Goal: Task Accomplishment & Management: Manage account settings

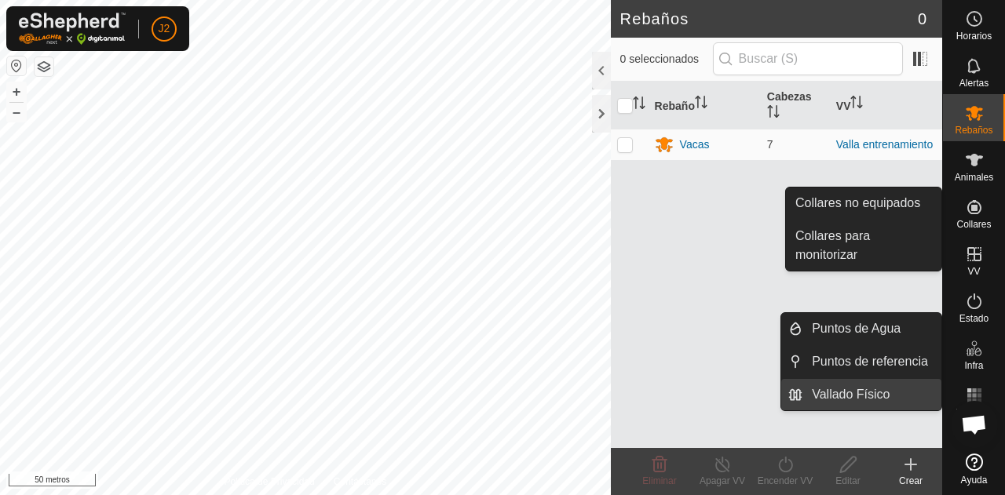
click at [884, 386] on link "Vallado Físico" at bounding box center [871, 394] width 139 height 31
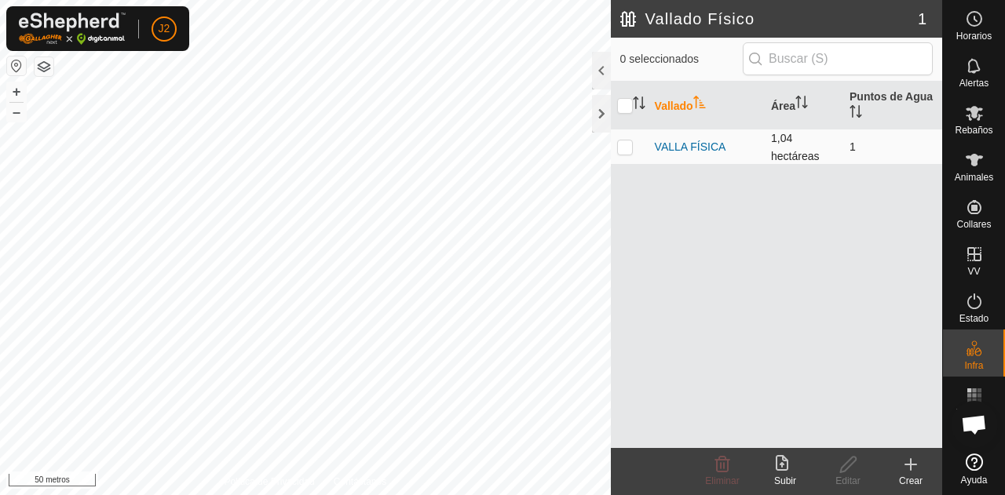
click at [785, 156] on font "1,04 hectáreas" at bounding box center [795, 147] width 48 height 30
click at [705, 148] on font "VALLA FÍSICA" at bounding box center [690, 146] width 71 height 13
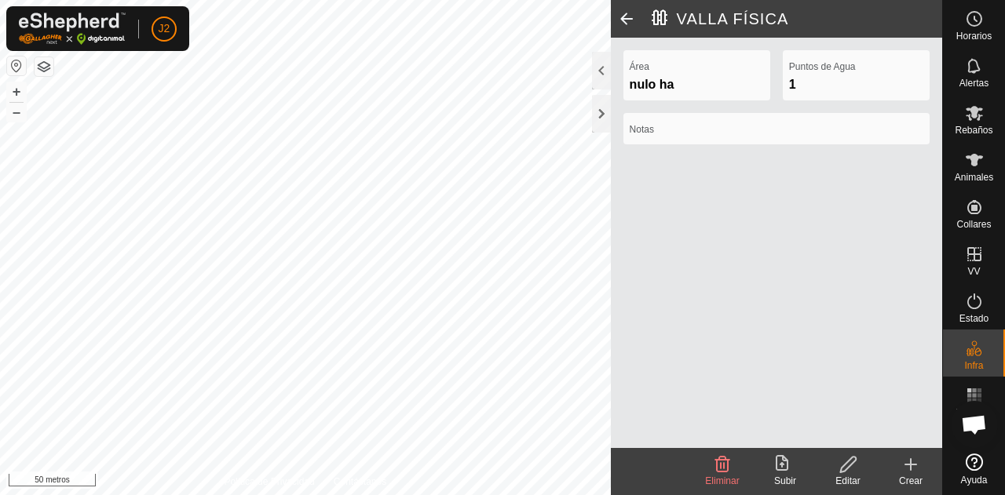
click at [852, 476] on font "Editar" at bounding box center [847, 481] width 24 height 11
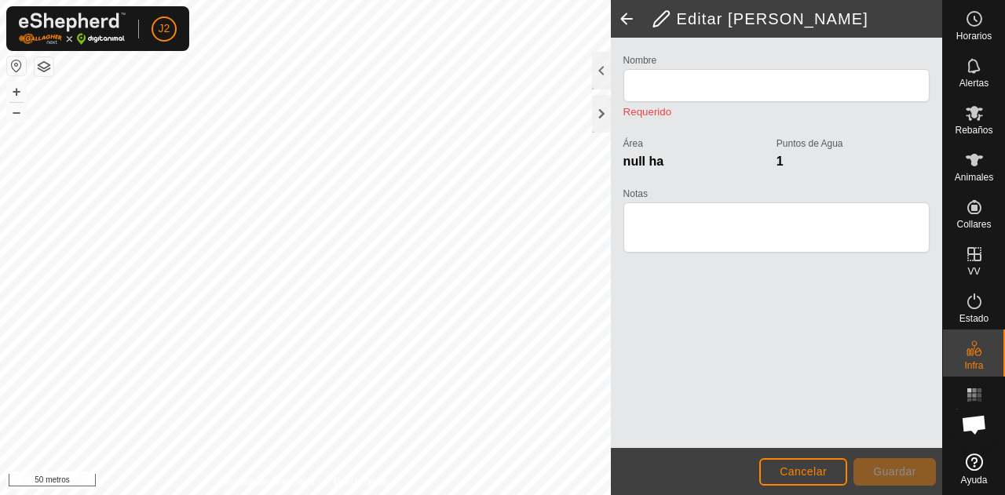
type input "VALLA FISICA"
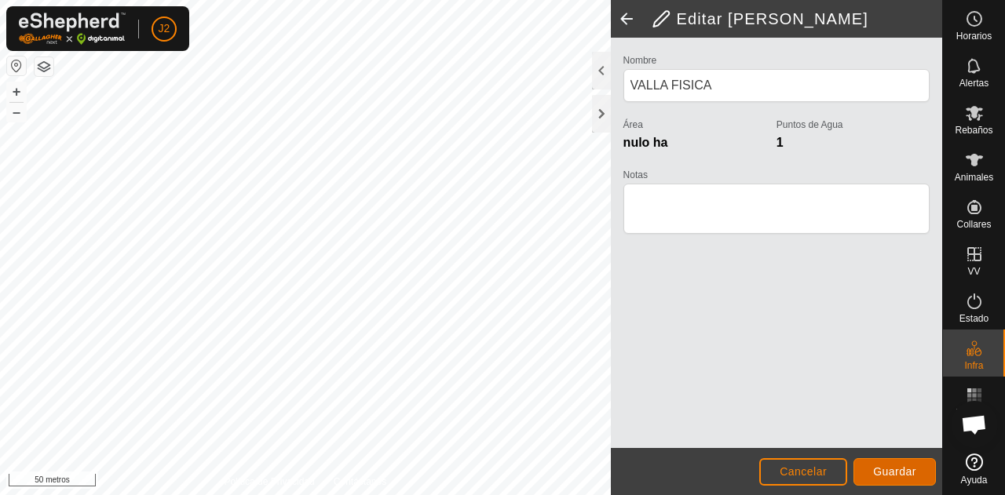
click at [921, 465] on button "Guardar" at bounding box center [894, 471] width 82 height 27
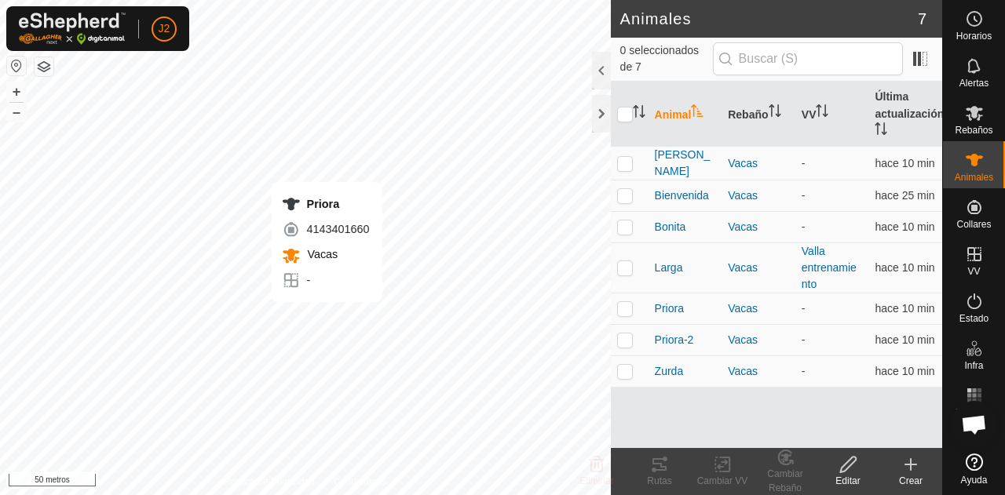
checkbox input "true"
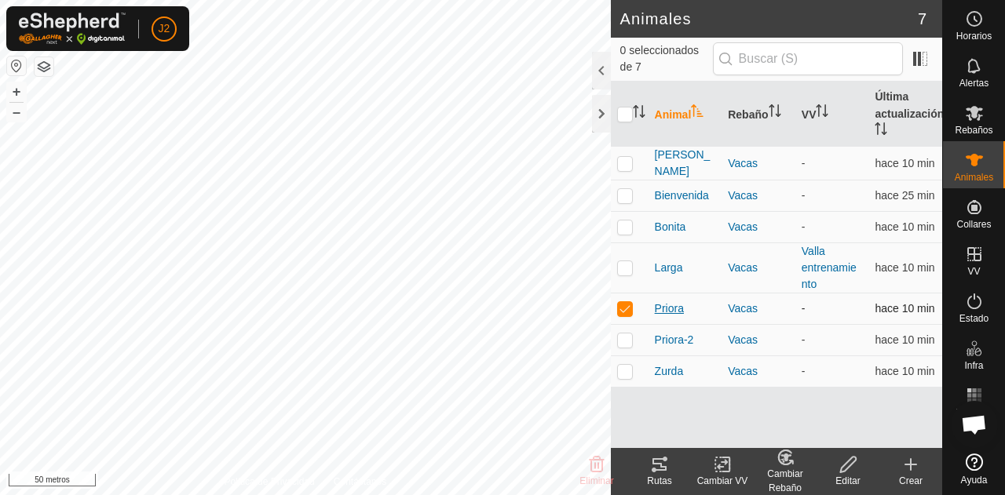
click at [681, 304] on font "Priora" at bounding box center [669, 308] width 29 height 13
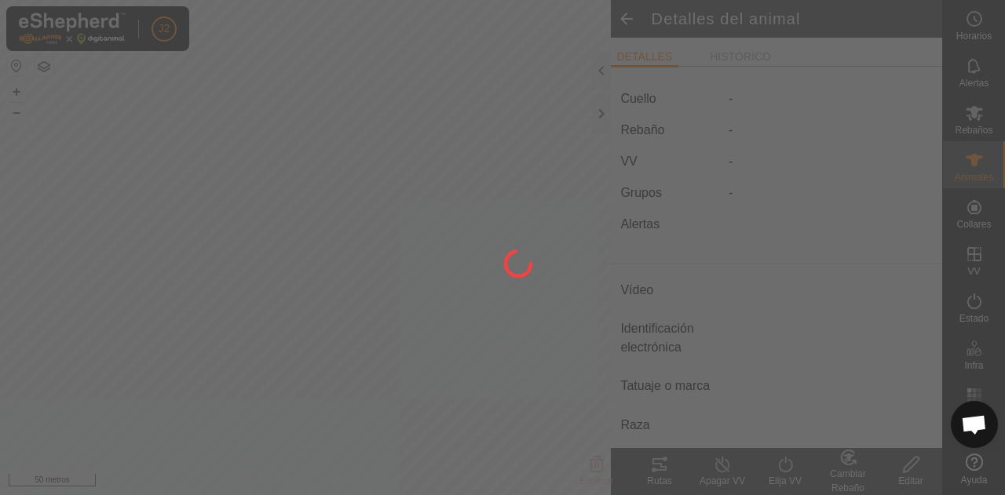
type input "Priora"
type input "-"
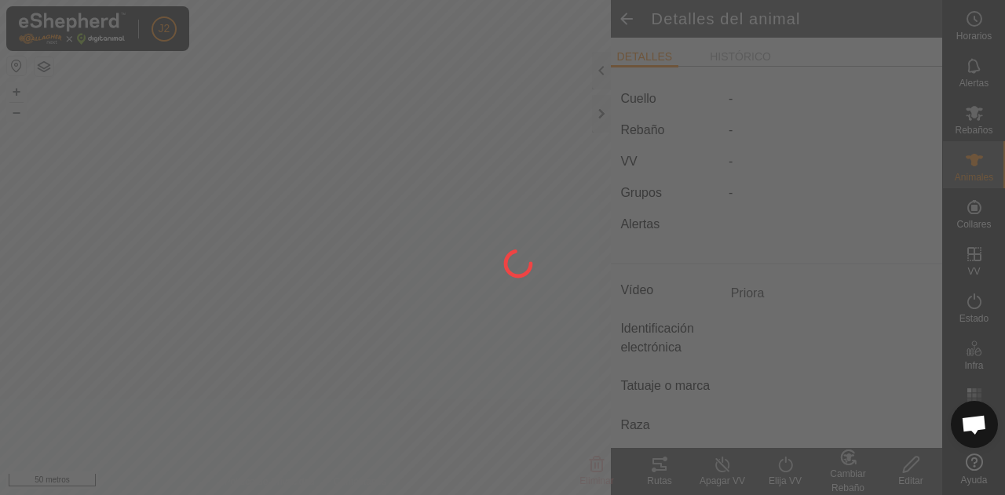
type input "0 kg"
type input "-"
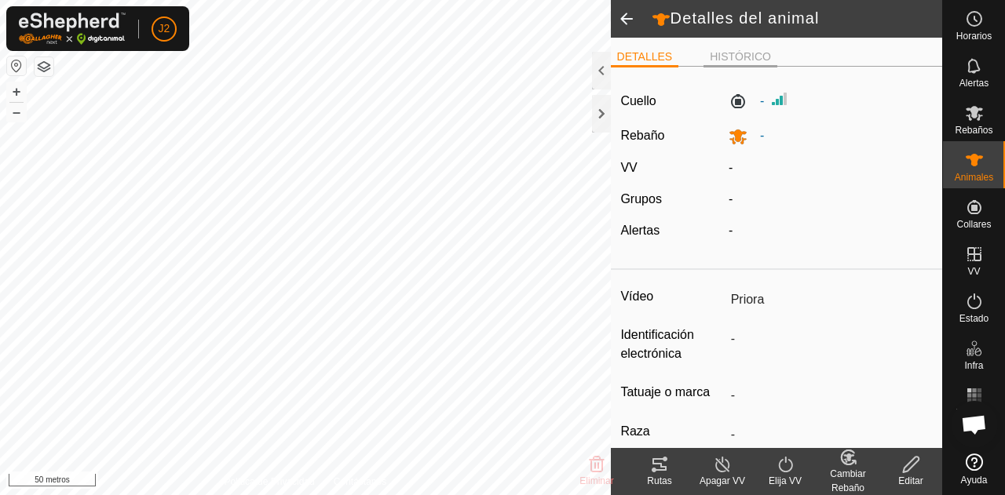
click at [711, 59] on font "HISTÓRICO" at bounding box center [739, 56] width 61 height 13
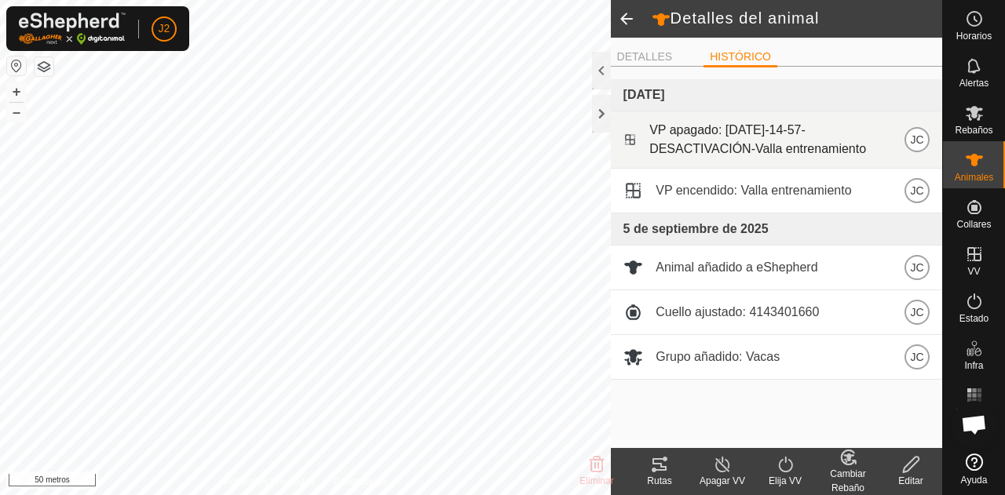
click at [819, 123] on font "VP apagado: 15-sep-2025-14-57-DESACTIVACIÓN-Valla entrenamiento" at bounding box center [757, 139] width 217 height 32
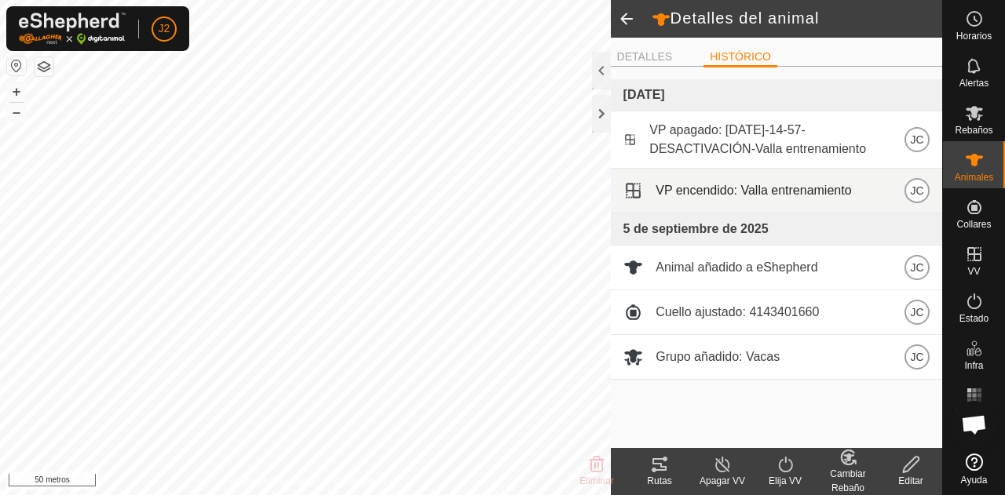
click at [817, 189] on font "VP encendido: Valla entrenamiento" at bounding box center [752, 190] width 195 height 13
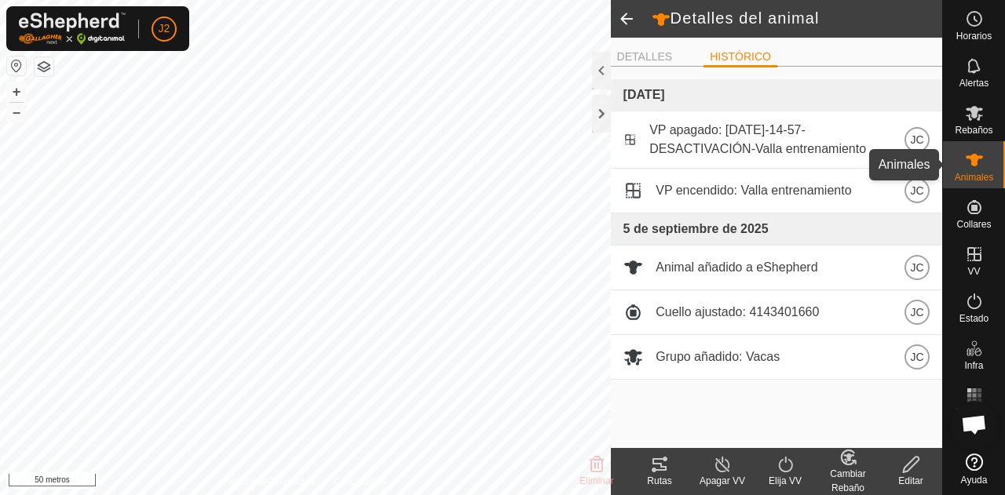
click at [962, 141] on div "Animales" at bounding box center [974, 164] width 62 height 47
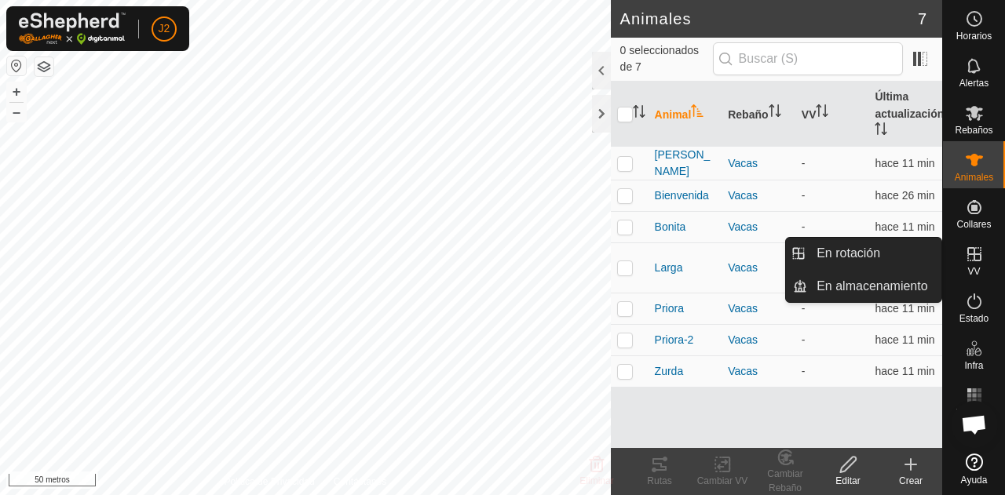
click at [969, 266] on font "VV" at bounding box center [973, 271] width 13 height 11
click at [873, 257] on link "En rotación" at bounding box center [874, 253] width 134 height 31
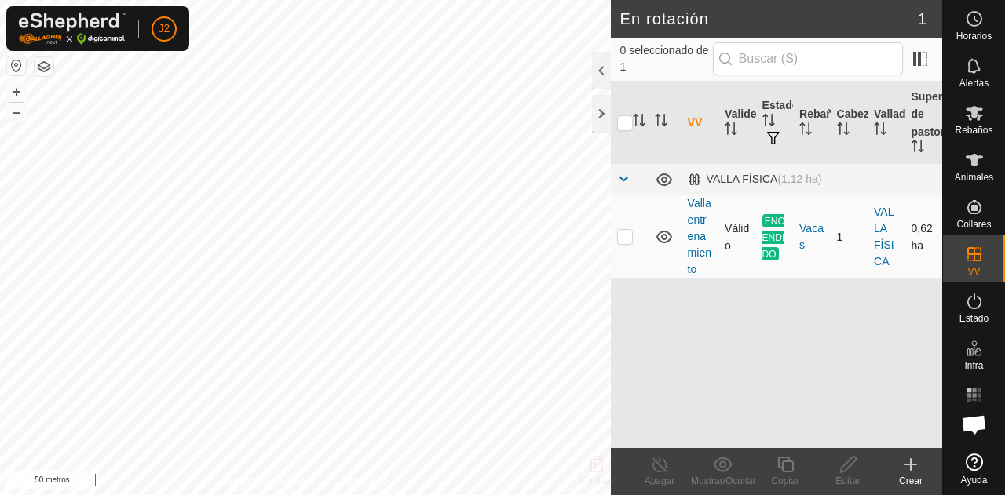
click at [769, 236] on font "ENCENDIDO" at bounding box center [773, 237] width 23 height 44
click at [696, 244] on td "Valla entrenamiento" at bounding box center [699, 236] width 37 height 83
click at [695, 238] on font "Valla entrenamiento" at bounding box center [699, 236] width 24 height 78
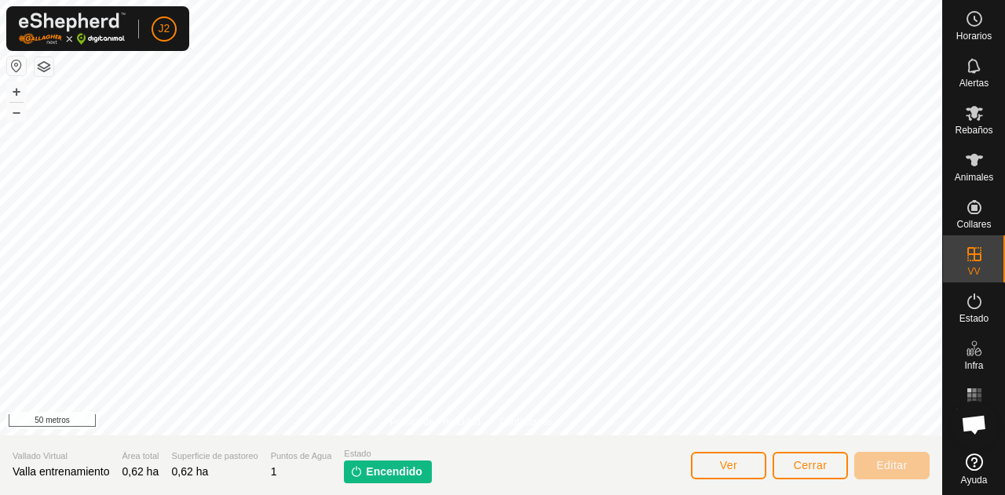
click at [360, 470] on img at bounding box center [356, 471] width 13 height 13
click at [980, 180] on font "Animales" at bounding box center [973, 177] width 38 height 11
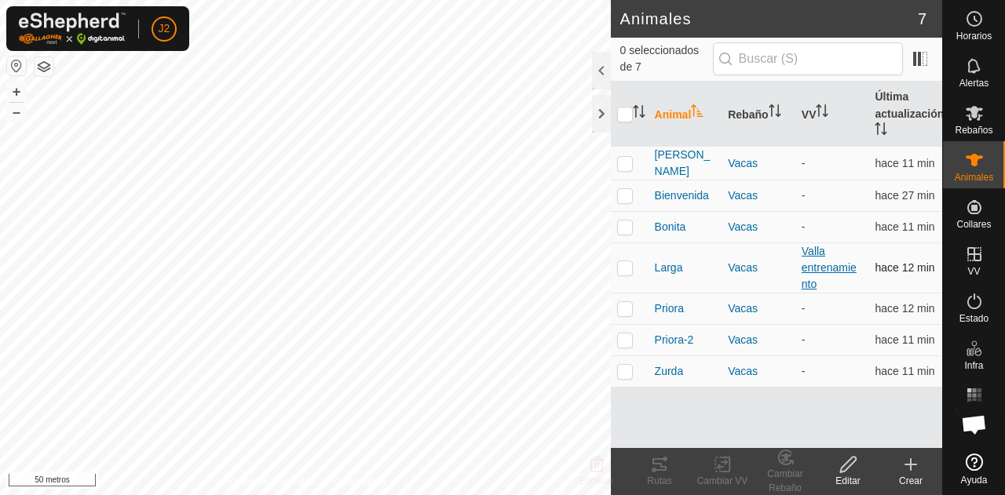
click at [808, 263] on font "Valla entrenamiento" at bounding box center [828, 268] width 55 height 46
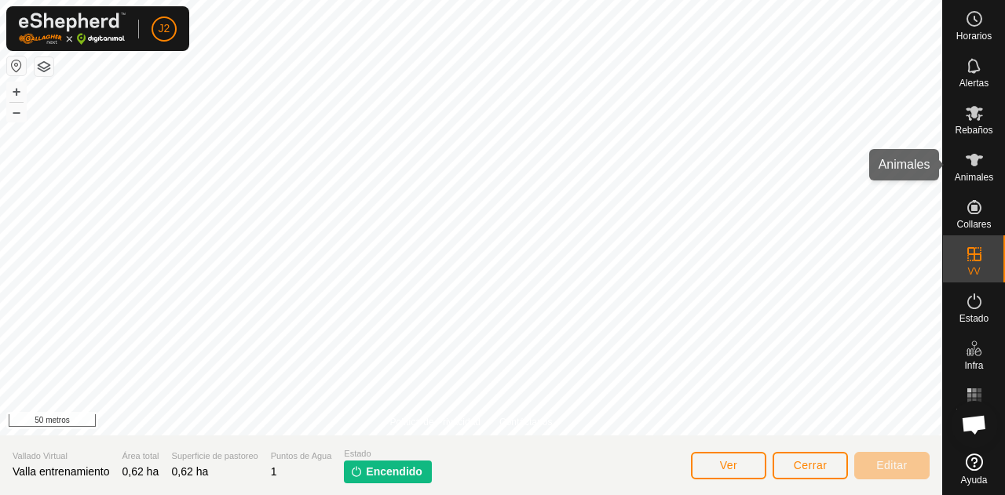
click at [972, 167] on icon at bounding box center [974, 160] width 19 height 19
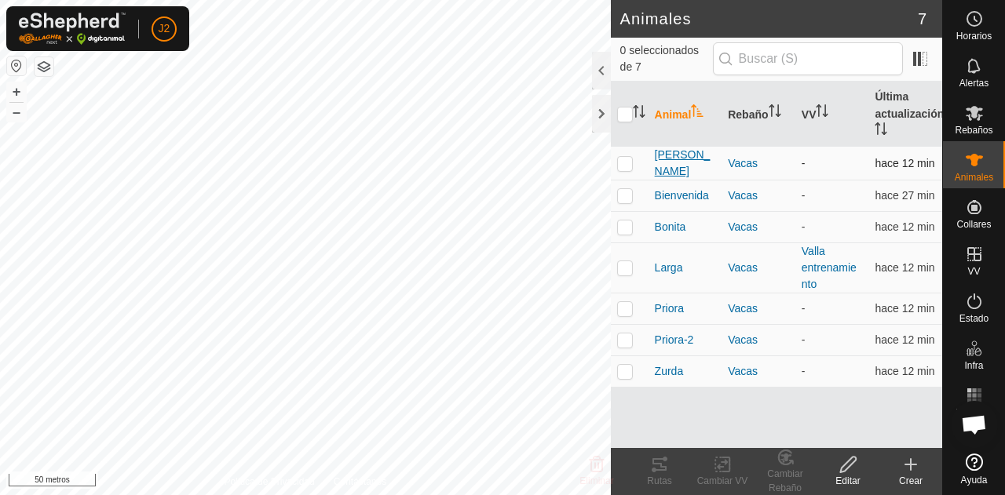
click at [680, 159] on font "[PERSON_NAME]" at bounding box center [683, 162] width 56 height 29
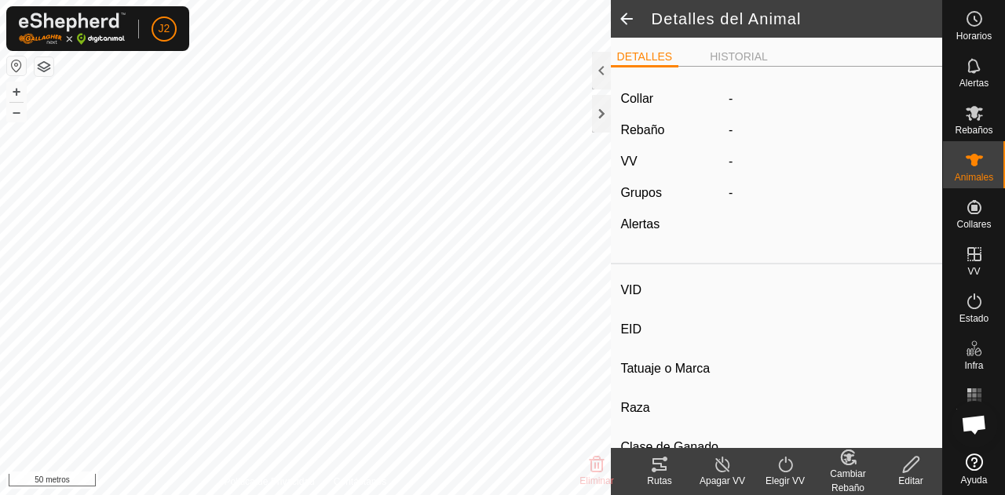
type input "Asuncion"
type input "-"
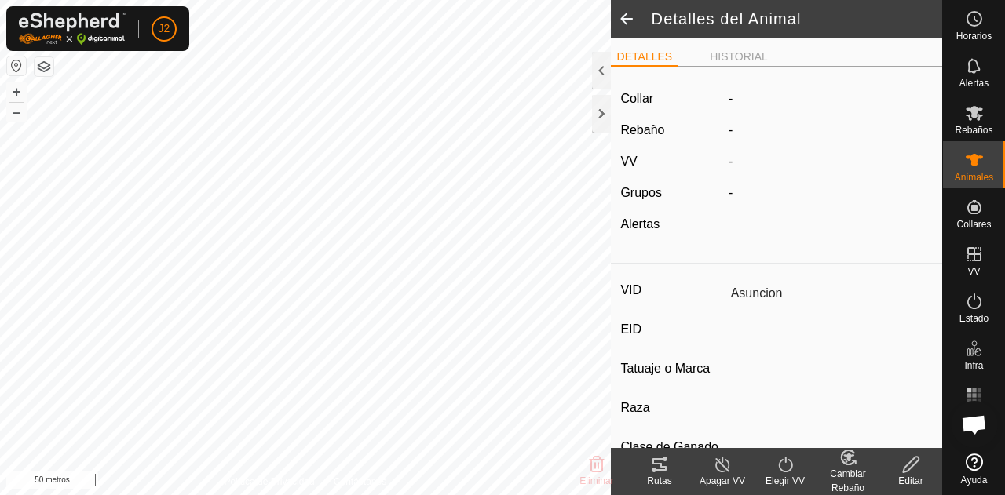
type input "0 kg"
type input "-"
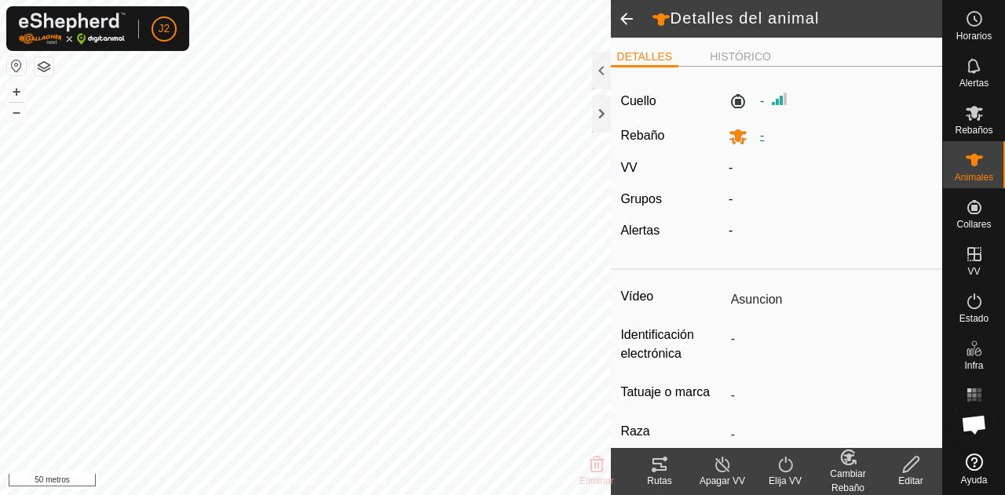
click at [730, 136] on icon at bounding box center [737, 136] width 19 height 19
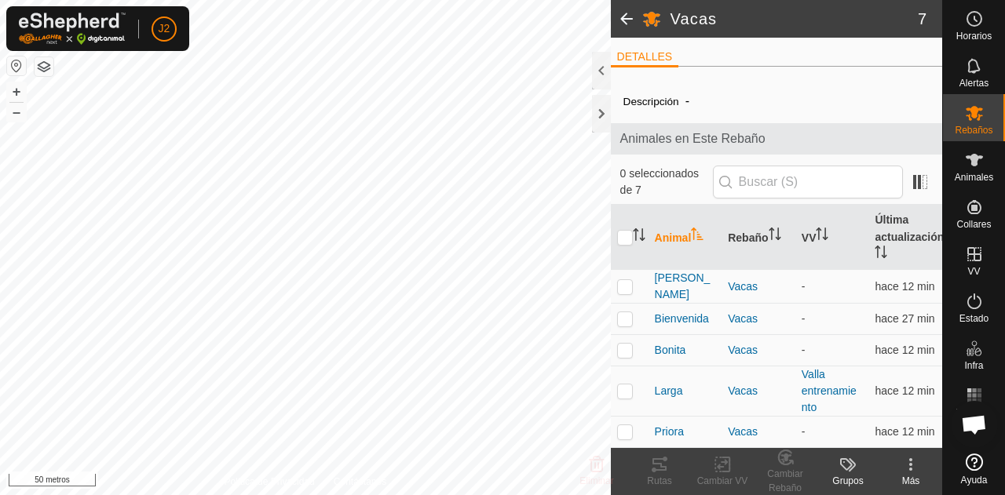
click at [618, 16] on span at bounding box center [626, 19] width 31 height 38
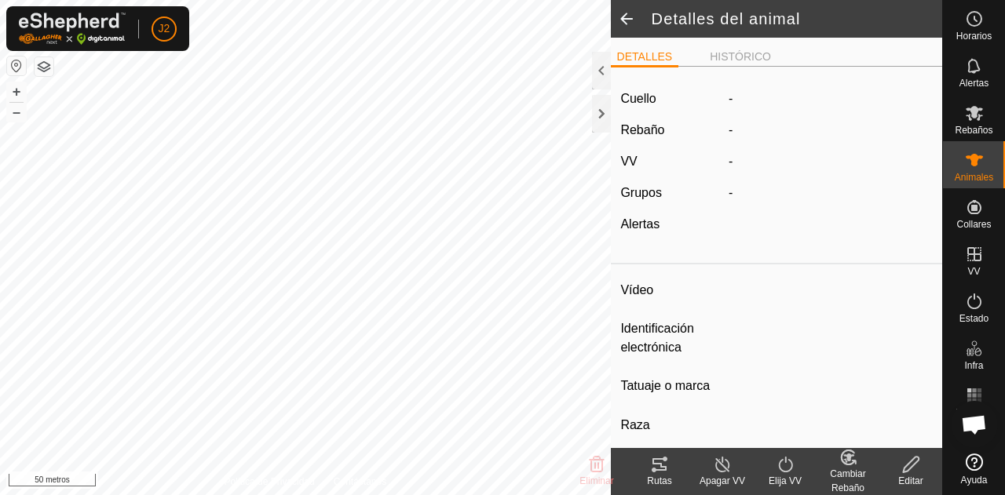
type input "Asuncion"
type input "-"
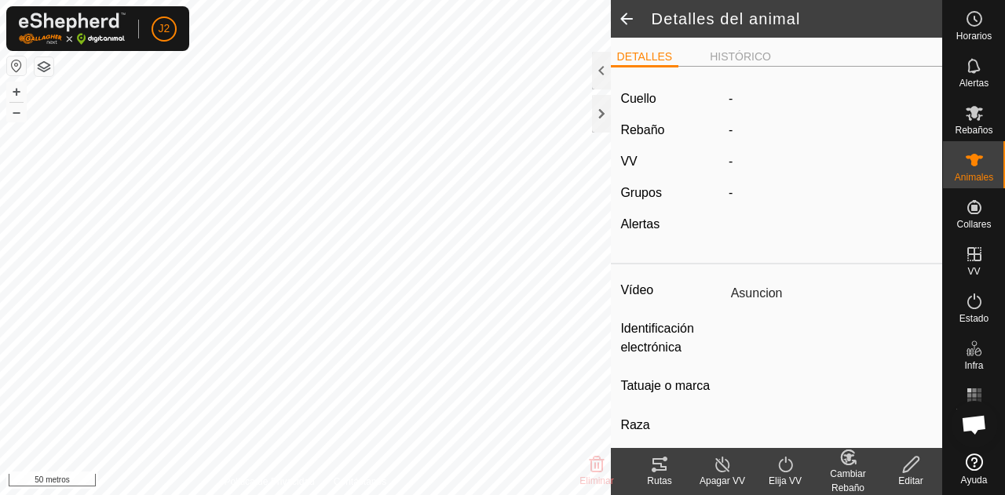
type input "0 kg"
type input "-"
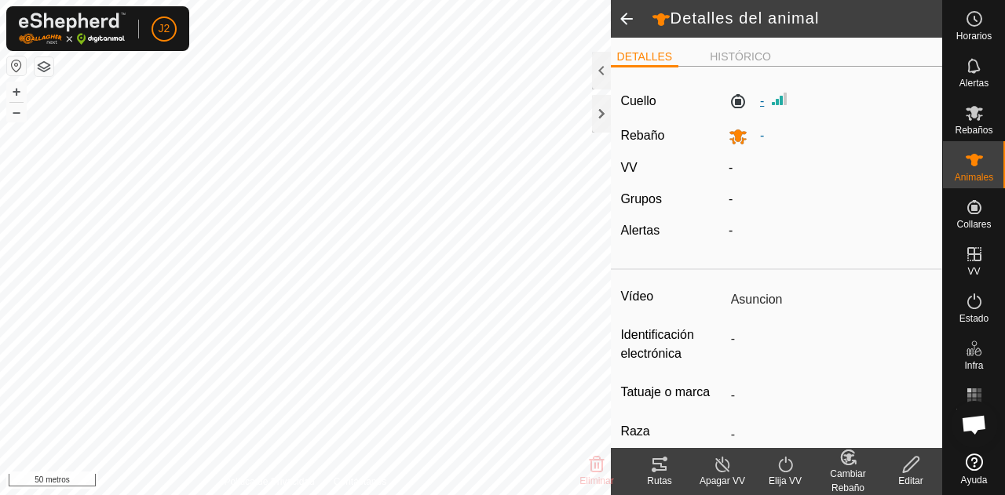
click at [735, 100] on label "-" at bounding box center [745, 101] width 35 height 19
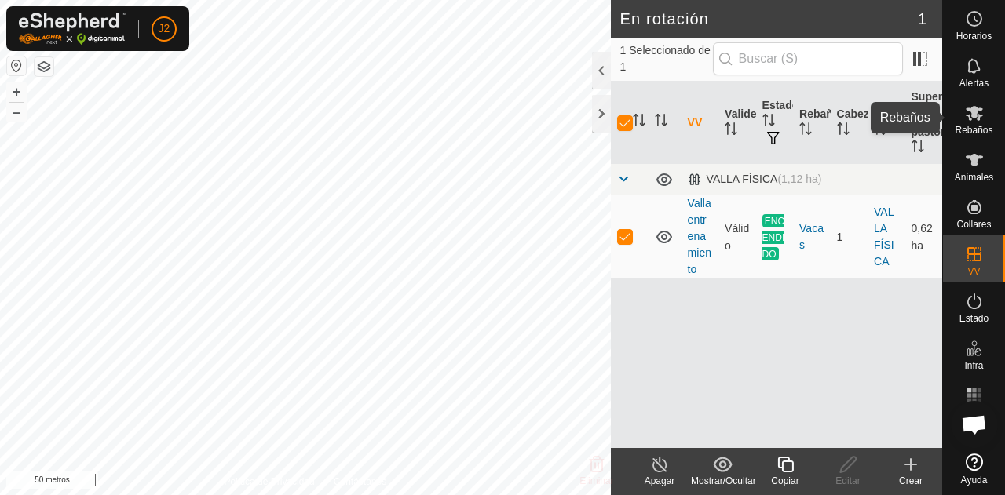
click at [990, 126] on font "Rebaños" at bounding box center [973, 130] width 38 height 11
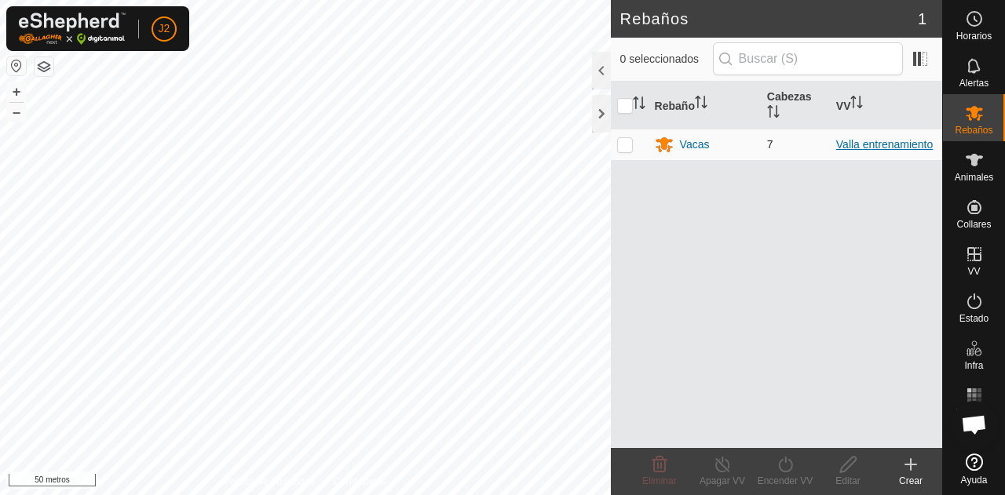
click at [849, 149] on font "Valla entrenamiento" at bounding box center [884, 144] width 97 height 13
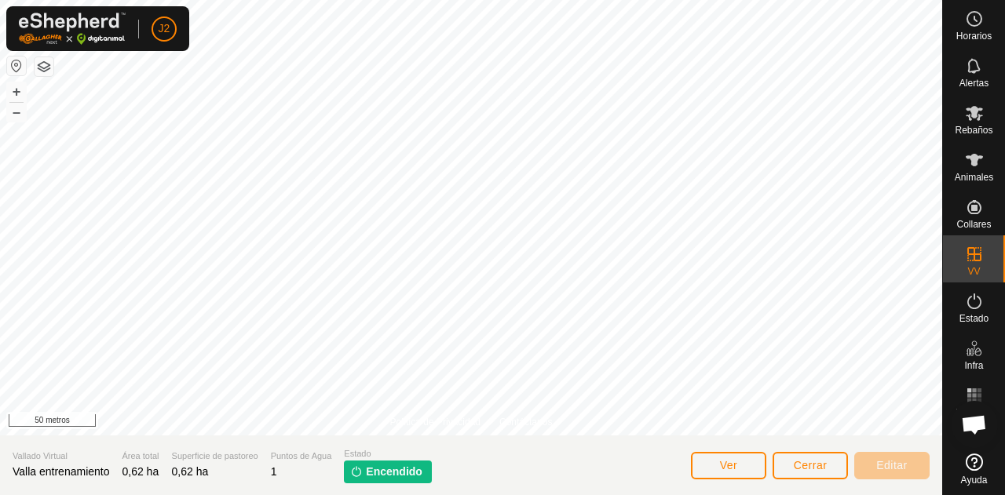
click at [370, 469] on font "Encendido" at bounding box center [394, 471] width 57 height 13
click at [792, 470] on button "Cerrar" at bounding box center [809, 465] width 75 height 27
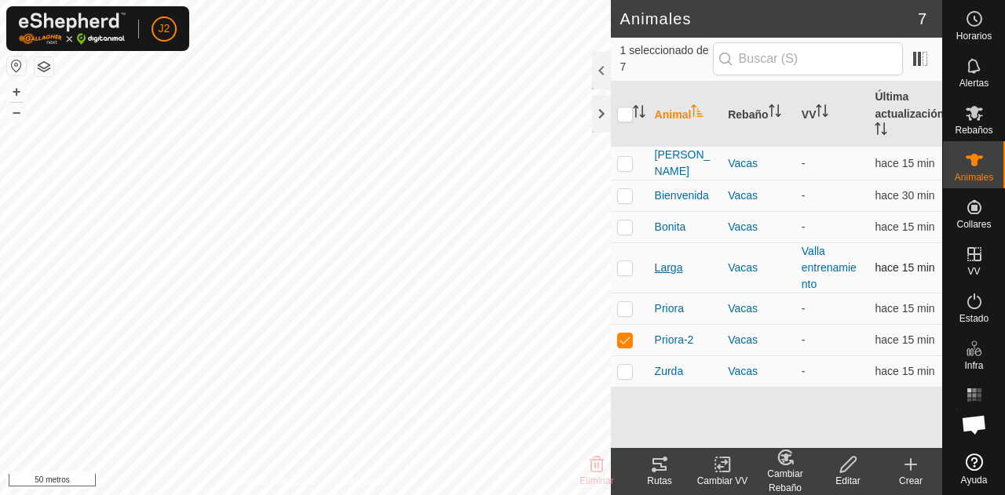
click at [674, 265] on font "Larga" at bounding box center [669, 267] width 28 height 13
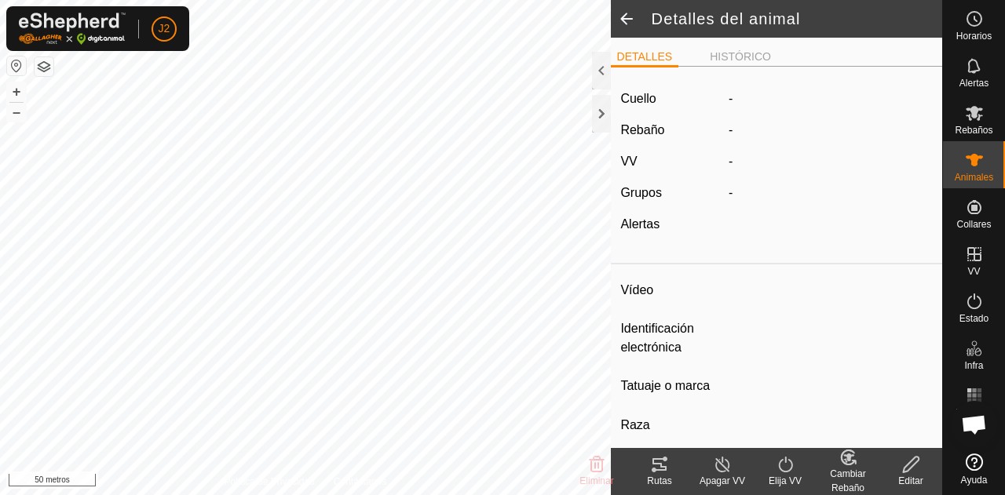
type input "Larga"
type input "-"
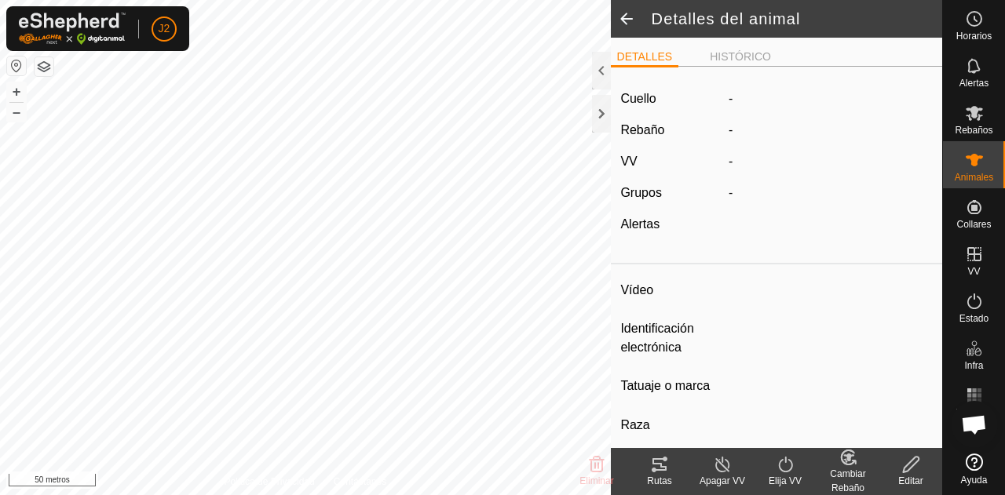
type input "0 kg"
type input "-"
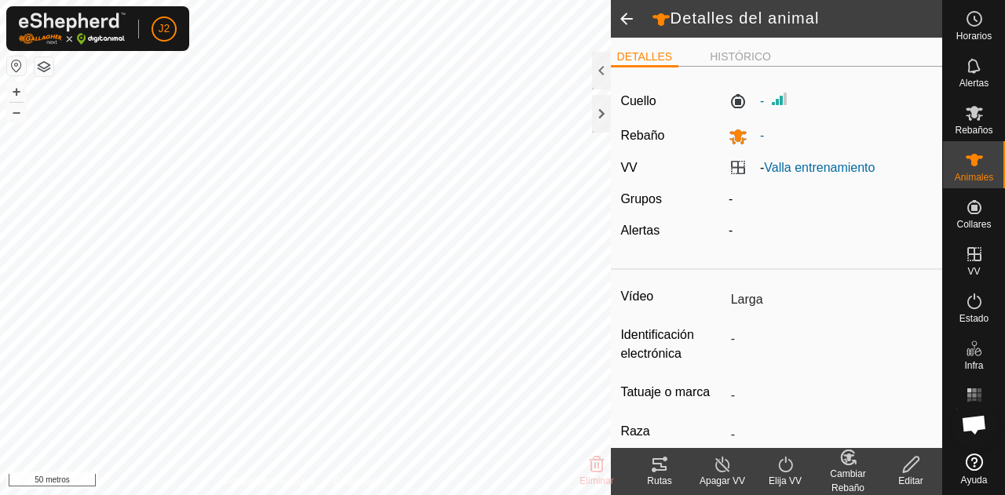
click at [724, 462] on icon at bounding box center [723, 464] width 20 height 19
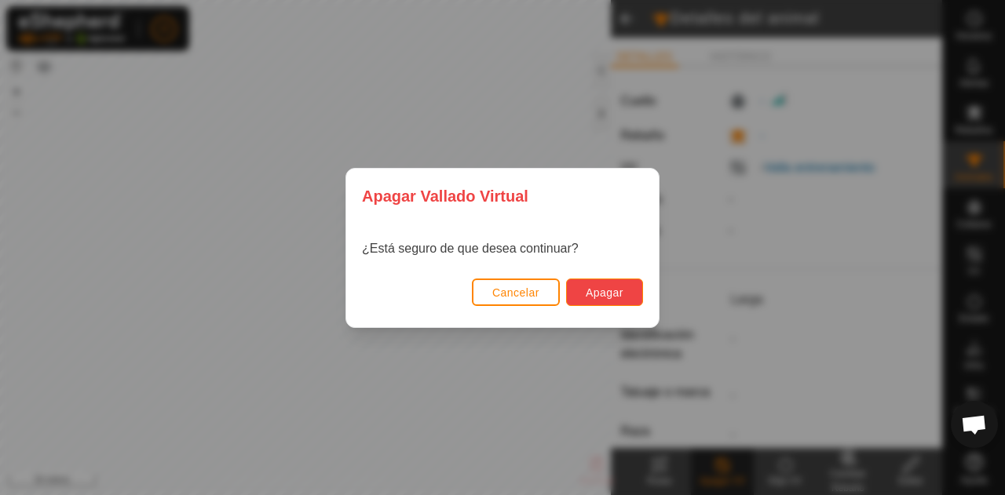
click at [614, 299] on button "Apagar" at bounding box center [604, 292] width 77 height 27
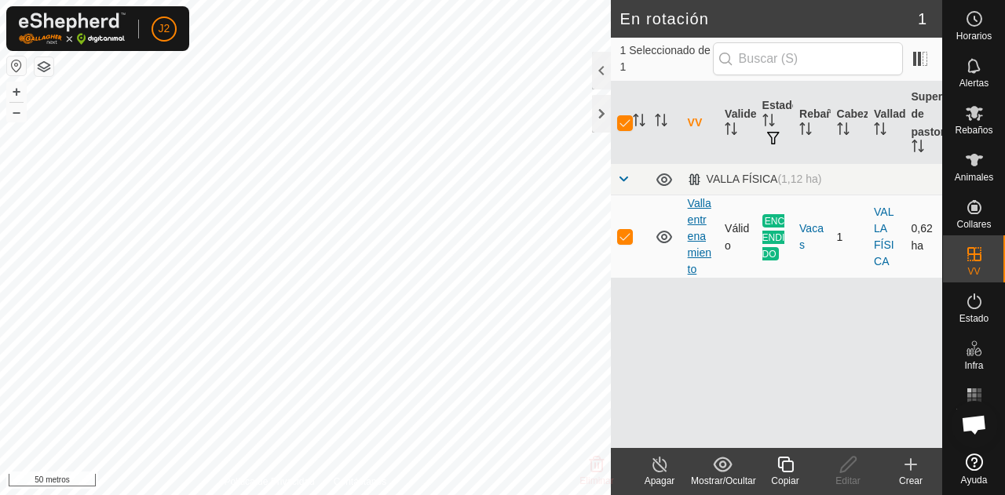
click at [689, 248] on font "Valla entrenamiento" at bounding box center [699, 236] width 24 height 78
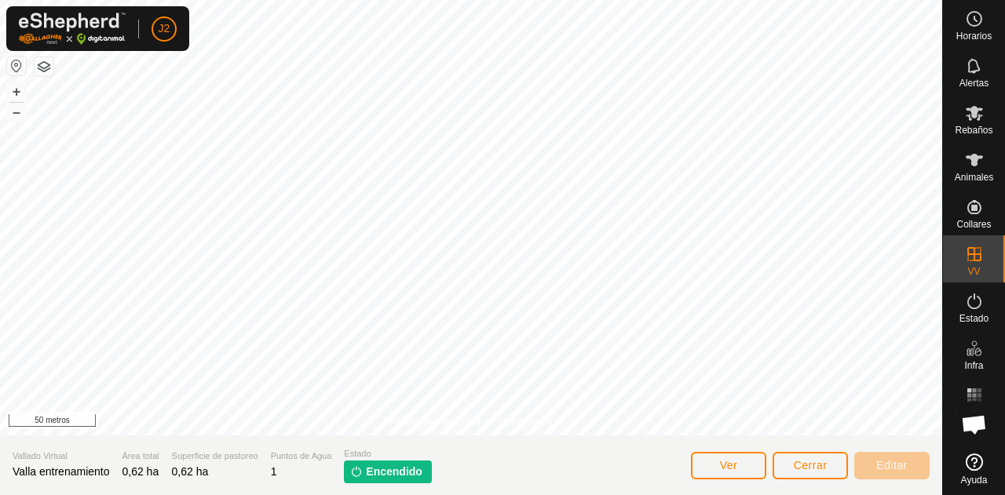
click at [385, 473] on font "Encendido" at bounding box center [394, 471] width 57 height 13
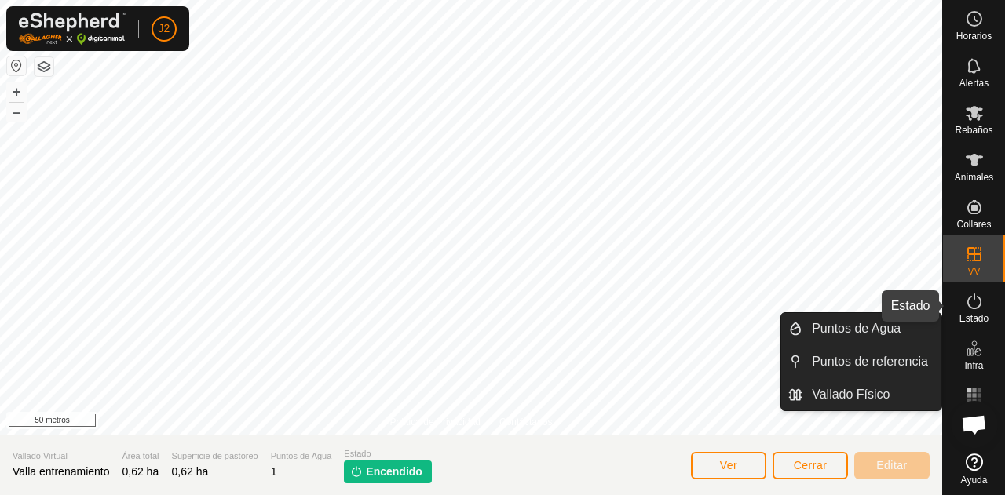
click at [984, 305] on es-activation-svg-icon at bounding box center [974, 301] width 28 height 25
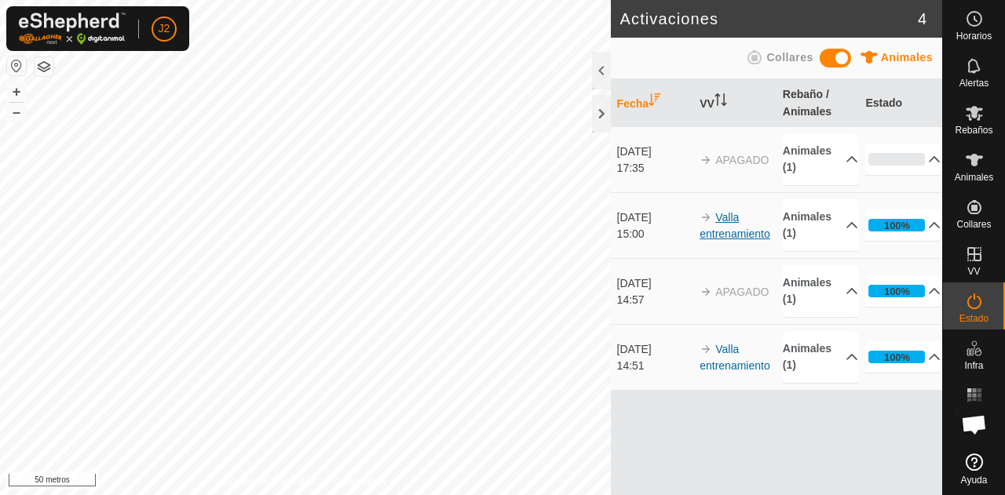
click at [728, 240] on font "Valla entrenamiento" at bounding box center [734, 225] width 71 height 29
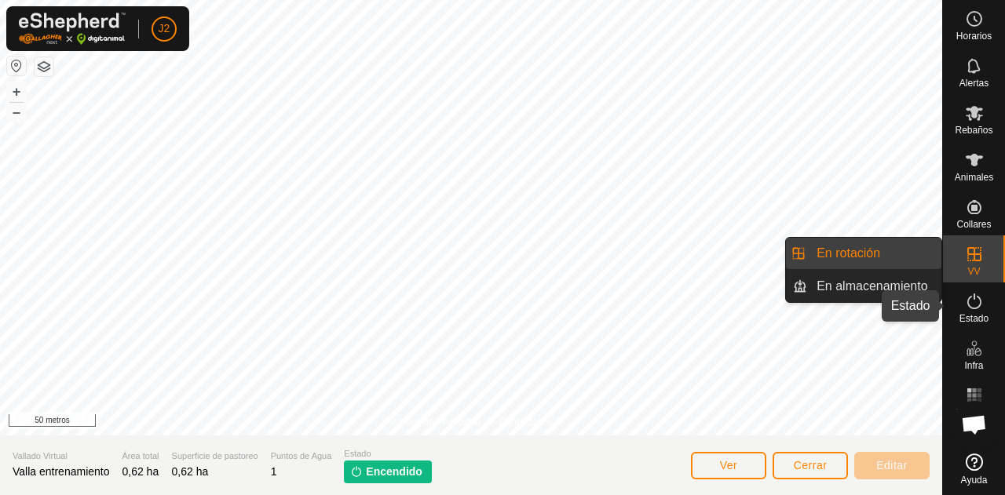
click at [979, 306] on icon at bounding box center [974, 302] width 14 height 16
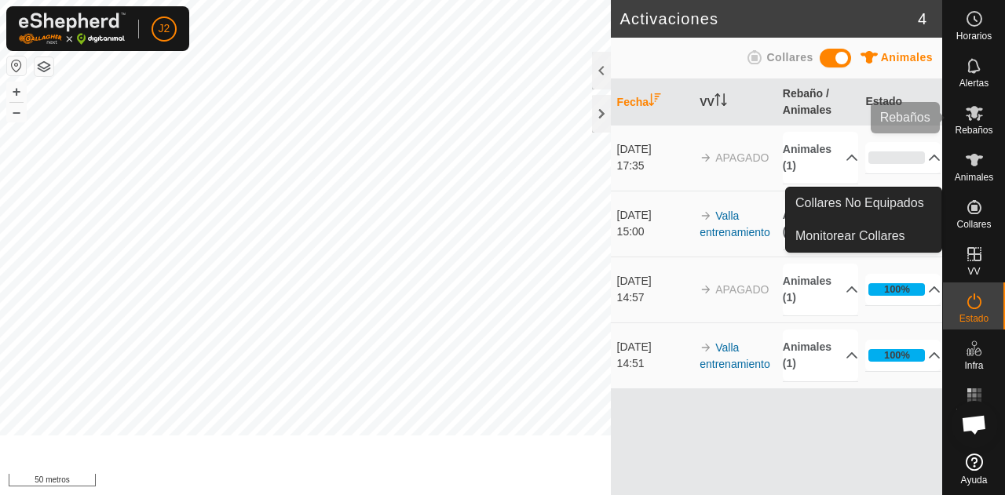
click at [998, 123] on div "Rebaños" at bounding box center [974, 117] width 62 height 47
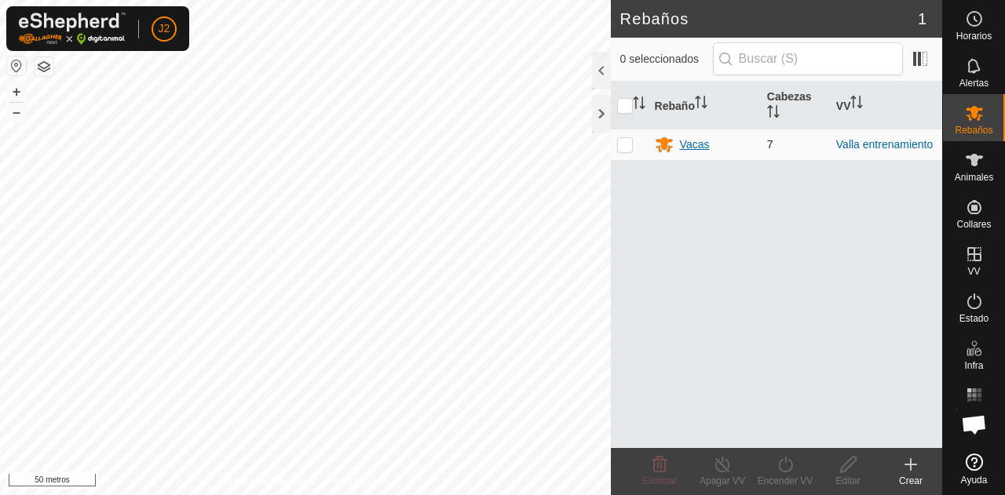
click at [703, 147] on font "Vacas" at bounding box center [695, 144] width 30 height 13
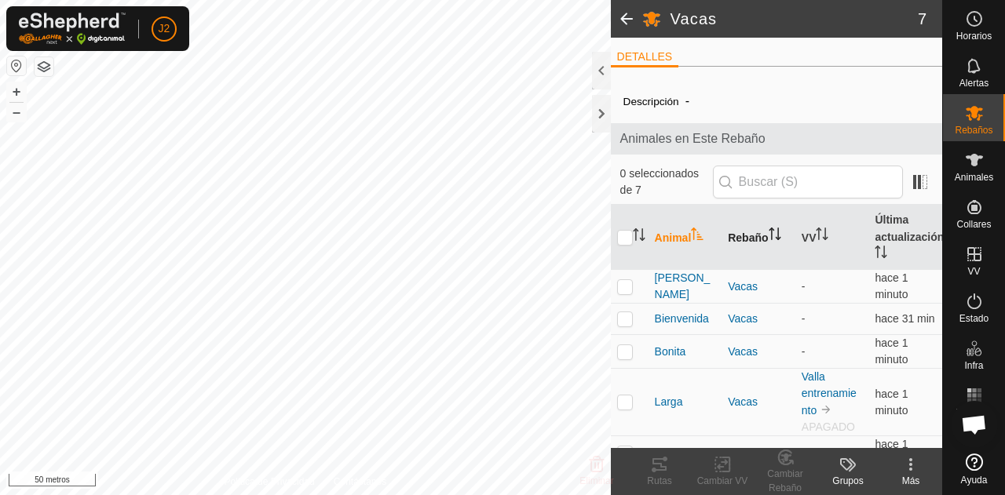
scroll to position [89, 0]
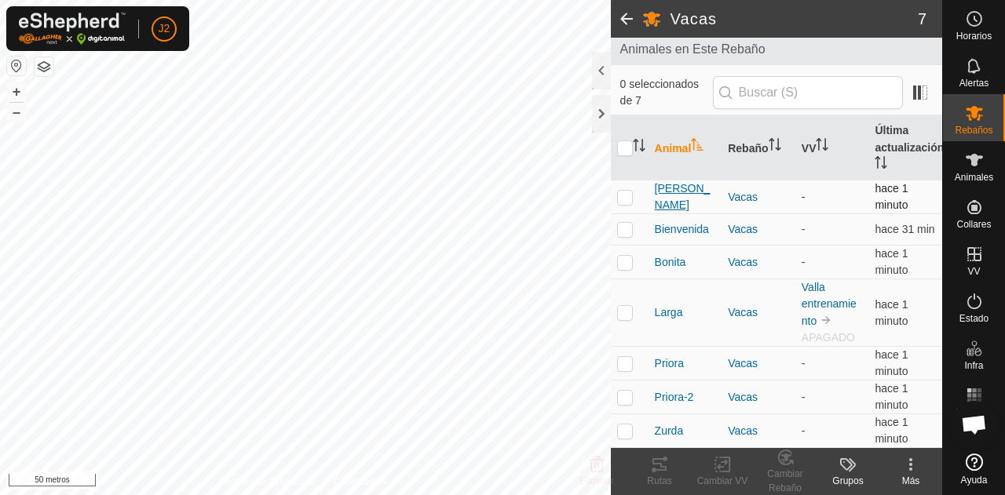
click at [673, 198] on font "[PERSON_NAME]" at bounding box center [683, 196] width 56 height 29
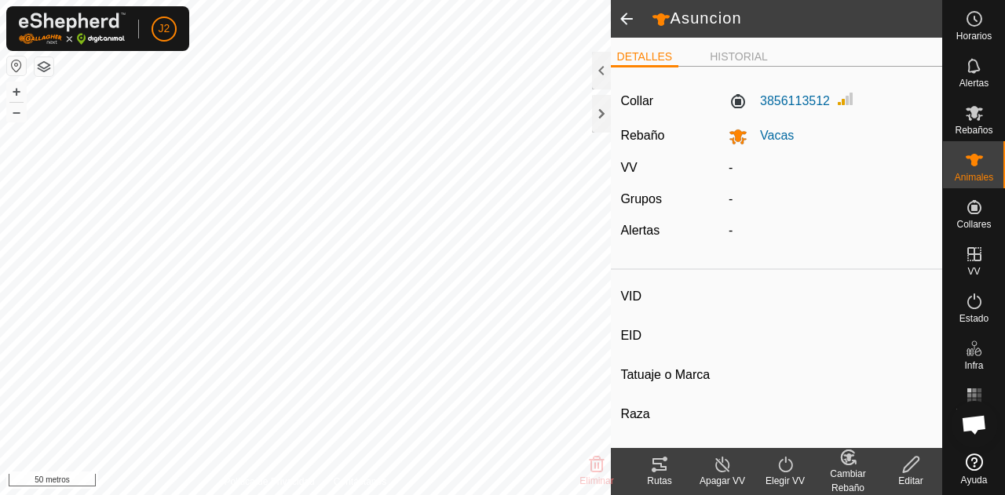
type input "Asuncion"
type input "-"
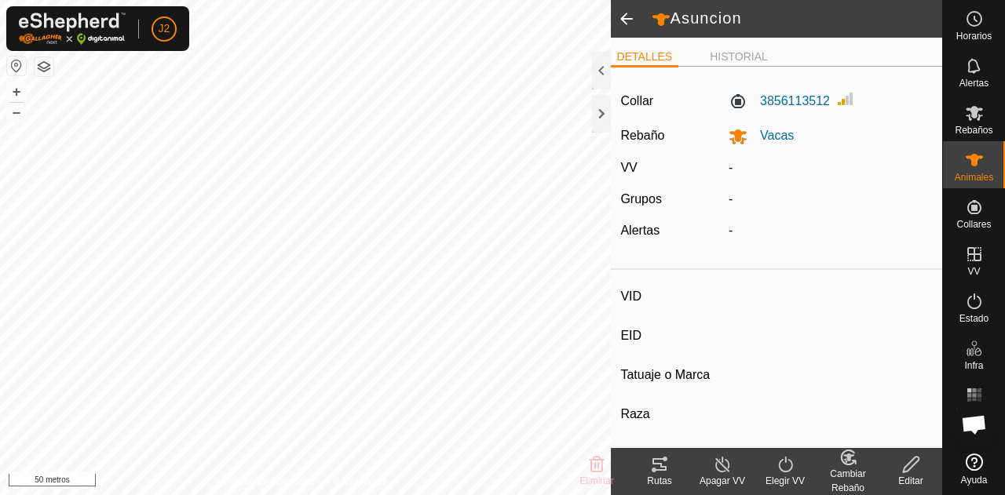
type input "0 kg"
type input "-"
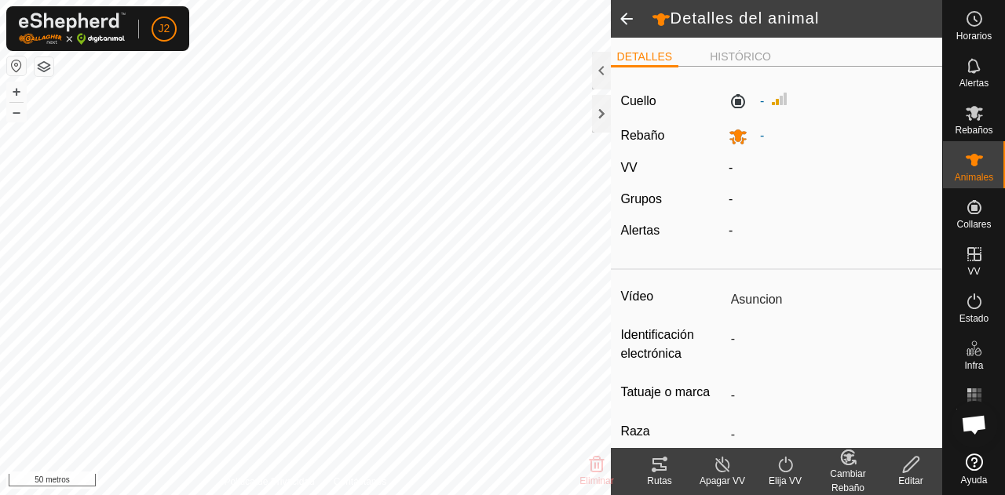
click at [627, 18] on span at bounding box center [626, 19] width 31 height 38
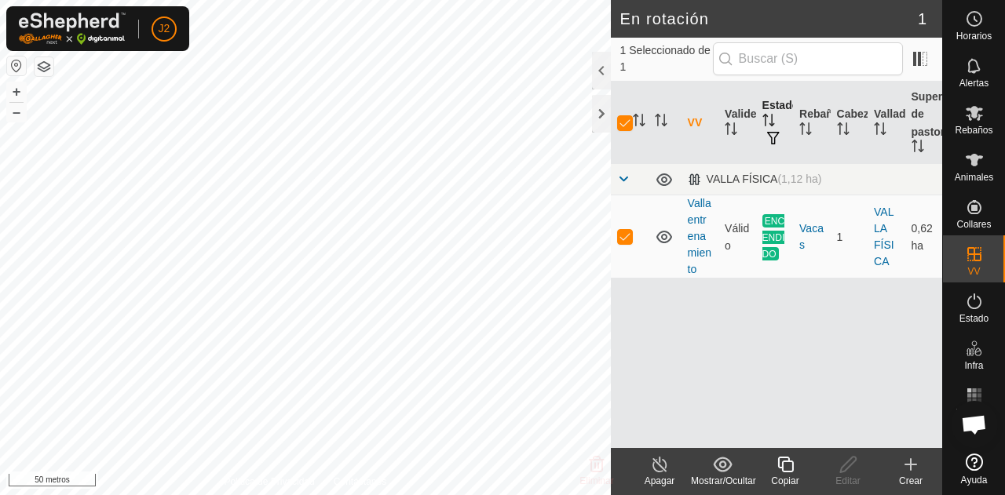
click at [777, 108] on font "Estado" at bounding box center [780, 105] width 37 height 13
click at [777, 248] on span "ENCENDIDO" at bounding box center [773, 237] width 23 height 46
click at [698, 231] on font "Valla entrenamiento" at bounding box center [699, 236] width 24 height 78
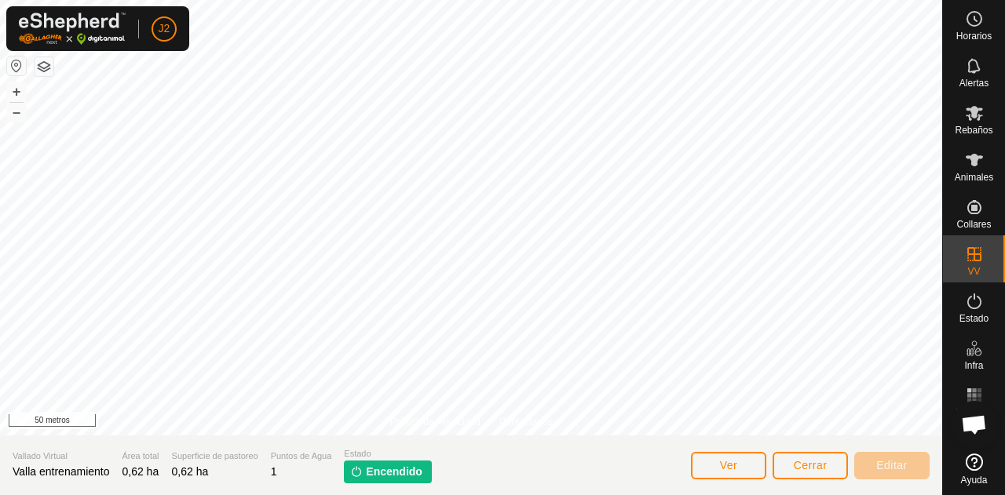
click at [352, 476] on img at bounding box center [356, 471] width 13 height 13
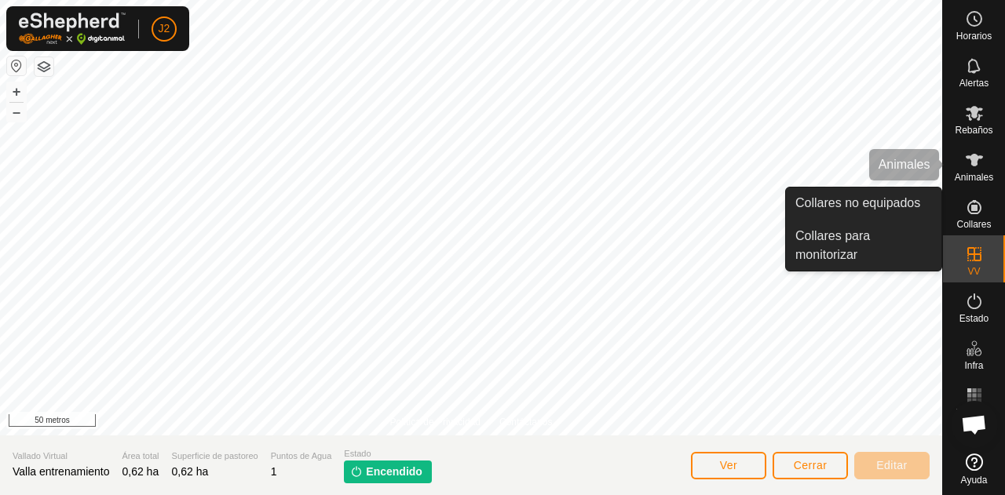
click at [989, 176] on font "Animales" at bounding box center [973, 177] width 38 height 11
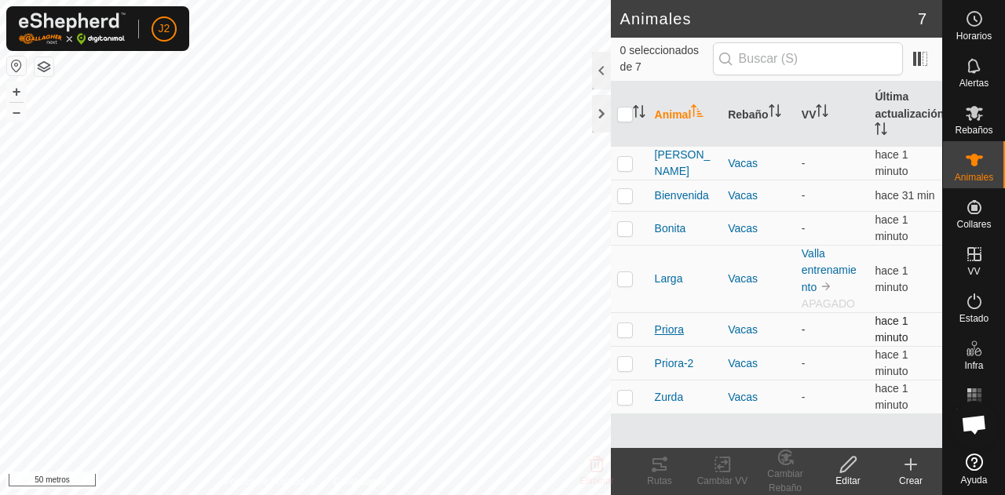
click at [665, 330] on font "Priora" at bounding box center [669, 329] width 29 height 13
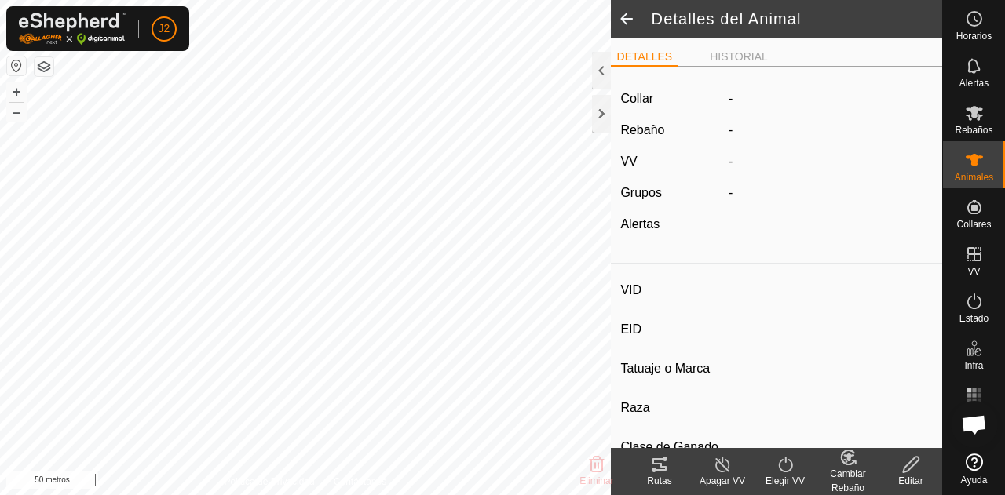
type input "Priora"
type input "-"
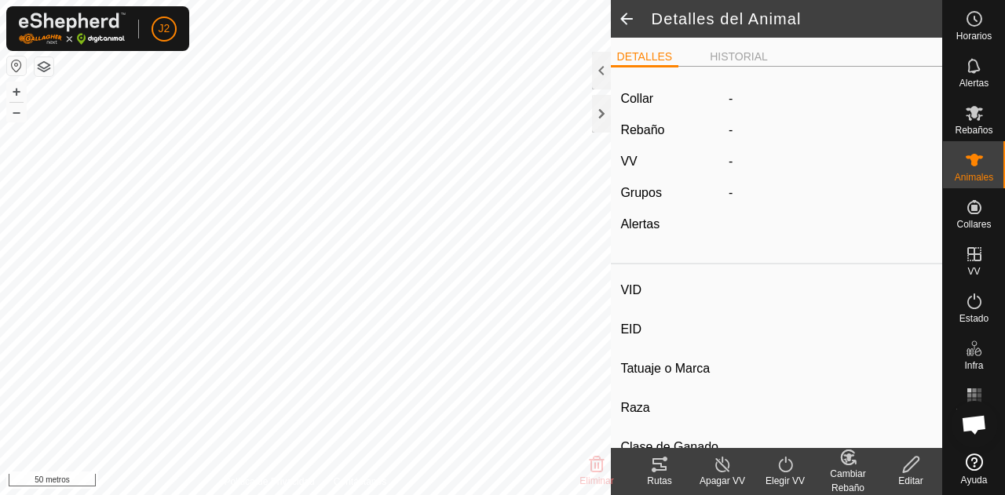
type input "0 kg"
type input "-"
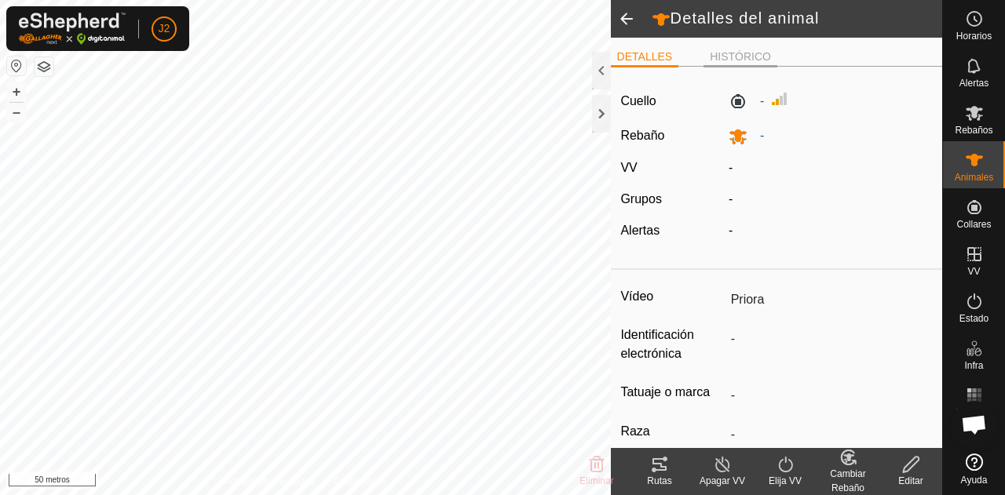
click at [713, 58] on font "HISTÓRICO" at bounding box center [739, 56] width 61 height 13
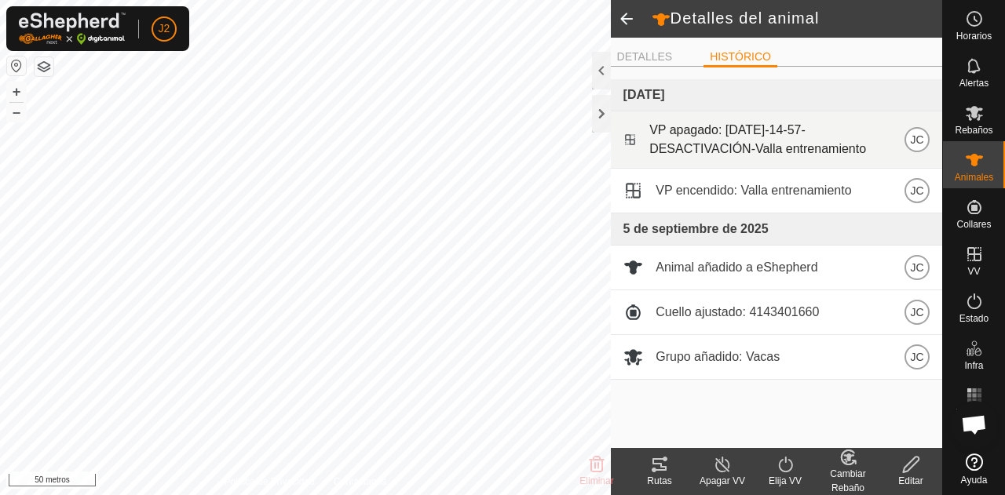
click at [706, 139] on span "VP apagado: 15-sep-2025-14-57-DESACTIVACIÓN-Valla entrenamiento" at bounding box center [776, 140] width 255 height 38
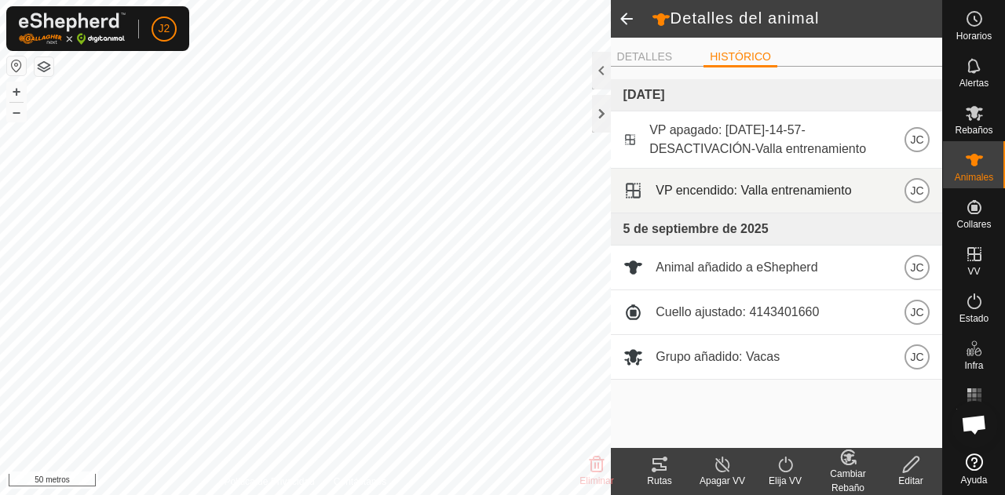
click at [746, 191] on font "VP encendido: Valla entrenamiento" at bounding box center [752, 190] width 195 height 13
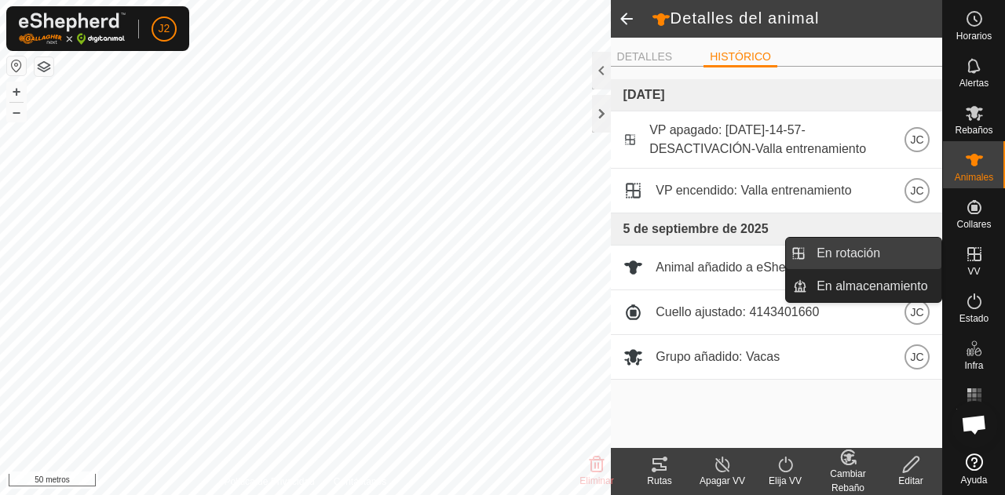
click at [886, 253] on link "En rotación" at bounding box center [874, 253] width 134 height 31
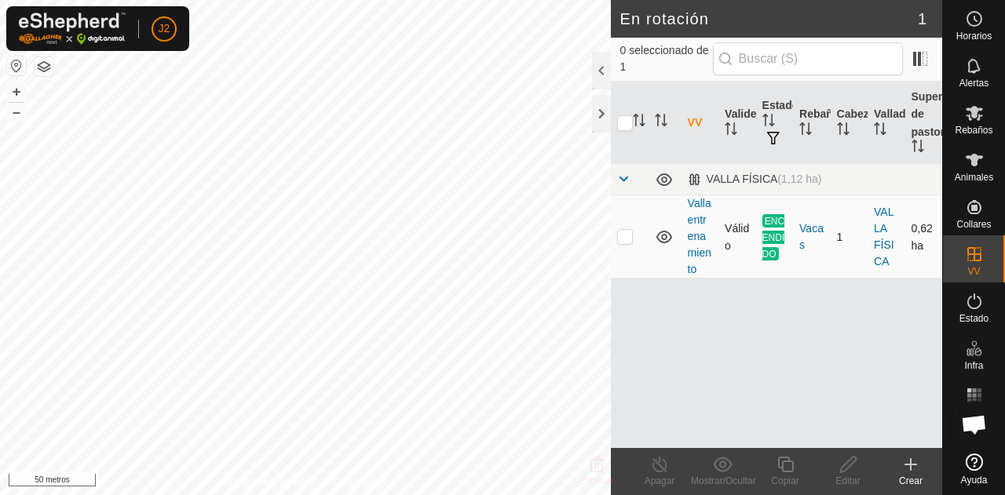
click at [778, 233] on font "ENCENDIDO" at bounding box center [773, 237] width 23 height 44
click at [811, 239] on div "Vacas" at bounding box center [811, 237] width 24 height 33
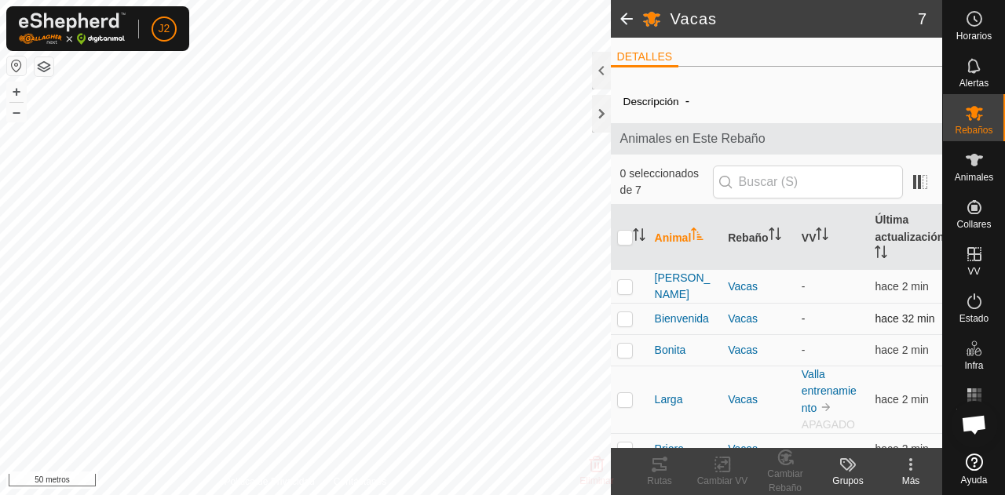
click at [676, 329] on td "Bienvenida" at bounding box center [685, 319] width 74 height 31
click at [673, 359] on td "Bonita" at bounding box center [685, 350] width 74 height 31
click at [673, 356] on font "Bonita" at bounding box center [670, 350] width 31 height 13
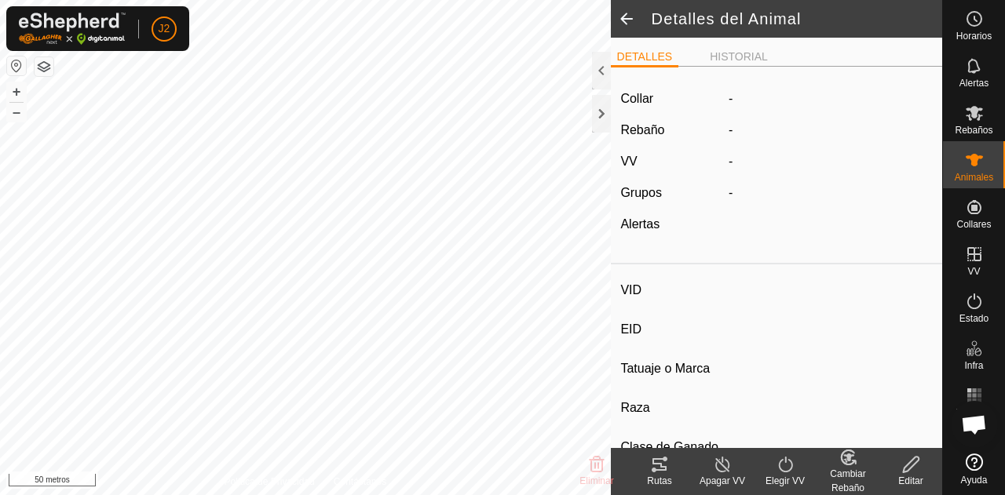
type input "Bonita"
type input "-"
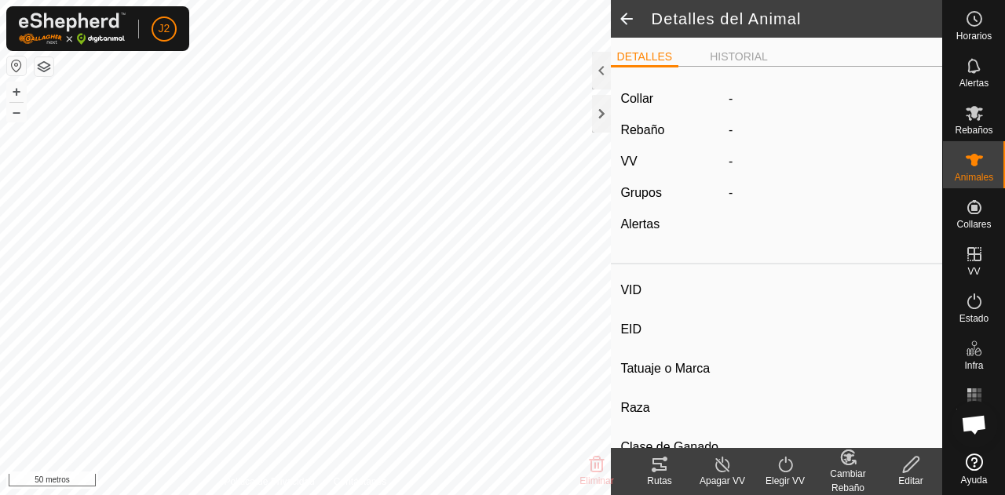
type input "0 kg"
type input "-"
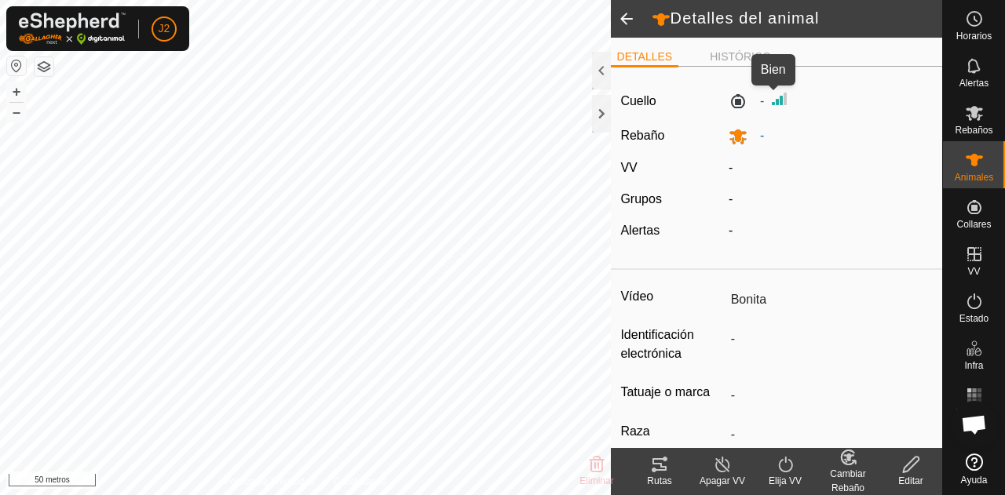
click at [774, 99] on img at bounding box center [779, 98] width 19 height 19
click at [714, 44] on div "DETALLES HISTÓRICO Cuello - Rebaño - VV - Grupos - Alertas - Vídeo Bonita Ident…" at bounding box center [776, 243] width 331 height 410
click at [724, 60] on font "HISTÓRICO" at bounding box center [739, 56] width 61 height 13
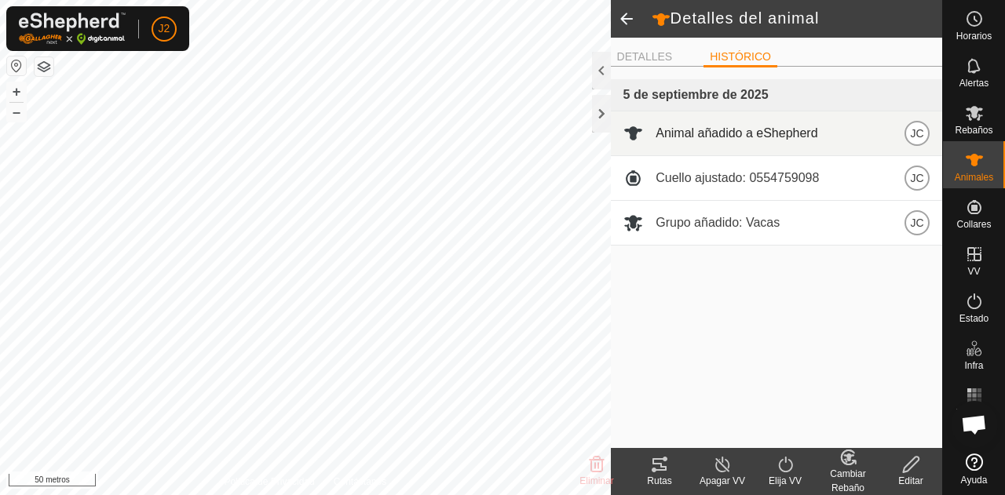
click at [754, 136] on font "Animal añadido a eShepherd" at bounding box center [736, 132] width 162 height 13
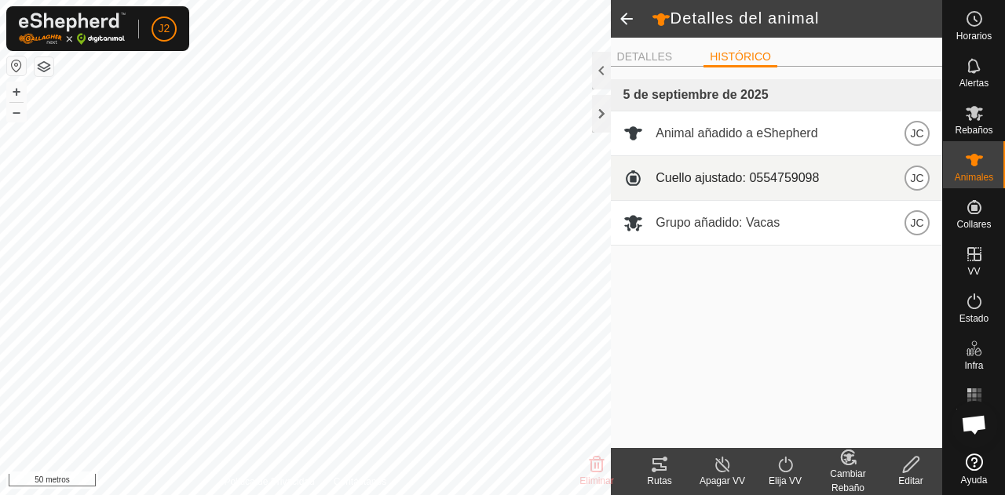
click at [741, 186] on span "Cuello ajustado: 0554759098" at bounding box center [736, 178] width 163 height 19
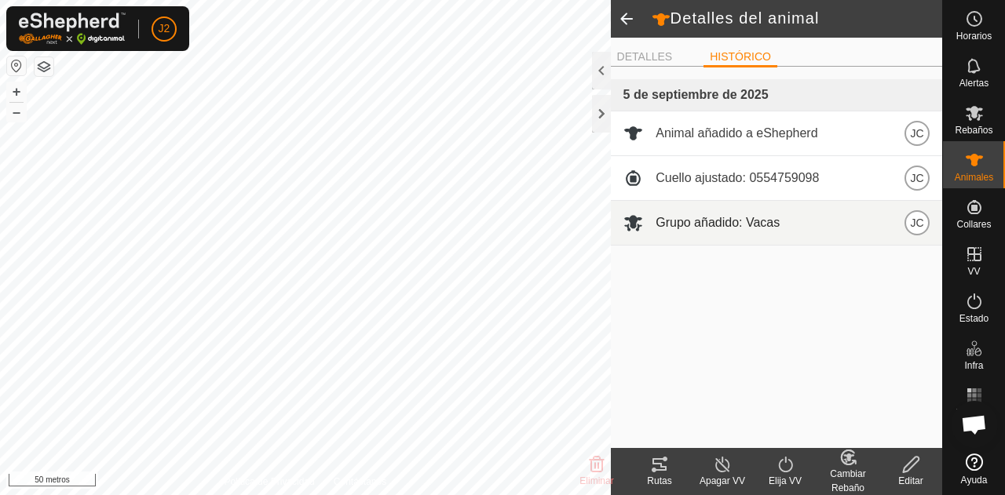
click at [748, 225] on font "Grupo añadido: Vacas" at bounding box center [717, 222] width 124 height 13
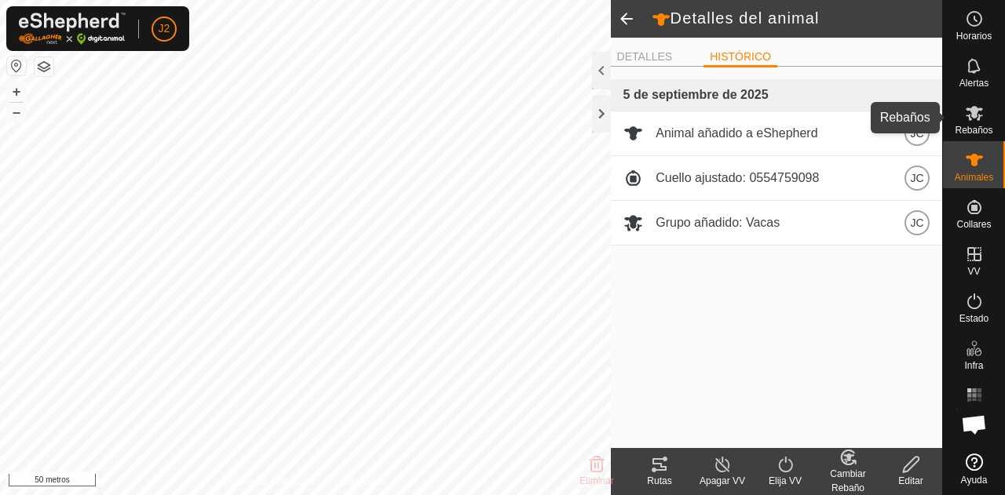
click at [965, 114] on icon at bounding box center [974, 113] width 19 height 19
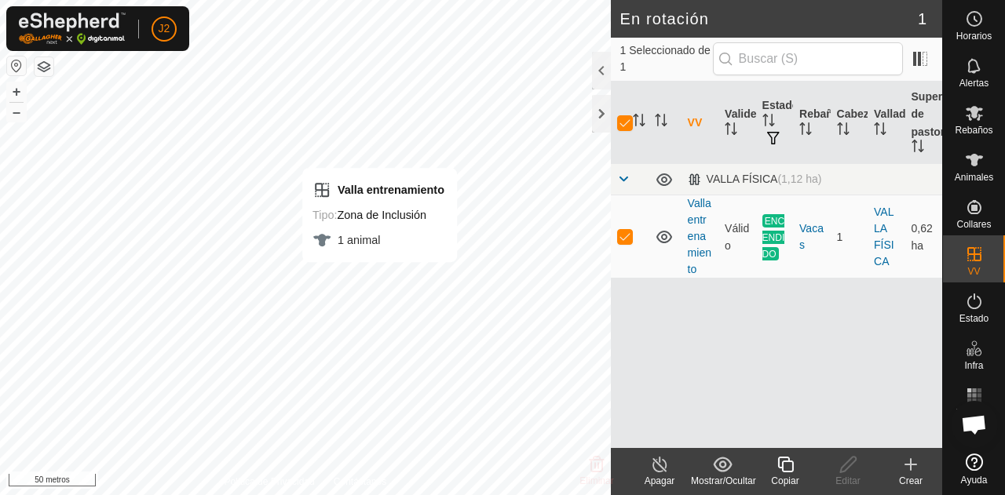
checkbox input "false"
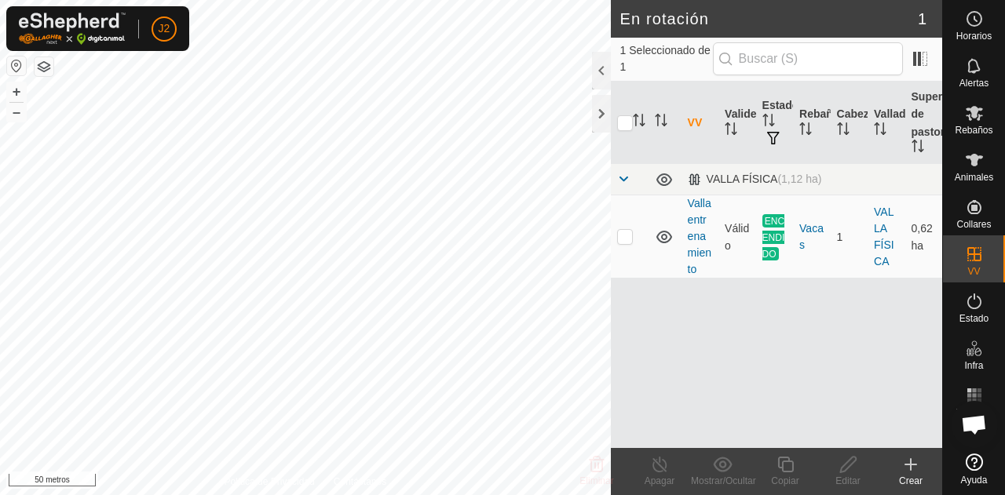
checkbox input "true"
click at [655, 476] on font "Apagar" at bounding box center [659, 481] width 31 height 11
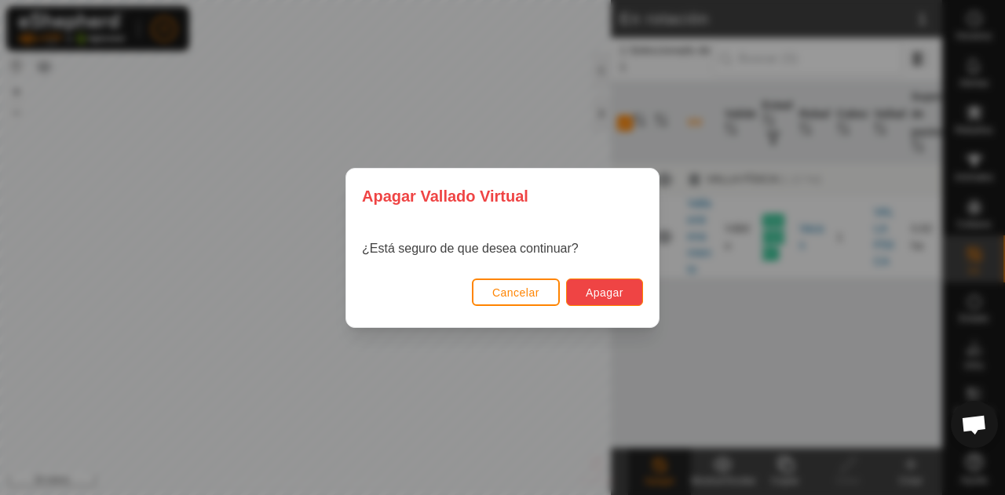
click at [603, 288] on font "Apagar" at bounding box center [604, 292] width 38 height 13
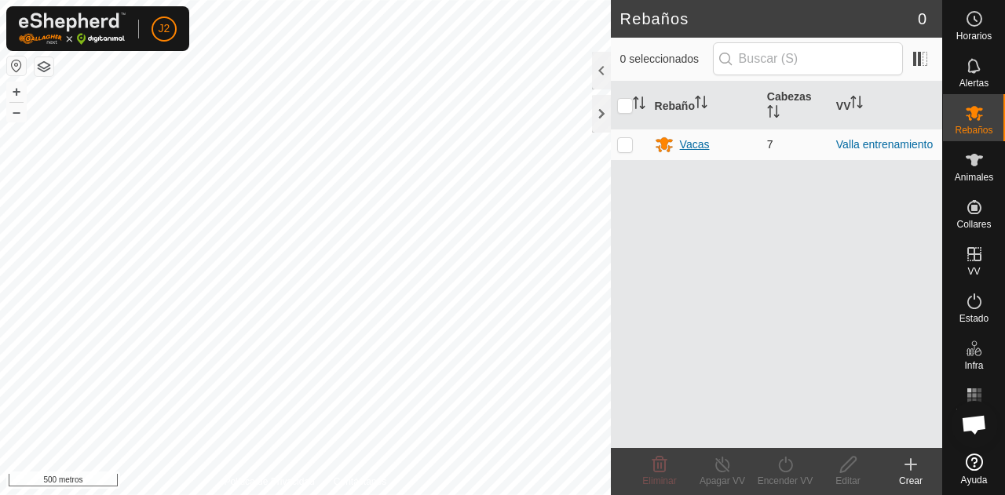
click at [738, 136] on div "Vacas" at bounding box center [705, 144] width 100 height 19
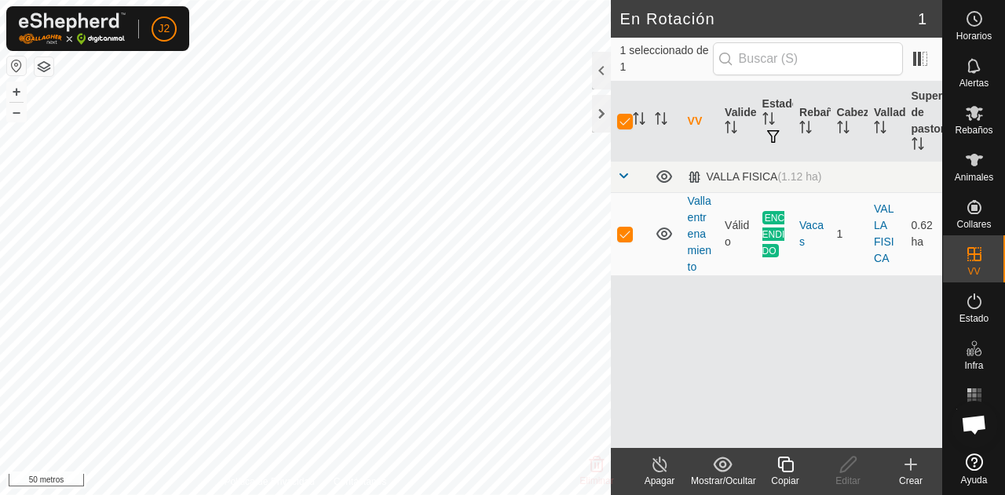
checkbox input "false"
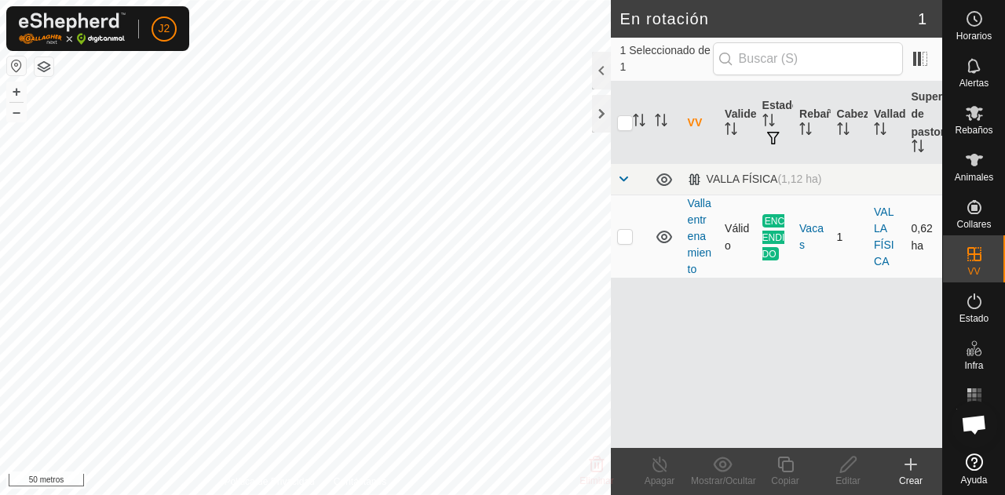
click at [777, 241] on font "ENCENDIDO" at bounding box center [773, 237] width 23 height 44
click at [777, 109] on font "Estado" at bounding box center [780, 105] width 37 height 13
click at [773, 244] on span "ENCENDIDO" at bounding box center [773, 237] width 23 height 46
click at [807, 228] on font "Vacas" at bounding box center [811, 236] width 24 height 29
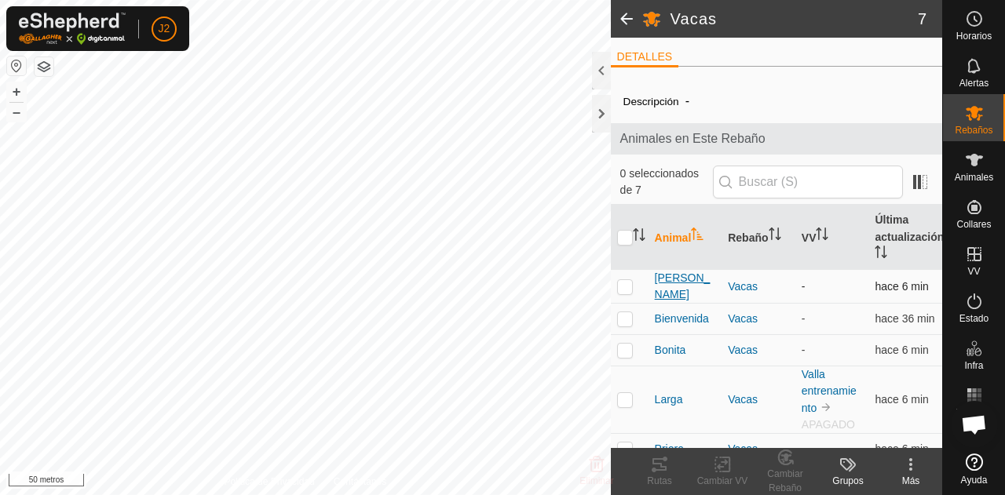
click at [669, 286] on font "[PERSON_NAME]" at bounding box center [683, 286] width 56 height 29
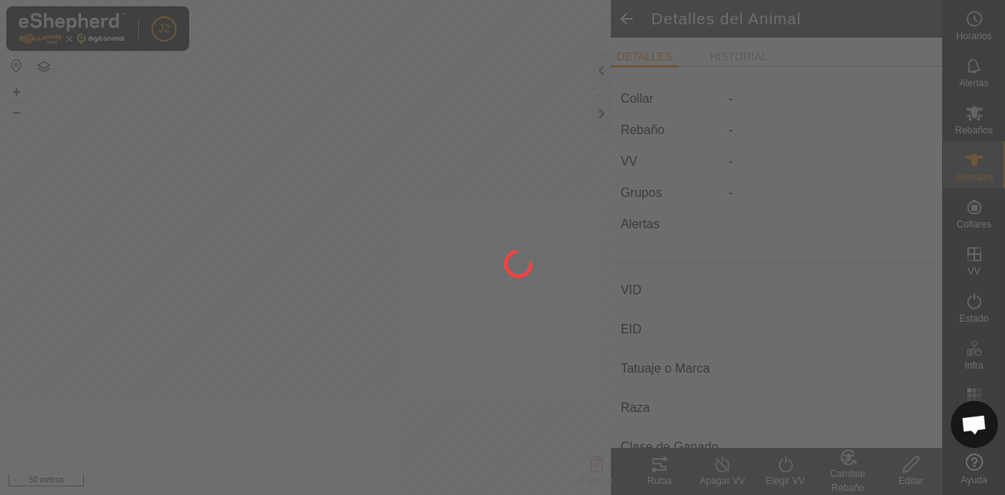
type input "Asuncion"
type input "-"
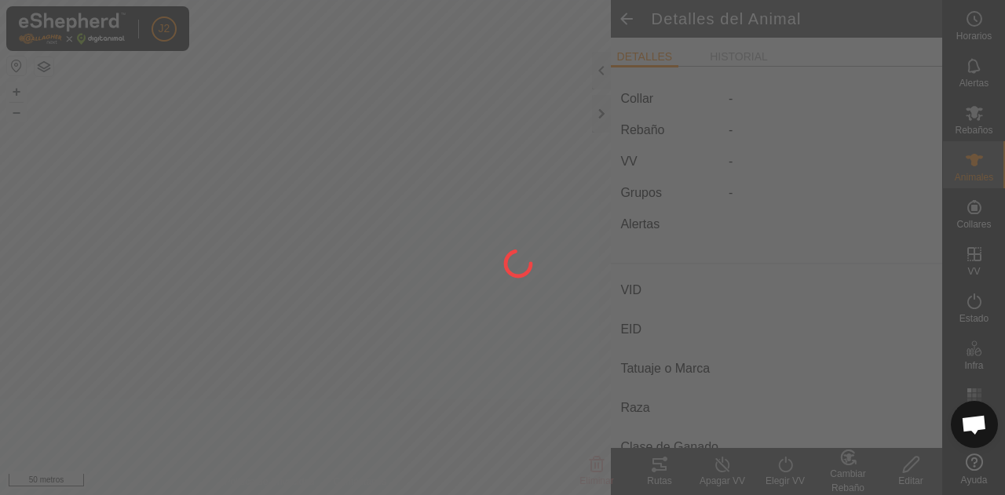
type input "0 kg"
type input "-"
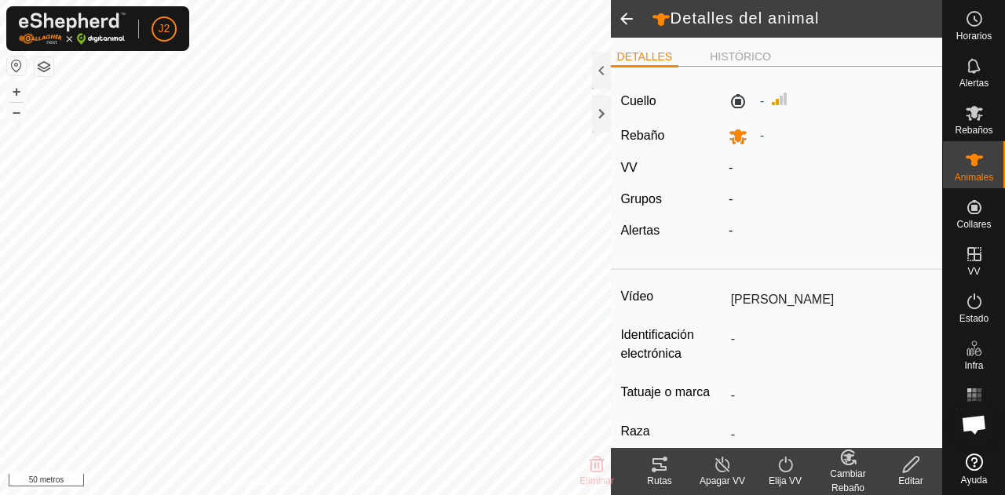
click at [616, 18] on span at bounding box center [626, 19] width 31 height 38
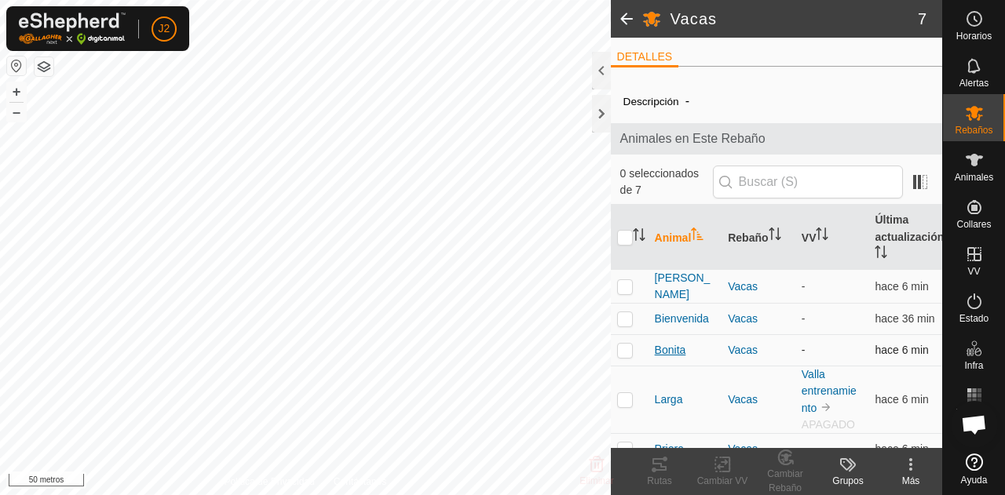
click at [675, 355] on font "Bonita" at bounding box center [670, 350] width 31 height 13
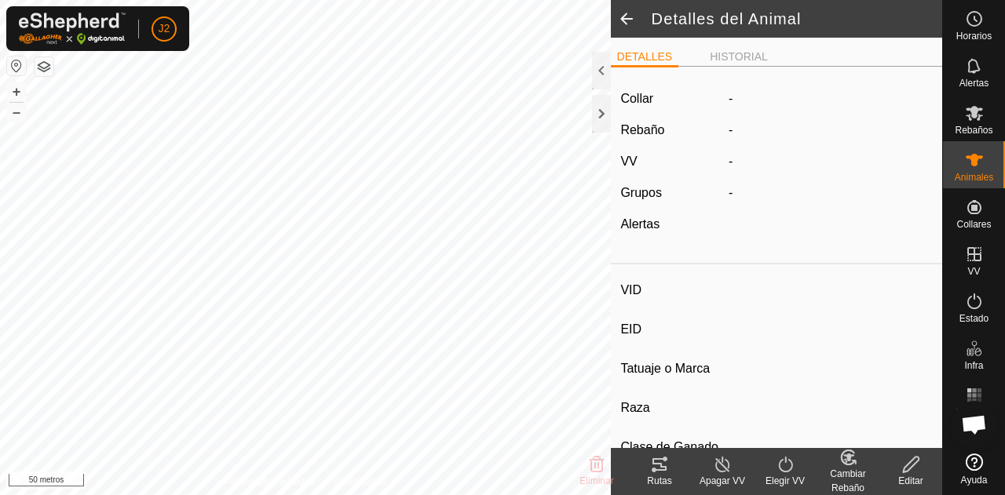
type input "Bonita"
type input "-"
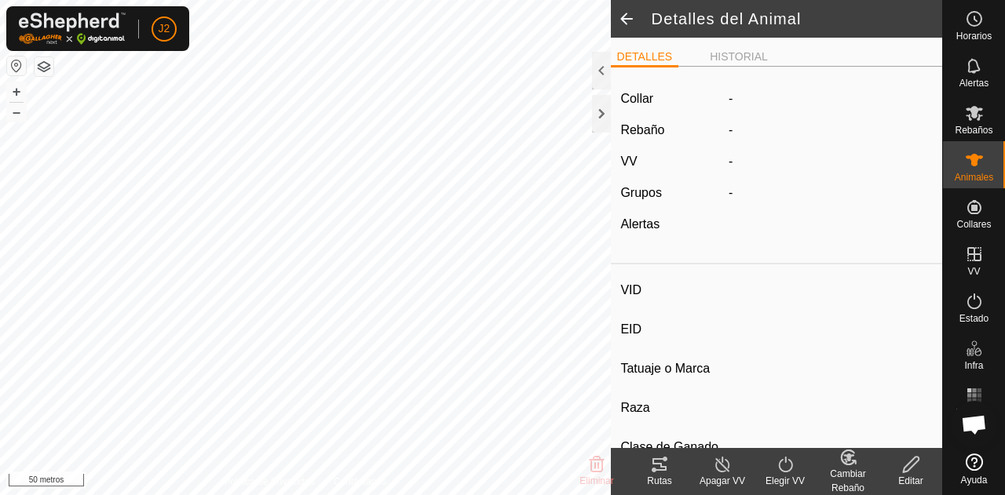
type input "0 kg"
type input "-"
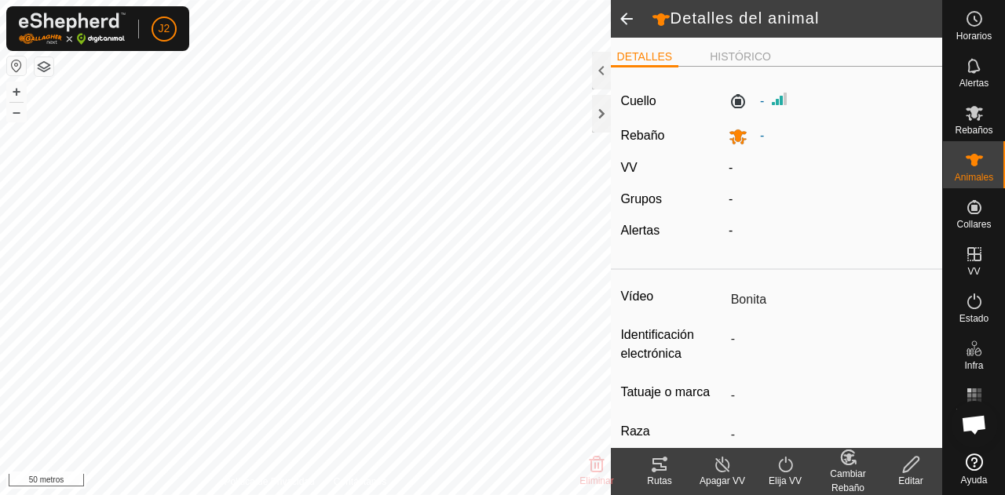
click at [627, 26] on span at bounding box center [626, 19] width 31 height 38
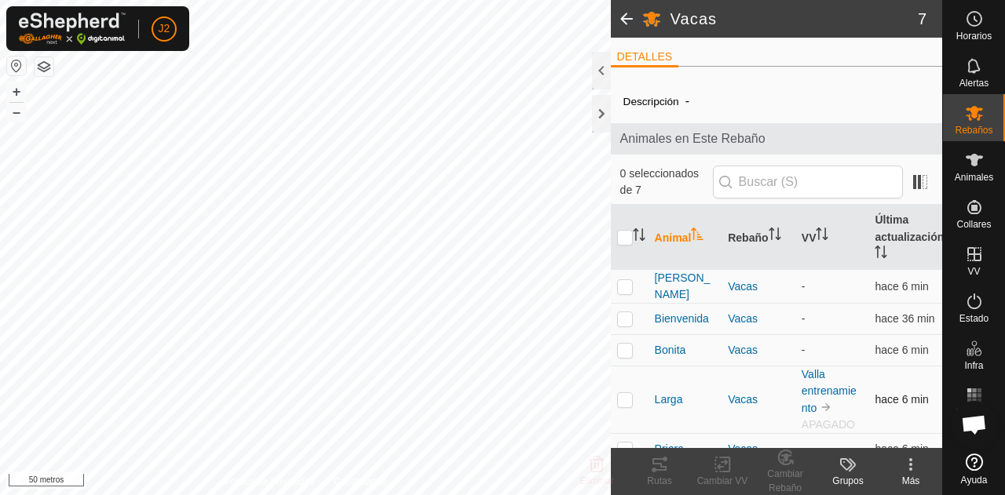
scroll to position [78, 0]
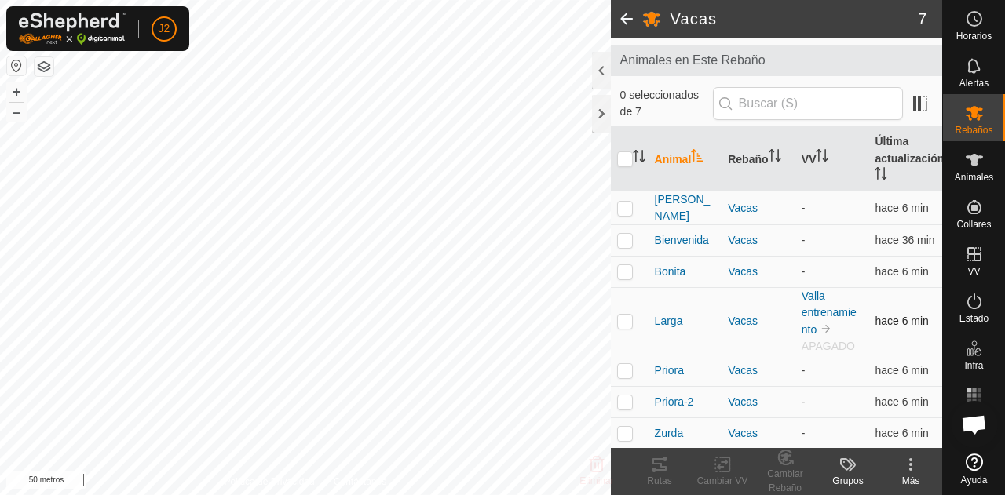
click at [667, 315] on font "Larga" at bounding box center [669, 321] width 28 height 13
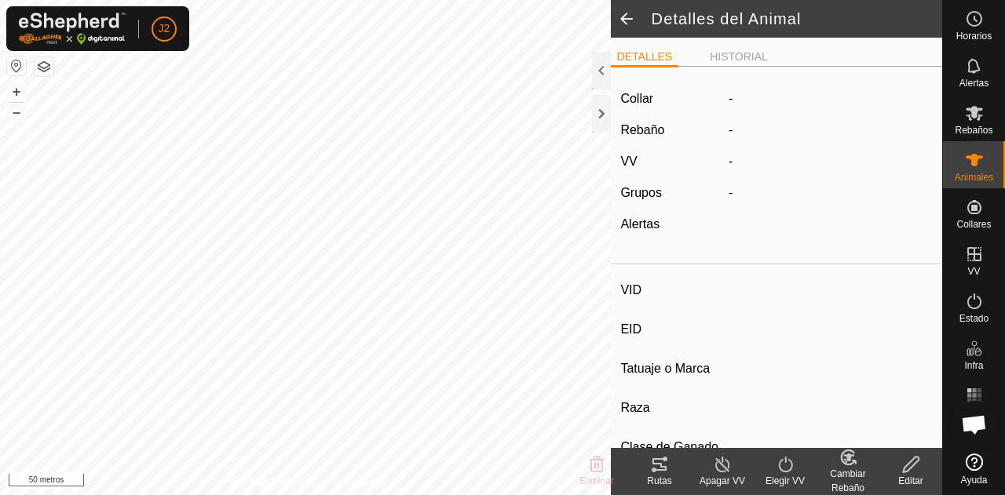
type input "Larga"
type input "-"
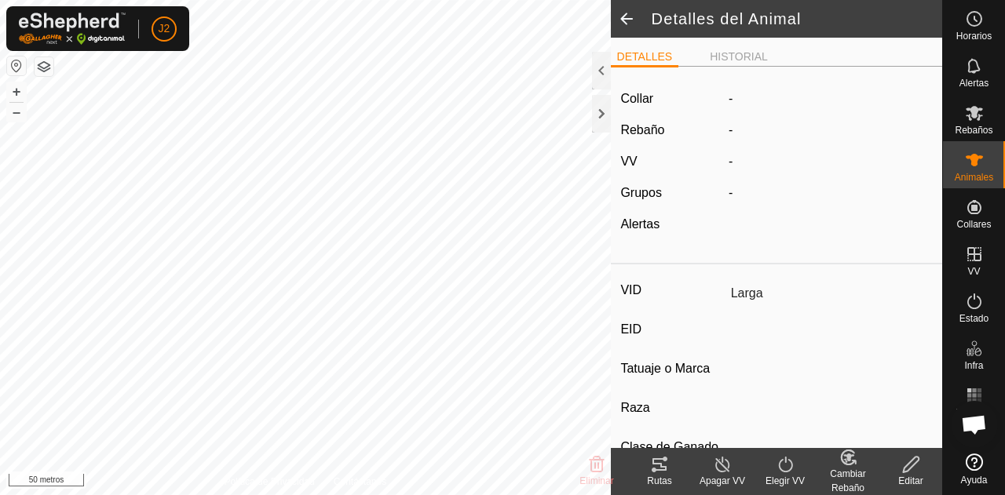
type input "0 kg"
type input "-"
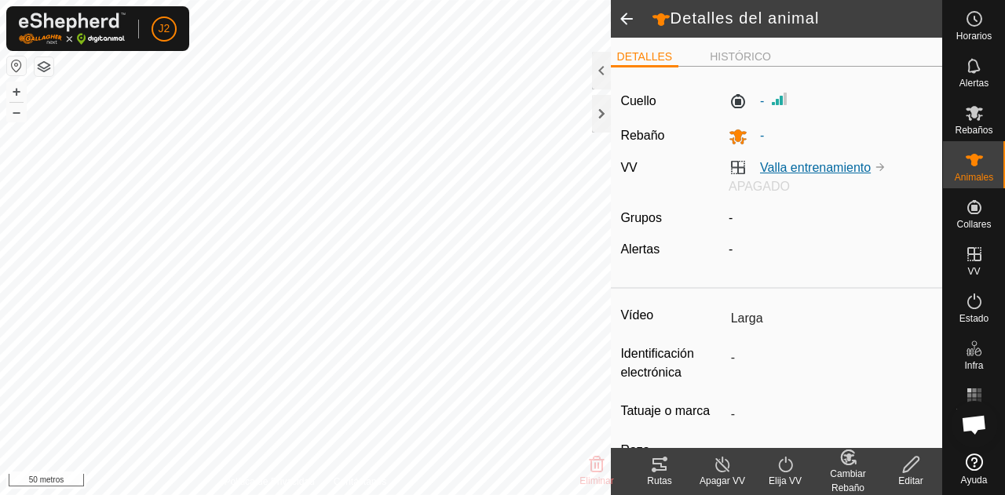
click at [766, 169] on font "Valla entrenamiento" at bounding box center [815, 167] width 111 height 13
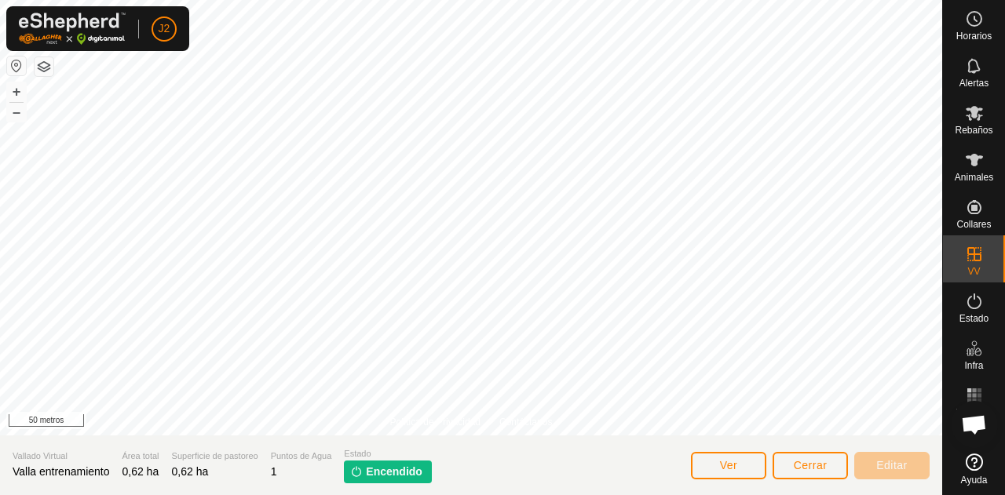
click at [369, 466] on font "Encendido" at bounding box center [394, 471] width 57 height 13
click at [755, 471] on button "Ver" at bounding box center [728, 465] width 75 height 27
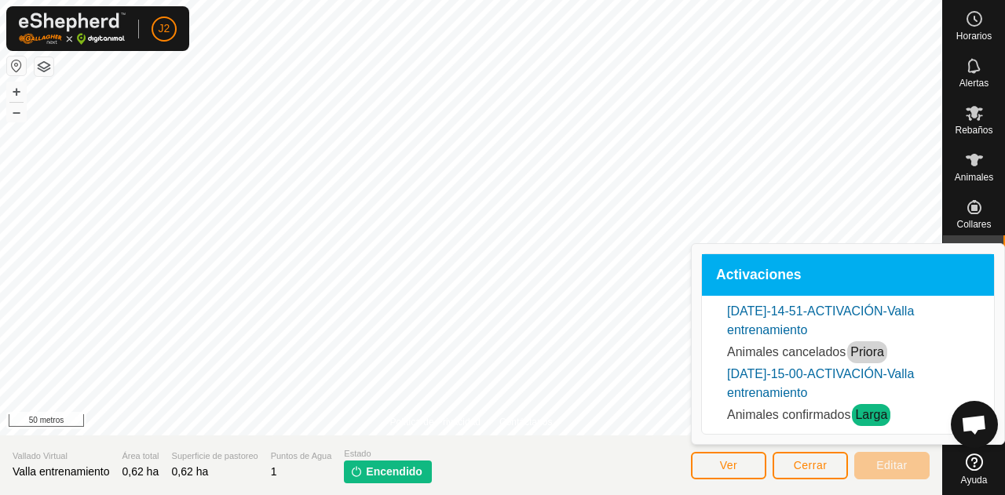
click at [804, 377] on font "[DATE]-15-00-ACTIVACIÓN-Valla entrenamiento" at bounding box center [820, 383] width 187 height 32
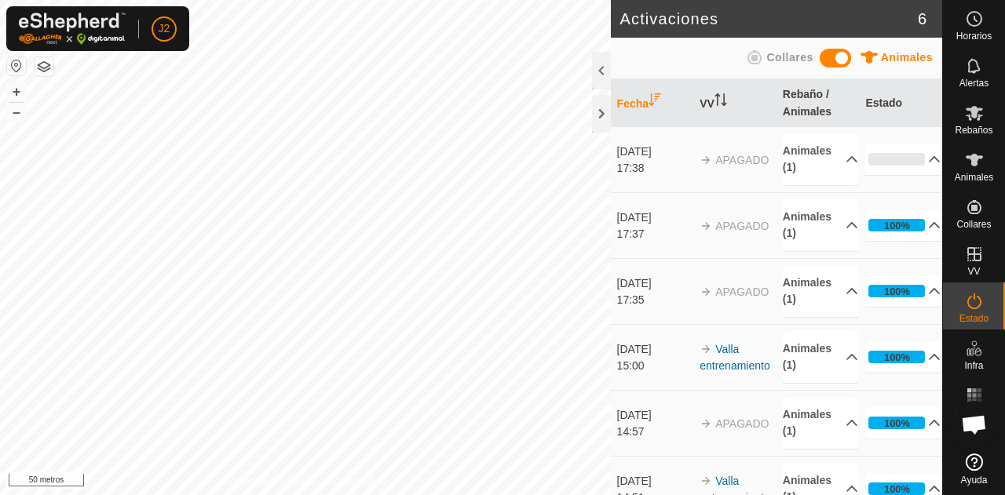
scroll to position [105, 0]
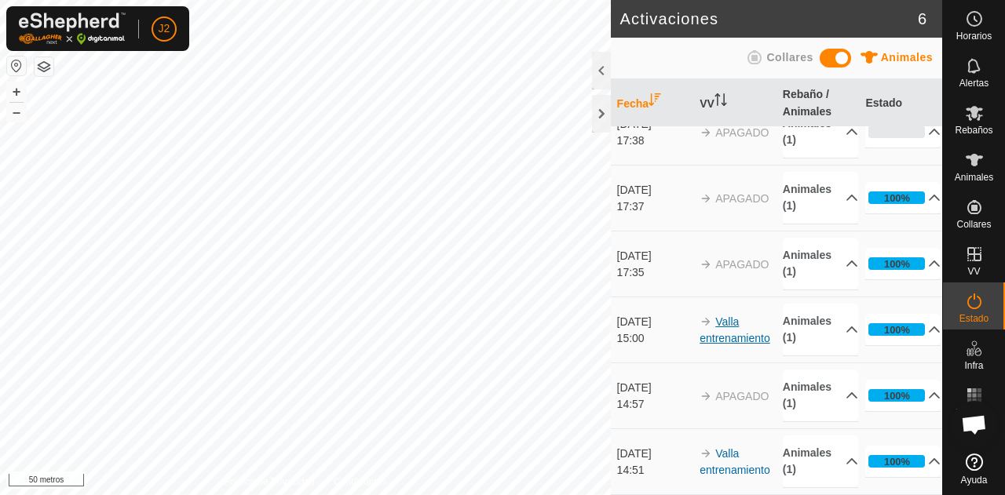
click at [731, 315] on font "Valla entrenamiento" at bounding box center [734, 329] width 71 height 29
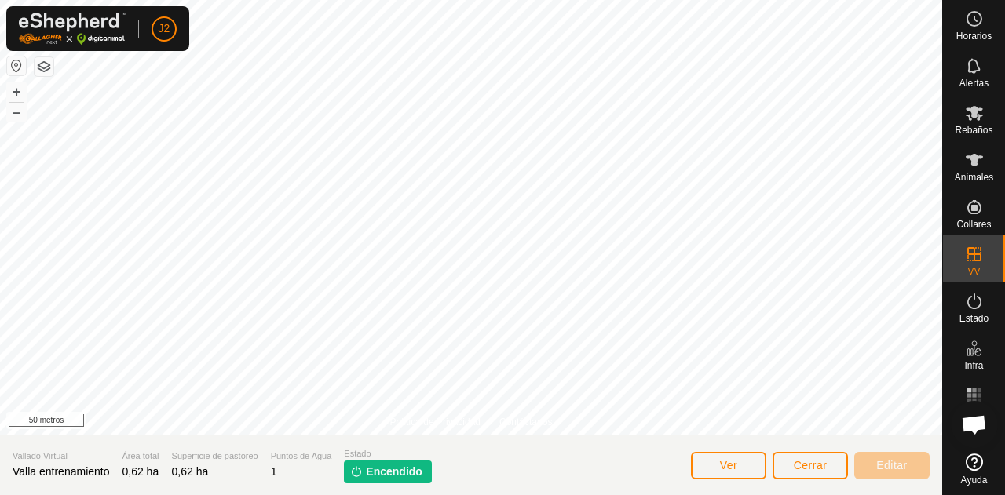
click at [403, 470] on font "Encendido" at bounding box center [394, 471] width 57 height 13
click at [744, 464] on button "Ver" at bounding box center [728, 465] width 75 height 27
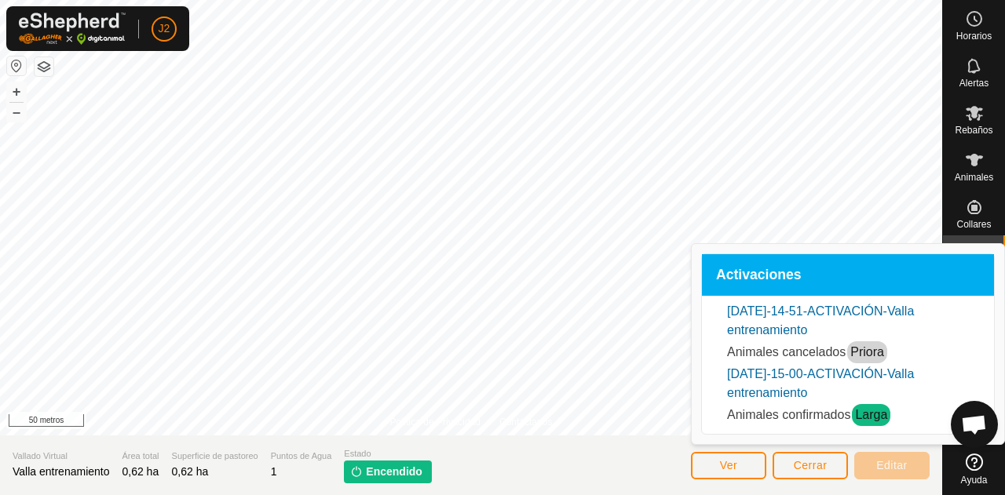
click at [804, 383] on li "15-sep-2025-15-00-ACTIVACIÓN-Valla entrenamiento Animales confirmados Larga" at bounding box center [848, 396] width 242 height 63
click at [796, 367] on font "[DATE]-15-00-ACTIVACIÓN-Valla entrenamiento" at bounding box center [820, 383] width 187 height 32
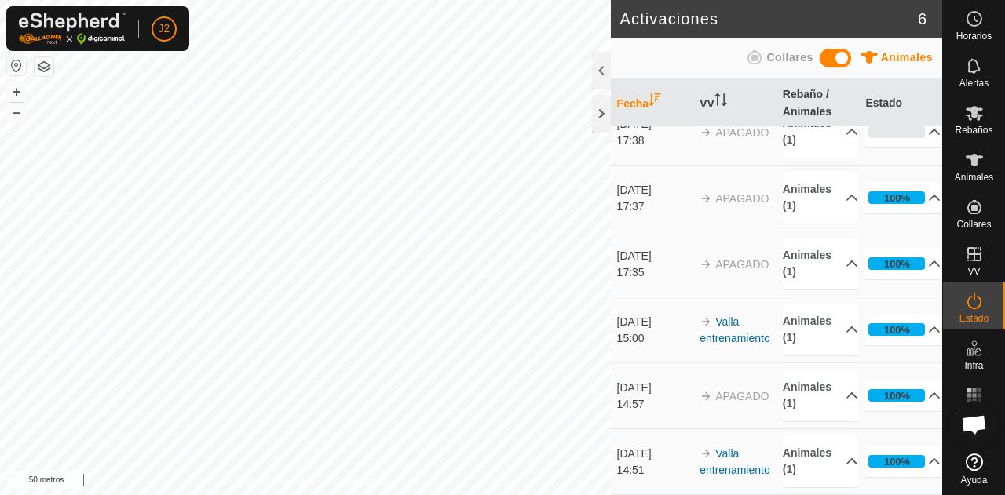
scroll to position [105, 0]
click at [836, 304] on p-accordion-header "Animales (1)" at bounding box center [819, 330] width 75 height 52
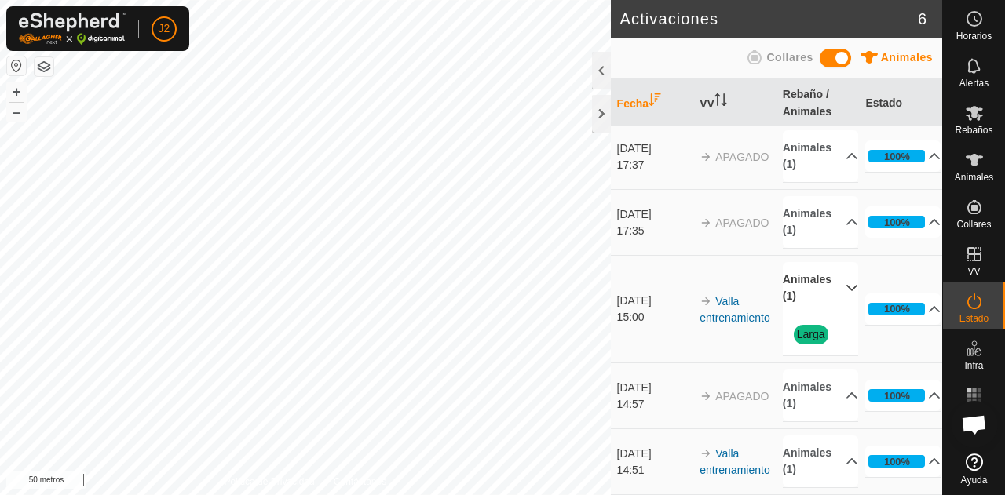
click at [836, 300] on p-accordion-header "Animales (1)" at bounding box center [819, 288] width 75 height 52
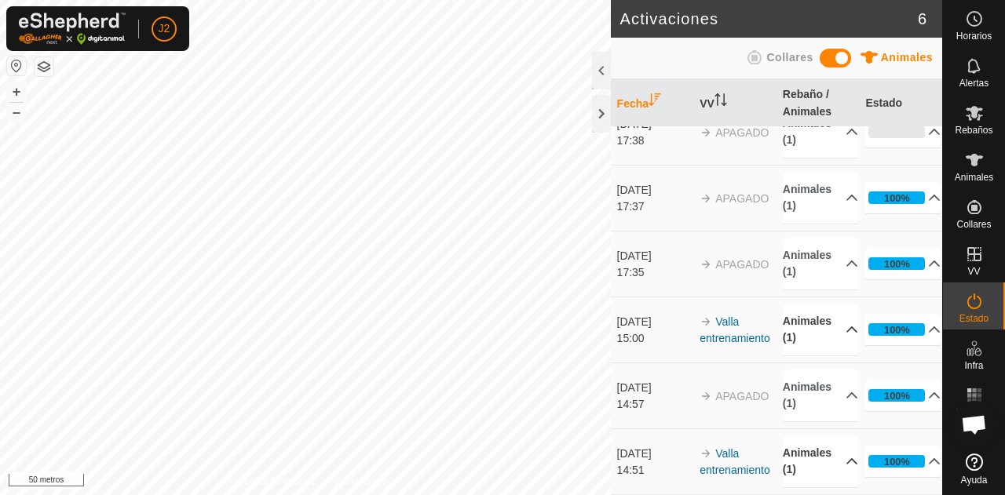
click at [833, 453] on p-accordion-header "Animales (1)" at bounding box center [819, 462] width 75 height 52
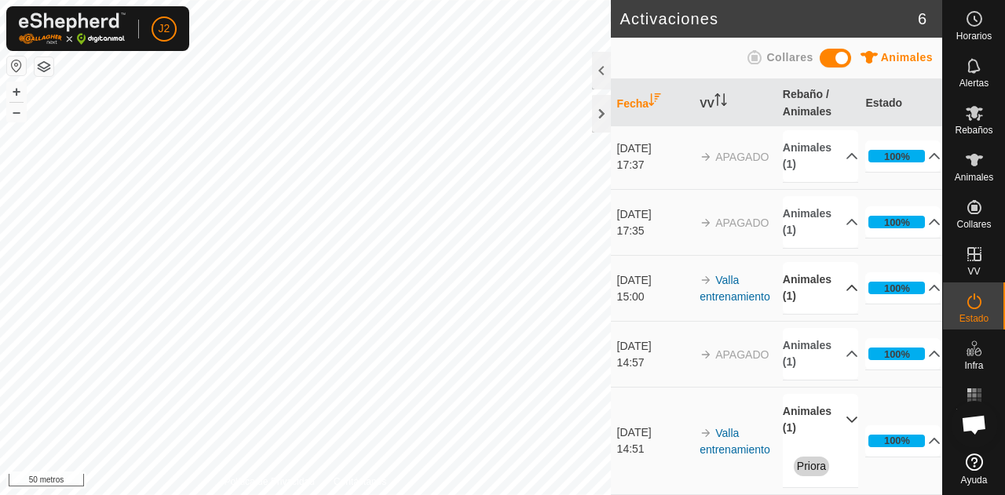
scroll to position [83, 0]
click at [830, 314] on p-accordion-header "Animales (1)" at bounding box center [819, 288] width 75 height 52
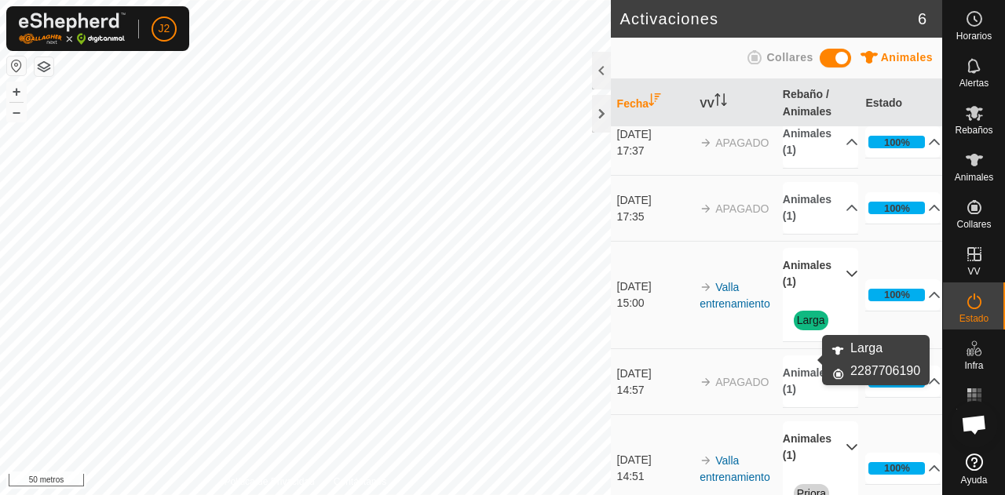
click at [804, 326] on font "Larga" at bounding box center [811, 320] width 28 height 13
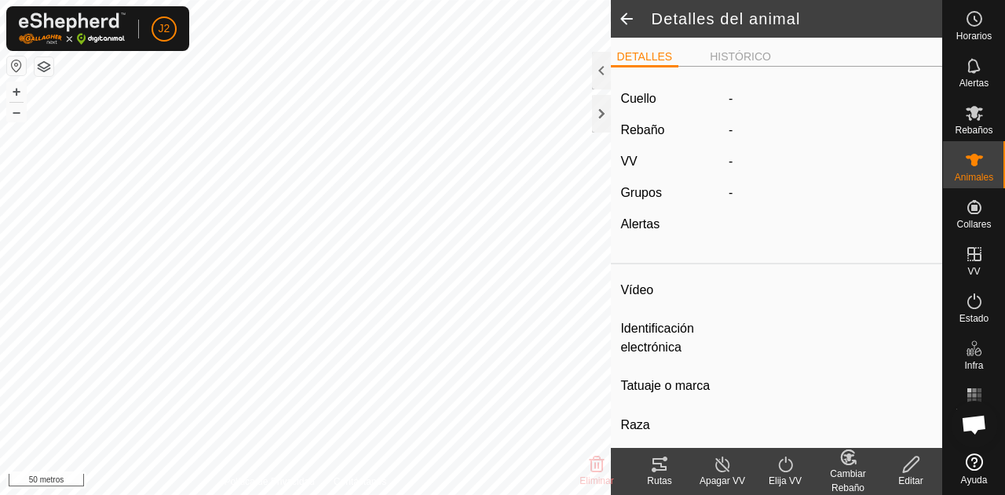
type input "Larga"
type input "-"
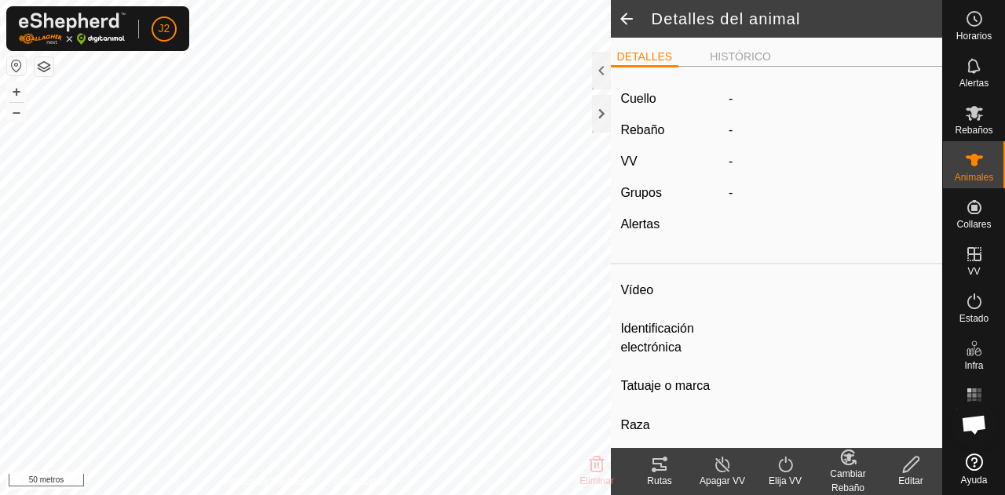
type input "0 kg"
type input "-"
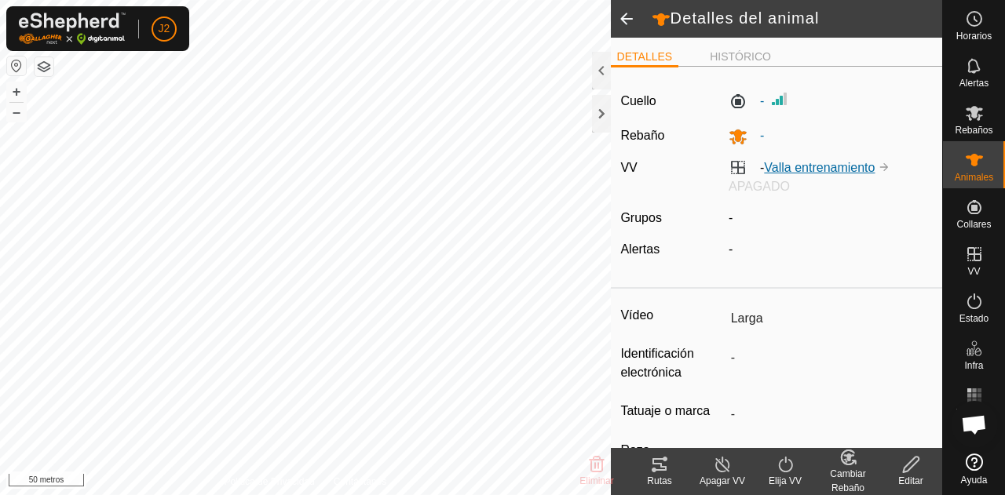
click at [793, 171] on font "Valla entrenamiento" at bounding box center [819, 167] width 111 height 13
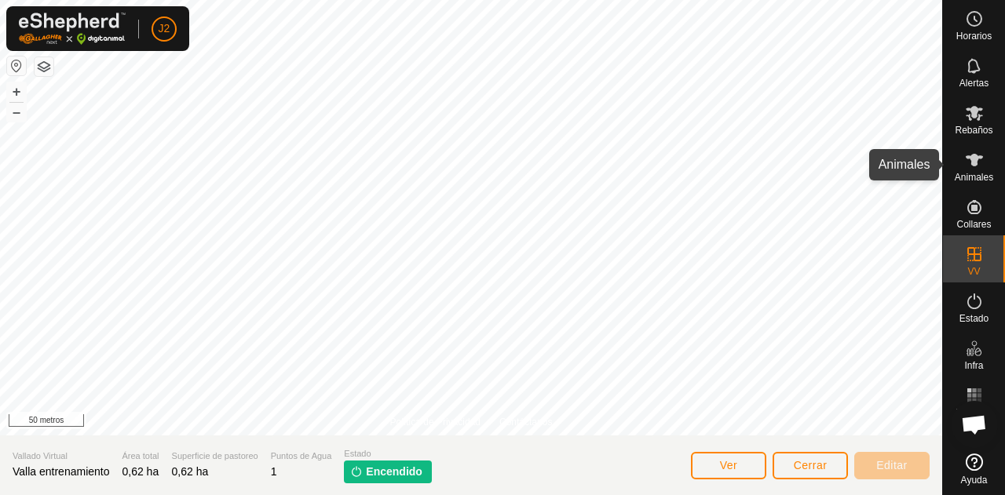
click at [973, 159] on icon at bounding box center [973, 160] width 17 height 13
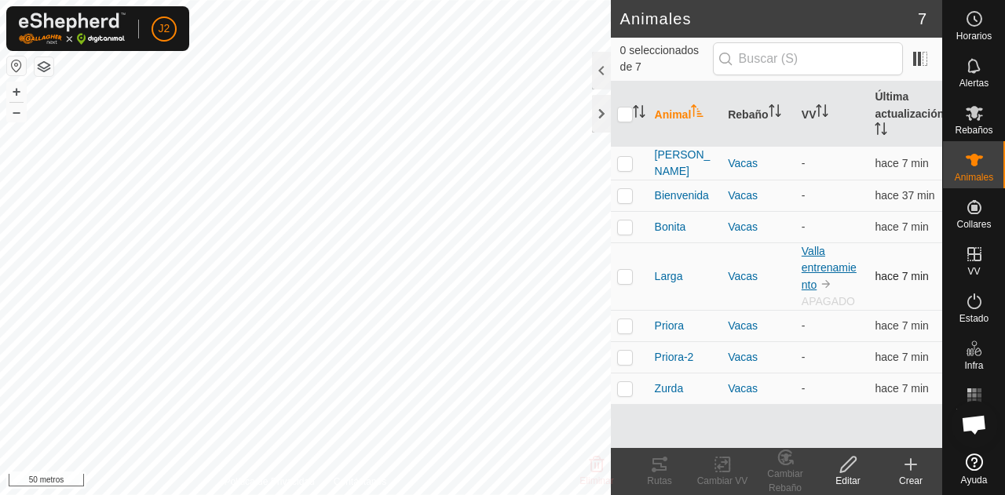
click at [829, 260] on font "Valla entrenamiento" at bounding box center [828, 268] width 55 height 46
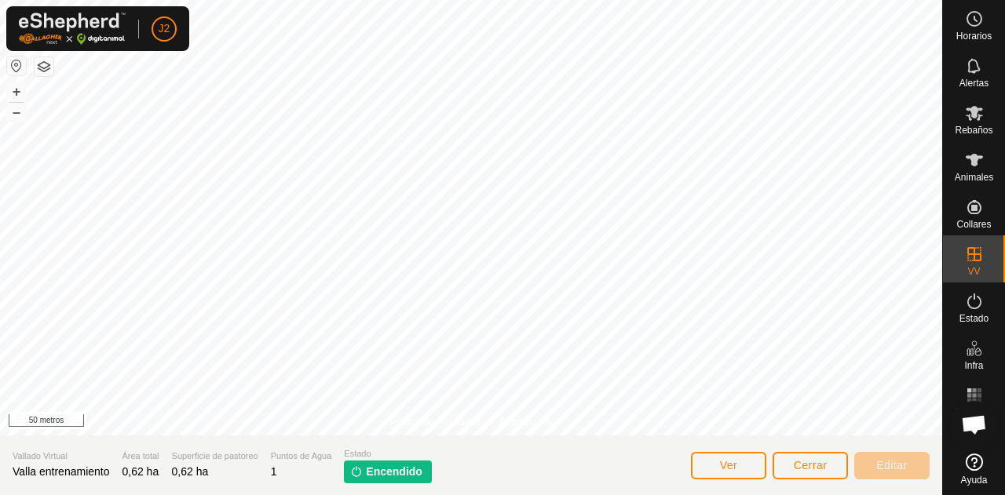
click at [379, 475] on font "Encendido" at bounding box center [394, 471] width 57 height 13
click at [704, 476] on button "Ver" at bounding box center [728, 465] width 75 height 27
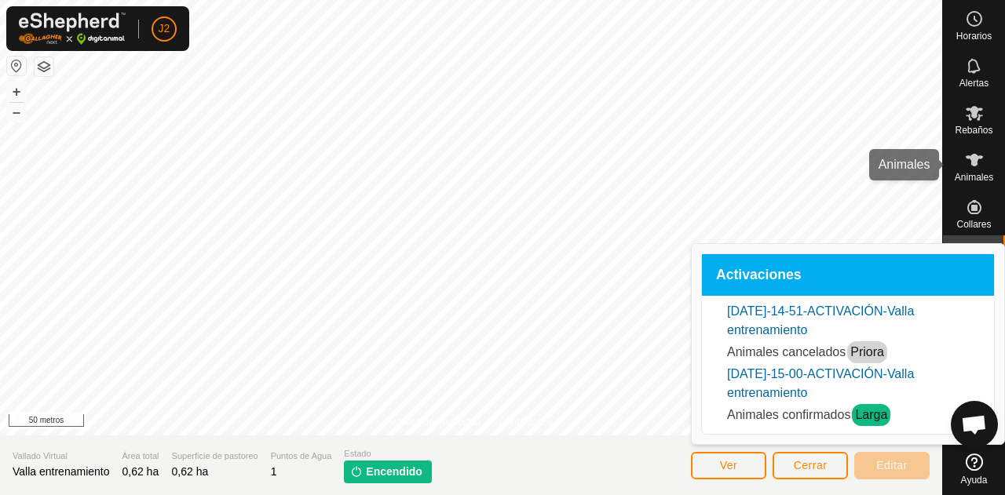
click at [970, 167] on icon at bounding box center [974, 160] width 19 height 19
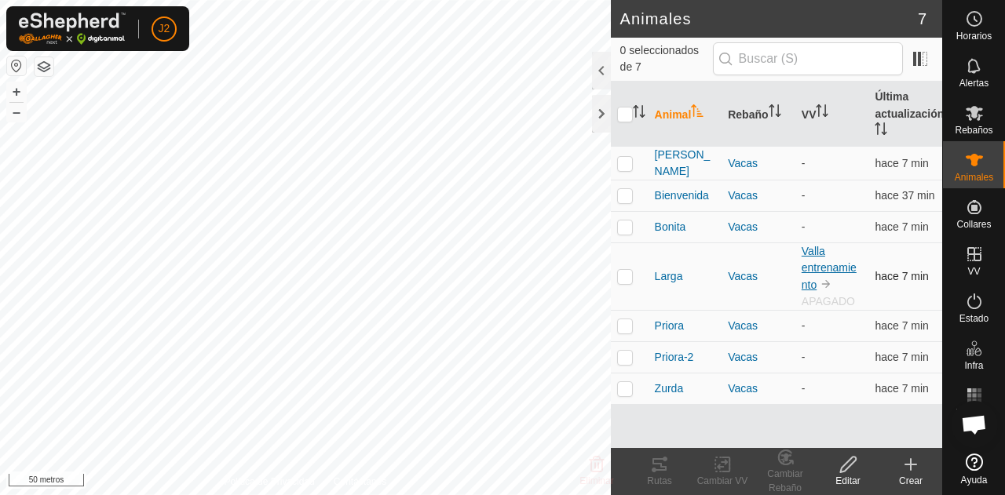
click at [821, 263] on font "Valla entrenamiento" at bounding box center [828, 268] width 55 height 46
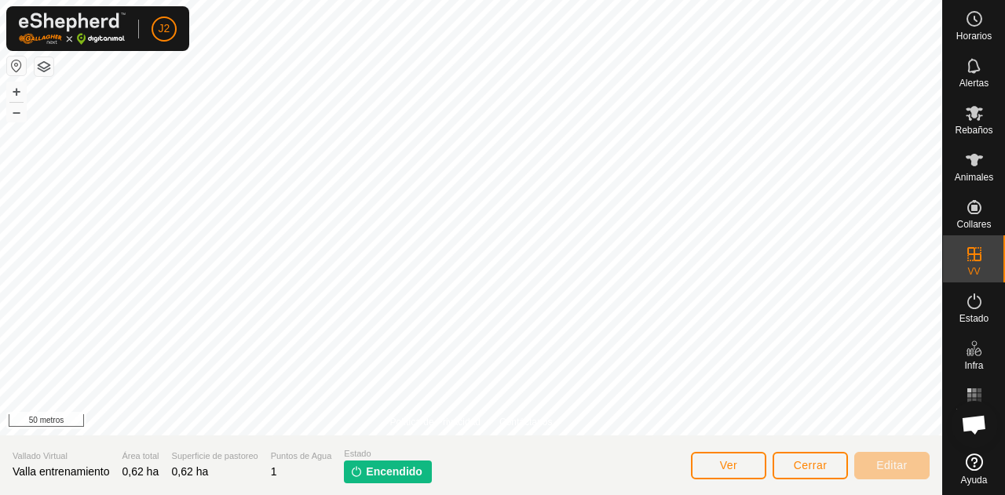
click at [363, 470] on p-tag "Encendido" at bounding box center [388, 472] width 88 height 23
click at [797, 458] on button "Cerrar" at bounding box center [809, 465] width 75 height 27
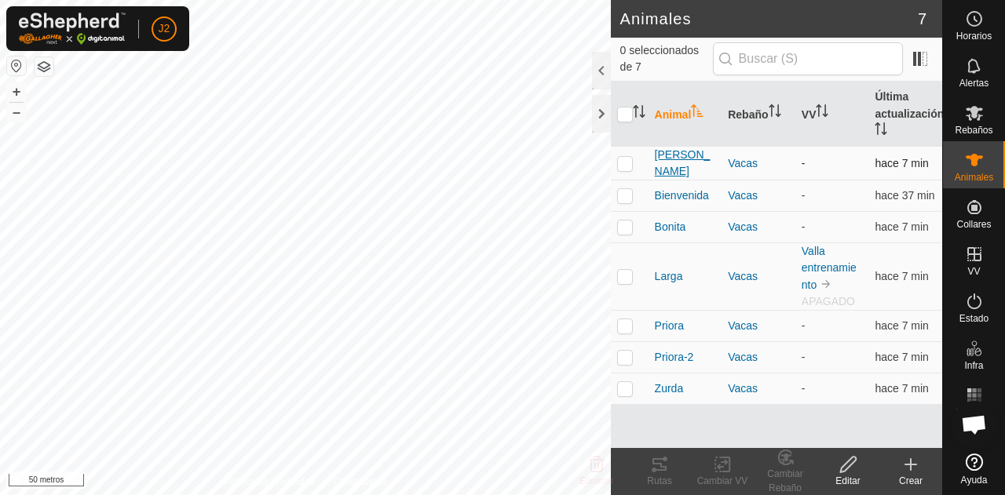
click at [684, 167] on font "[PERSON_NAME]" at bounding box center [683, 162] width 56 height 29
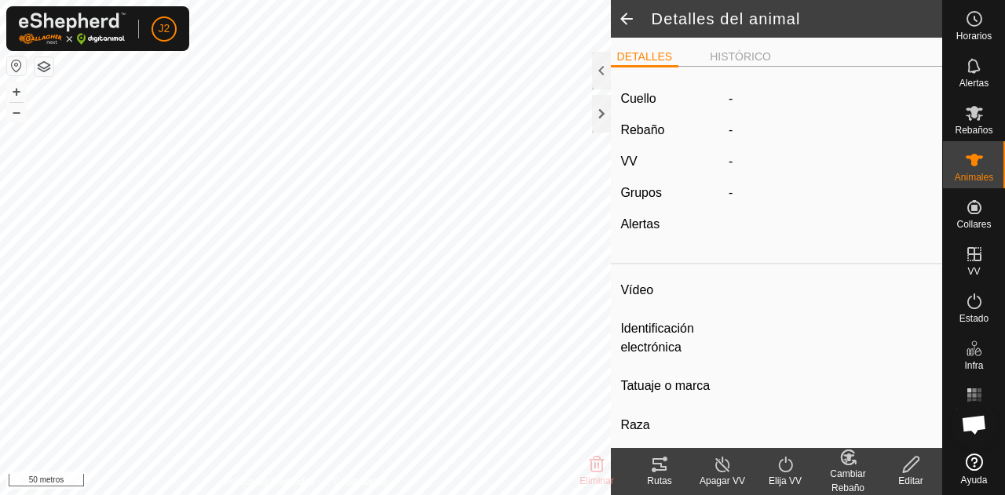
type input "Asuncion"
type input "-"
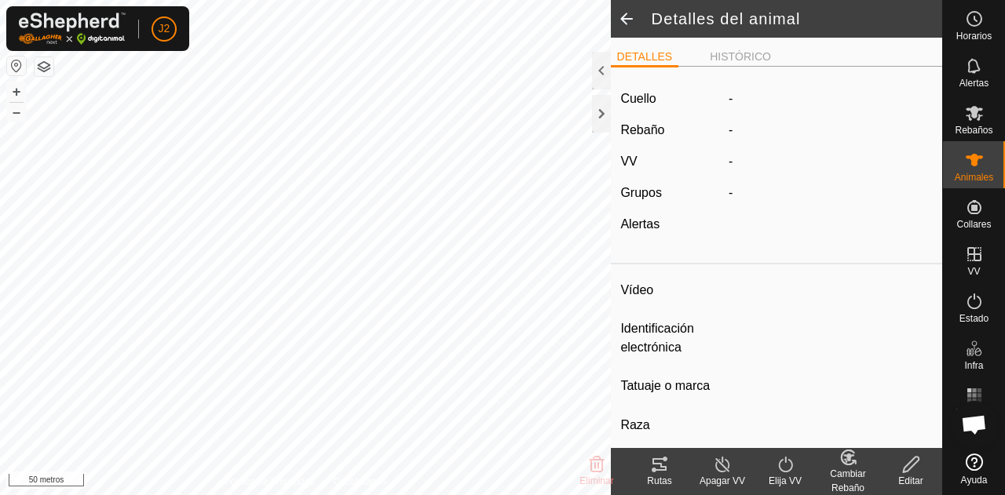
type input "0 kg"
type input "-"
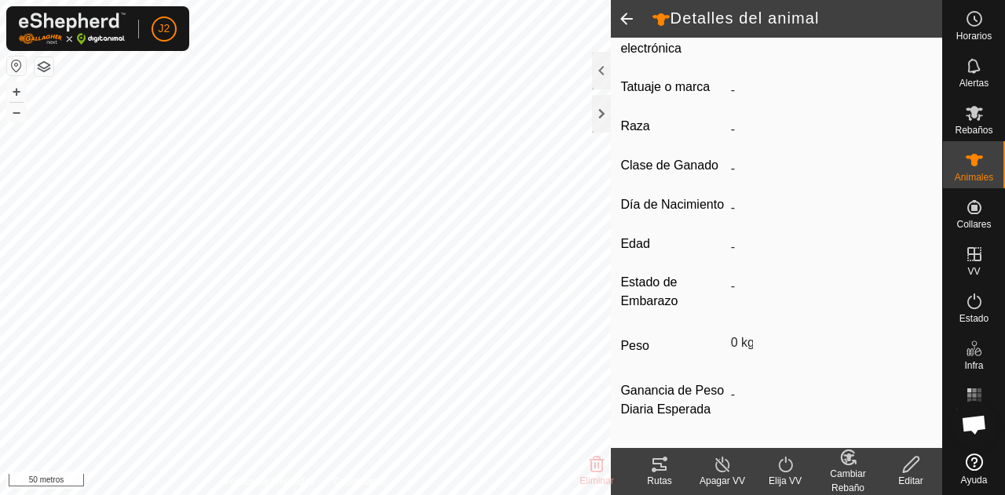
scroll to position [344, 0]
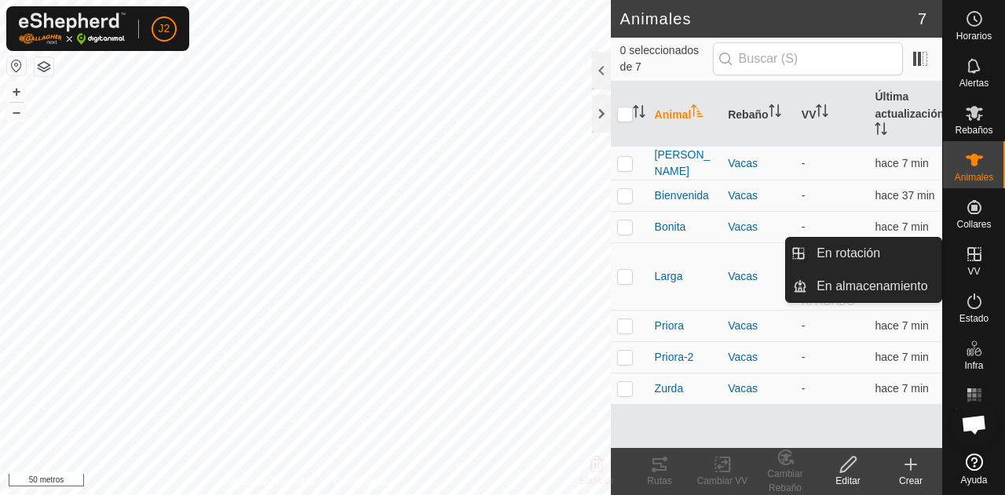
click at [969, 248] on icon at bounding box center [974, 254] width 14 height 14
click at [839, 255] on link "En rotación" at bounding box center [874, 253] width 134 height 31
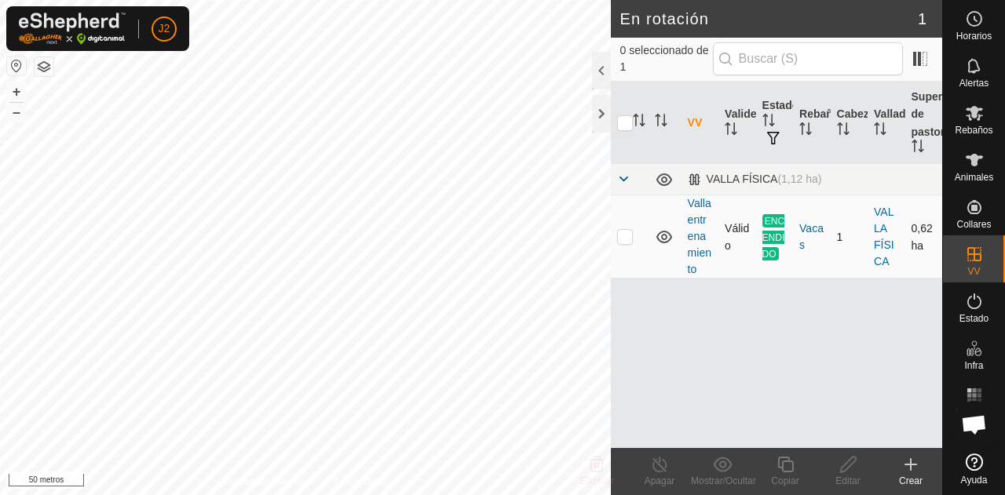
click at [775, 234] on font "ENCENDIDO" at bounding box center [773, 237] width 23 height 44
click at [702, 236] on font "Valla entrenamiento" at bounding box center [699, 236] width 24 height 78
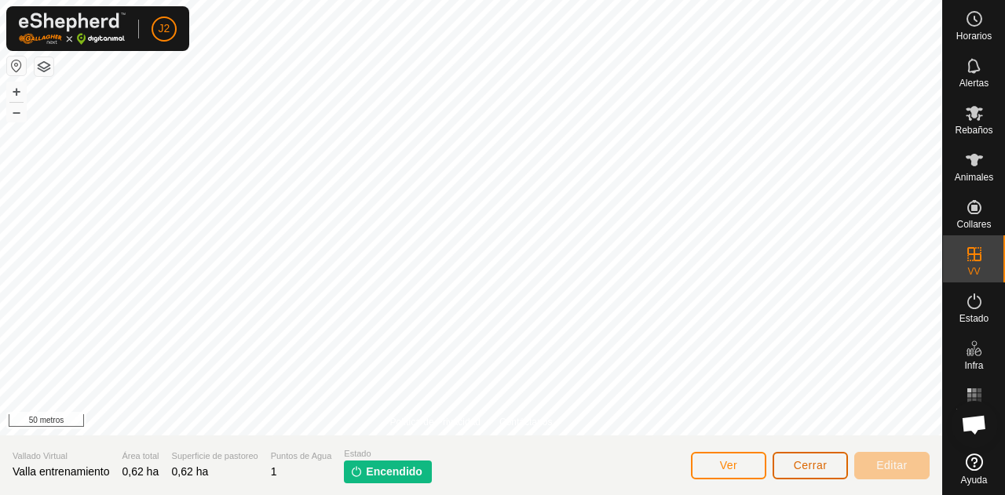
click at [833, 459] on button "Cerrar" at bounding box center [809, 465] width 75 height 27
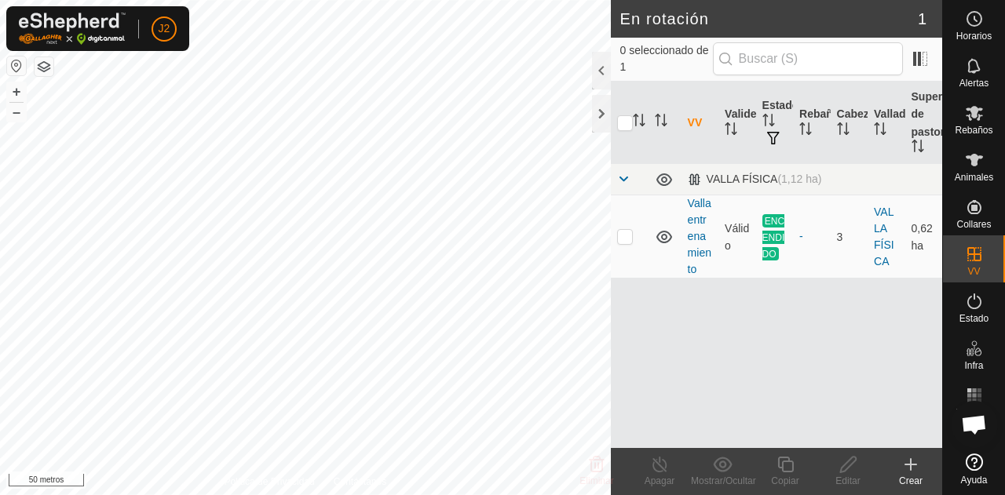
checkbox input "true"
click at [662, 235] on icon at bounding box center [664, 237] width 19 height 19
click at [659, 461] on icon at bounding box center [659, 465] width 14 height 16
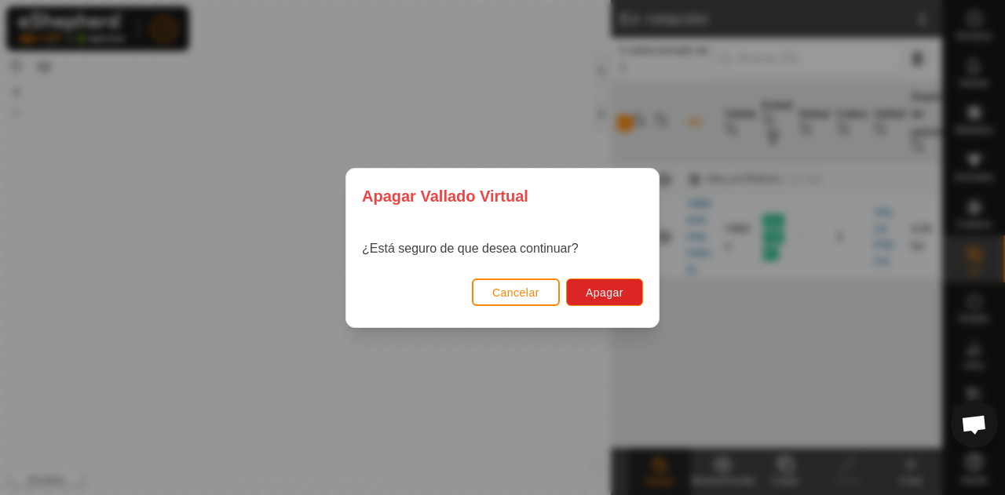
click at [645, 356] on div "[PERSON_NAME] Virtual ¿Está seguro de que desea continuar? Cancelar Apagar" at bounding box center [502, 247] width 1005 height 495
click at [505, 289] on font "Cancelar" at bounding box center [515, 292] width 47 height 13
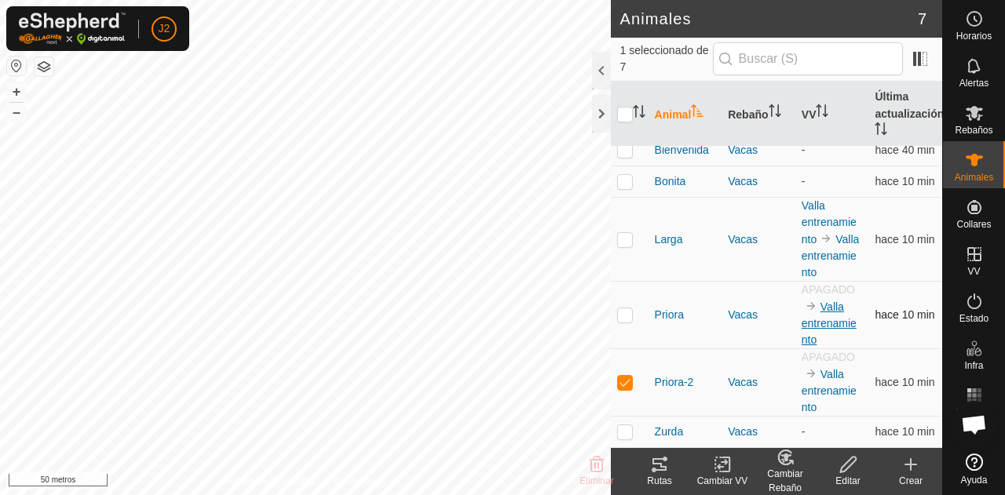
scroll to position [66, 0]
click at [819, 327] on font "Valla entrenamiento" at bounding box center [828, 324] width 55 height 46
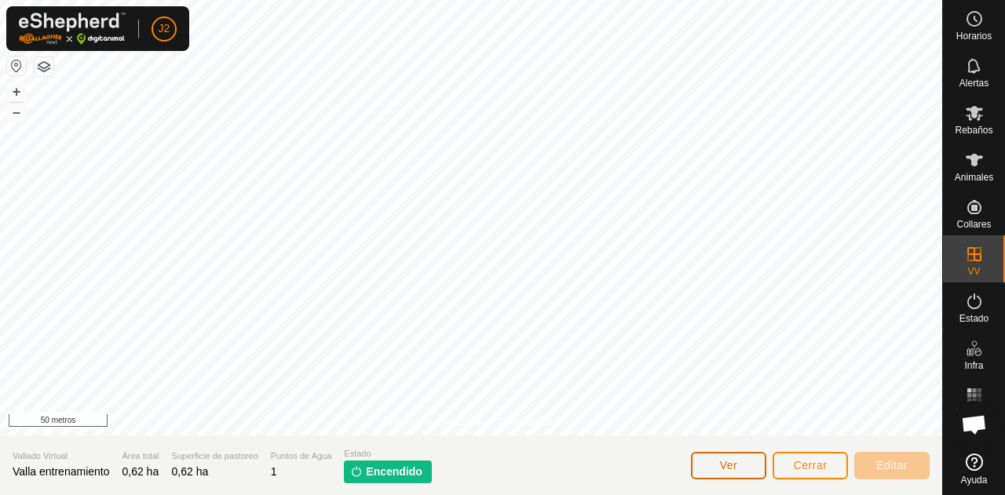
click at [722, 472] on button "Ver" at bounding box center [728, 465] width 75 height 27
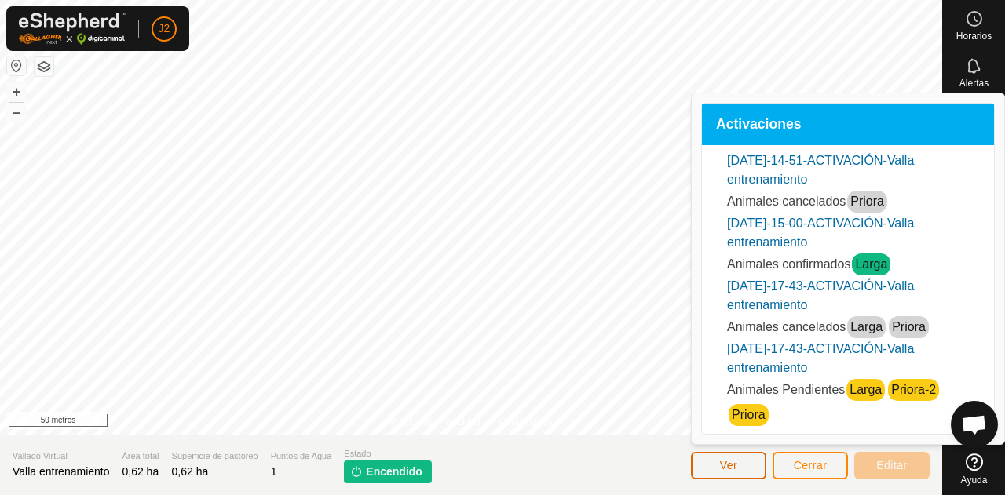
click at [749, 461] on button "Ver" at bounding box center [728, 465] width 75 height 27
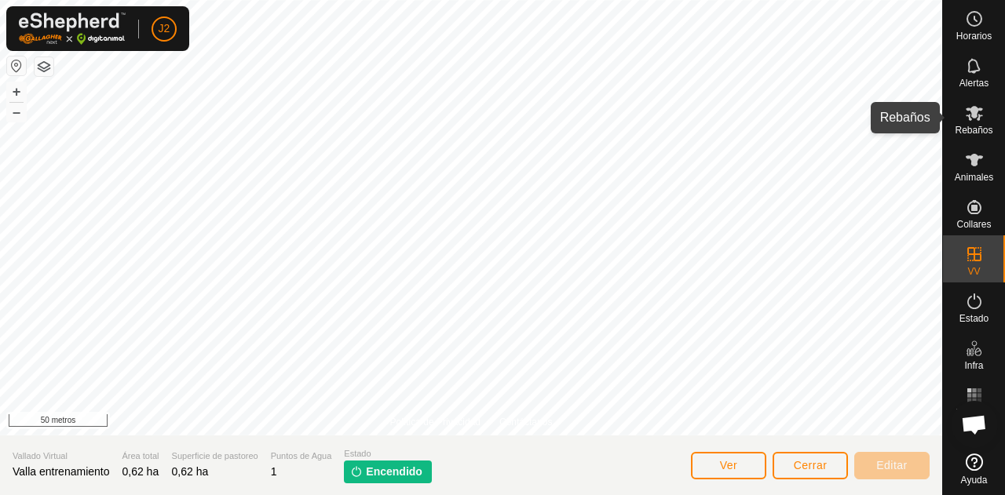
click at [989, 126] on font "Rebaños" at bounding box center [973, 130] width 38 height 11
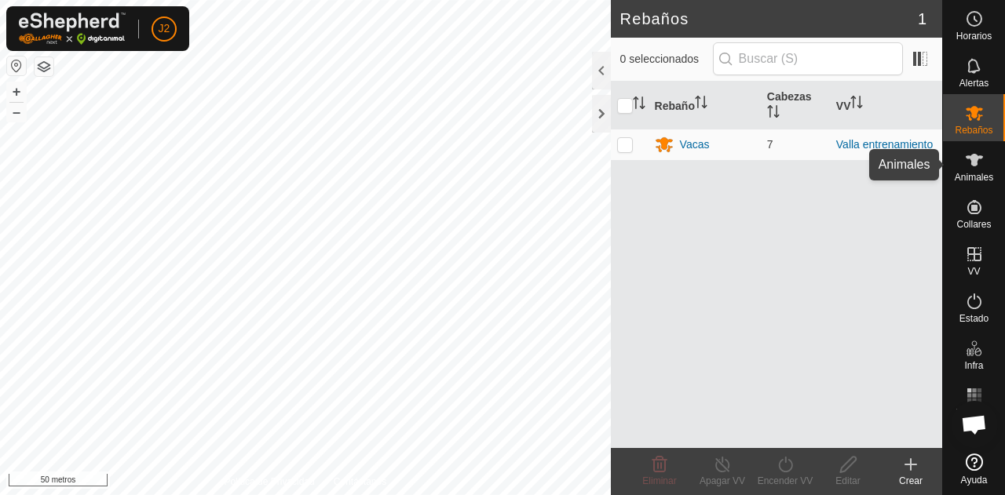
click at [983, 173] on font "Animales" at bounding box center [973, 177] width 38 height 11
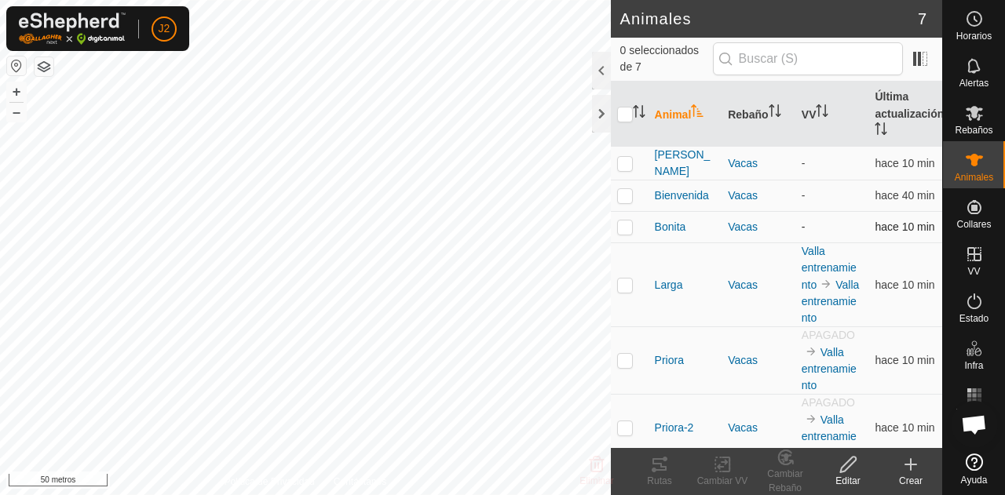
scroll to position [66, 0]
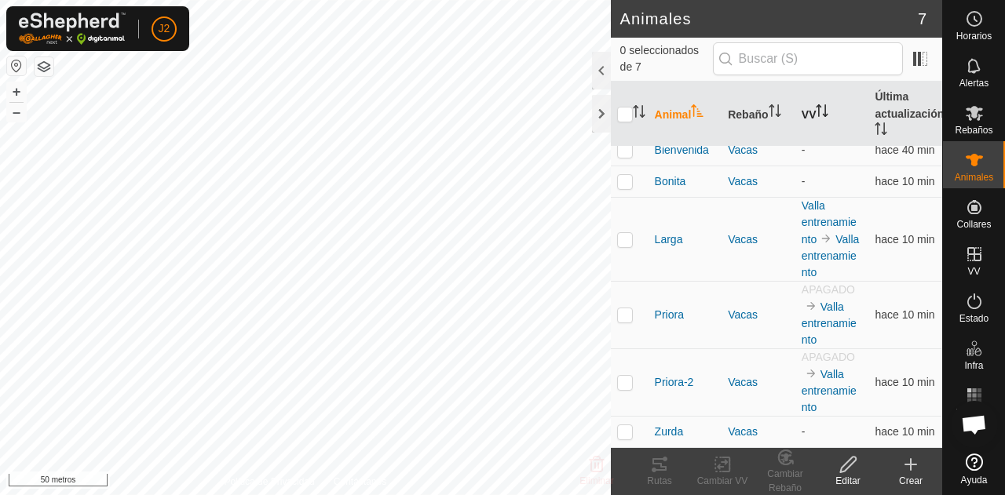
click at [801, 111] on font "VV" at bounding box center [808, 114] width 15 height 13
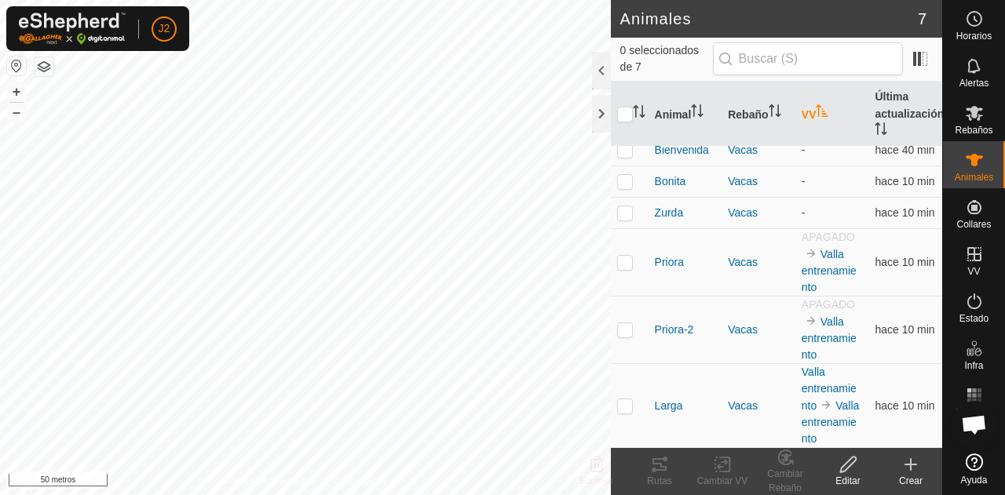
scroll to position [0, 0]
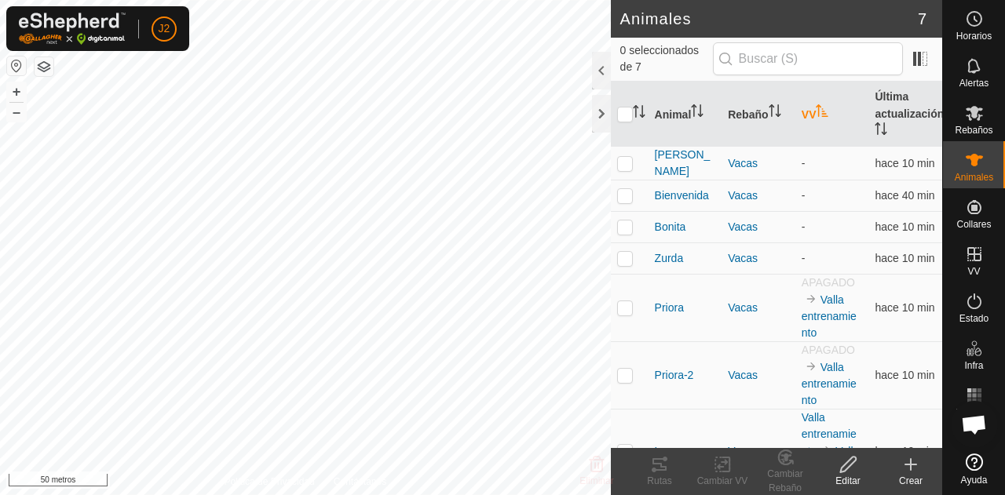
click at [801, 111] on font "VV" at bounding box center [808, 114] width 15 height 13
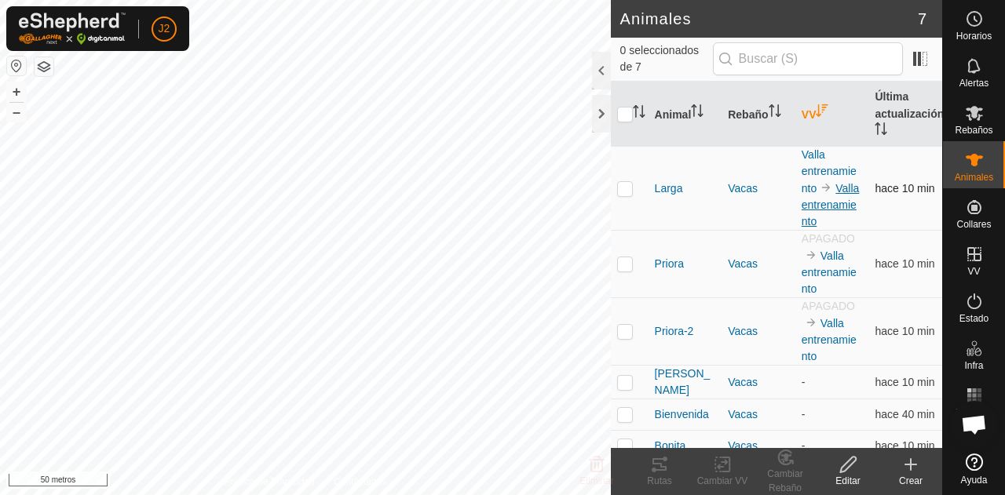
click at [811, 200] on font "Valla entrenamiento" at bounding box center [830, 205] width 58 height 46
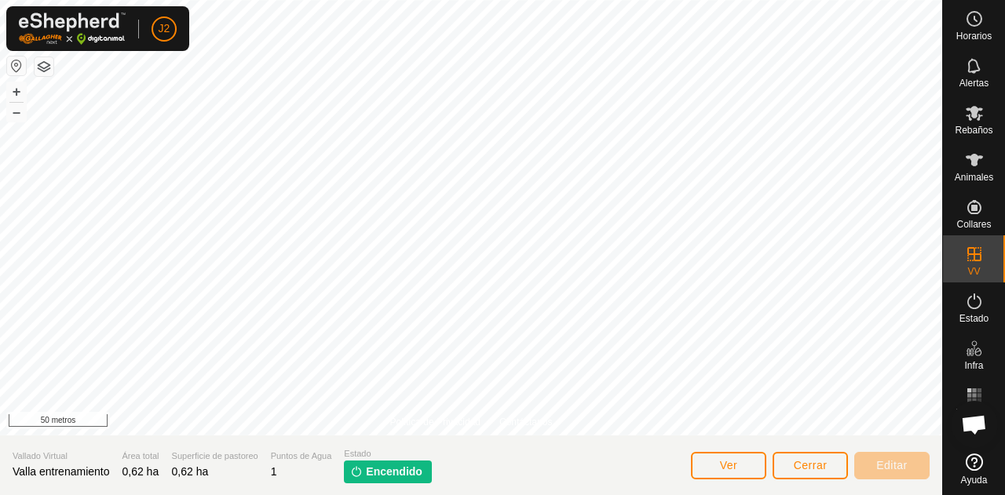
click at [368, 476] on font "Encendido" at bounding box center [394, 471] width 57 height 13
click at [965, 319] on font "Estado" at bounding box center [973, 318] width 29 height 11
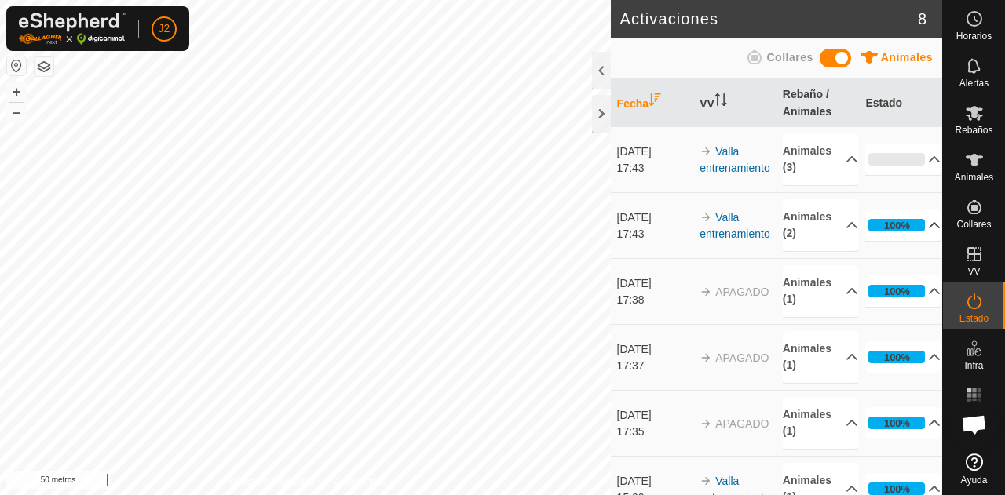
click at [895, 241] on p-accordion-header "100%" at bounding box center [902, 225] width 75 height 31
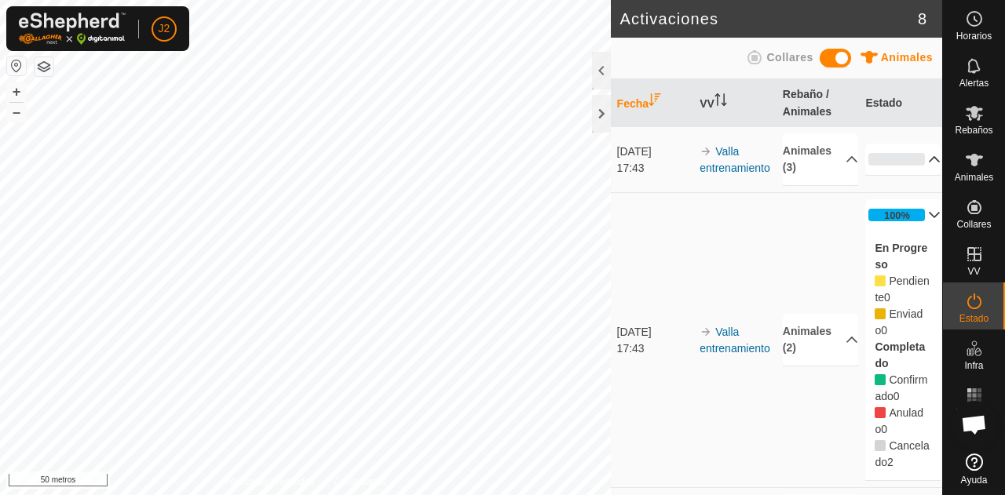
click at [913, 166] on p-accordion-header "0%" at bounding box center [902, 159] width 75 height 31
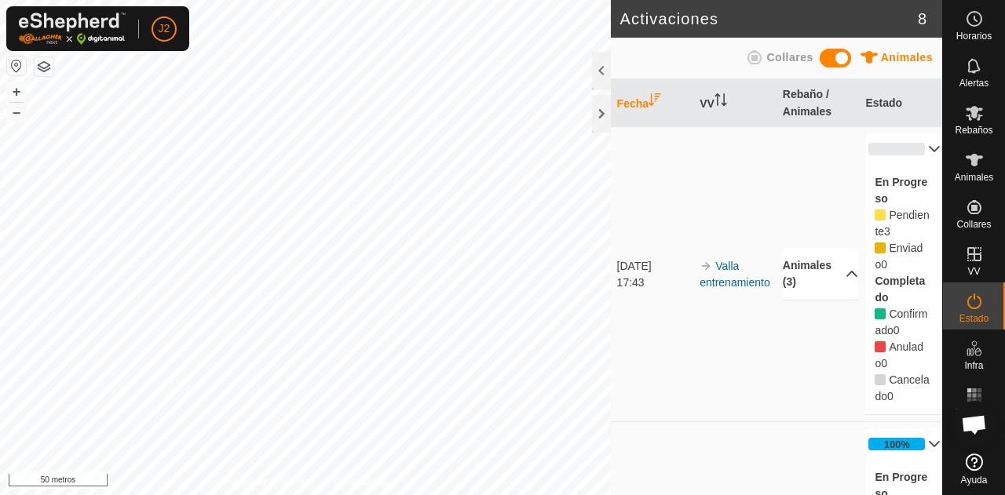
click at [792, 269] on p-accordion-header "Animales (3)" at bounding box center [819, 274] width 75 height 52
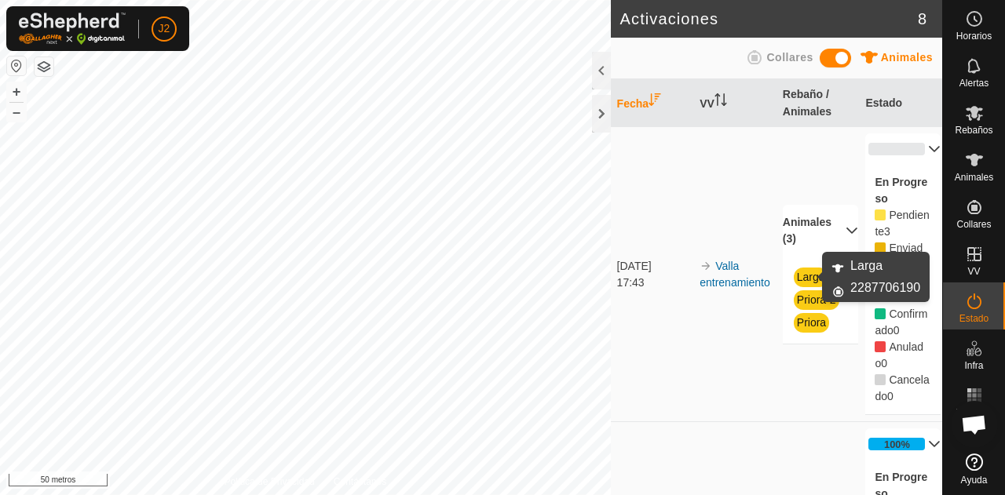
click at [809, 280] on font "Larga" at bounding box center [811, 277] width 28 height 13
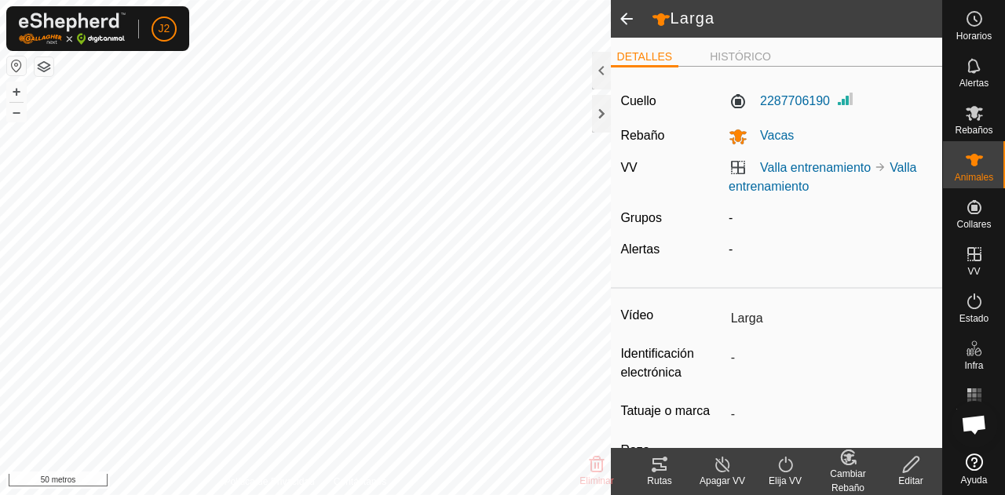
scroll to position [1, 0]
click at [730, 61] on font "HISTÓRICO" at bounding box center [739, 55] width 61 height 13
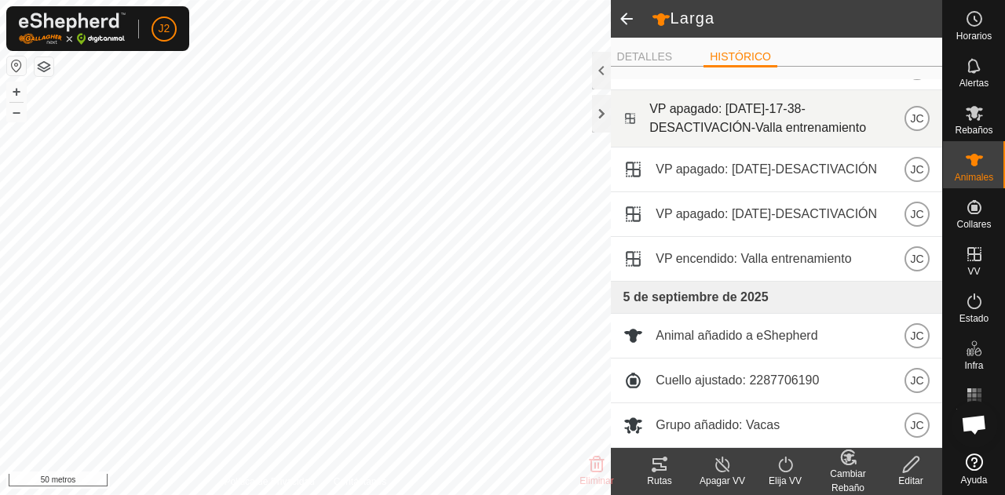
scroll to position [132, 0]
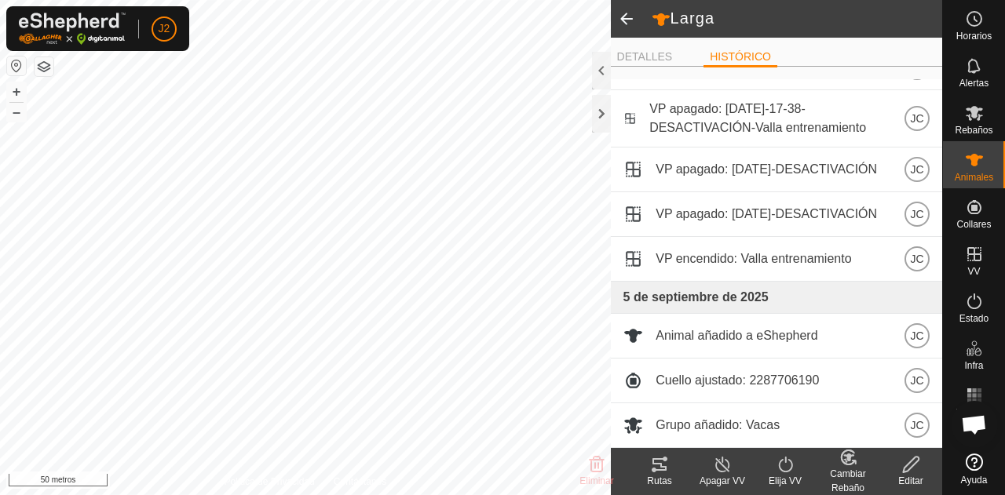
click at [660, 473] on icon at bounding box center [659, 464] width 19 height 19
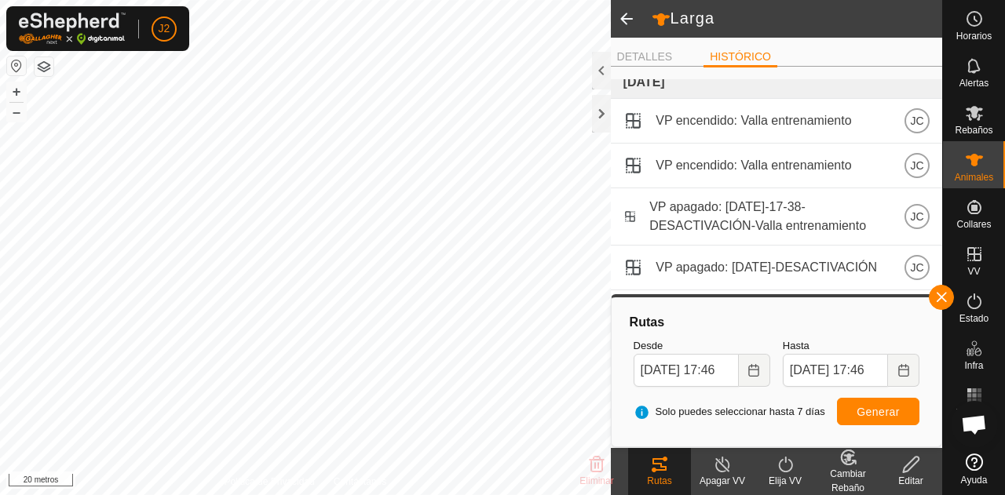
scroll to position [0, 0]
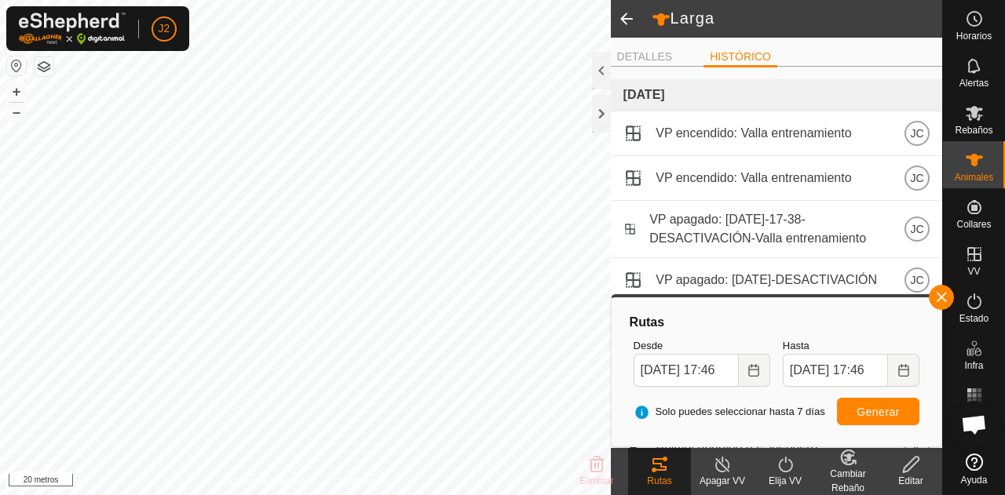
click at [622, 16] on span at bounding box center [626, 19] width 31 height 38
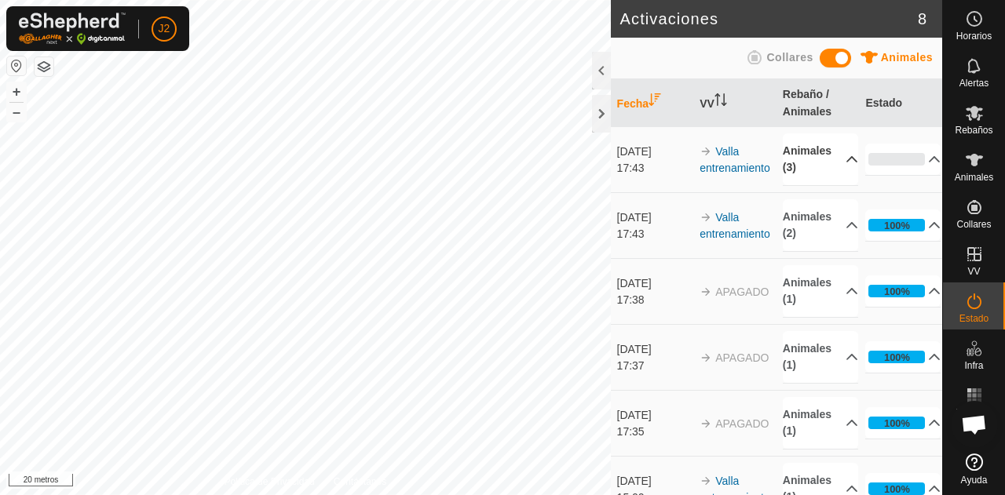
click at [808, 171] on p-accordion-header "Animales (3)" at bounding box center [819, 159] width 75 height 52
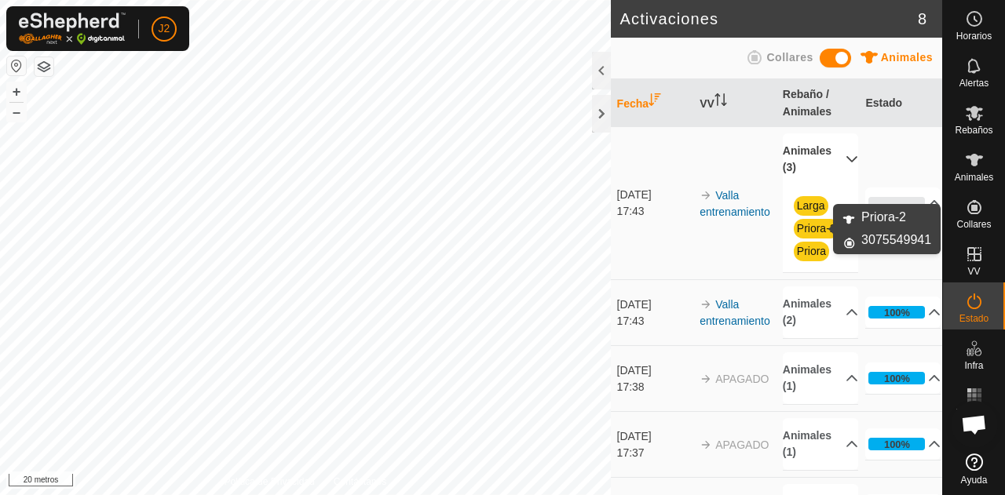
click at [809, 228] on font "Priora-2" at bounding box center [816, 228] width 39 height 13
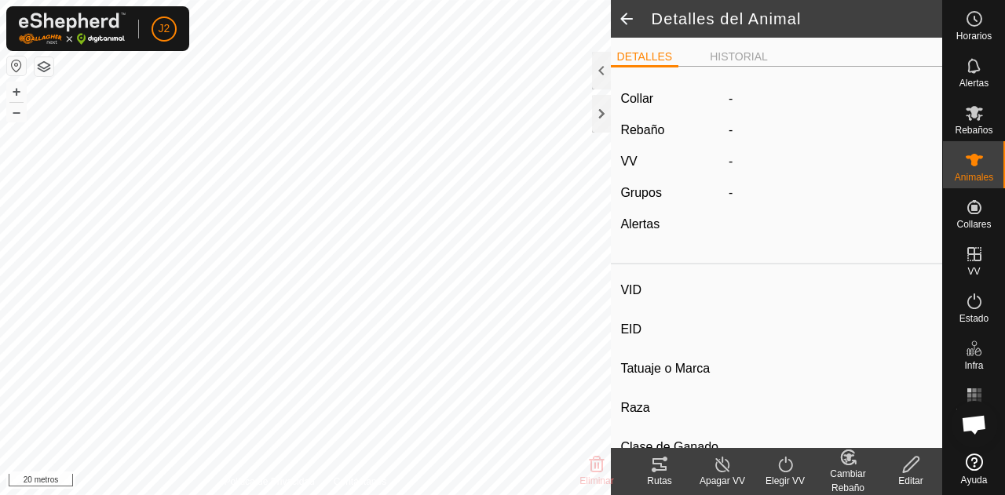
type input "Priora-2"
type input "-"
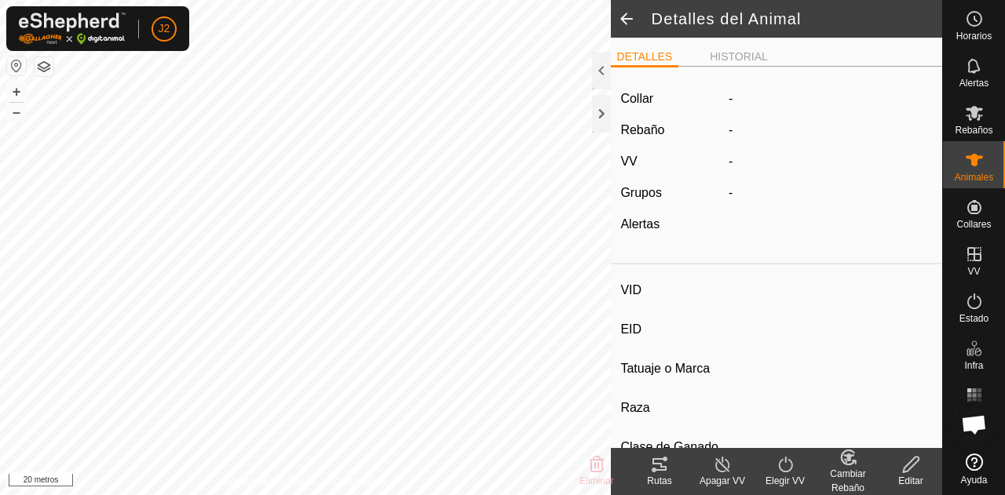
type input "0 kg"
type input "-"
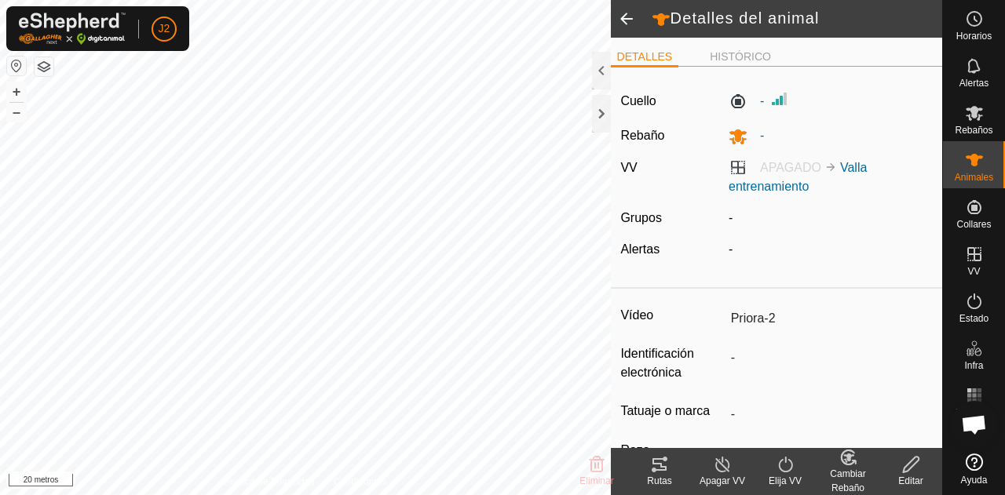
click at [658, 481] on font "Rutas" at bounding box center [659, 481] width 24 height 11
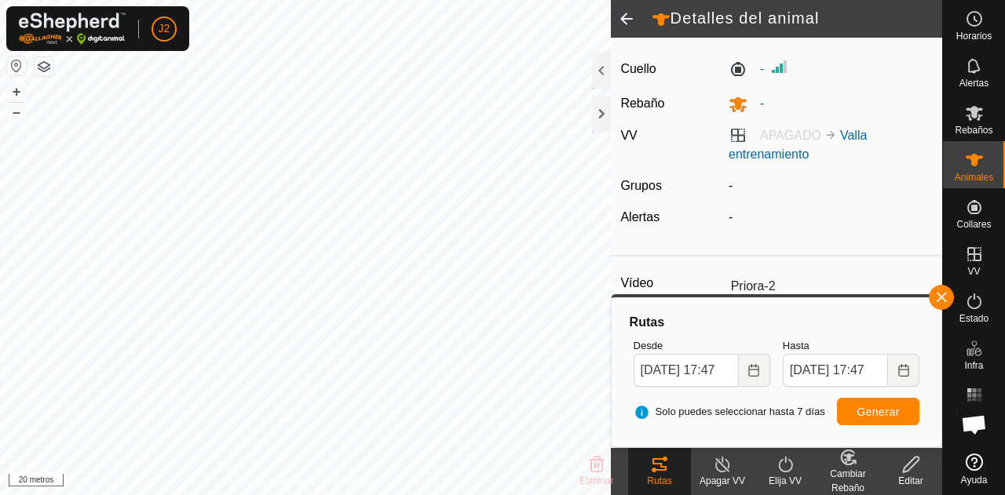
scroll to position [24, 0]
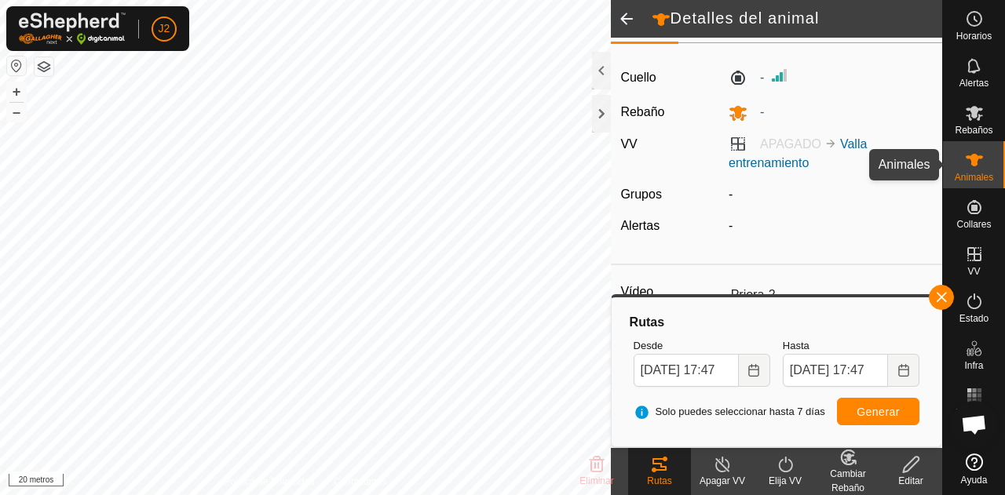
click at [978, 175] on font "Animales" at bounding box center [973, 177] width 38 height 11
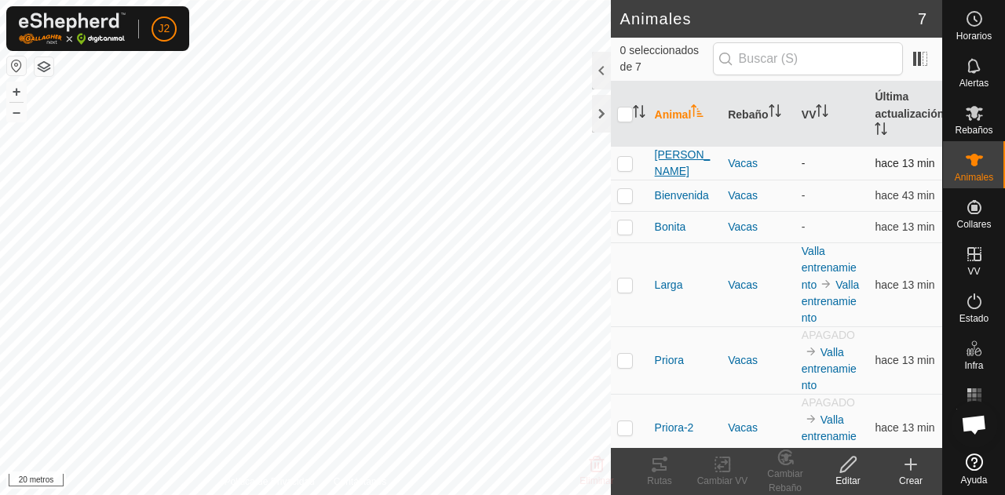
click at [673, 162] on font "[PERSON_NAME]" at bounding box center [683, 162] width 56 height 29
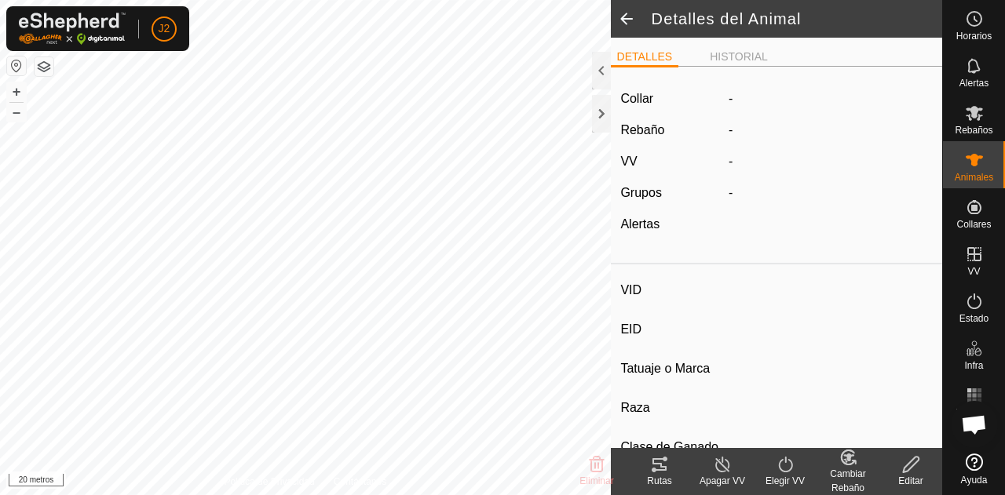
type input "Asuncion"
type input "-"
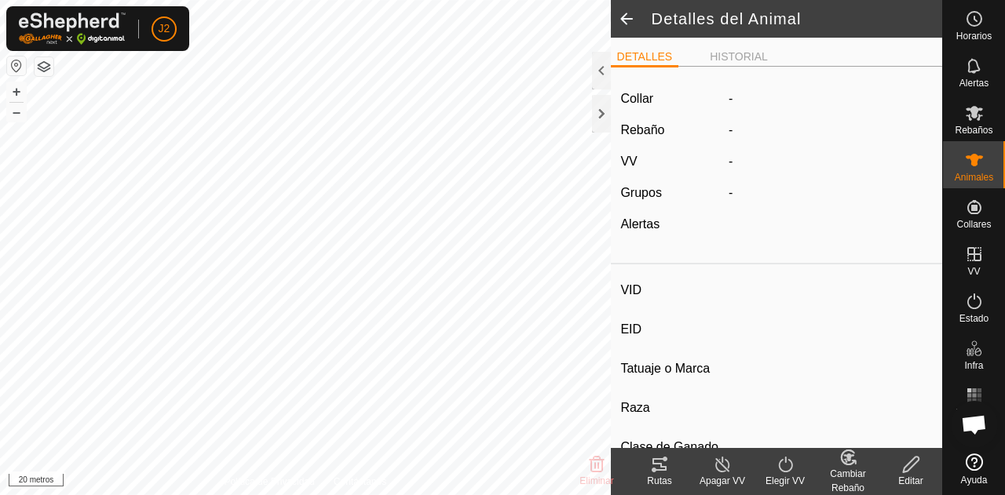
type input "0 kg"
type input "-"
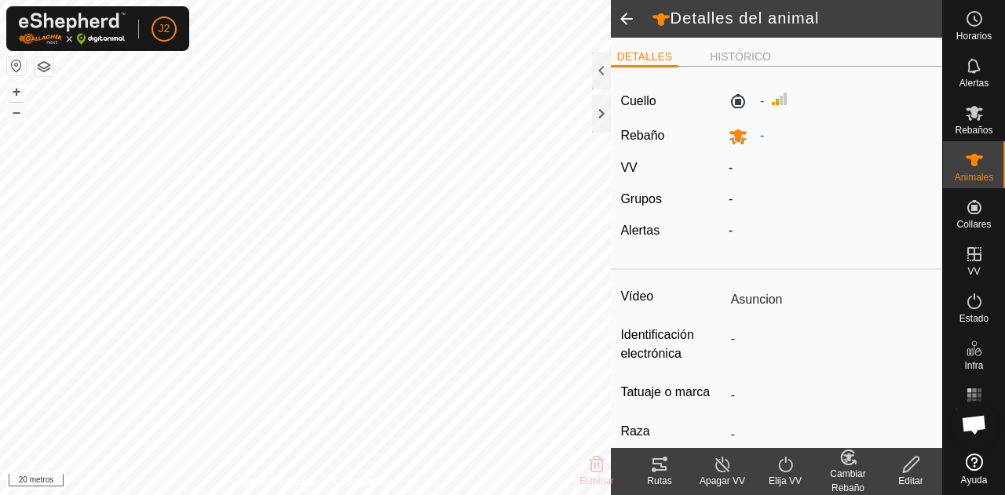
click at [663, 468] on icon at bounding box center [659, 464] width 14 height 13
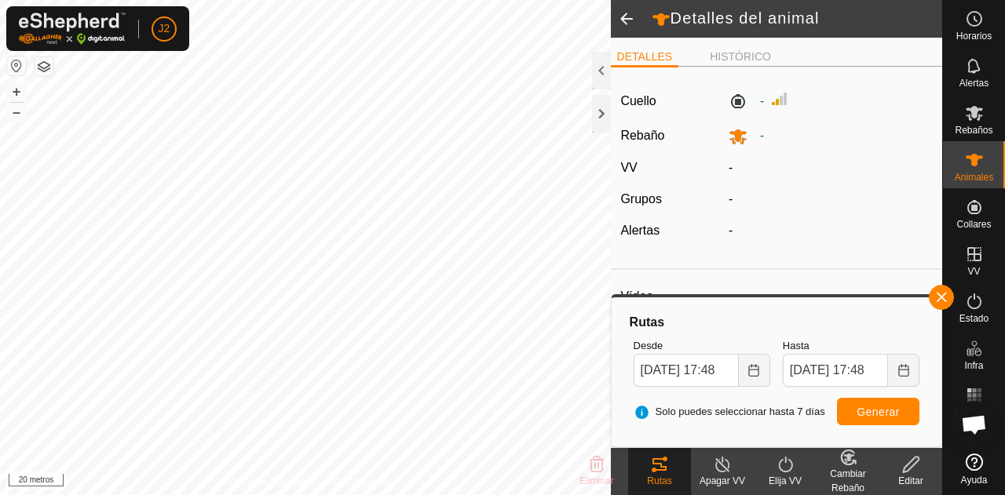
click at [629, 17] on span at bounding box center [626, 19] width 31 height 38
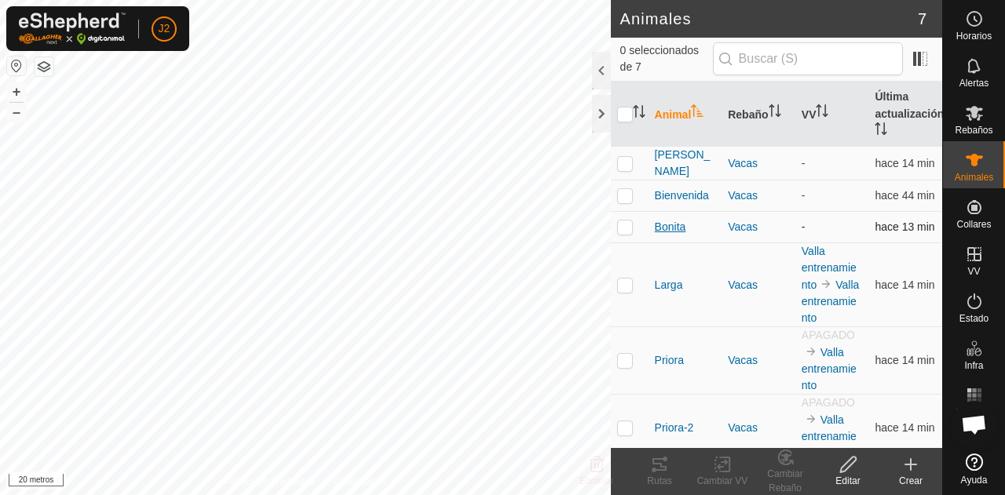
click at [673, 228] on font "Bonita" at bounding box center [670, 227] width 31 height 13
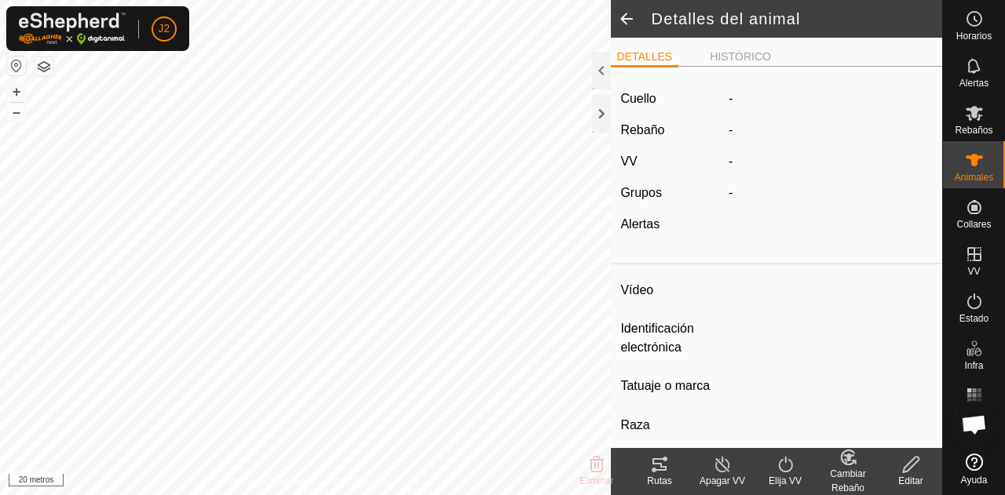
type input "Bonita"
type input "-"
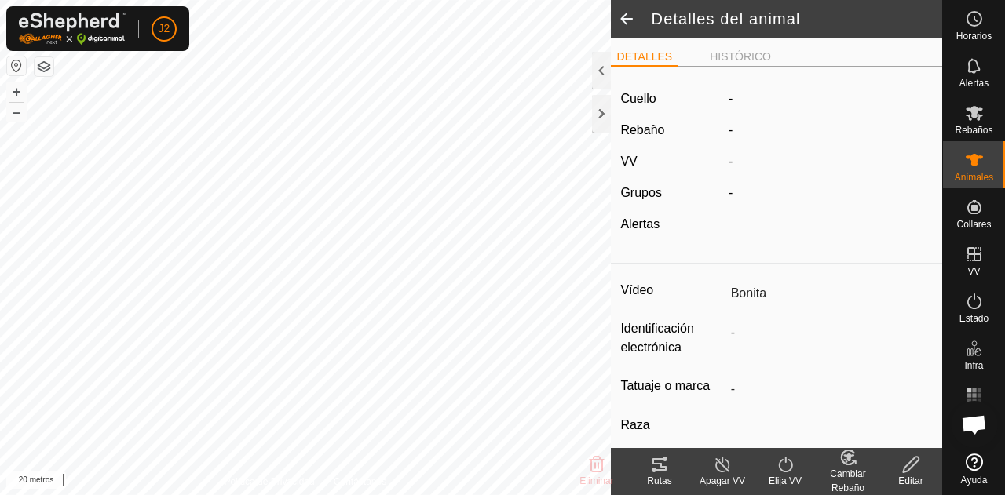
type input "0 kg"
type input "-"
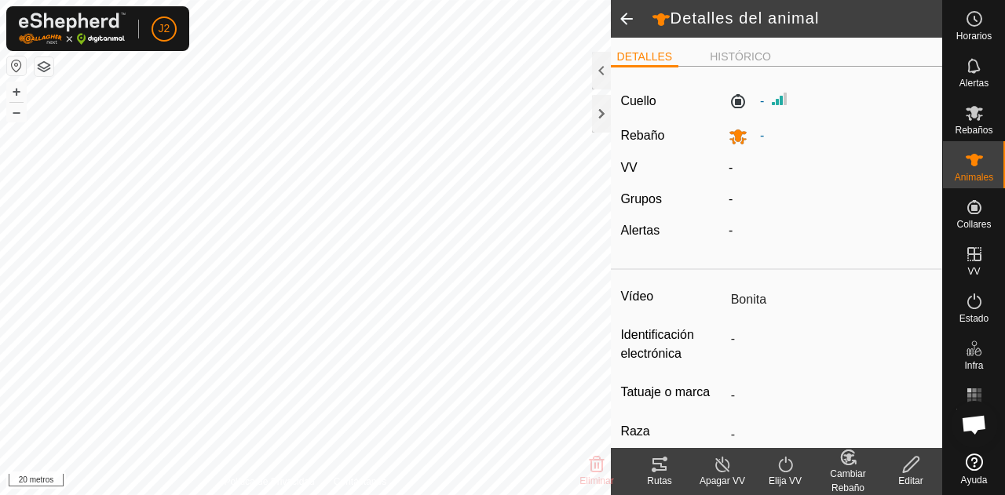
click at [652, 476] on font "Rutas" at bounding box center [659, 481] width 24 height 11
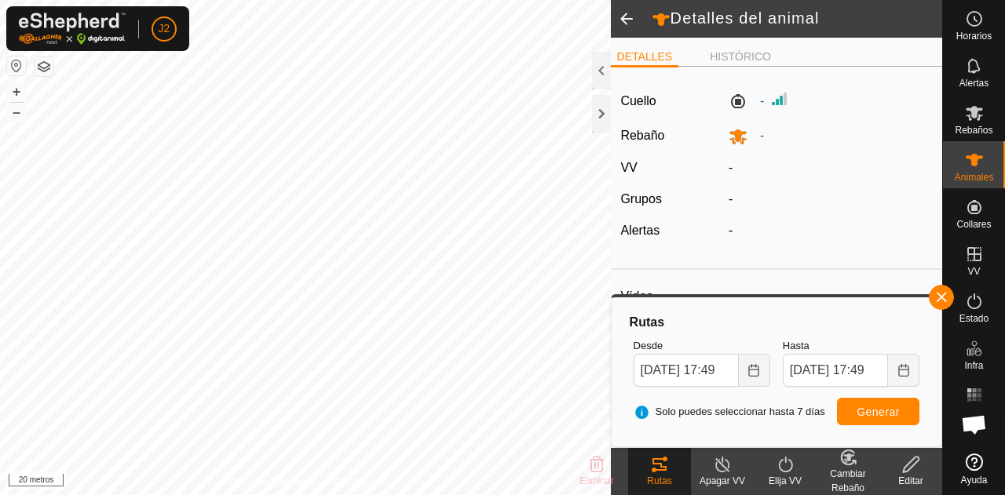
click at [625, 7] on span at bounding box center [626, 19] width 31 height 38
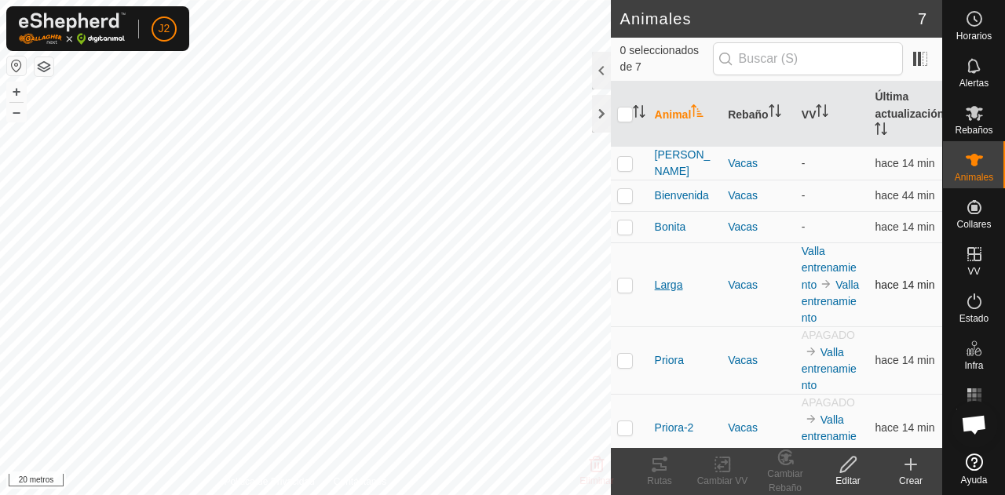
click at [666, 291] on font "Larga" at bounding box center [669, 285] width 28 height 13
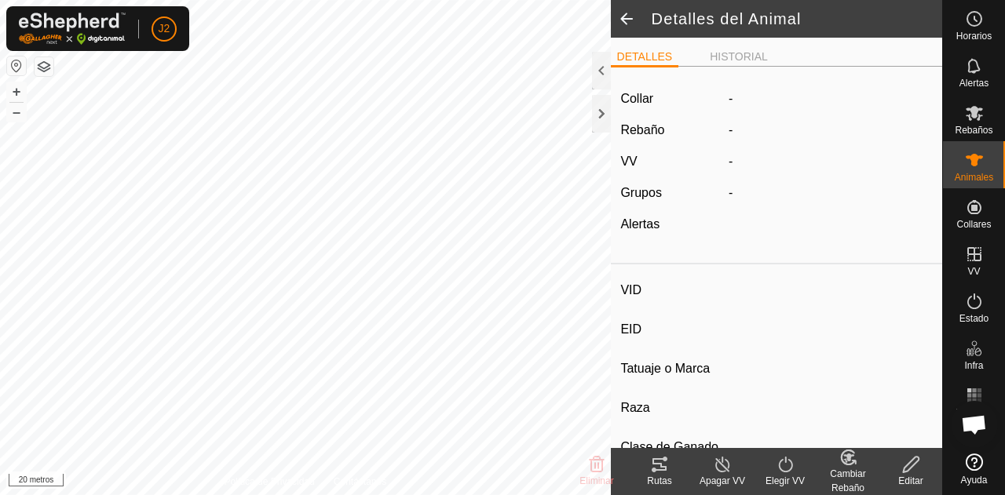
type input "Larga"
type input "-"
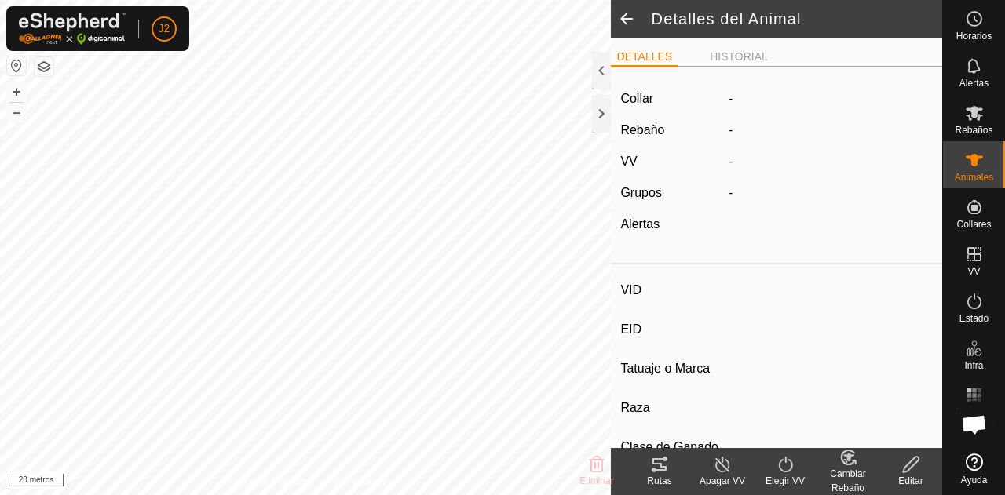
type input "0 kg"
type input "-"
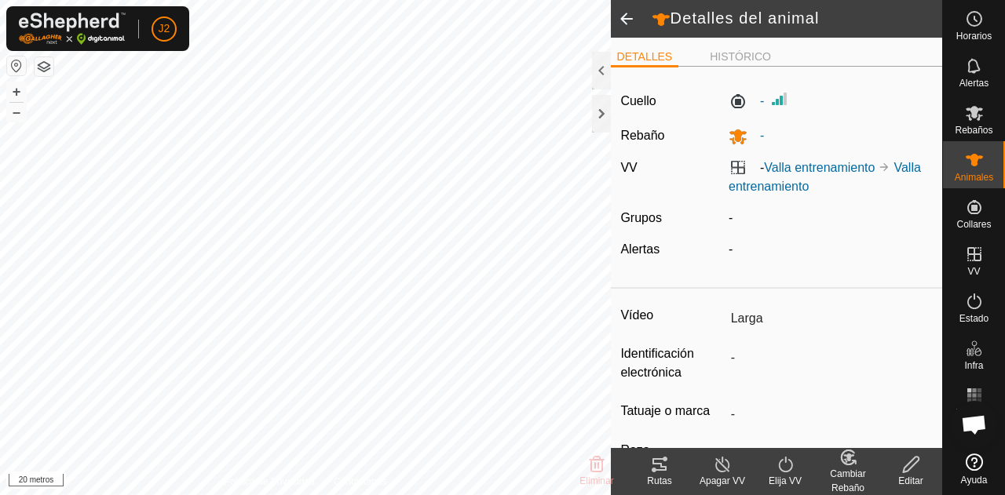
click at [651, 470] on icon at bounding box center [659, 464] width 19 height 19
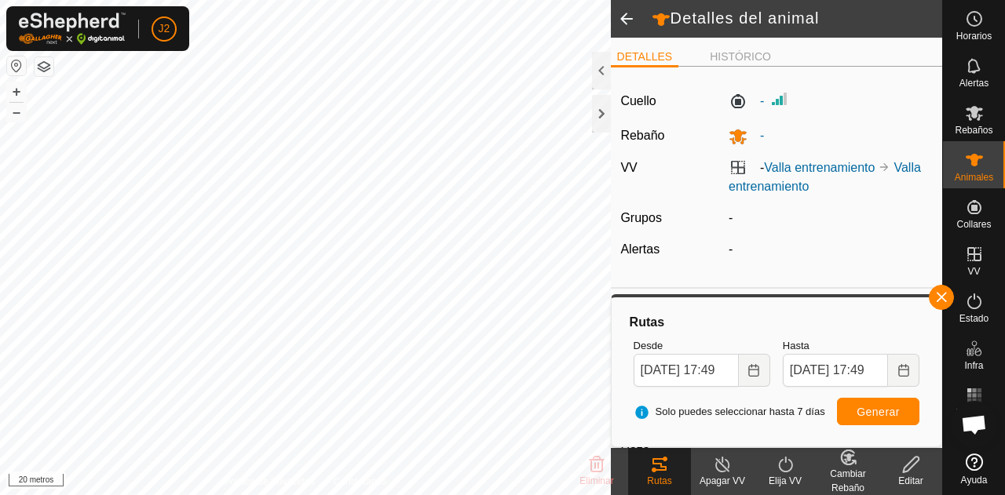
click at [632, 25] on span at bounding box center [626, 19] width 31 height 38
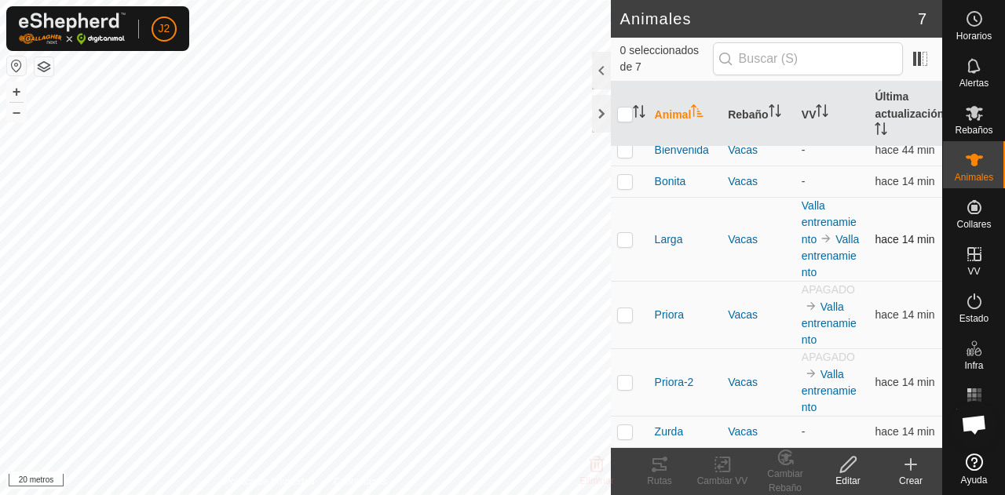
scroll to position [66, 0]
click at [663, 317] on font "Priora" at bounding box center [669, 314] width 29 height 13
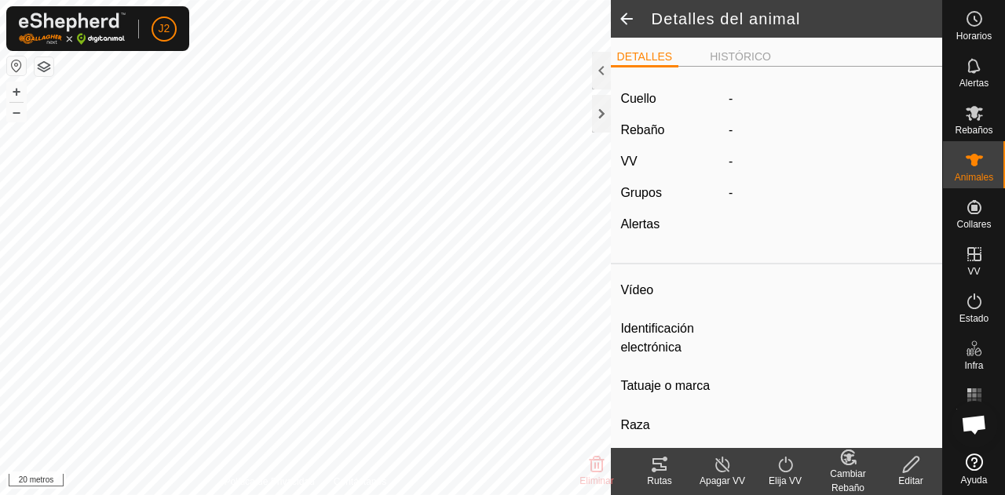
type input "Priora"
type input "-"
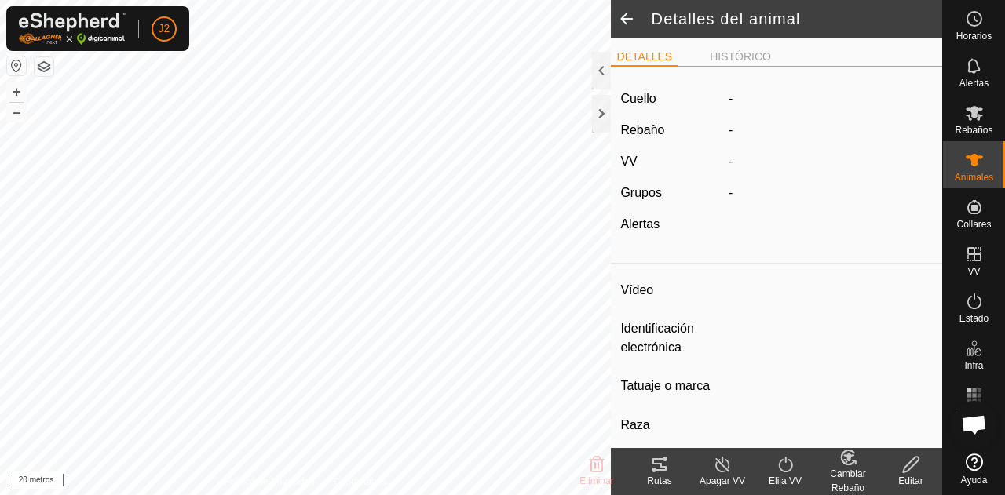
type input "0 kg"
type input "-"
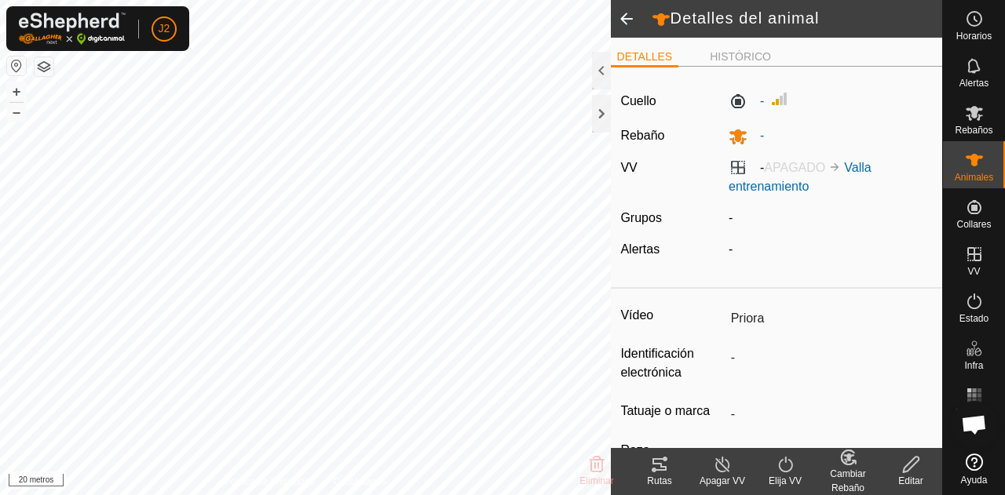
click at [662, 468] on icon at bounding box center [659, 464] width 14 height 13
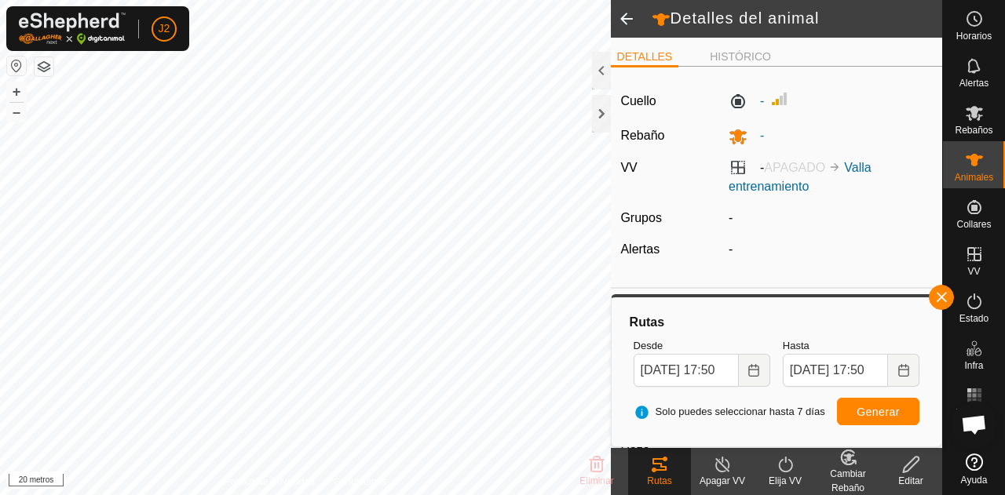
click at [752, 177] on div "- APAGADO Valla entrenamiento" at bounding box center [830, 178] width 216 height 38
click at [752, 187] on font "Valla entrenamiento" at bounding box center [799, 177] width 143 height 32
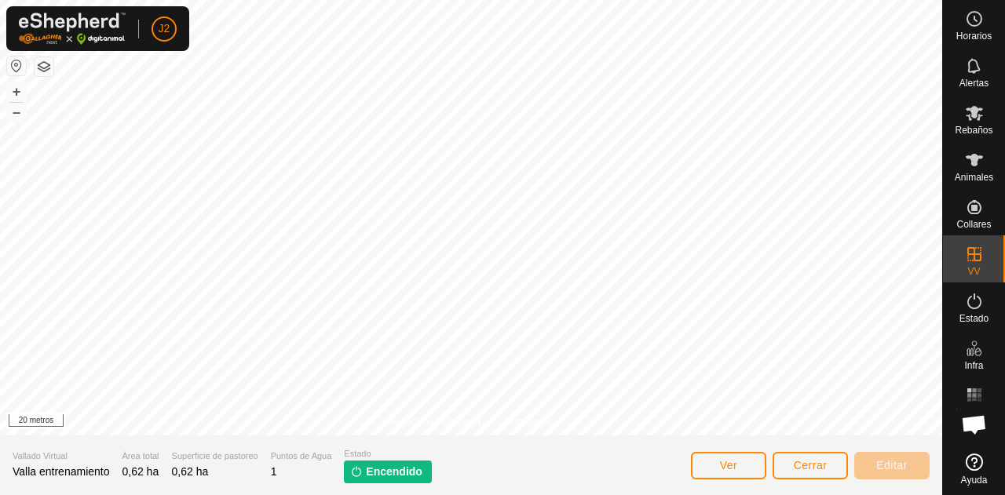
click at [410, 470] on font "Encendido" at bounding box center [394, 471] width 57 height 13
click at [736, 464] on font "Ver" at bounding box center [729, 465] width 18 height 13
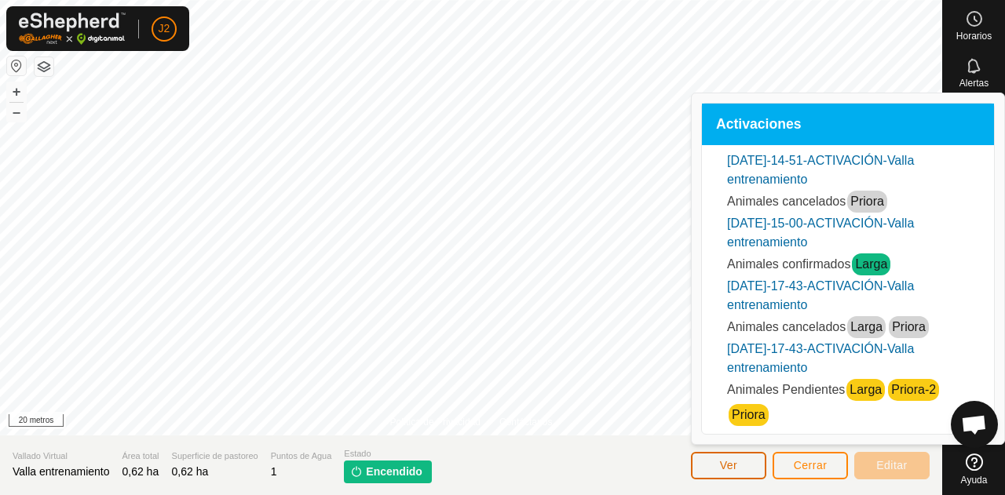
click at [741, 465] on button "Ver" at bounding box center [728, 465] width 75 height 27
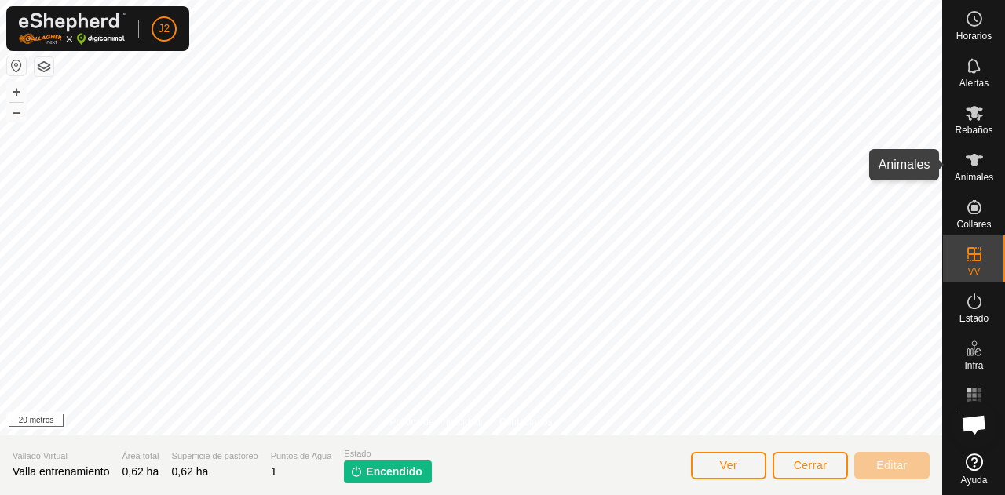
click at [970, 172] on font "Animales" at bounding box center [973, 177] width 38 height 11
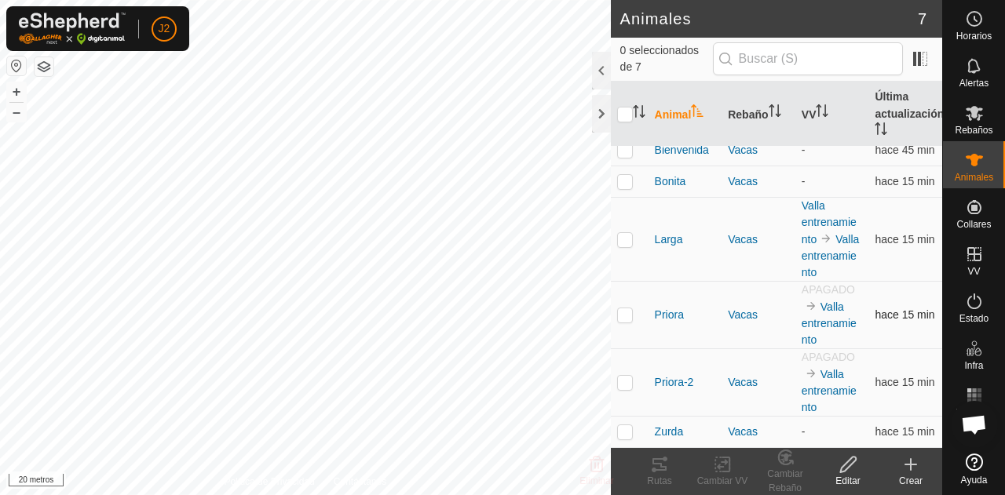
scroll to position [66, 0]
click at [678, 381] on font "Priora-2" at bounding box center [674, 382] width 39 height 13
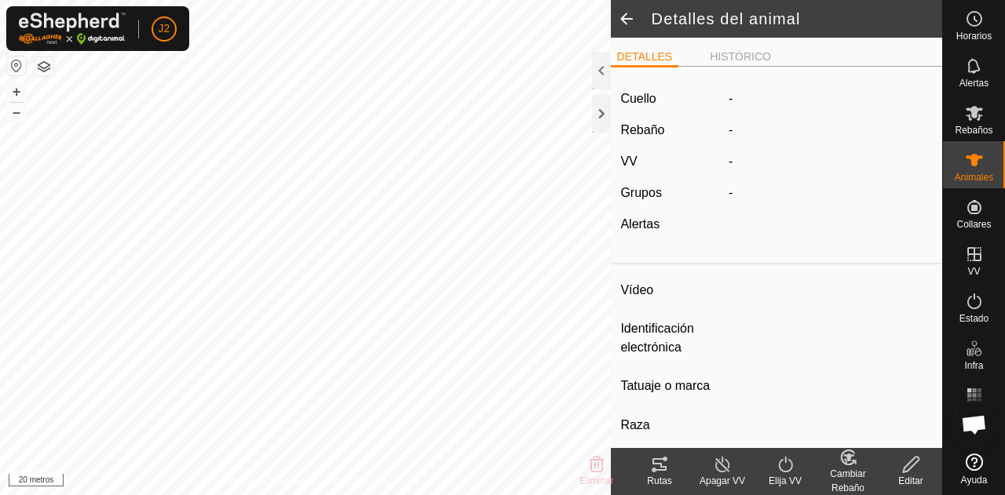
type input "Priora-2"
type input "-"
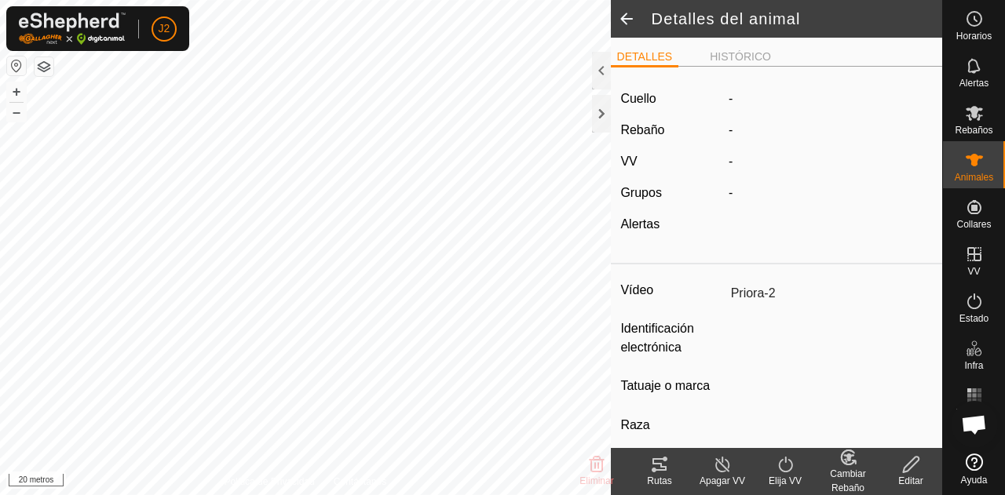
type input "0 kg"
type input "-"
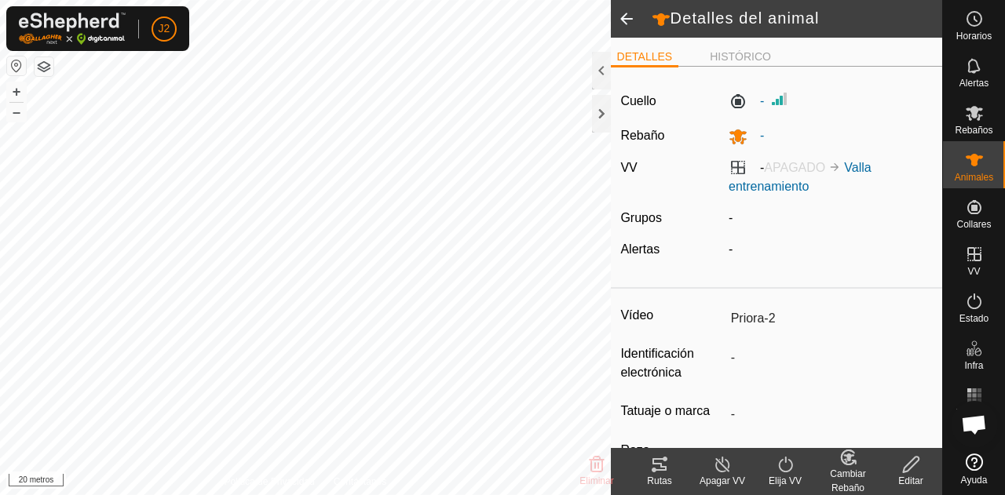
click at [658, 474] on div "Rutas" at bounding box center [659, 481] width 63 height 14
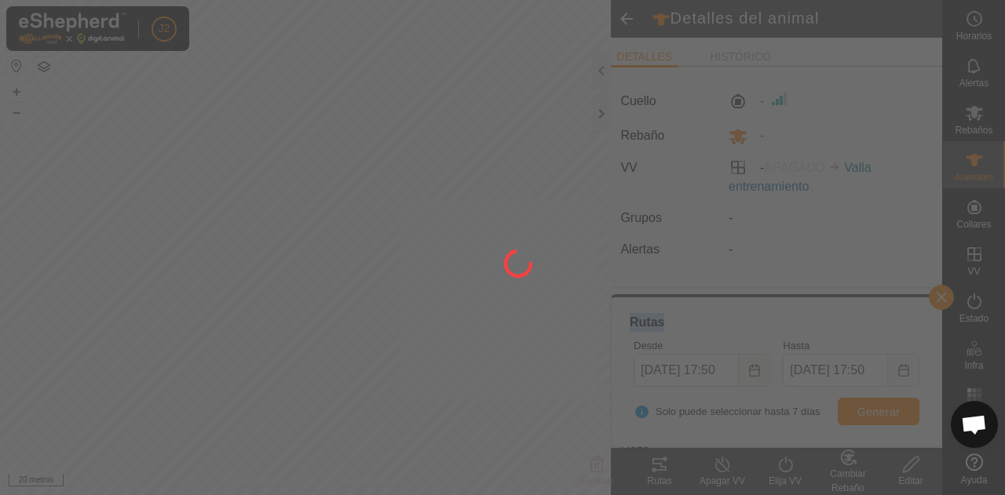
click at [658, 474] on div at bounding box center [502, 247] width 1005 height 495
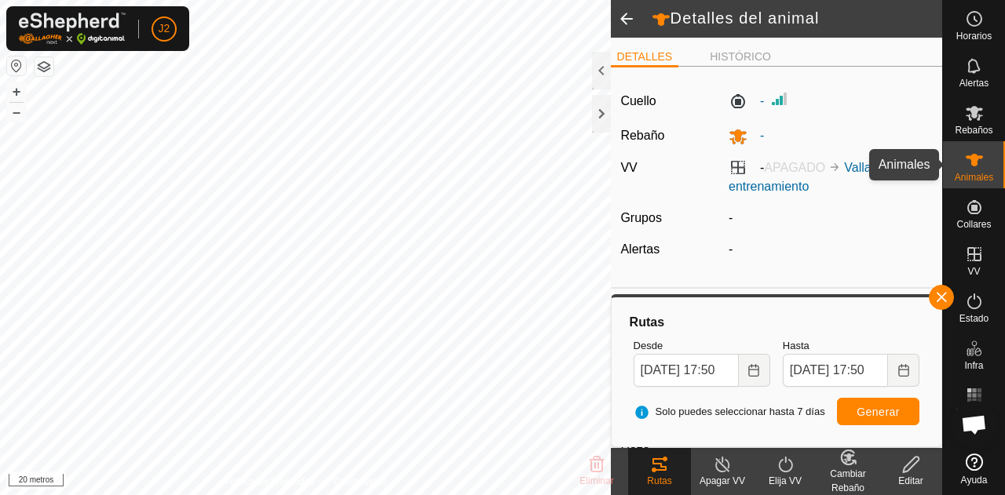
click at [984, 165] on es-animals-svg-icon at bounding box center [974, 160] width 28 height 25
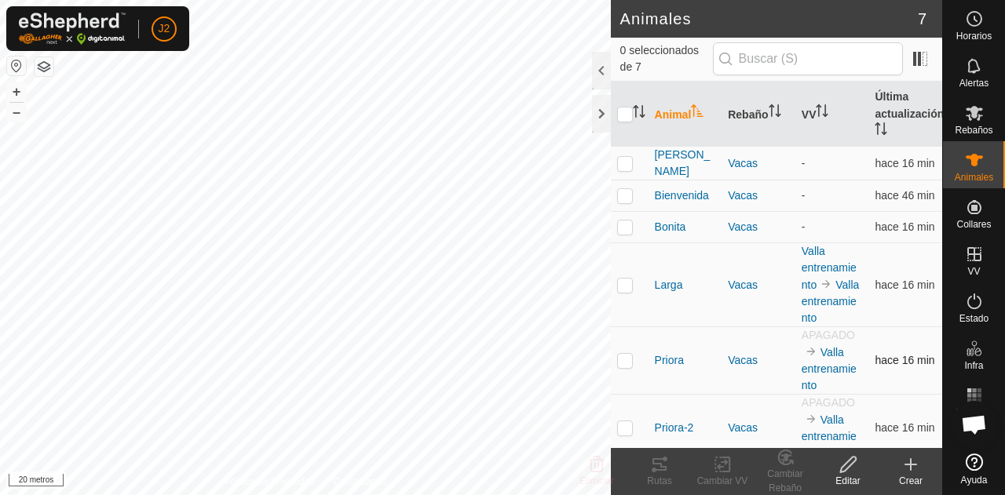
scroll to position [66, 0]
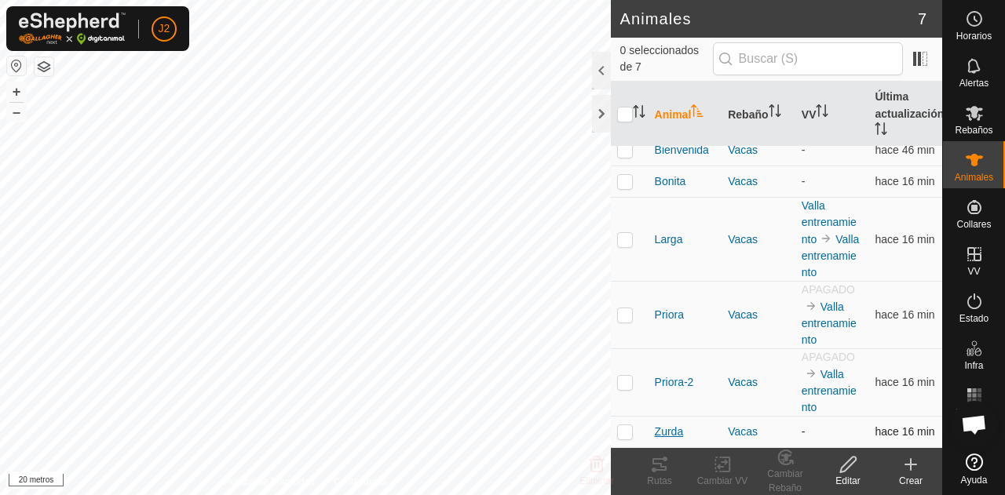
click at [661, 424] on span "Zurda" at bounding box center [669, 432] width 29 height 16
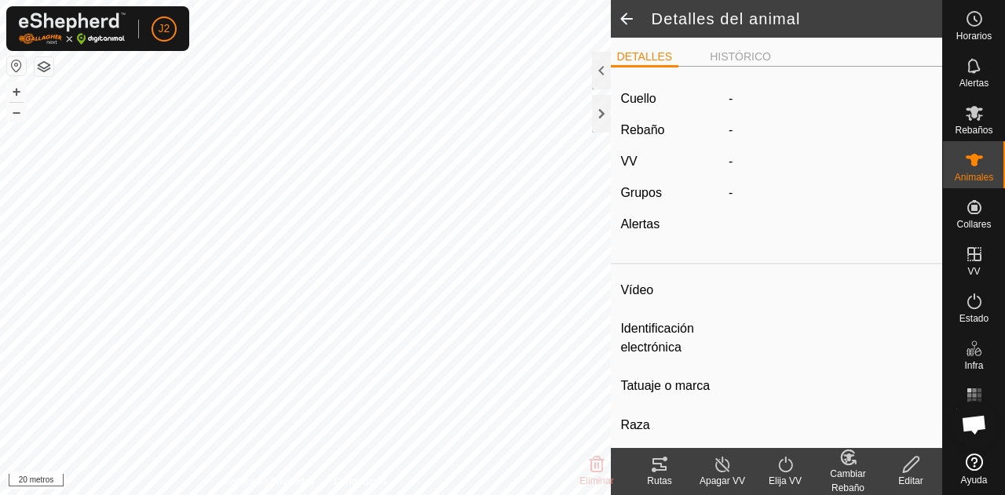
type input "Zurda"
type input "-"
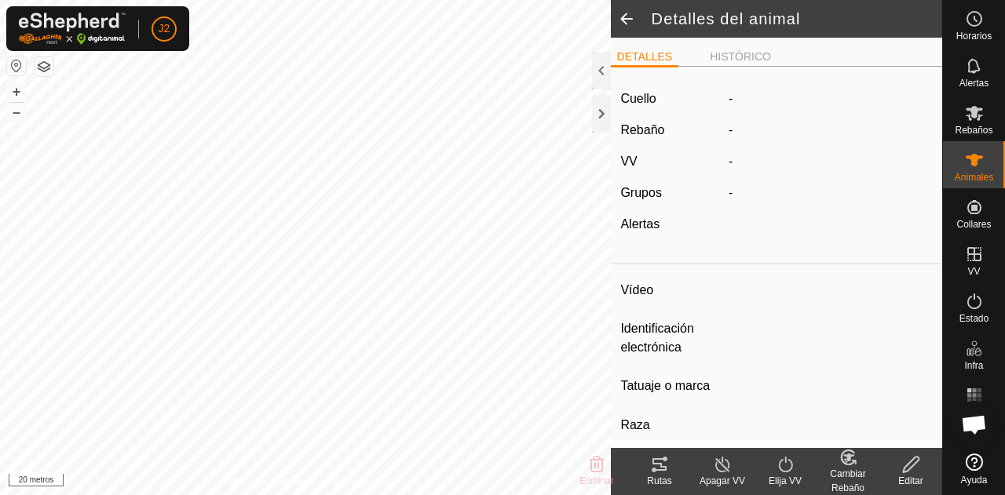
type input "0 kg"
type input "-"
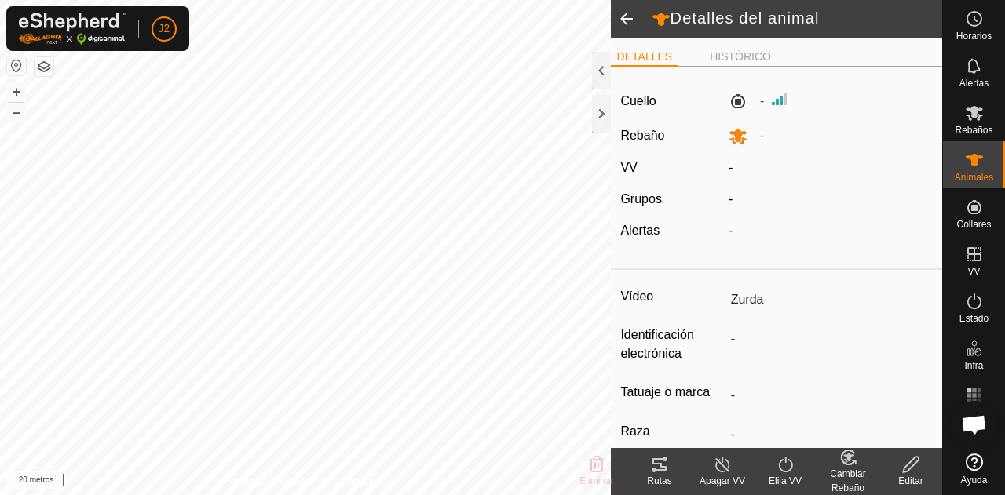
click at [661, 472] on icon at bounding box center [659, 464] width 19 height 19
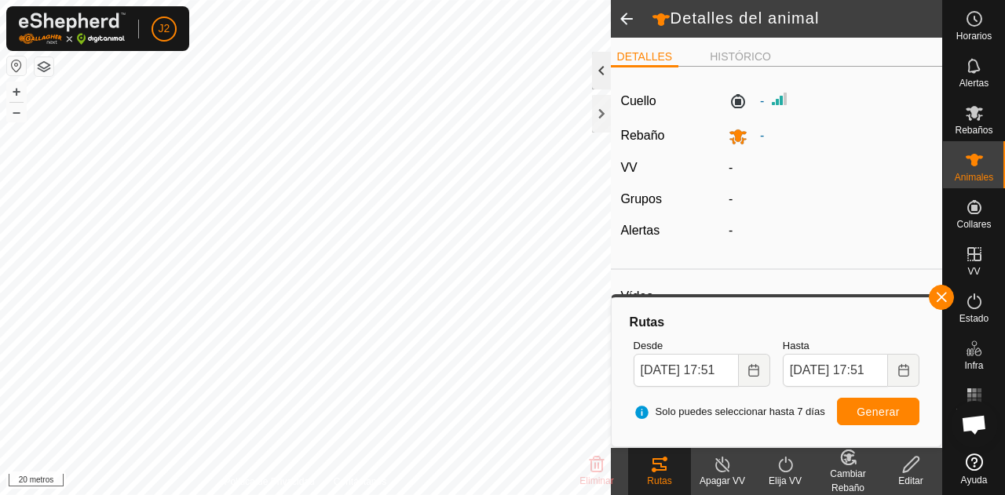
click at [604, 82] on div at bounding box center [601, 71] width 19 height 38
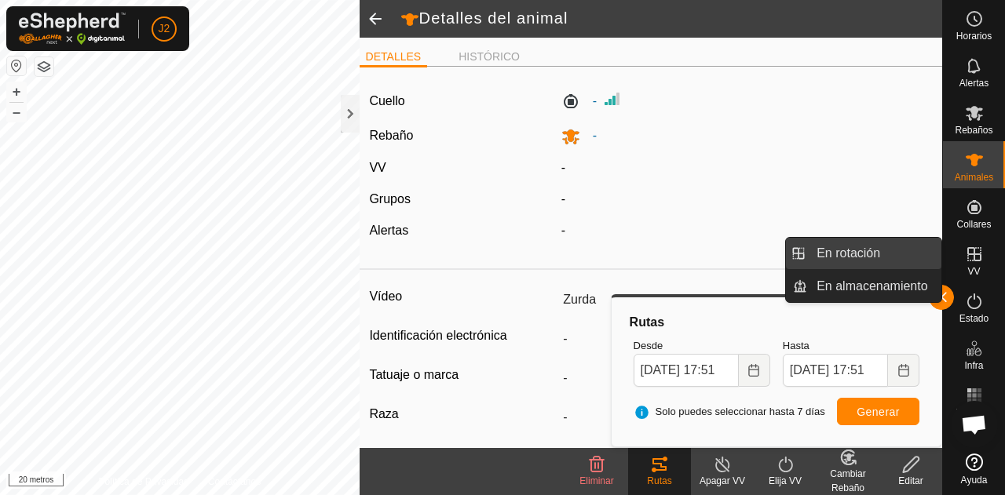
click at [868, 246] on link "En rotación" at bounding box center [874, 253] width 134 height 31
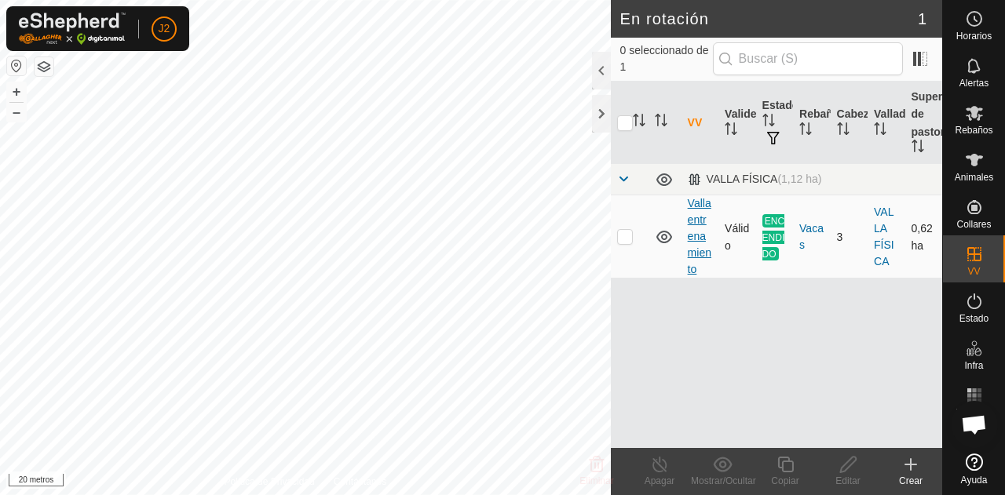
click at [695, 240] on font "Valla entrenamiento" at bounding box center [699, 236] width 24 height 78
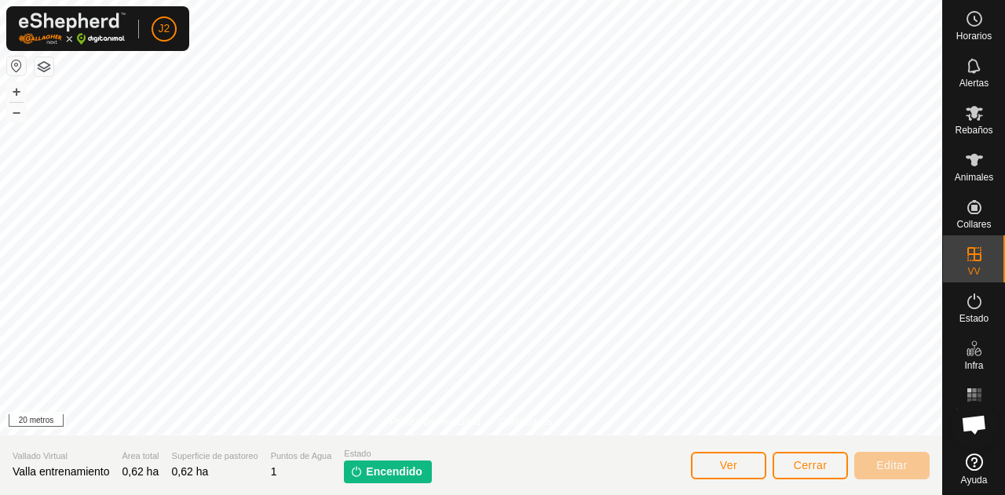
click at [374, 474] on font "Encendido" at bounding box center [394, 471] width 57 height 13
click at [731, 478] on button "Ver" at bounding box center [728, 465] width 75 height 27
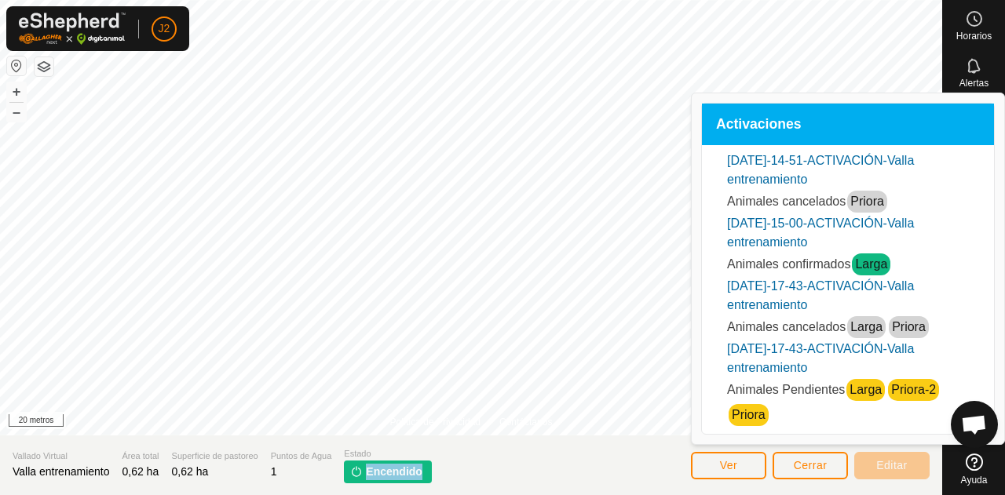
click at [865, 385] on font "Larga" at bounding box center [865, 389] width 32 height 13
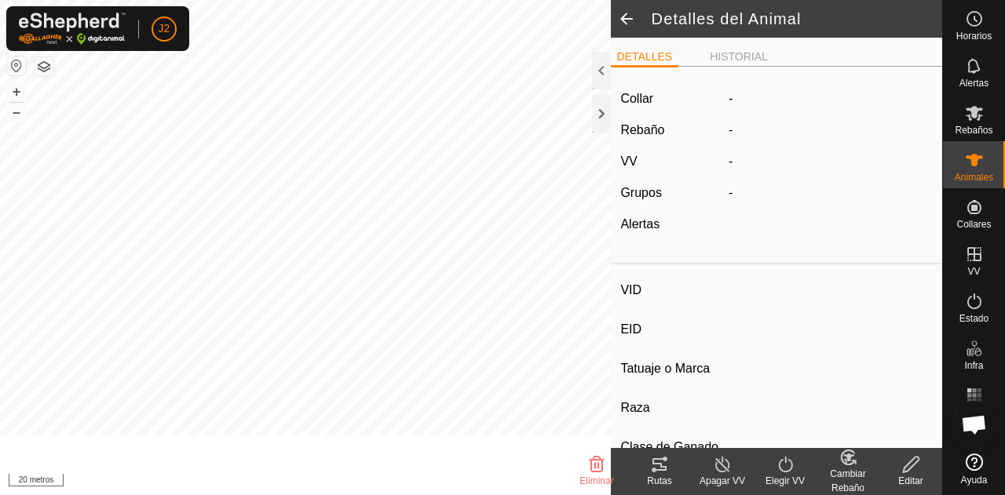
type input "Larga"
type input "-"
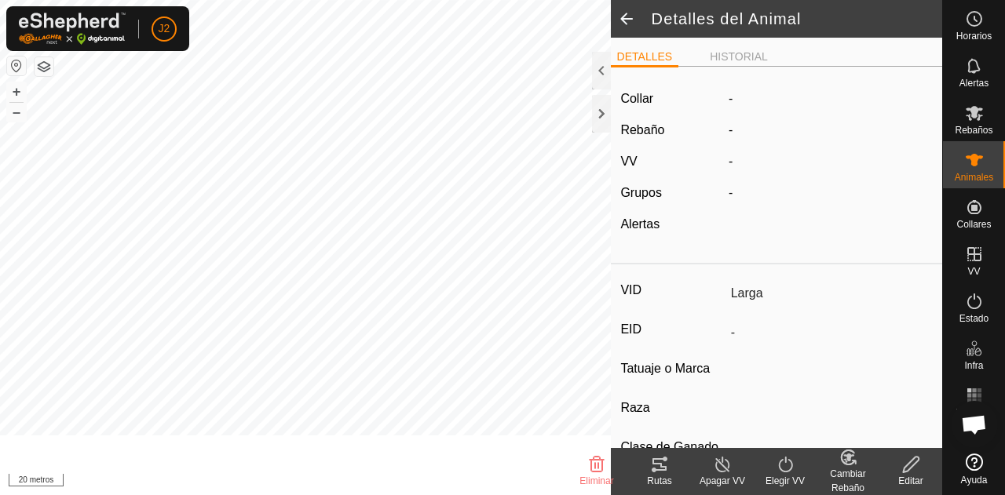
type input "0 kg"
type input "-"
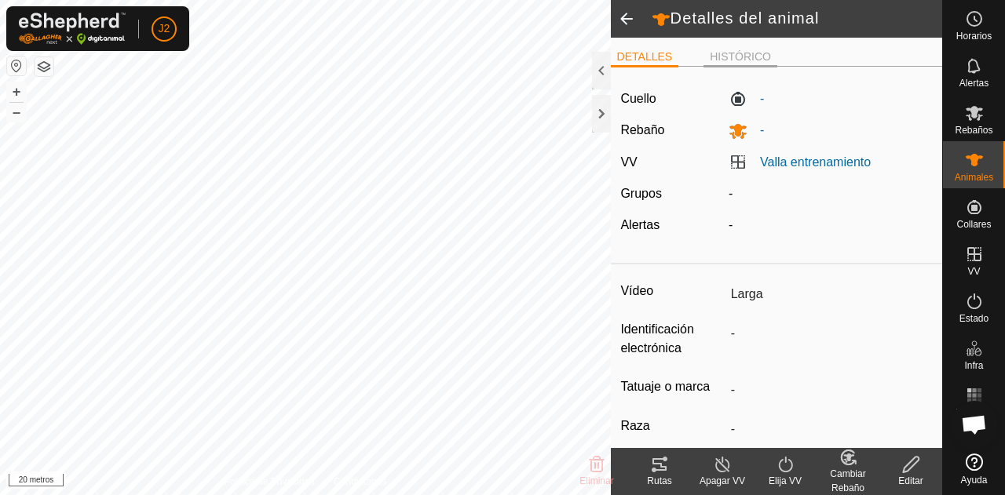
click at [736, 60] on font "HISTÓRICO" at bounding box center [739, 56] width 61 height 13
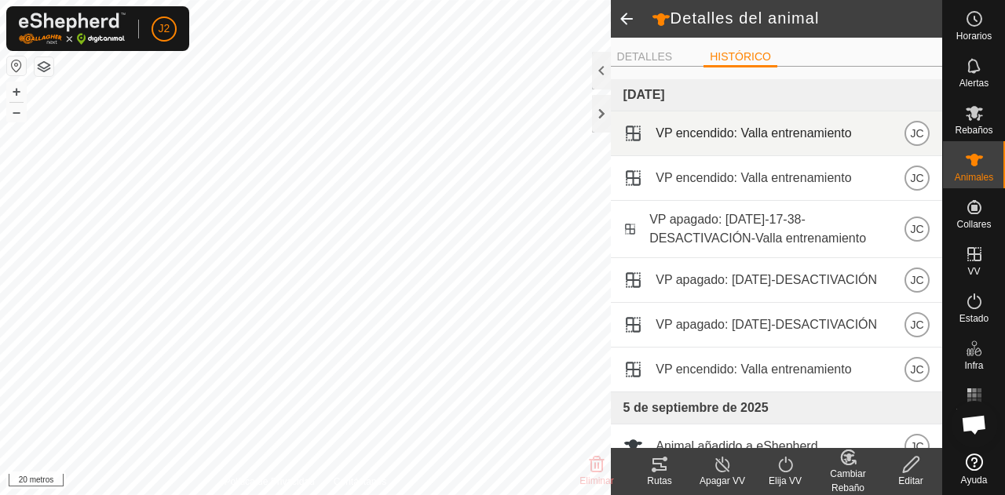
click at [775, 146] on td "VP encendido: Valla entrenamiento JC" at bounding box center [776, 133] width 331 height 45
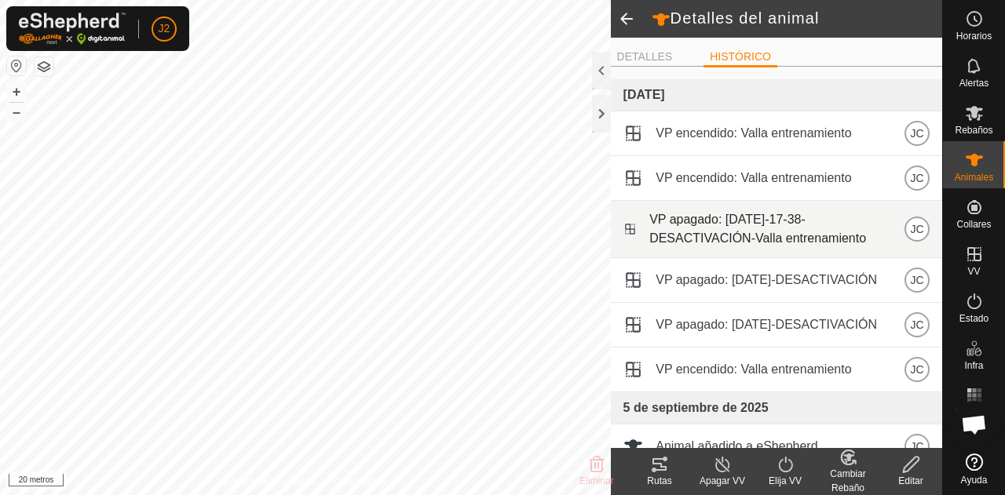
click at [786, 227] on span "VP apagado: [DATE]-17-38-DESACTIVACIÓN-Valla entrenamiento" at bounding box center [776, 229] width 255 height 38
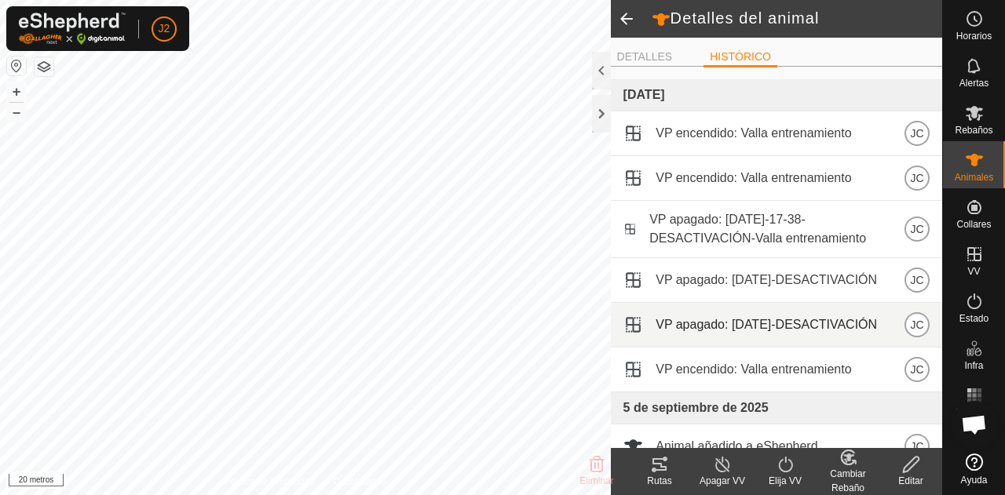
scroll to position [132, 0]
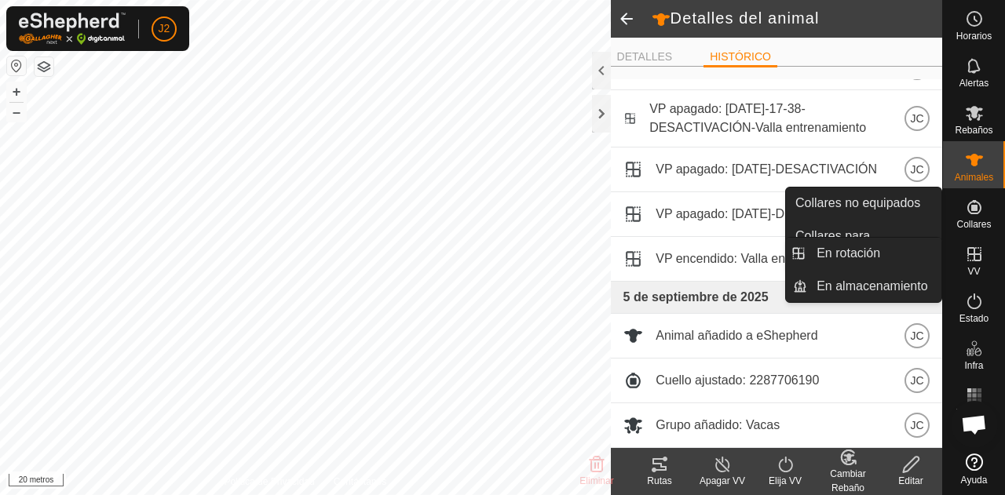
click at [984, 238] on div "VV" at bounding box center [974, 258] width 62 height 47
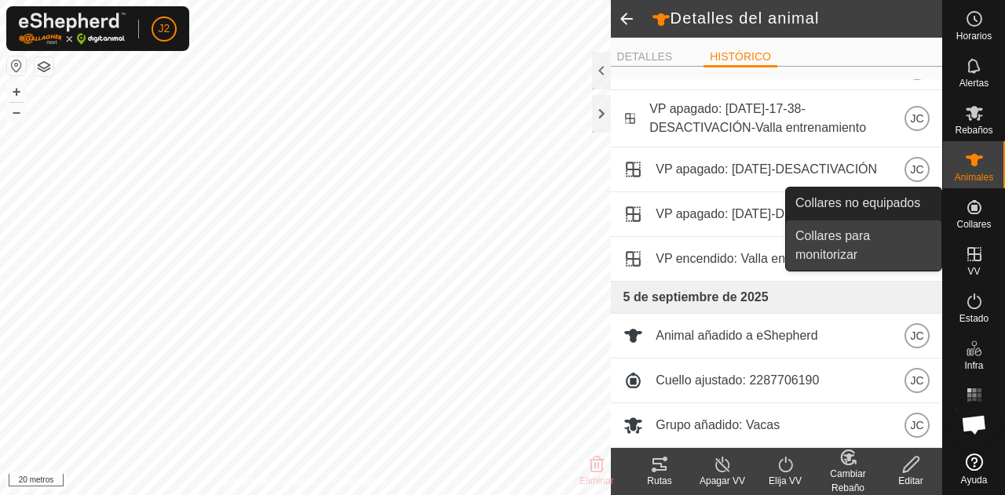
click at [871, 238] on link "Collares para monitorizar" at bounding box center [863, 246] width 155 height 50
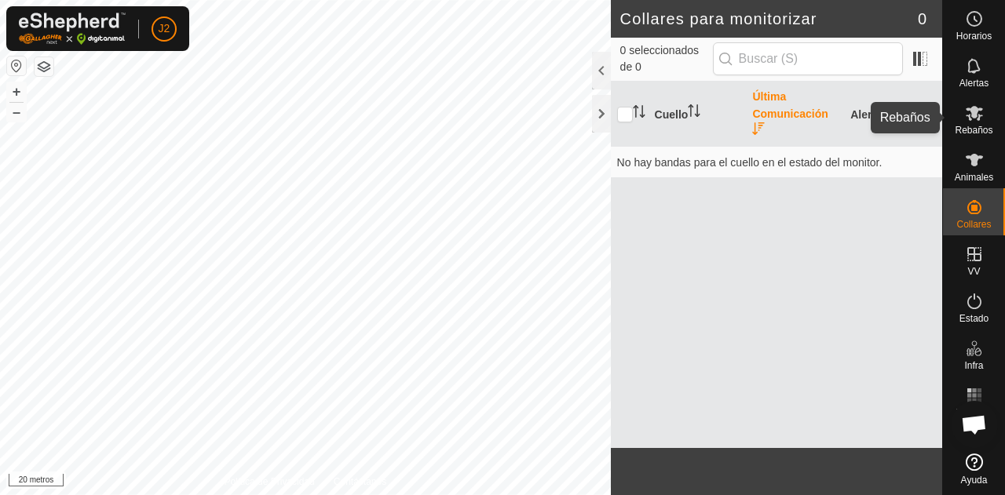
click at [997, 129] on div "Rebaños" at bounding box center [974, 117] width 62 height 47
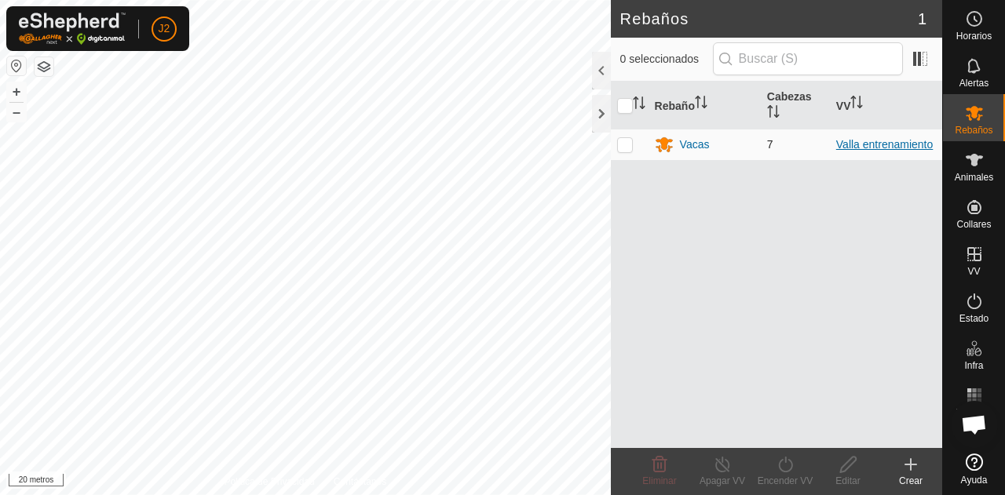
click at [894, 138] on font "Valla entrenamiento" at bounding box center [884, 144] width 97 height 13
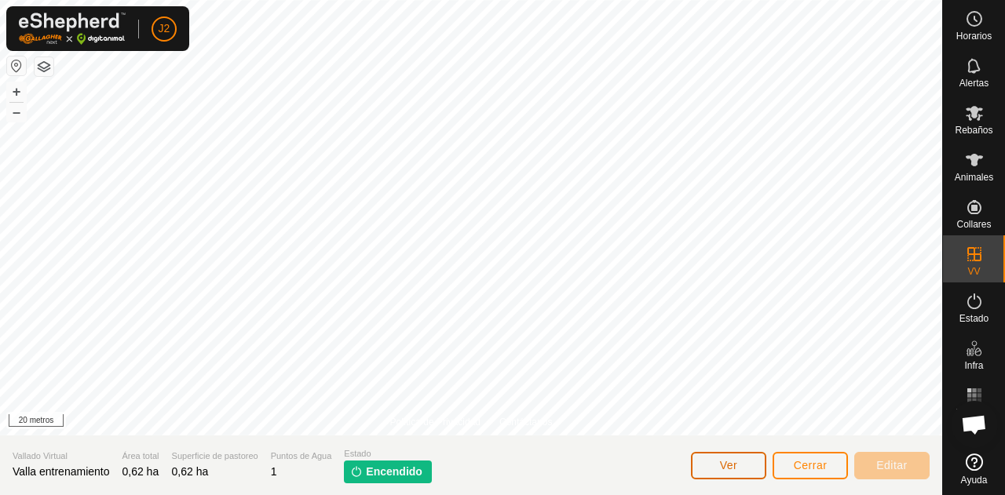
click at [749, 458] on button "Ver" at bounding box center [728, 465] width 75 height 27
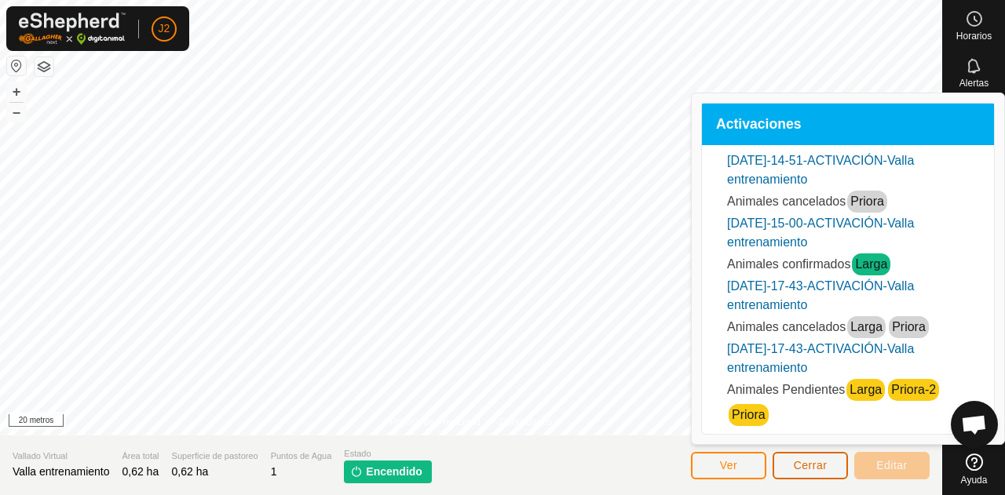
click at [805, 459] on font "Cerrar" at bounding box center [810, 465] width 34 height 13
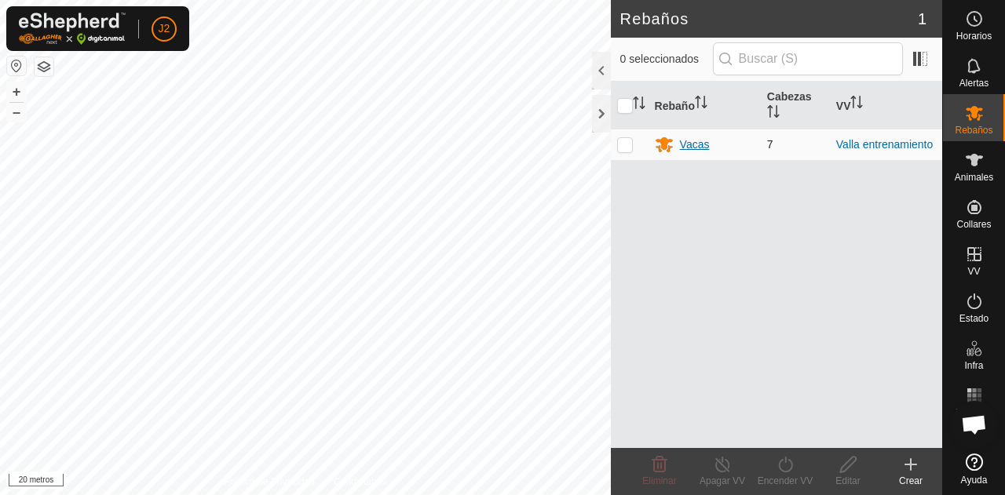
click at [694, 140] on font "Vacas" at bounding box center [695, 144] width 30 height 13
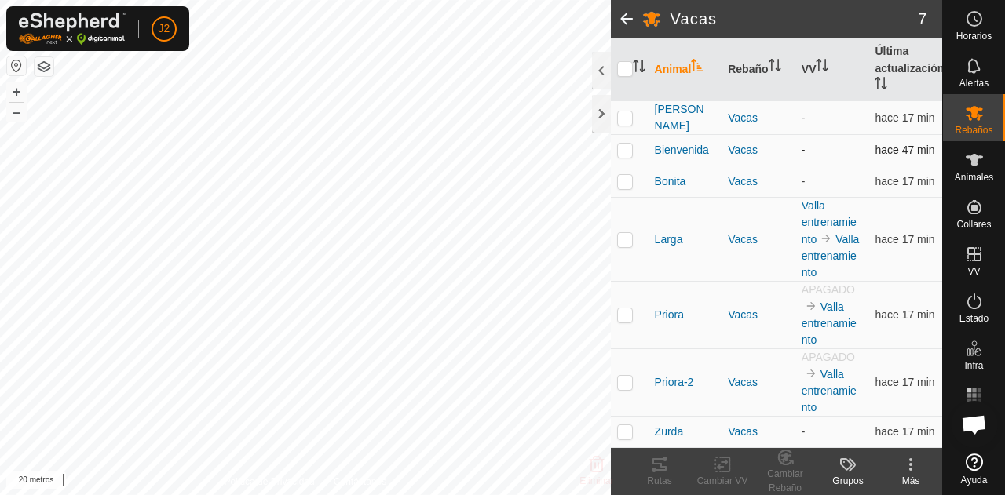
scroll to position [188, 0]
click at [823, 288] on font "APAGADO" at bounding box center [827, 289] width 53 height 13
click at [818, 326] on font "Valla entrenamiento" at bounding box center [828, 324] width 55 height 46
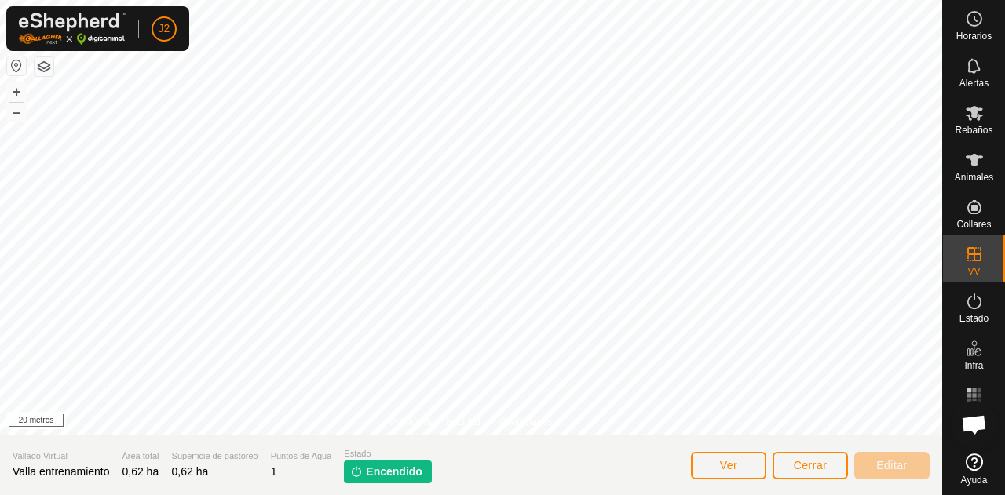
click at [386, 473] on font "Encendido" at bounding box center [394, 471] width 57 height 13
click at [793, 470] on font "Cerrar" at bounding box center [810, 465] width 34 height 13
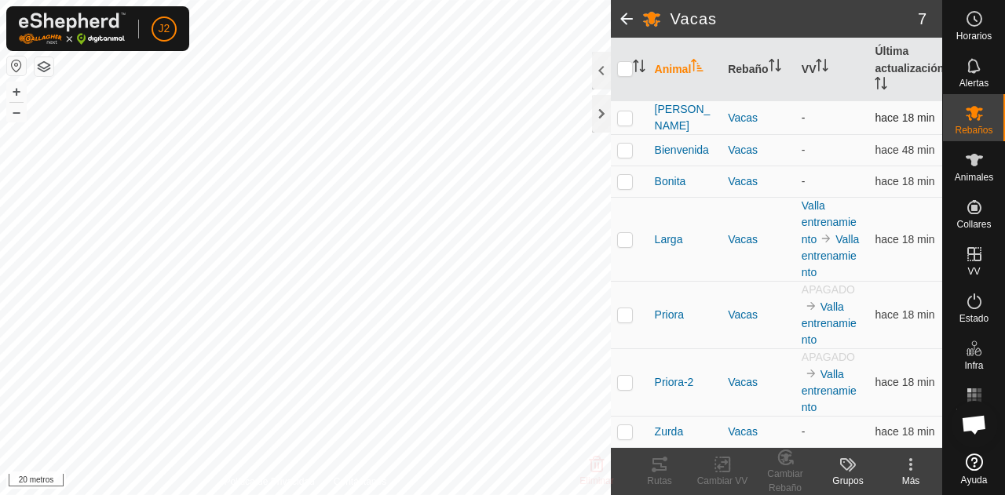
scroll to position [189, 0]
click at [810, 243] on font "Valla entrenamiento" at bounding box center [830, 256] width 58 height 46
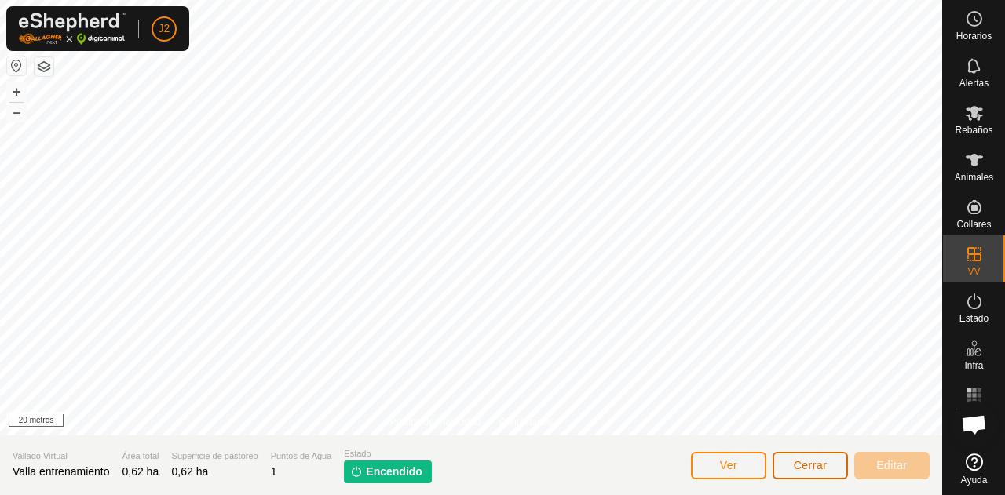
click at [799, 461] on font "Cerrar" at bounding box center [810, 465] width 34 height 13
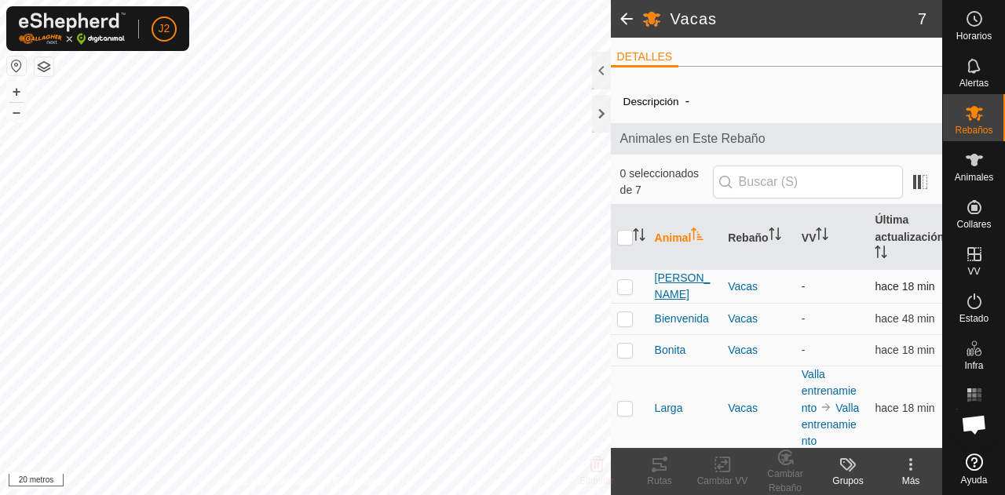
click at [673, 281] on font "[PERSON_NAME]" at bounding box center [683, 286] width 56 height 29
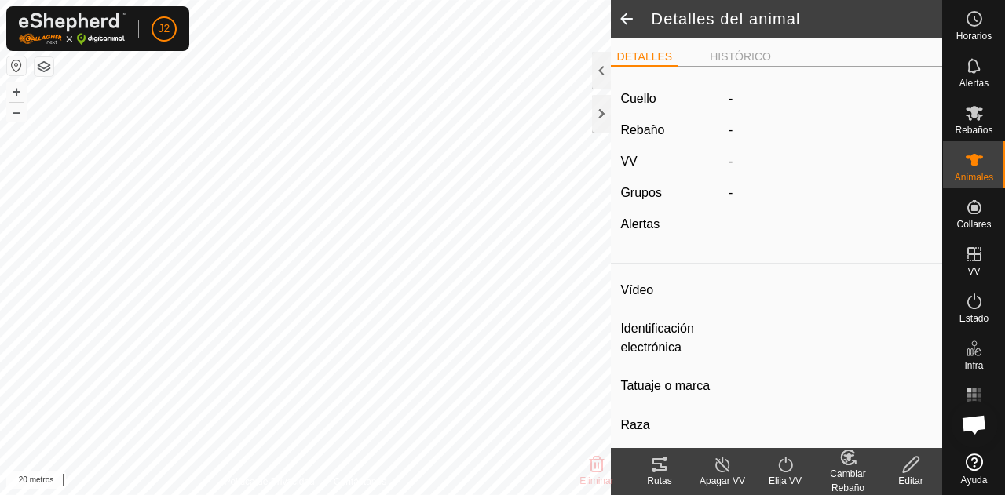
type input "Asuncion"
type input "-"
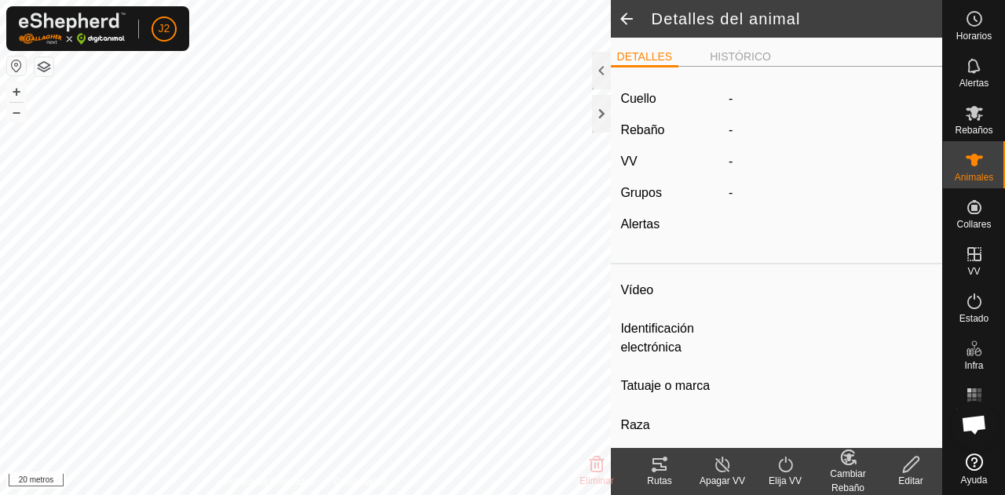
type input "0 kg"
type input "-"
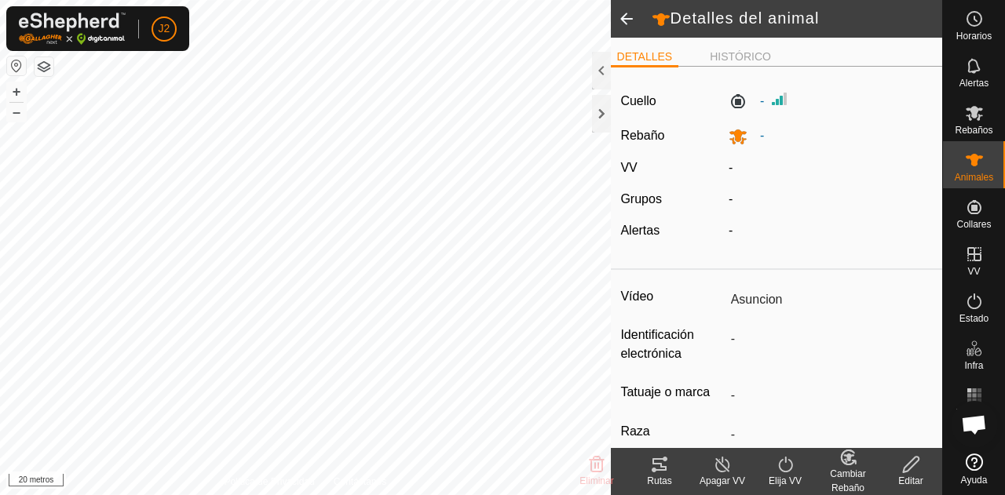
click at [769, 482] on font "Elija VV" at bounding box center [784, 481] width 33 height 11
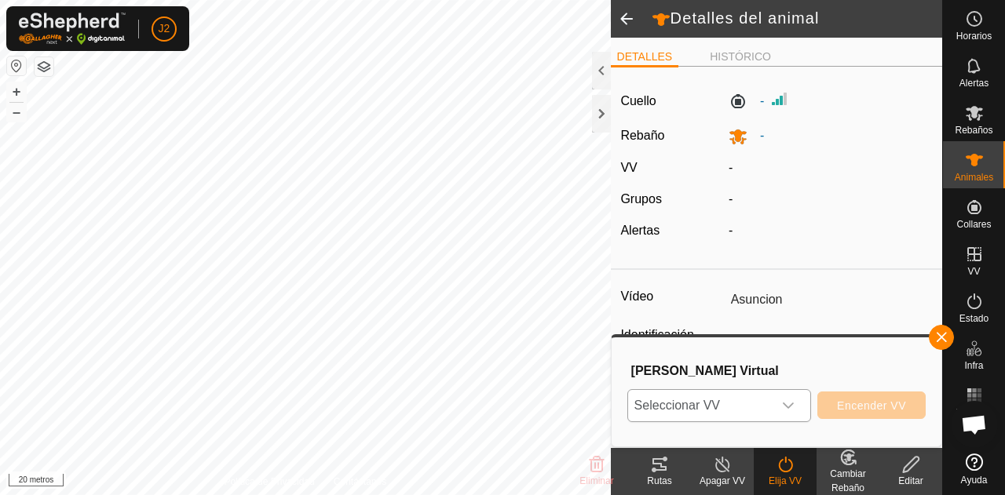
click at [802, 409] on div "disparador desplegable" at bounding box center [787, 405] width 31 height 31
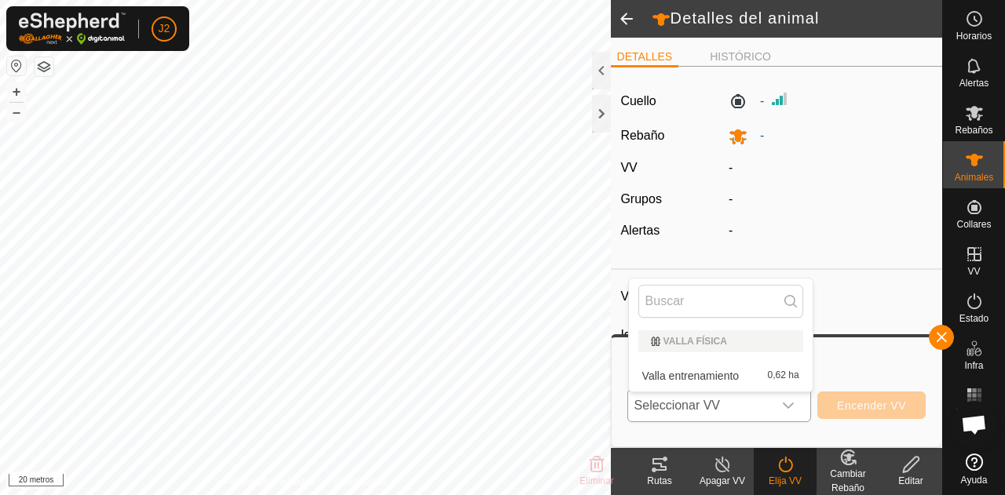
click at [738, 374] on li "Valla entrenamiento 0,62 ha" at bounding box center [721, 375] width 184 height 31
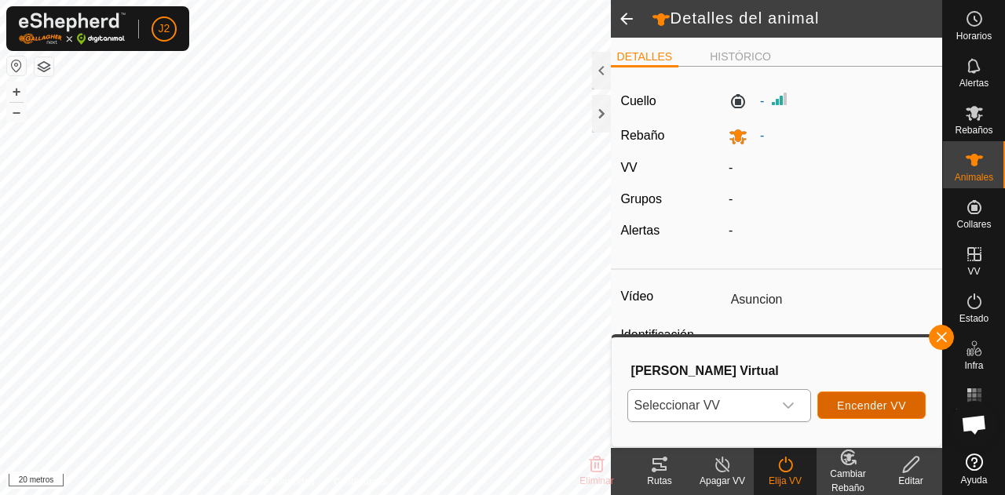
click at [851, 399] on font "Encender VV" at bounding box center [871, 405] width 69 height 13
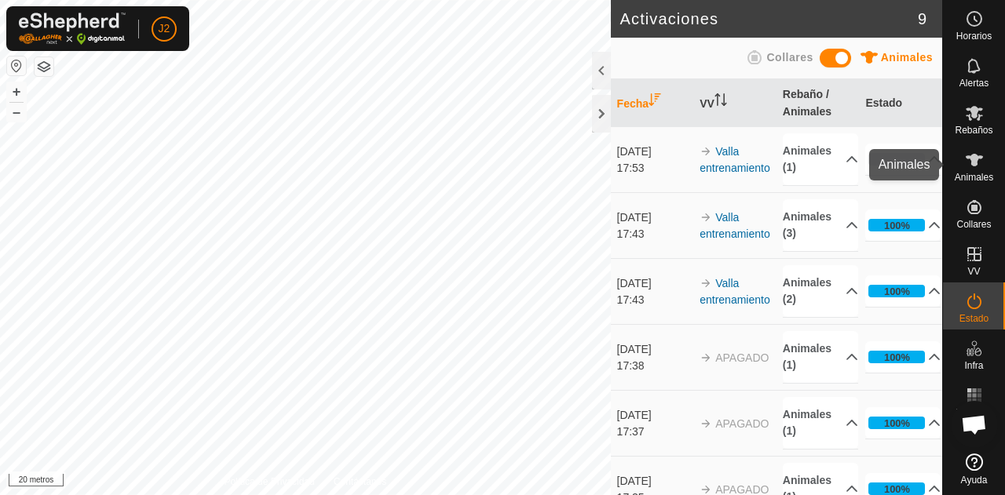
click at [971, 154] on icon at bounding box center [974, 160] width 19 height 19
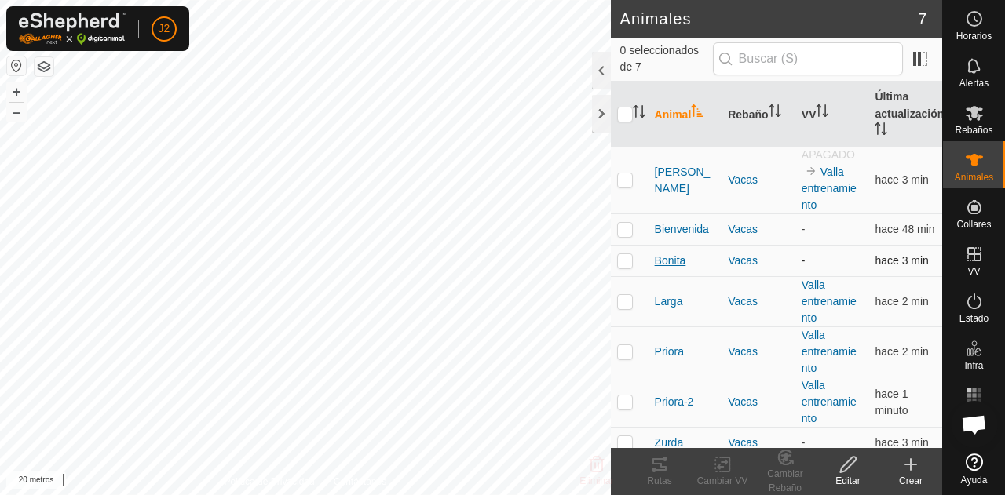
click at [672, 263] on font "Bonita" at bounding box center [670, 260] width 31 height 13
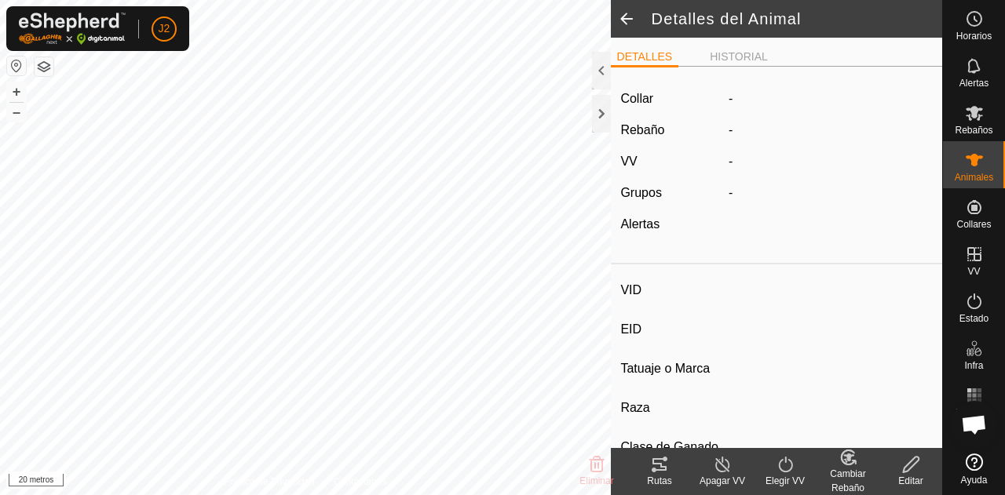
type input "Bonita"
type input "-"
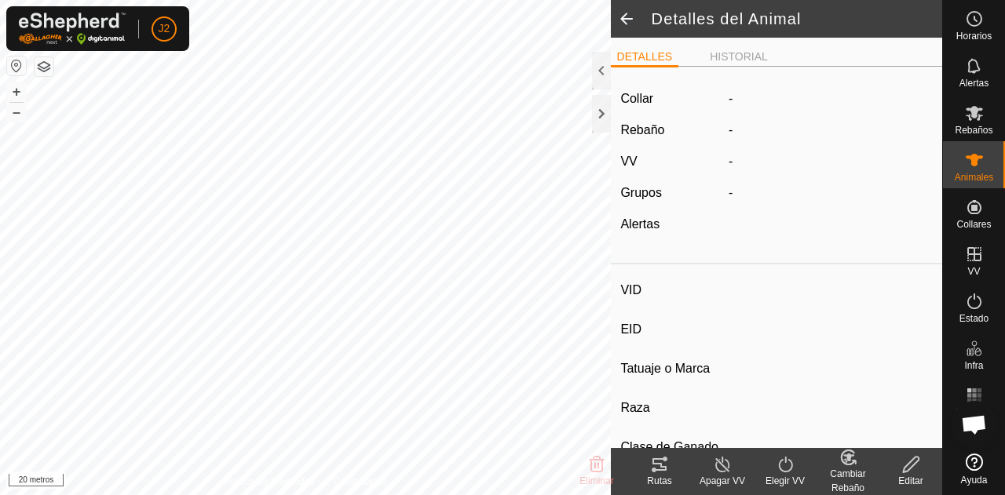
type input "0 kg"
type input "-"
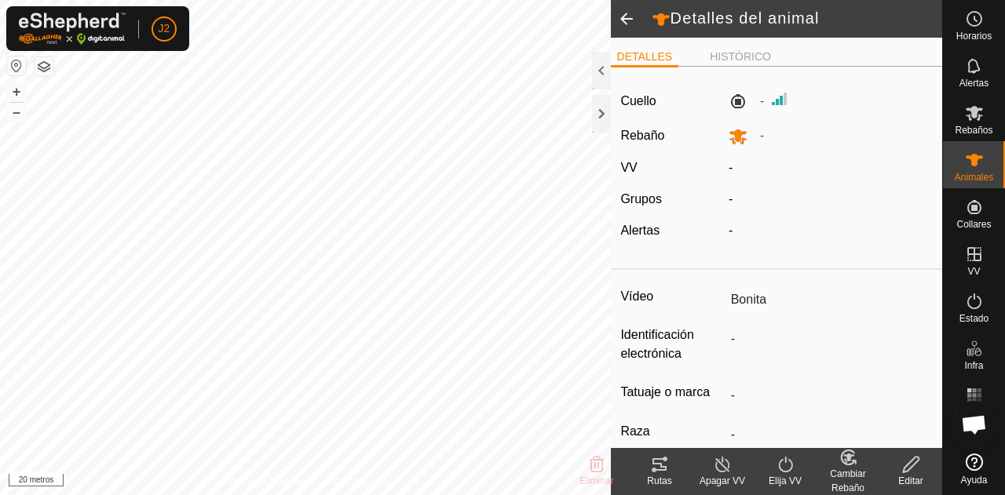
click at [781, 465] on icon at bounding box center [785, 464] width 20 height 19
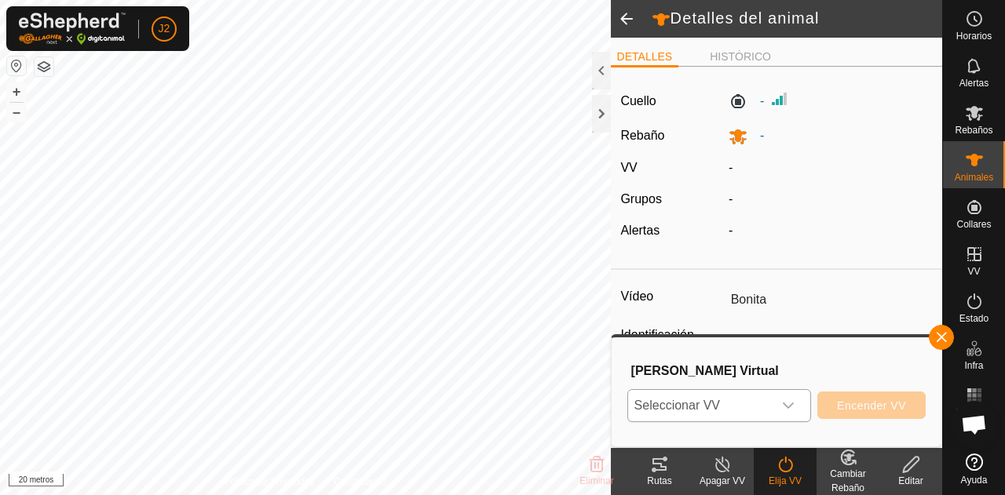
click at [789, 404] on icon "disparador desplegable" at bounding box center [788, 405] width 13 height 13
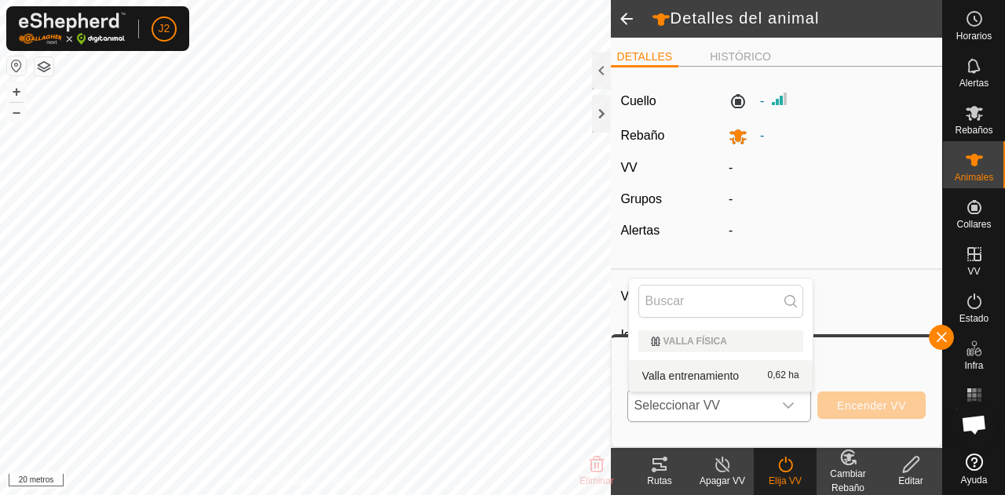
click at [712, 378] on li "Valla entrenamiento 0,62 ha" at bounding box center [721, 375] width 184 height 31
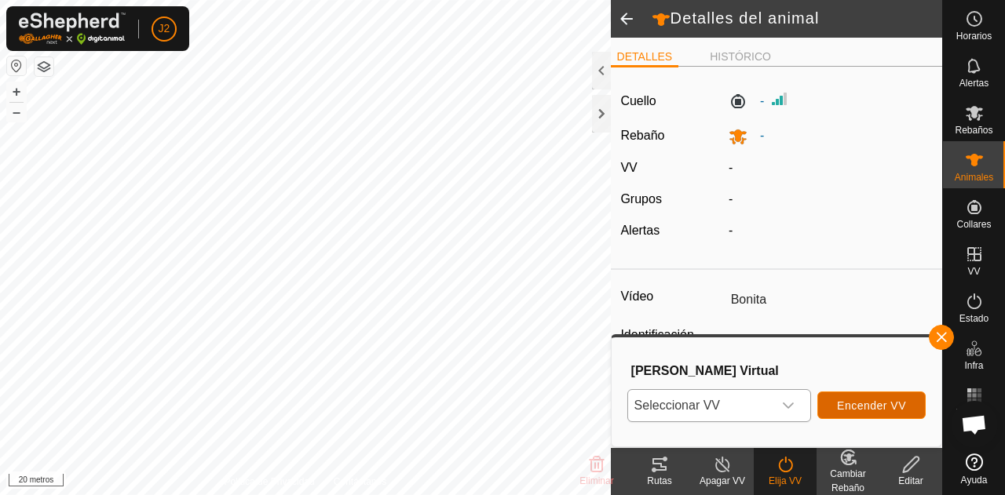
click at [858, 408] on font "Encender VV" at bounding box center [871, 405] width 69 height 13
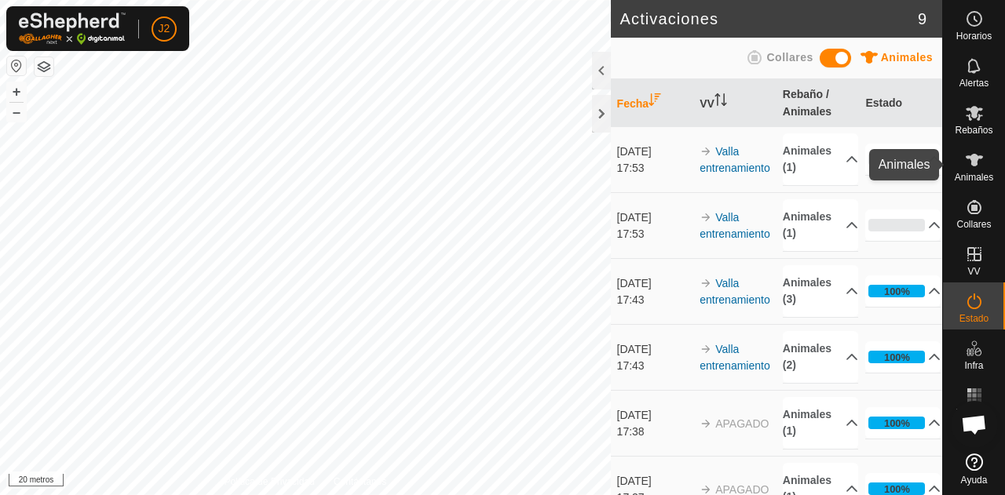
click at [982, 174] on font "Animales" at bounding box center [973, 177] width 38 height 11
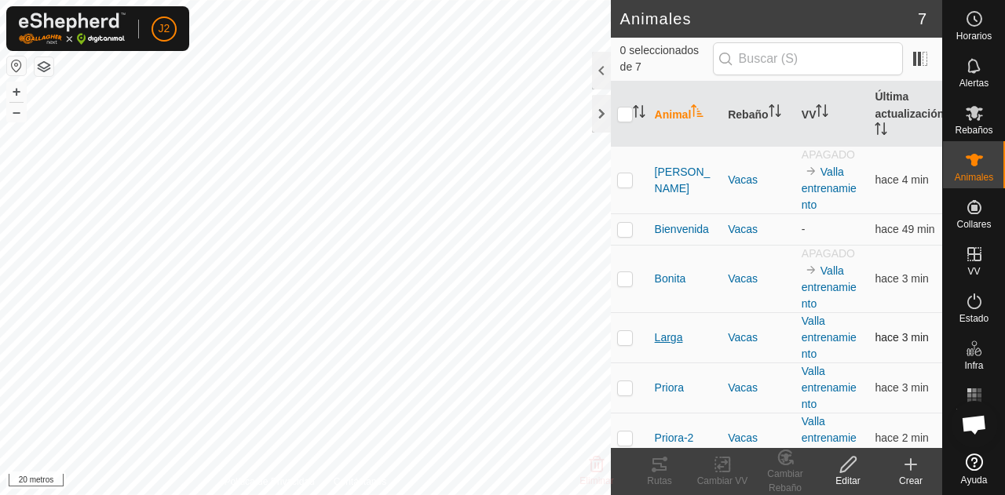
click at [669, 344] on font "Larga" at bounding box center [669, 337] width 28 height 13
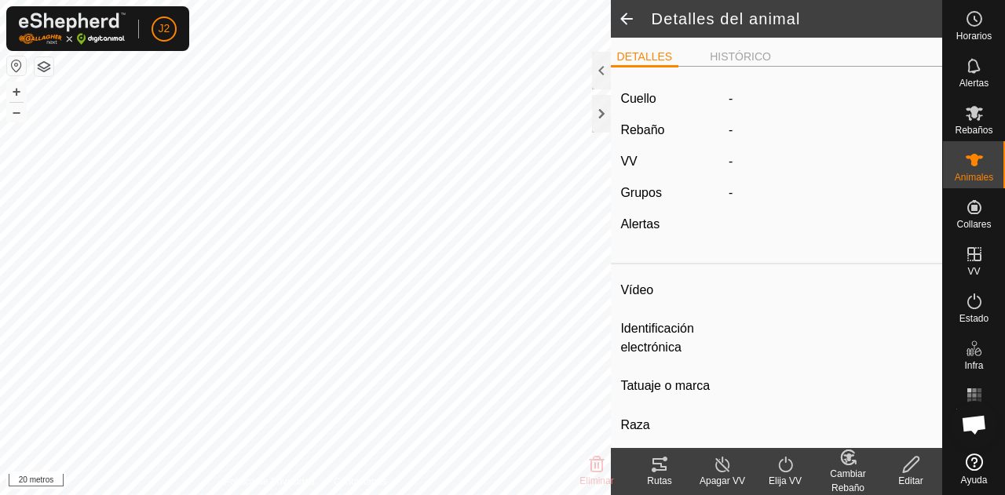
type input "Larga"
type input "-"
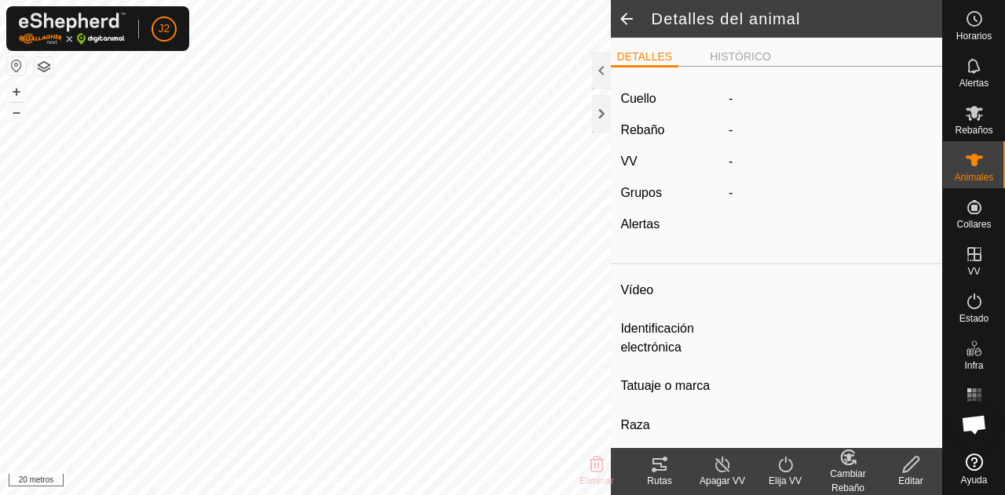
type input "0 kg"
type input "-"
click at [775, 161] on font "Valla entrenamiento" at bounding box center [819, 161] width 111 height 13
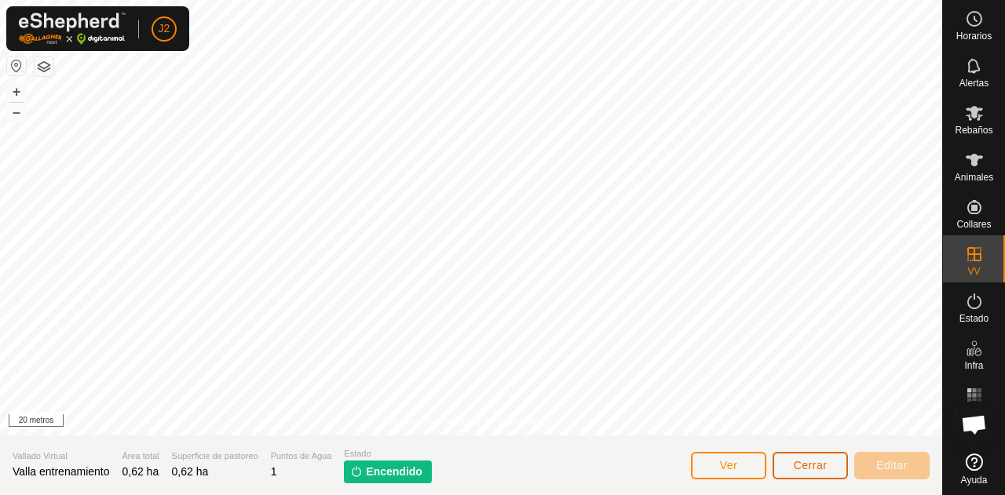
click at [786, 466] on button "Cerrar" at bounding box center [809, 465] width 75 height 27
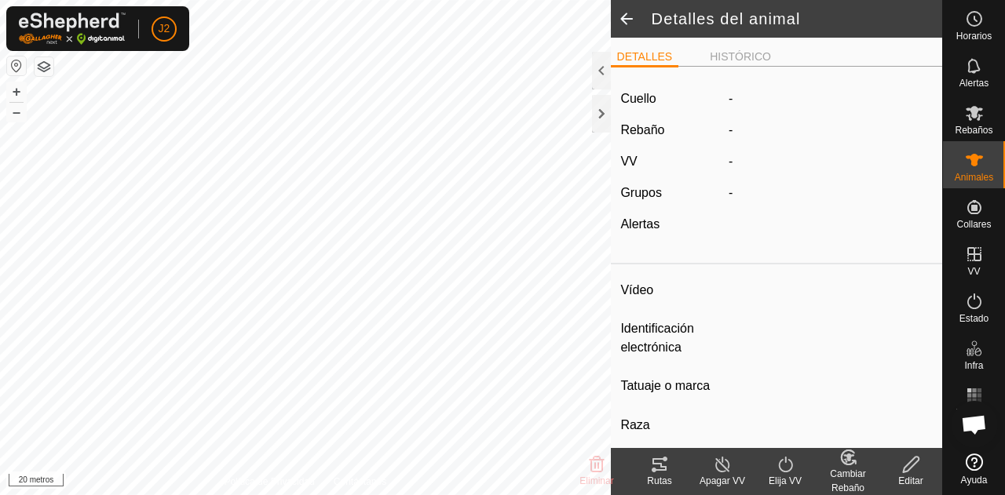
type input "Larga"
type input "-"
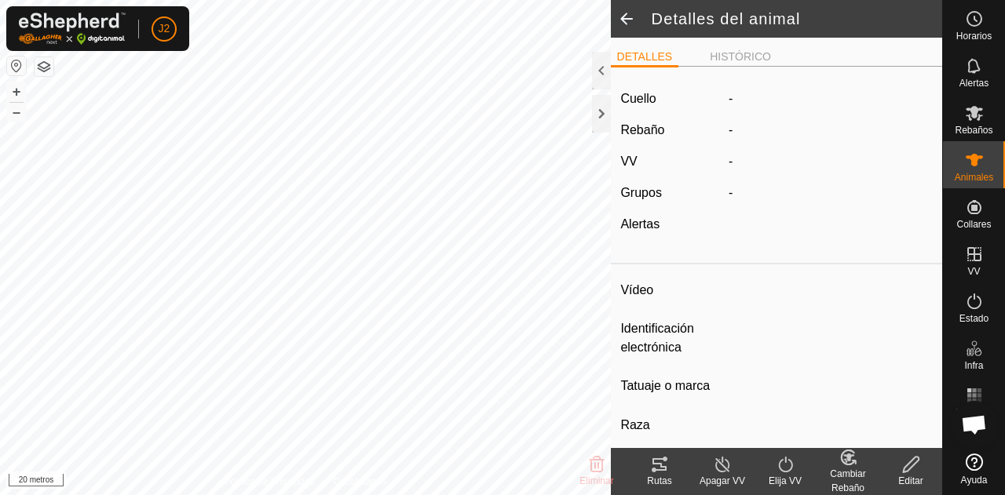
type input "0 kg"
type input "-"
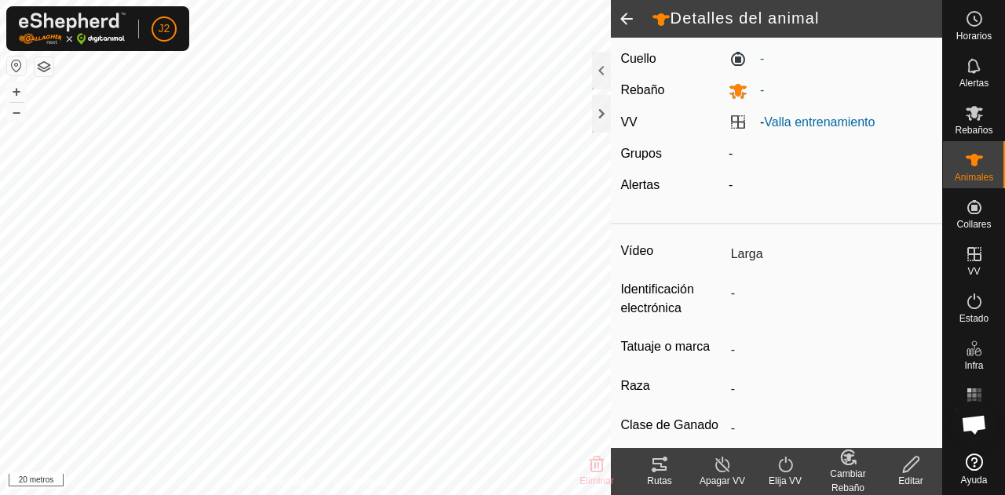
scroll to position [41, 0]
click at [781, 458] on icon at bounding box center [785, 464] width 20 height 19
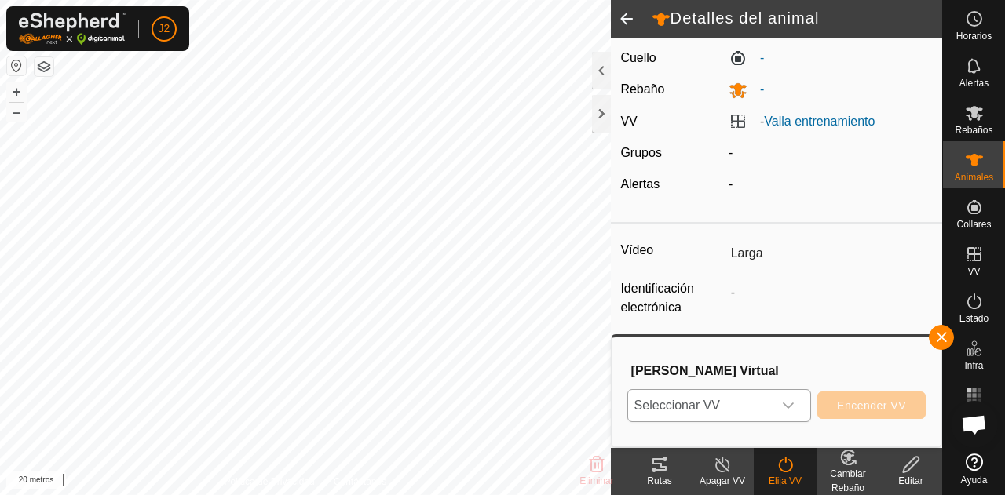
click at [795, 390] on div "disparador desplegable" at bounding box center [787, 405] width 31 height 31
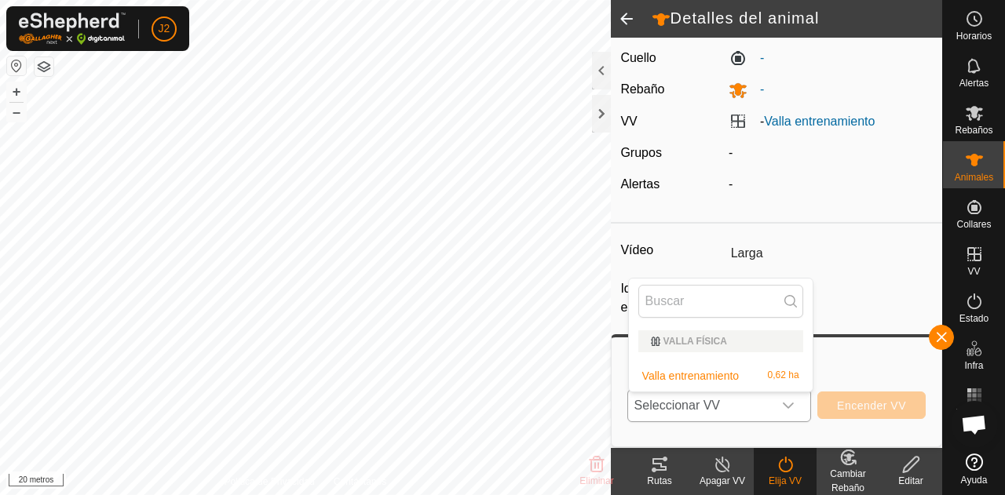
click at [749, 374] on li "Valla entrenamiento 0,62 ha" at bounding box center [721, 375] width 184 height 31
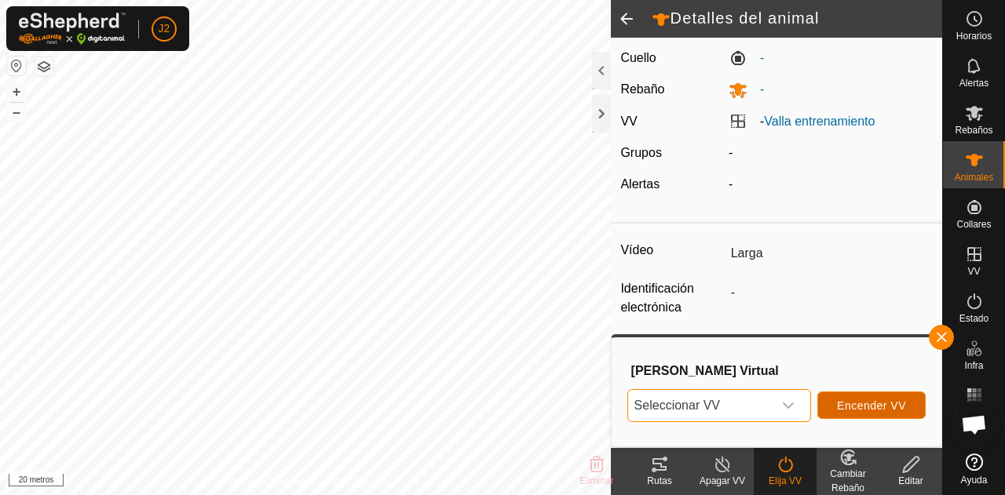
click at [852, 399] on font "Encender VV" at bounding box center [871, 405] width 69 height 13
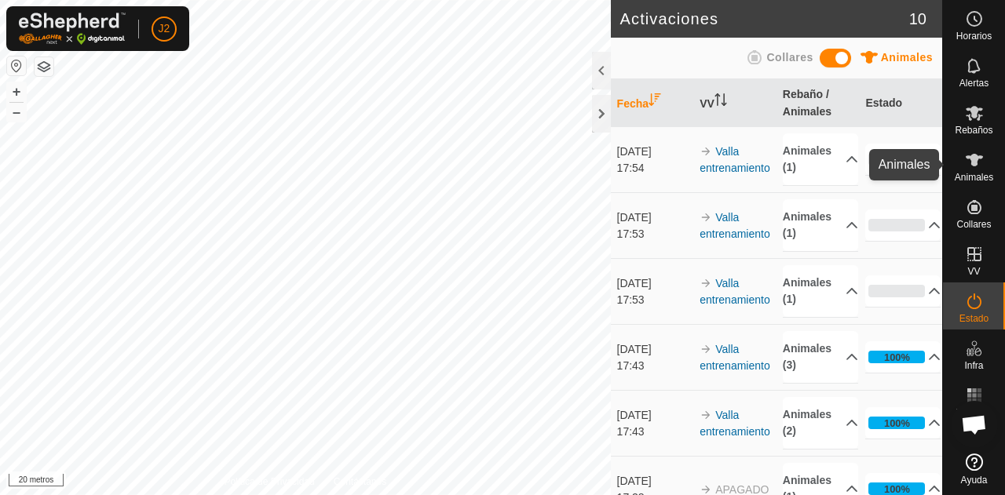
click at [982, 151] on icon at bounding box center [974, 160] width 19 height 19
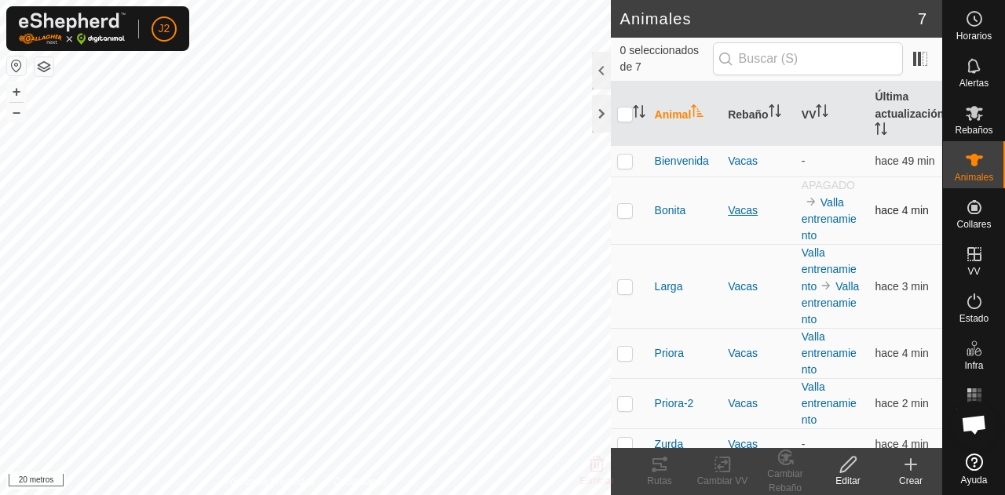
scroll to position [97, 0]
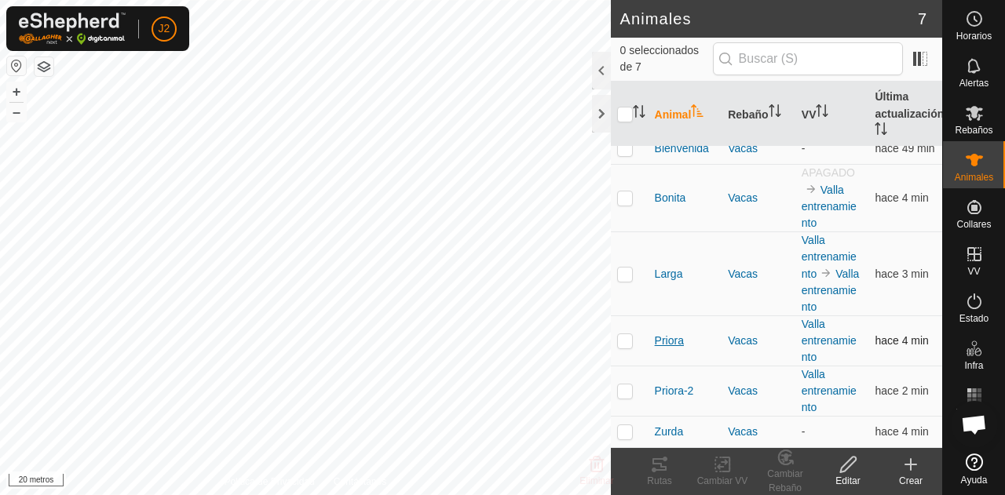
click at [673, 348] on span "Priora" at bounding box center [669, 341] width 29 height 16
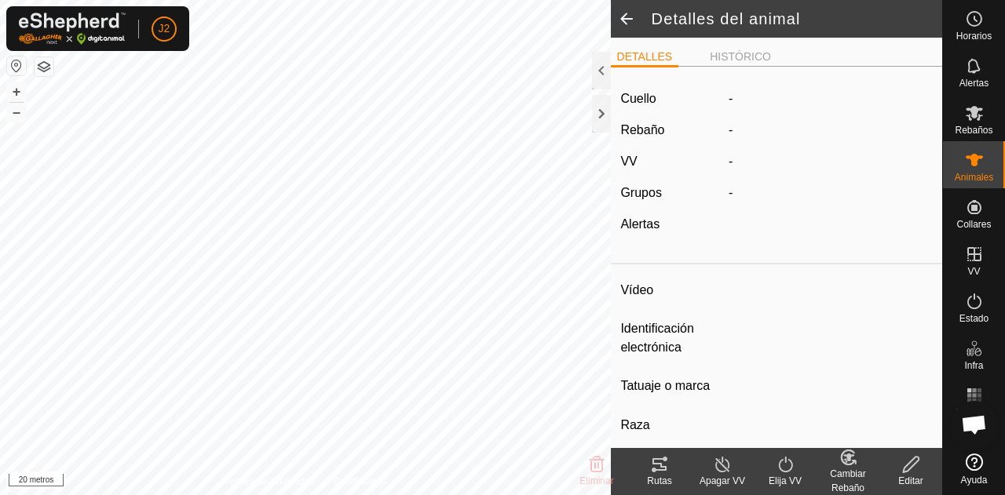
type input "Priora"
type input "-"
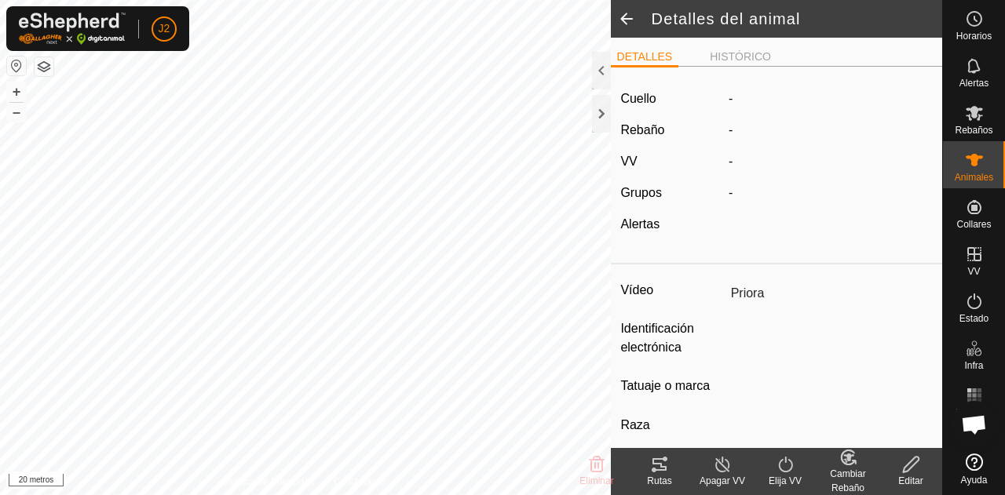
type input "0 kg"
type input "-"
click at [779, 481] on font "Elija VV" at bounding box center [784, 481] width 33 height 11
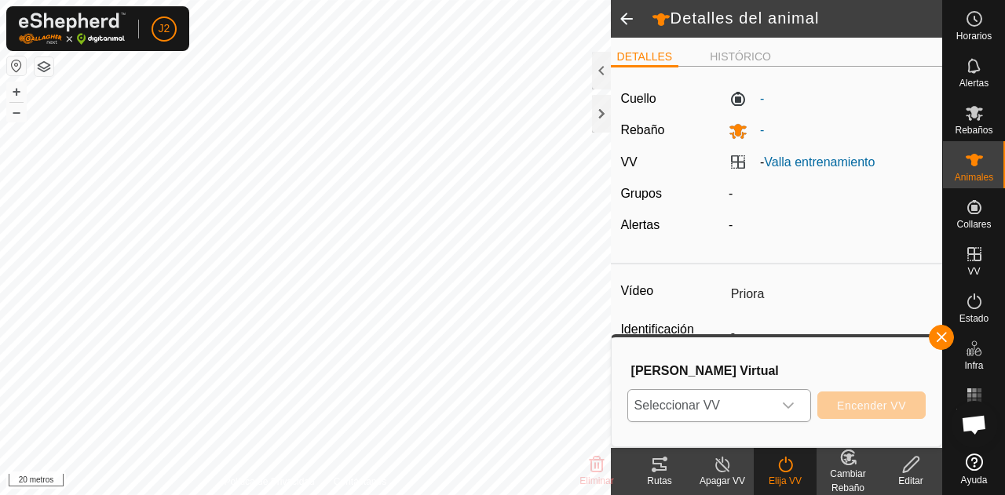
click at [791, 407] on icon "disparador desplegable" at bounding box center [788, 405] width 13 height 13
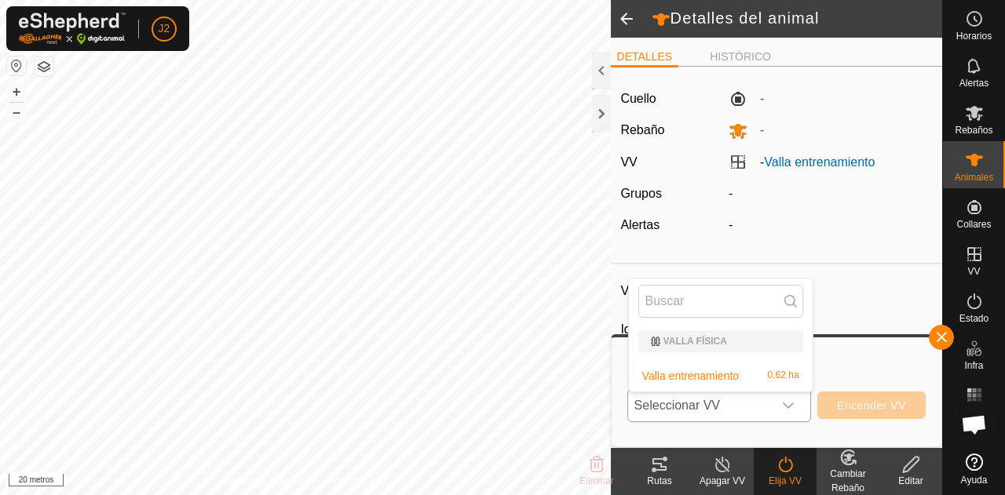
click at [742, 378] on li "Valla entrenamiento 0,62 ha" at bounding box center [721, 375] width 184 height 31
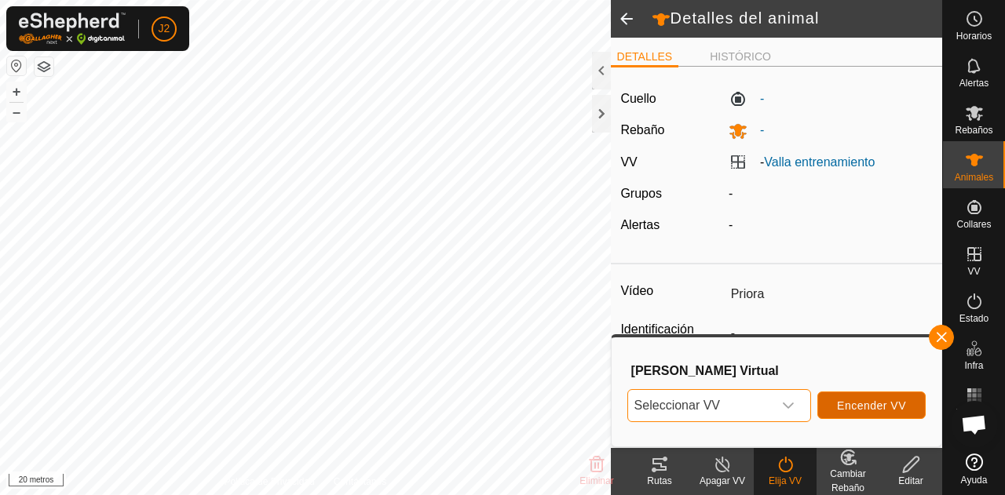
click at [833, 406] on button "Encender VV" at bounding box center [871, 405] width 108 height 27
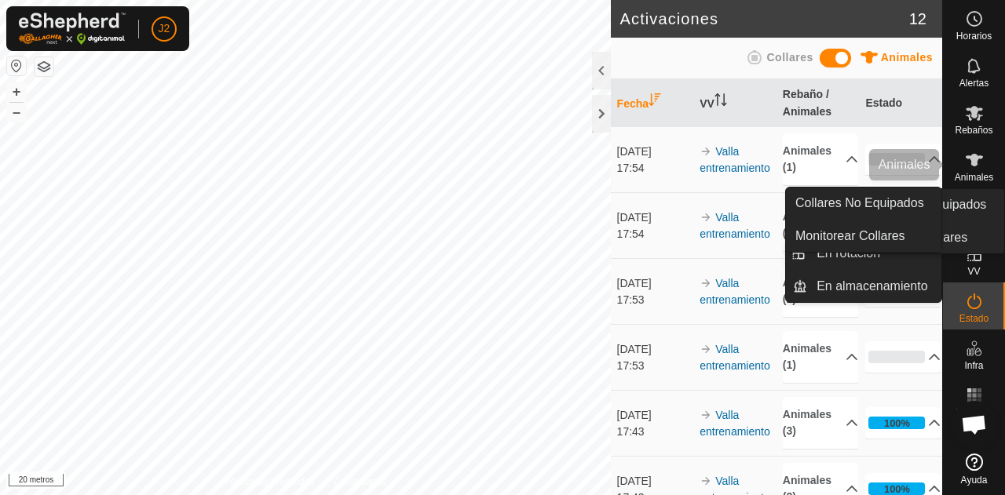
click at [957, 171] on div "Animales" at bounding box center [974, 164] width 62 height 47
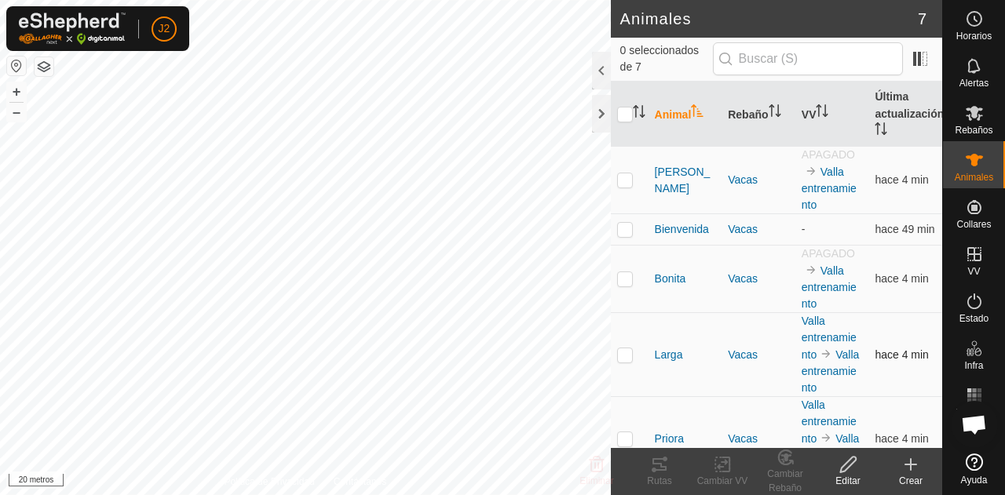
scroll to position [147, 0]
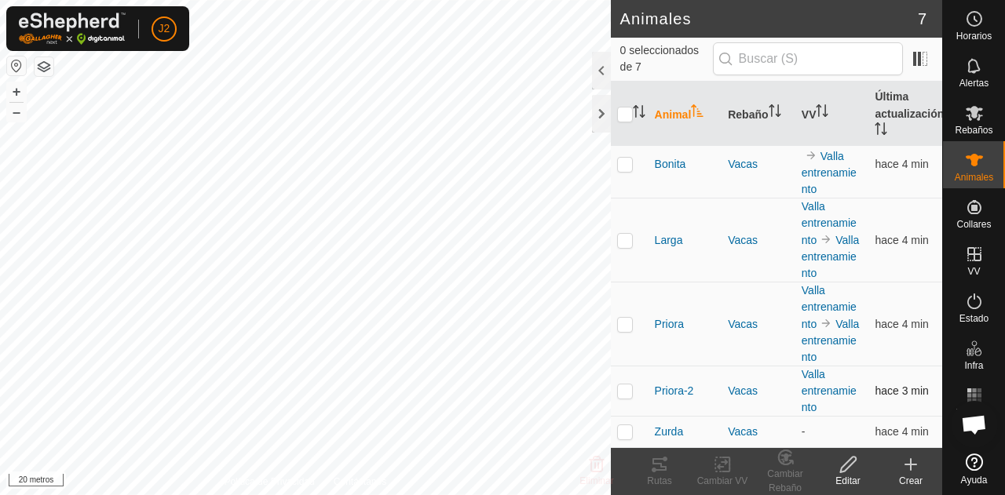
click at [681, 400] on td "Priora-2" at bounding box center [685, 392] width 74 height 50
click at [681, 395] on font "Priora-2" at bounding box center [674, 391] width 39 height 13
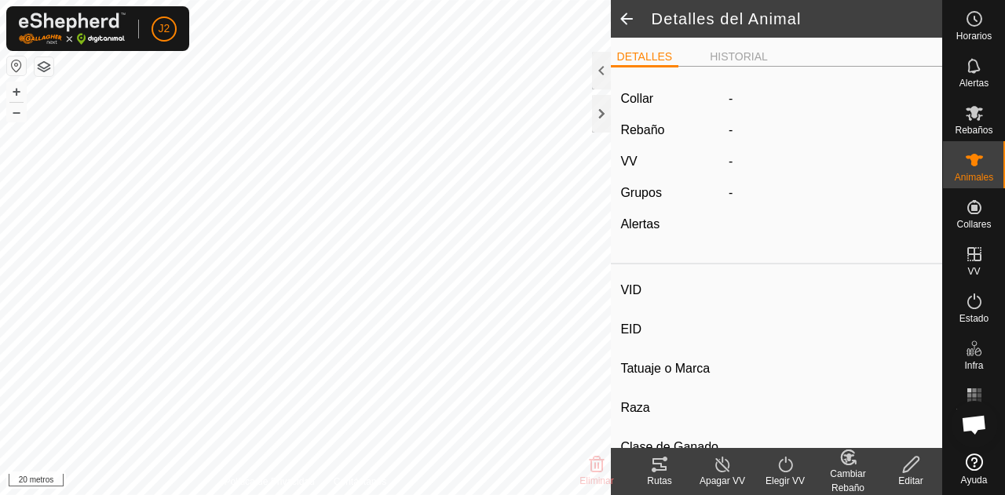
type input "Priora-2"
type input "-"
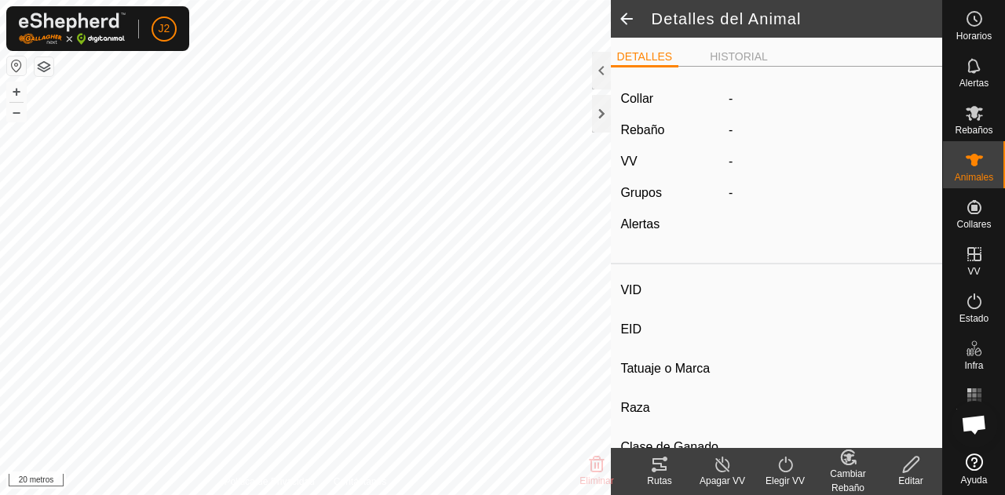
type input "0 kg"
type input "-"
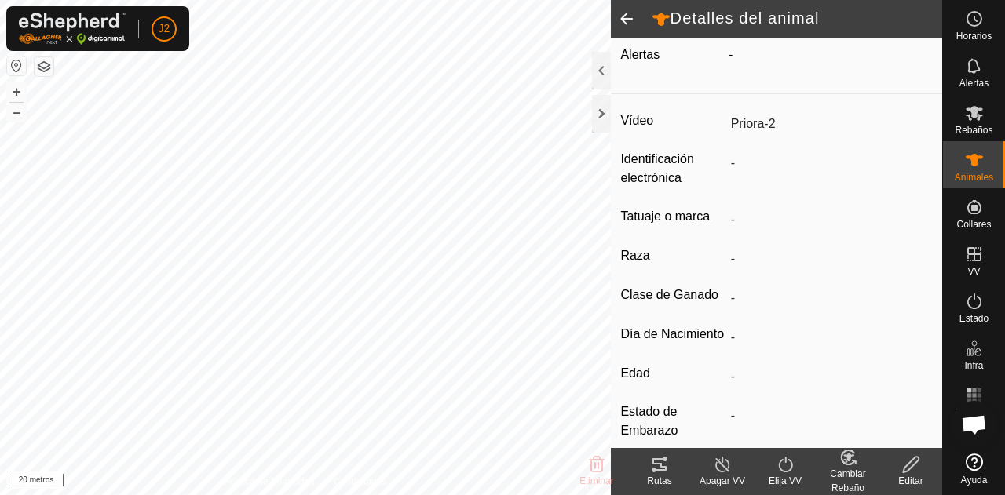
scroll to position [159, 0]
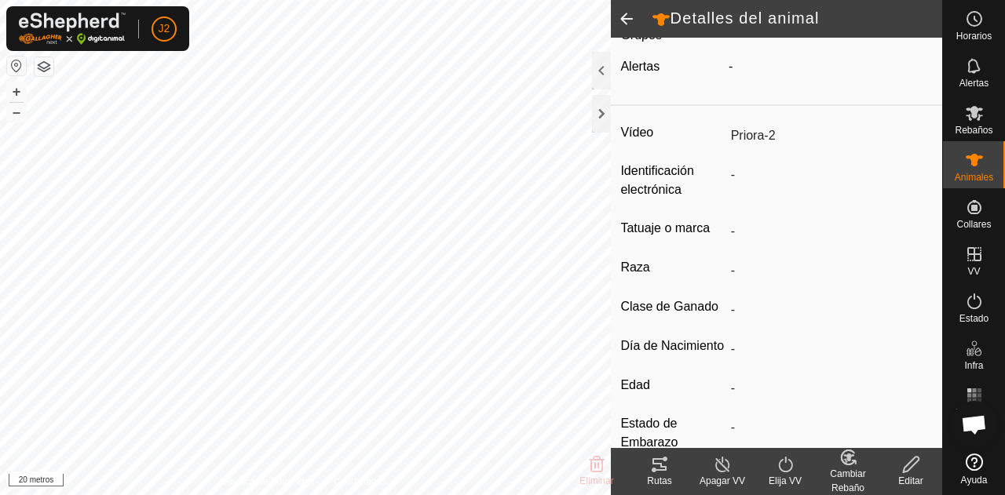
click at [774, 471] on turn-on-svg-icon at bounding box center [784, 464] width 63 height 19
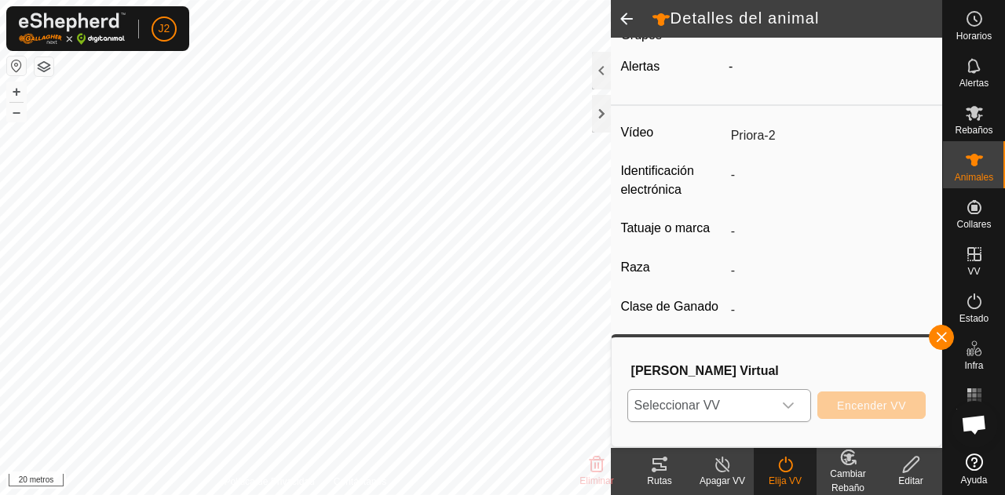
click at [790, 400] on icon "disparador desplegable" at bounding box center [788, 405] width 13 height 13
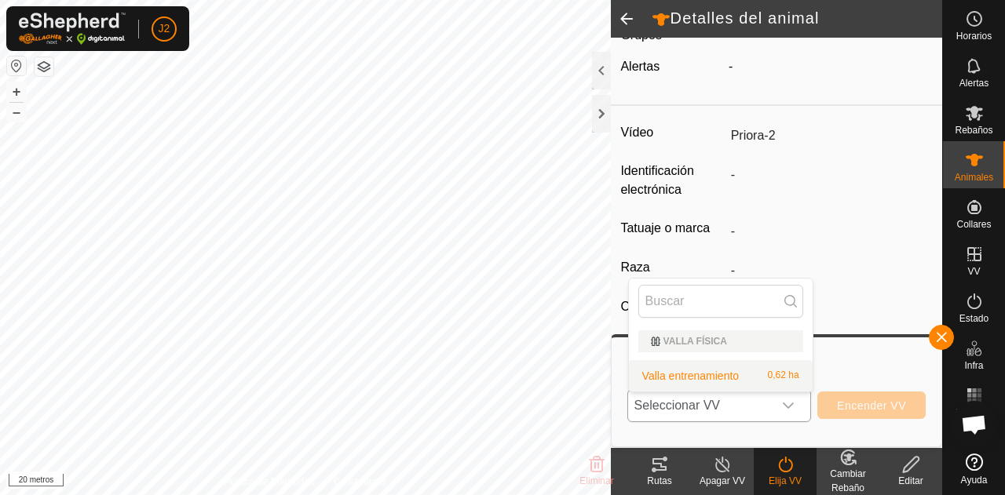
click at [772, 374] on li "Valla entrenamiento 0,62 ha" at bounding box center [721, 375] width 184 height 31
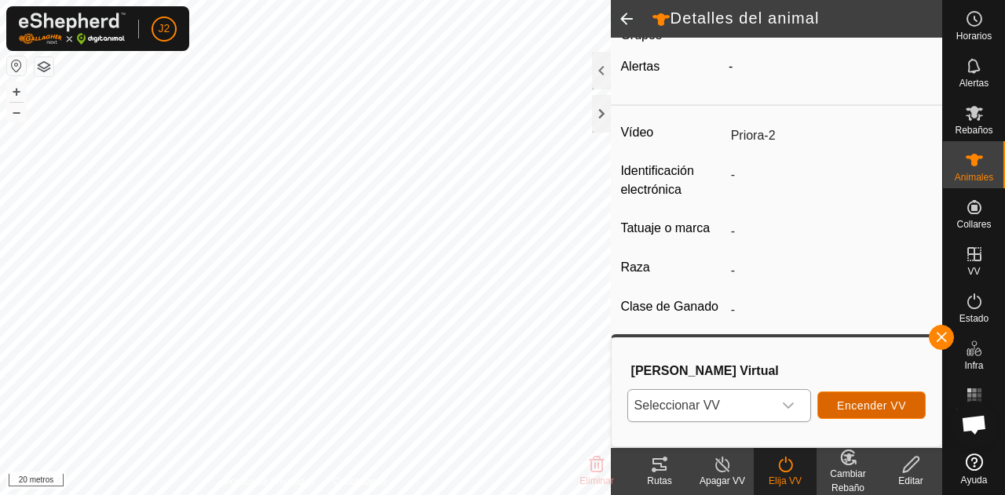
click at [832, 399] on button "Encender VV" at bounding box center [871, 405] width 108 height 27
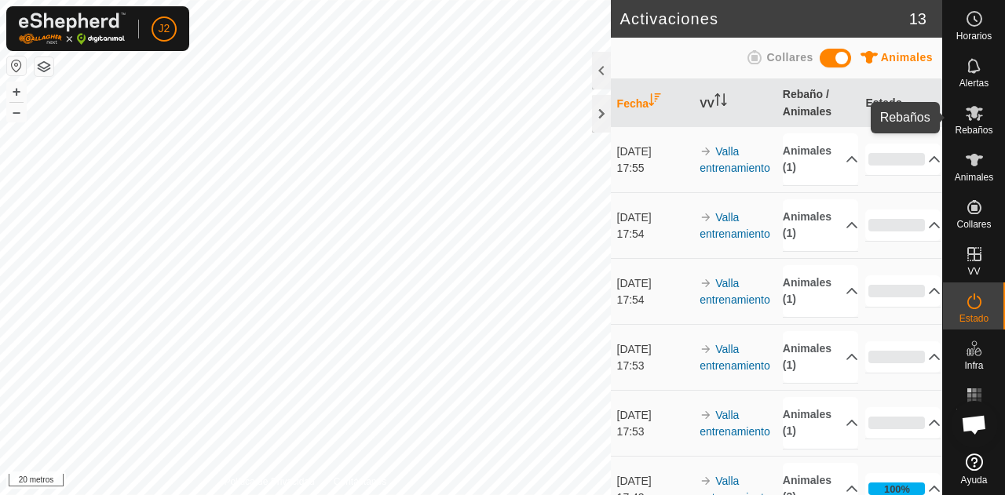
click at [961, 131] on font "Rebaños" at bounding box center [973, 130] width 38 height 11
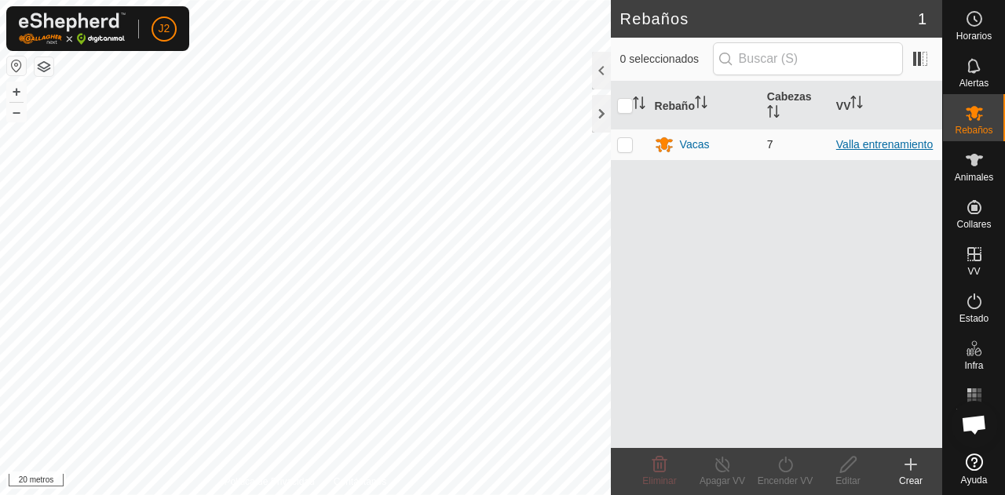
click at [841, 148] on font "Valla entrenamiento" at bounding box center [884, 144] width 97 height 13
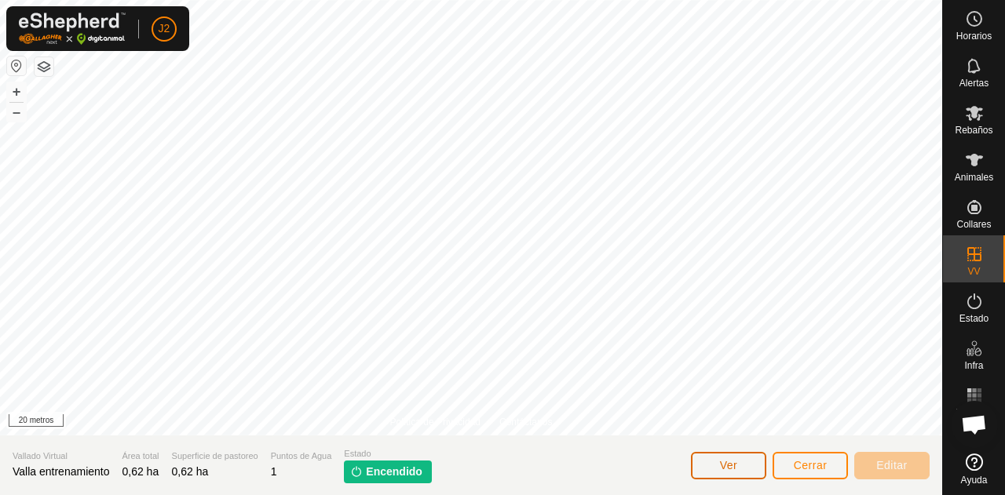
click at [726, 475] on button "Ver" at bounding box center [728, 465] width 75 height 27
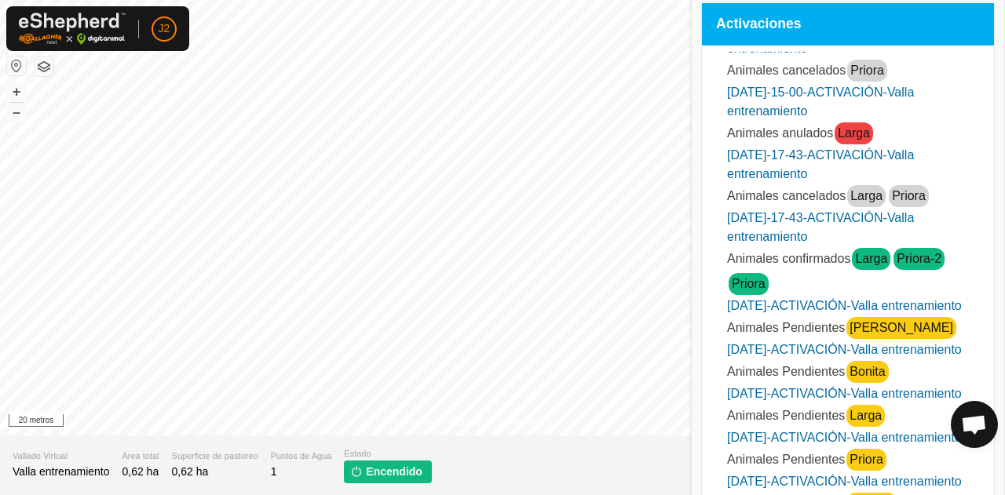
scroll to position [126, 0]
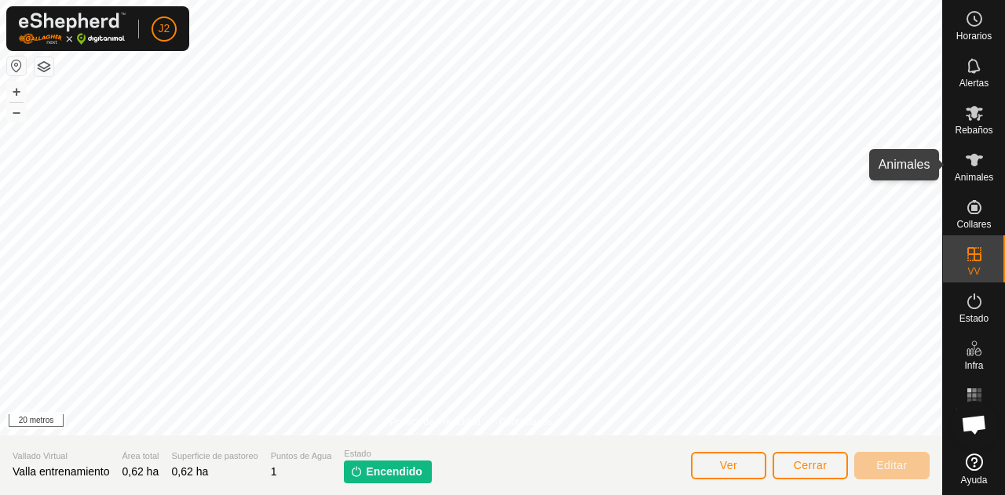
click at [972, 149] on es-animals-svg-icon at bounding box center [974, 160] width 28 height 25
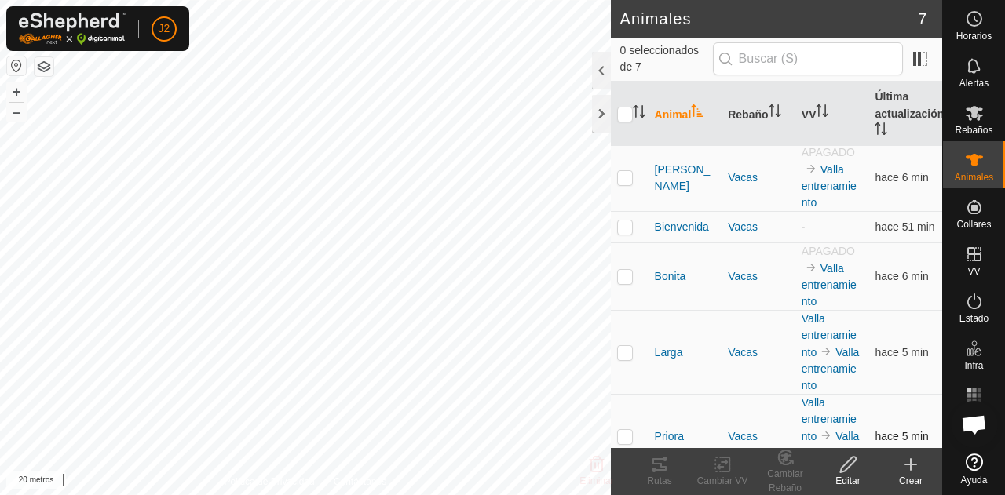
scroll to position [197, 0]
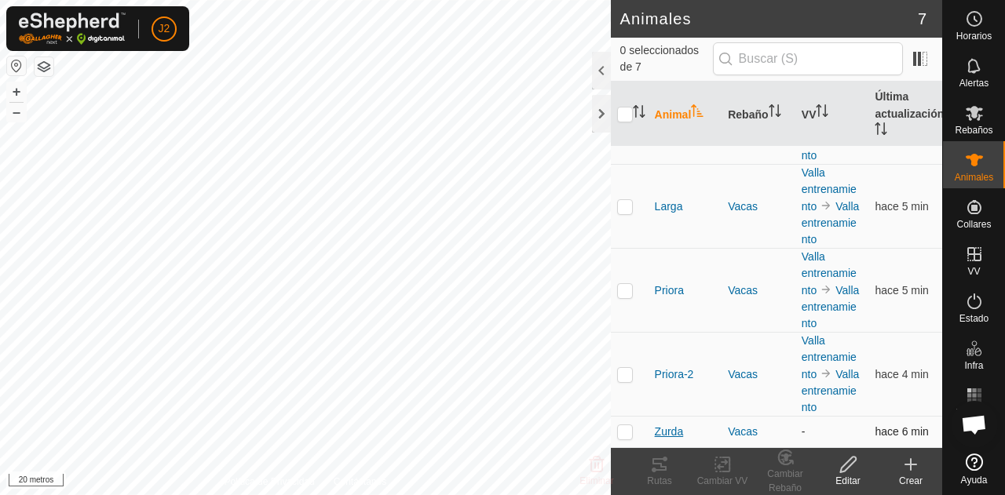
click at [675, 434] on font "Zurda" at bounding box center [669, 431] width 29 height 13
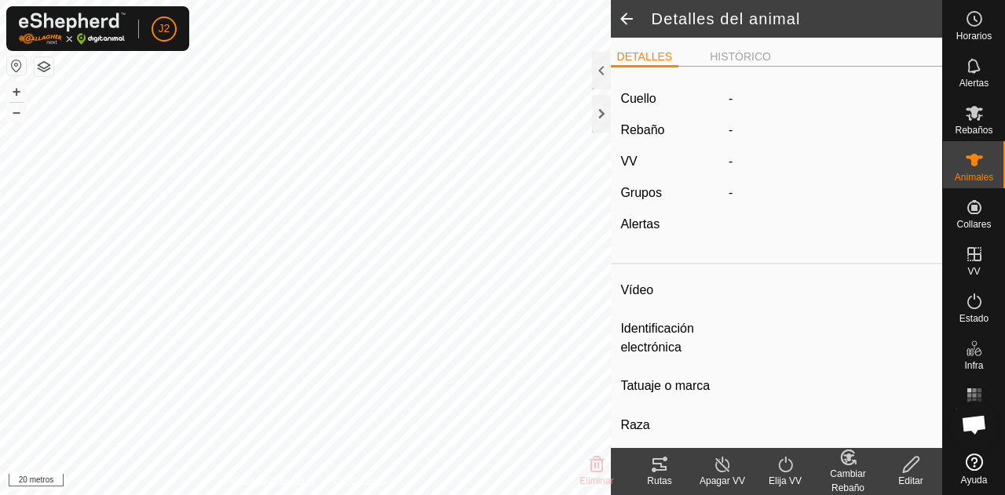
type input "Zurda"
type input "-"
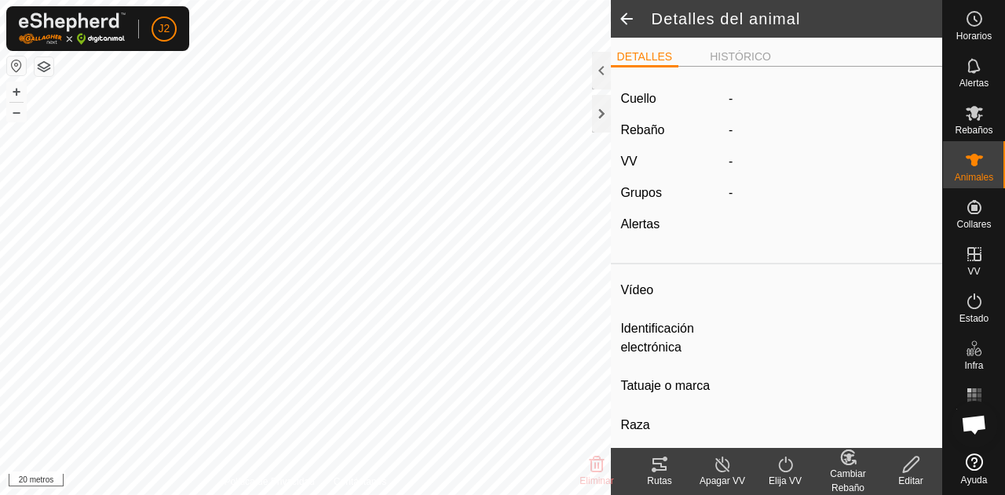
type input "0 kg"
type input "-"
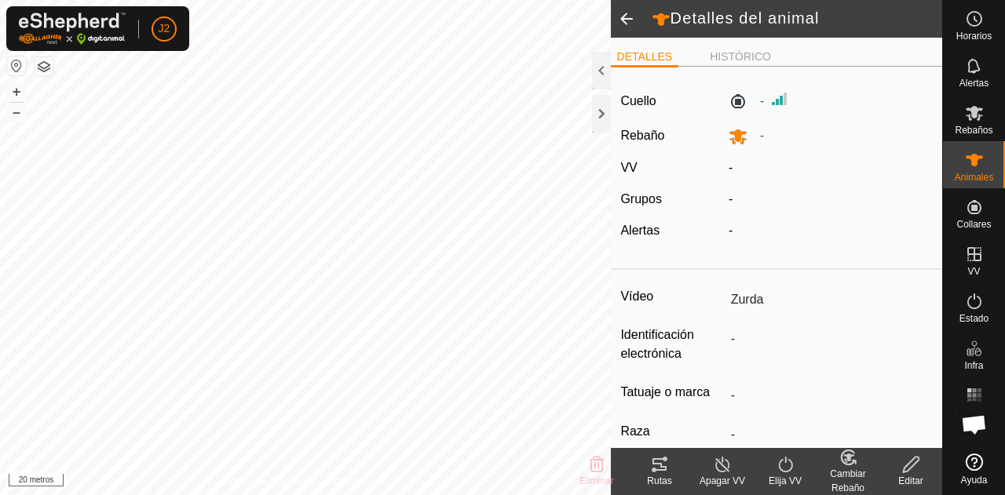
click at [782, 469] on icon at bounding box center [785, 464] width 20 height 19
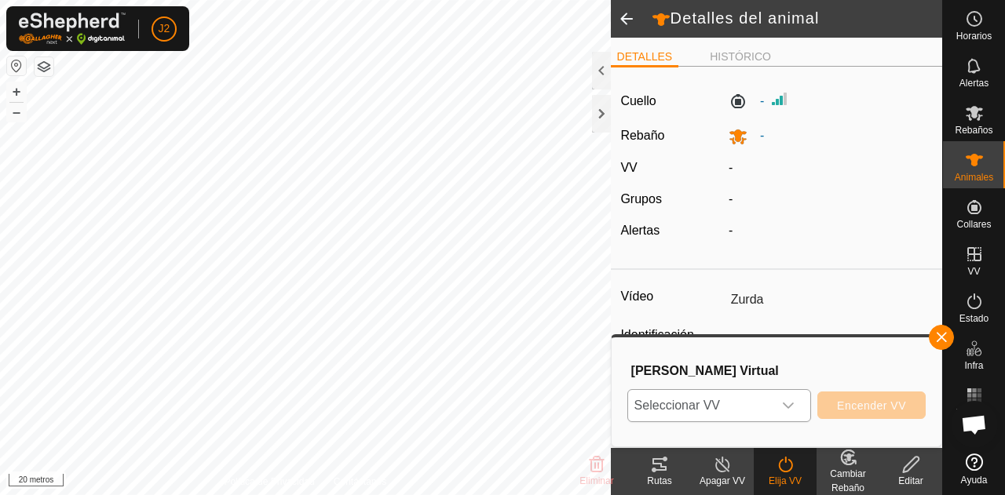
click at [786, 401] on icon "disparador desplegable" at bounding box center [788, 405] width 13 height 13
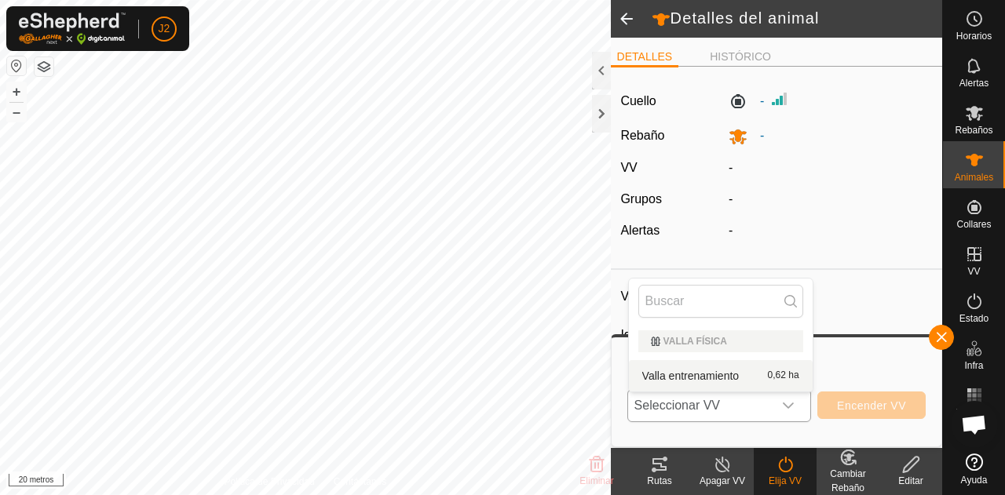
click at [730, 375] on li "Valla entrenamiento 0,62 ha" at bounding box center [721, 375] width 184 height 31
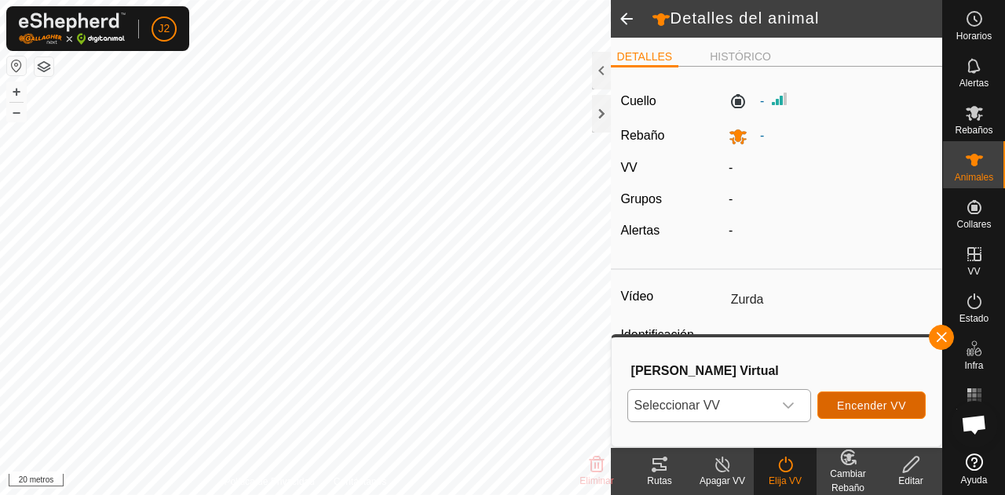
click at [862, 404] on font "Encender VV" at bounding box center [871, 405] width 69 height 13
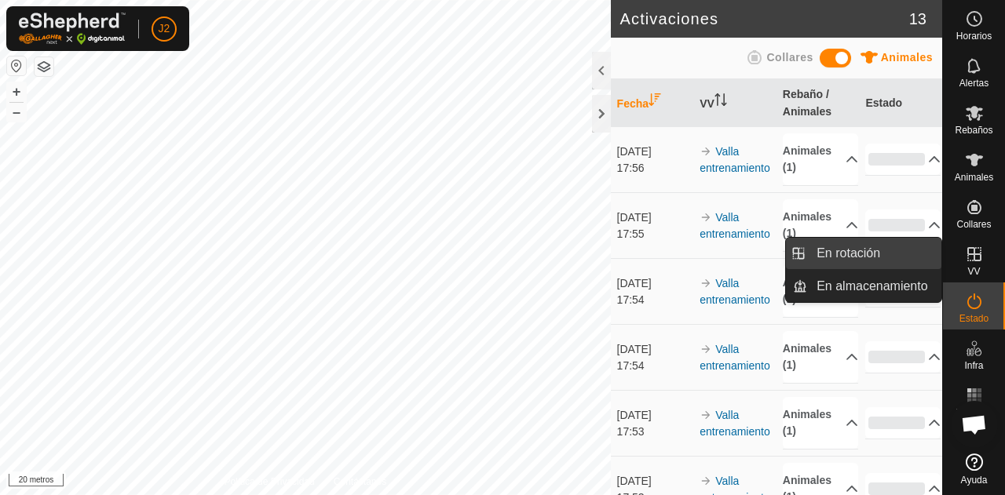
click at [898, 251] on link "En rotación" at bounding box center [874, 253] width 134 height 31
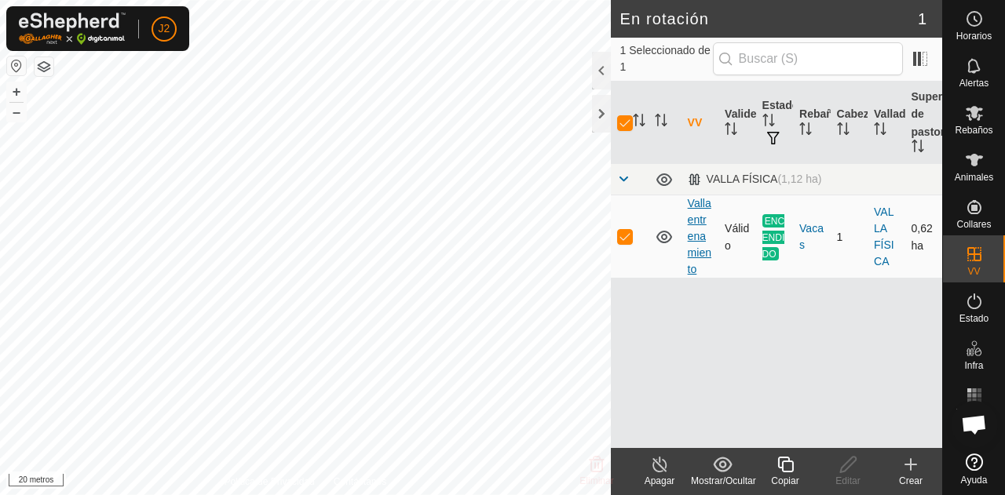
click at [694, 242] on font "Valla entrenamiento" at bounding box center [699, 236] width 24 height 78
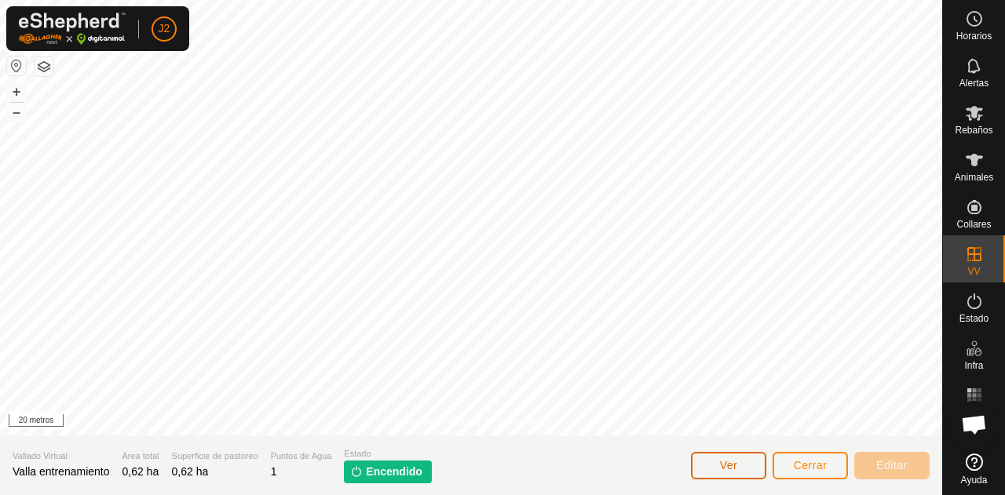
click at [722, 461] on font "Ver" at bounding box center [729, 465] width 18 height 13
click at [735, 465] on font "Ver" at bounding box center [729, 465] width 18 height 13
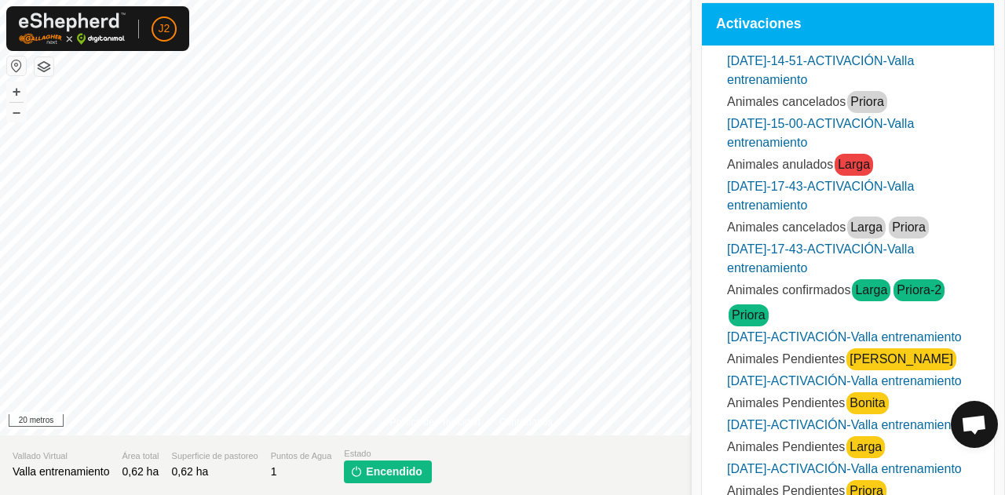
scroll to position [188, 0]
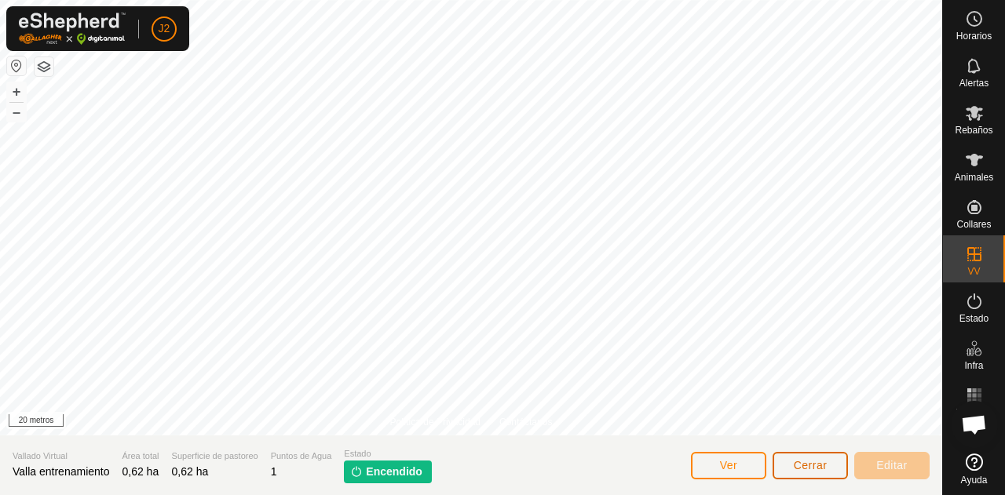
click at [789, 465] on button "Cerrar" at bounding box center [809, 465] width 75 height 27
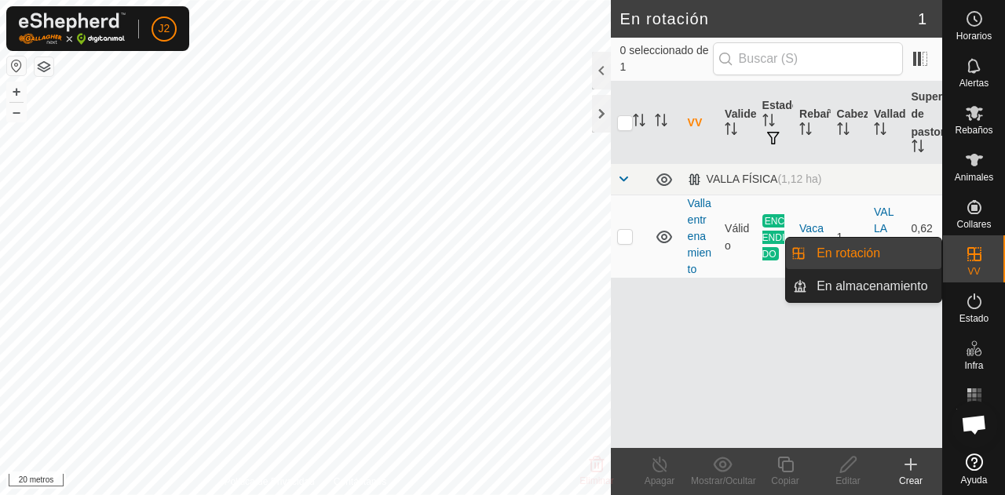
click at [903, 255] on link "En rotación" at bounding box center [874, 253] width 134 height 31
click at [903, 255] on link "En Rotación" at bounding box center [874, 253] width 134 height 31
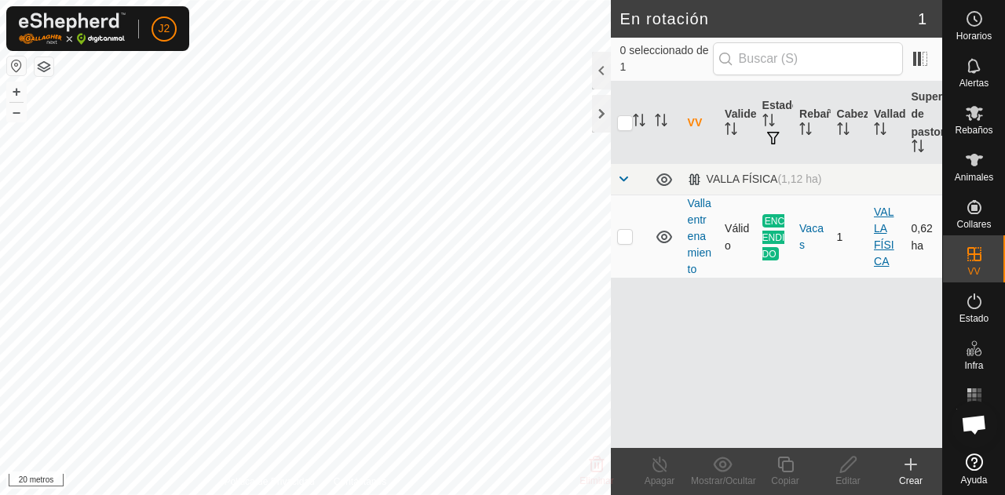
click at [884, 243] on font "VALLA FÍSICA" at bounding box center [883, 237] width 20 height 62
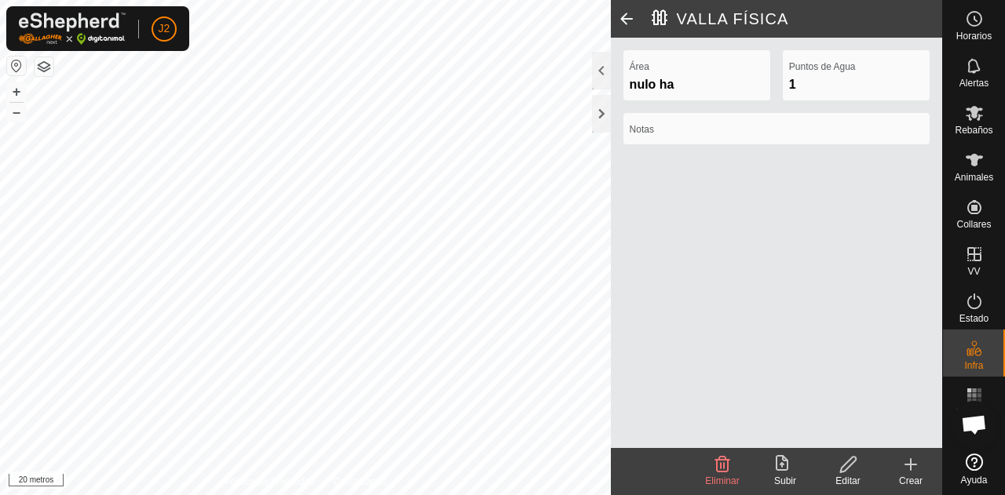
click at [631, 16] on span at bounding box center [626, 19] width 31 height 38
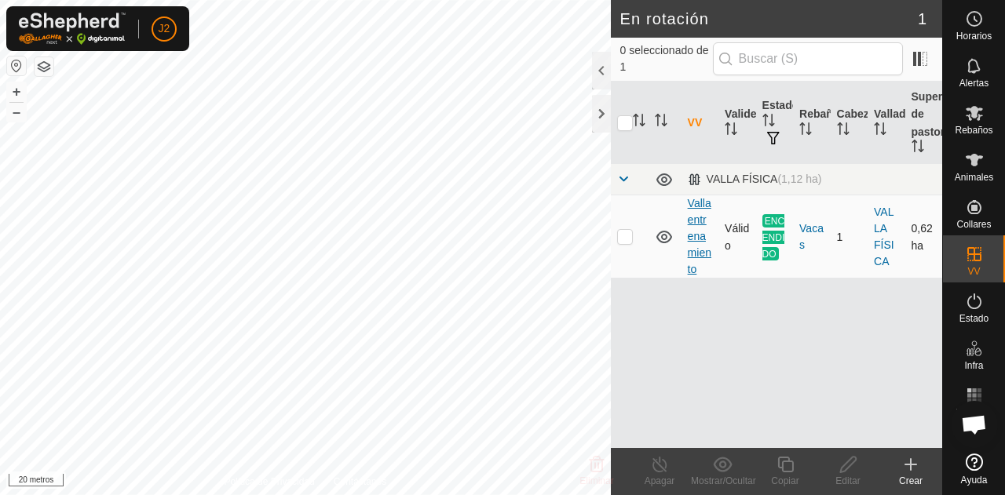
click at [692, 222] on font "Valla entrenamiento" at bounding box center [699, 236] width 24 height 78
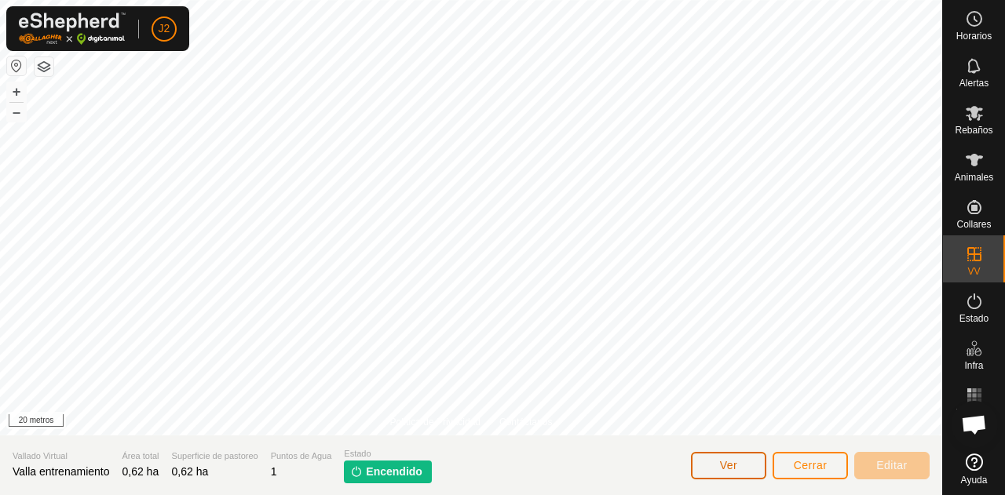
click at [720, 458] on button "Ver" at bounding box center [728, 465] width 75 height 27
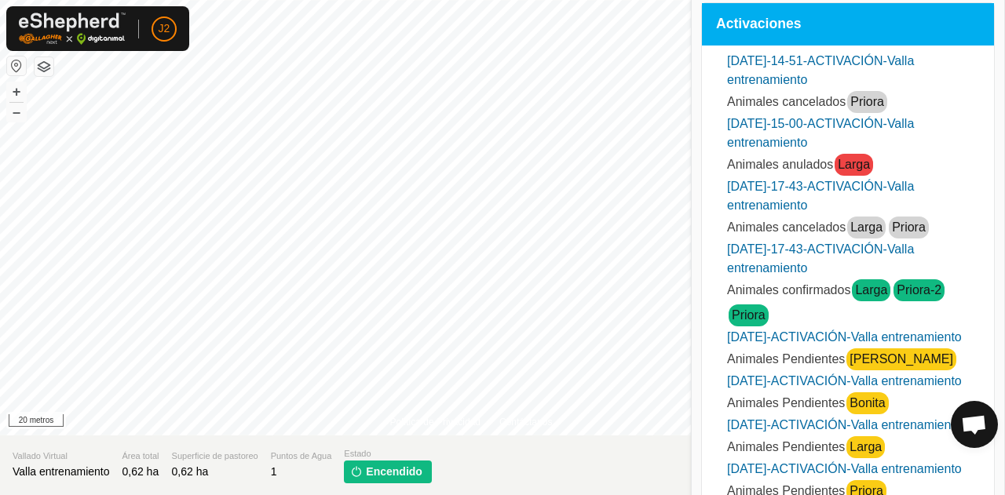
scroll to position [188, 0]
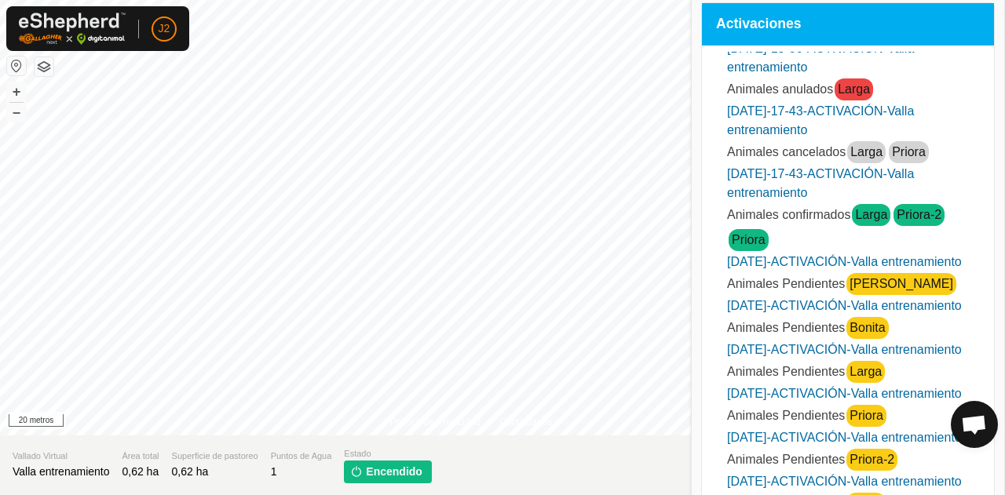
click at [872, 277] on font "[PERSON_NAME]" at bounding box center [901, 283] width 104 height 13
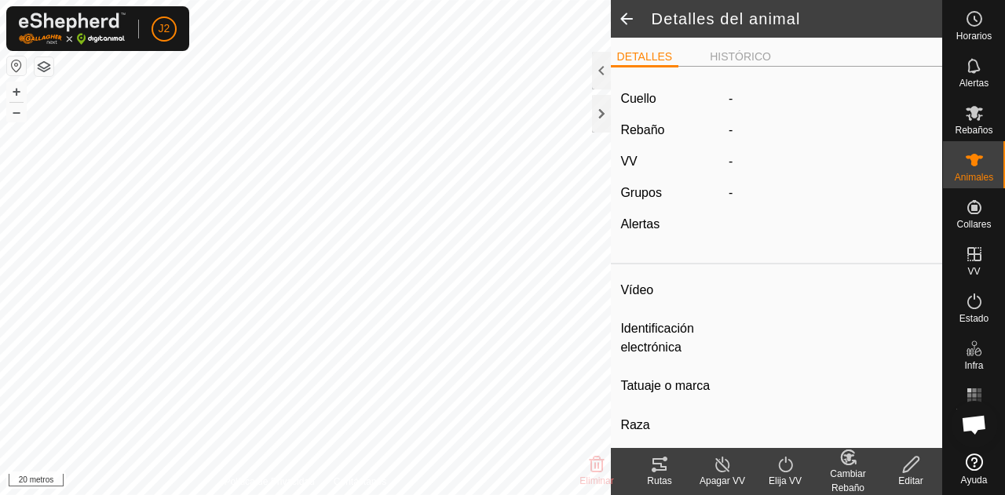
type input "Asuncion"
type input "-"
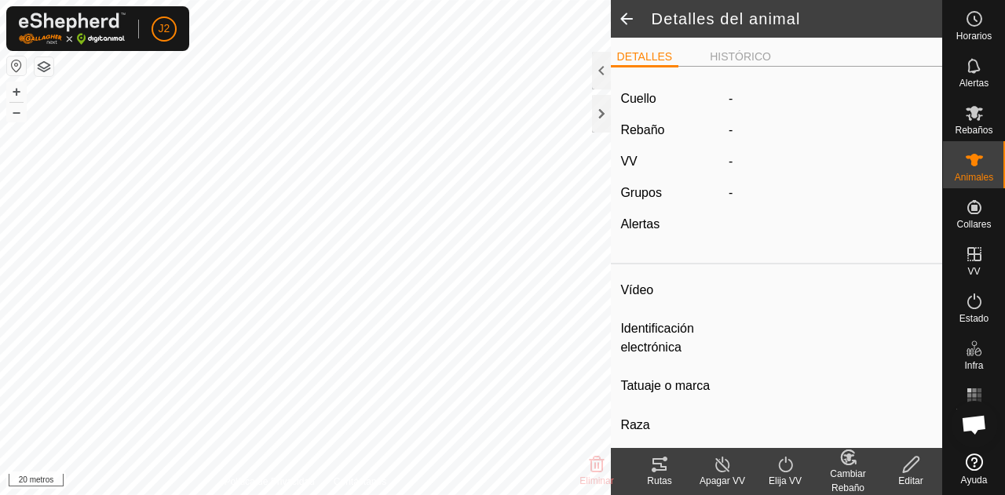
type input "0 kg"
type input "-"
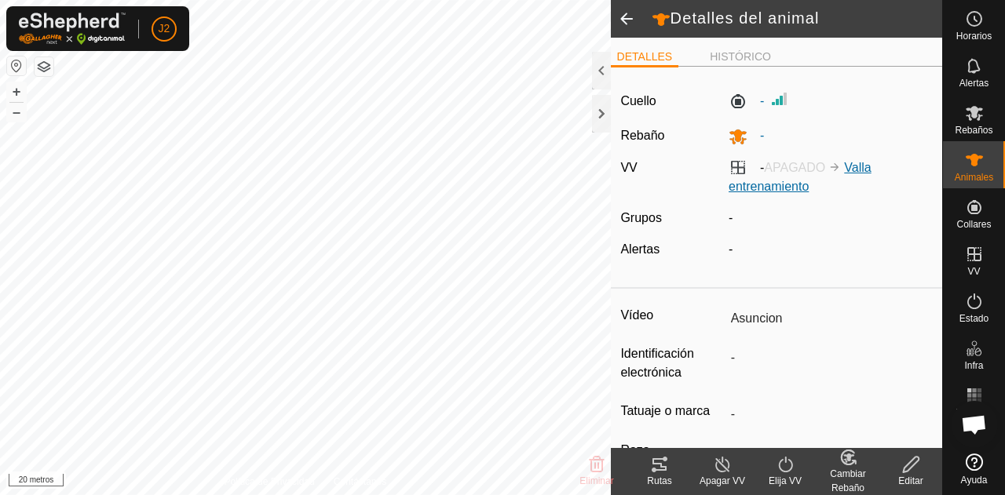
click at [768, 188] on font "Valla entrenamiento" at bounding box center [799, 177] width 143 height 32
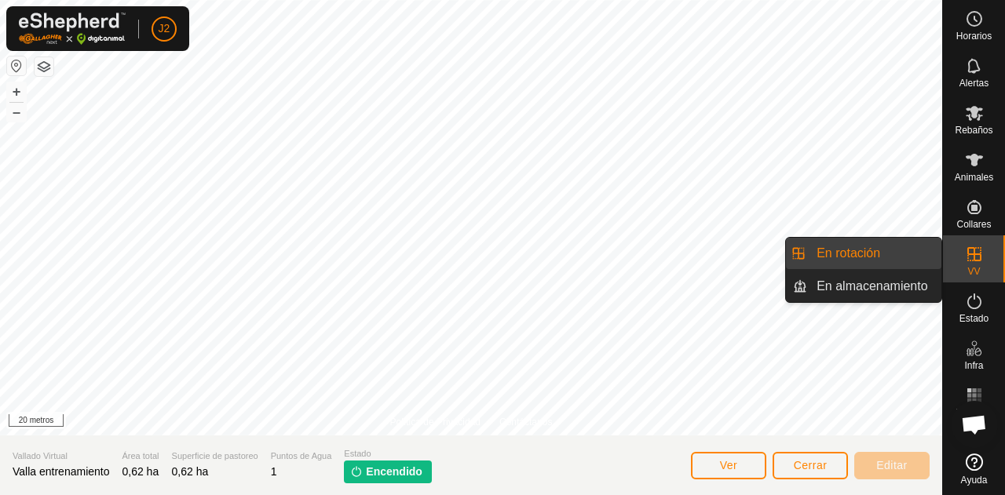
click at [914, 253] on link "En rotación" at bounding box center [874, 253] width 134 height 31
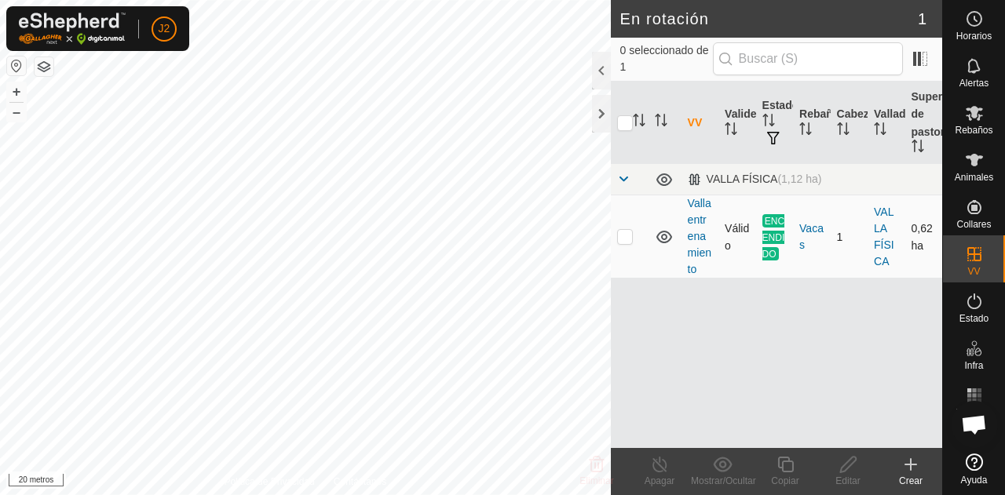
click at [706, 239] on td "Valla entrenamiento" at bounding box center [699, 236] width 37 height 83
drag, startPoint x: 698, startPoint y: 239, endPoint x: 689, endPoint y: 233, distance: 10.2
click at [689, 233] on font "Valla entrenamiento" at bounding box center [699, 236] width 24 height 78
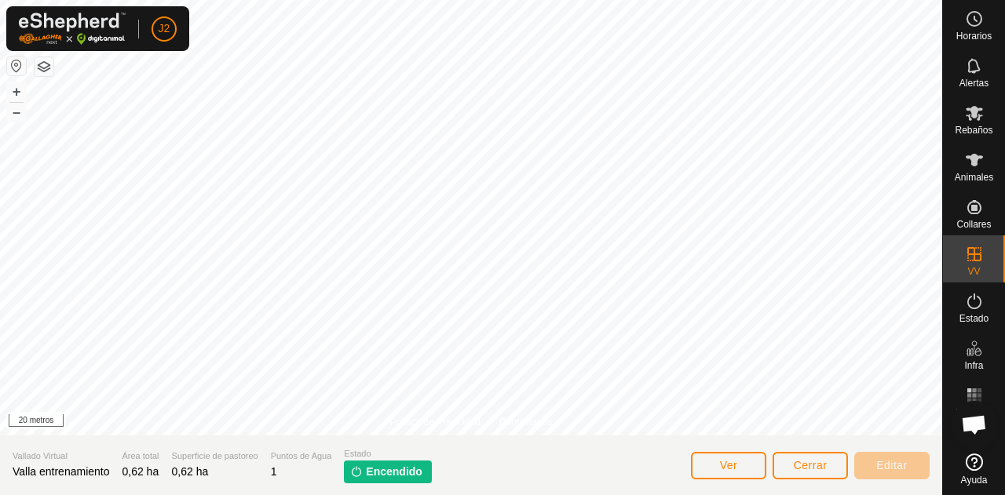
click at [389, 470] on font "Encendido" at bounding box center [394, 471] width 57 height 13
click at [967, 143] on div "Animales" at bounding box center [974, 164] width 62 height 47
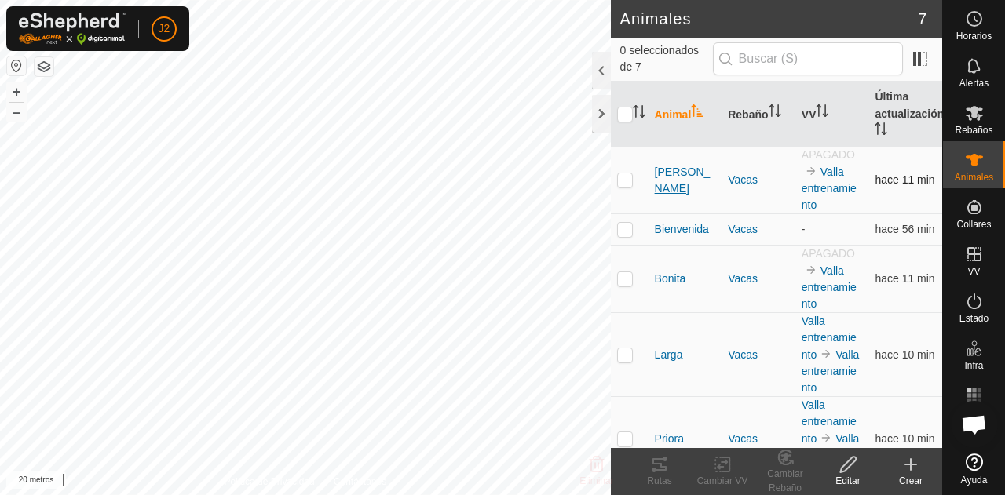
click at [679, 181] on font "[PERSON_NAME]" at bounding box center [683, 180] width 56 height 29
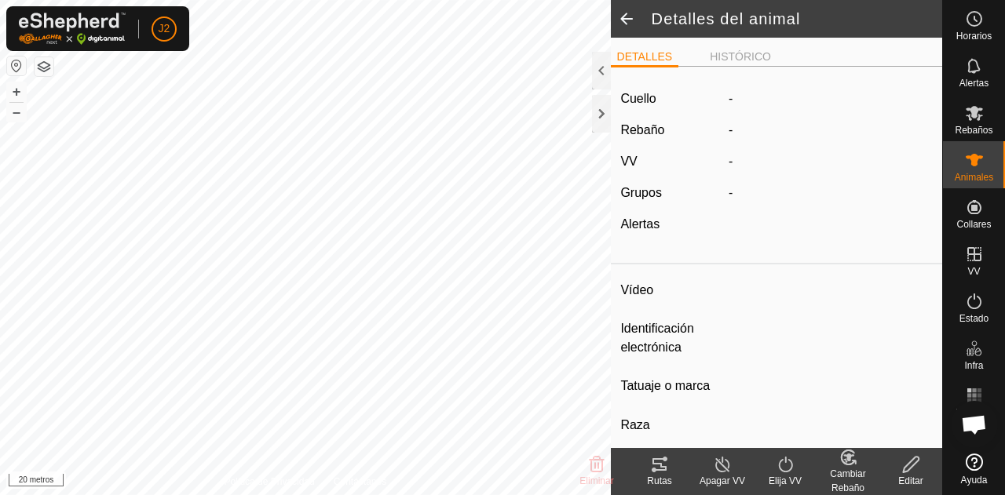
type input "Asuncion"
type input "-"
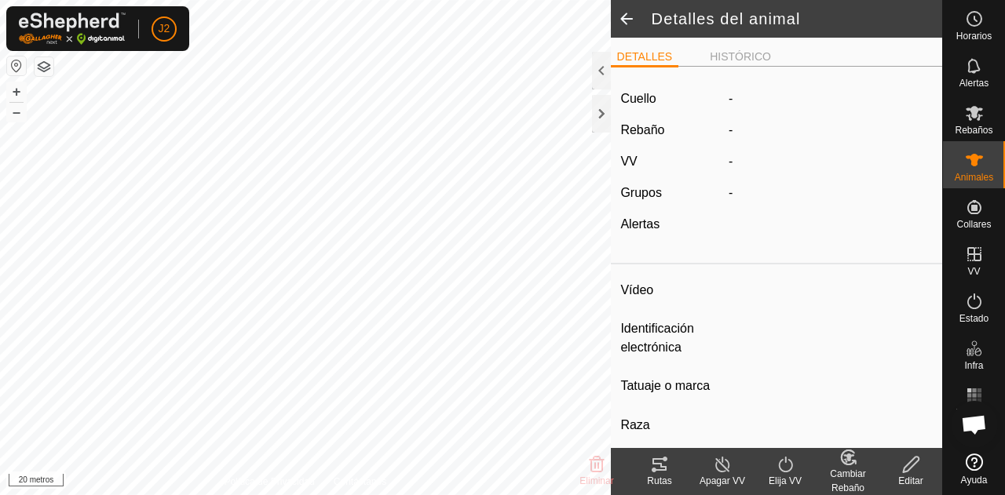
type input "0 kg"
type input "-"
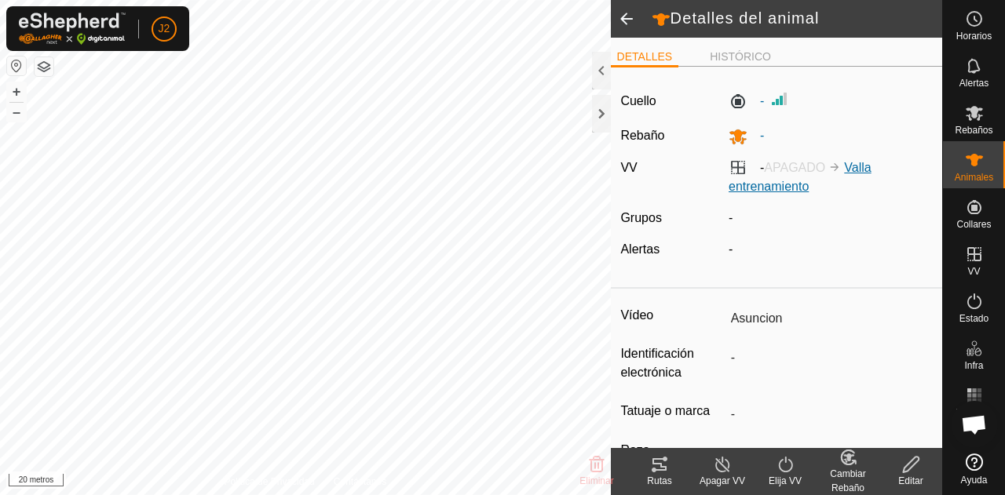
scroll to position [21, 0]
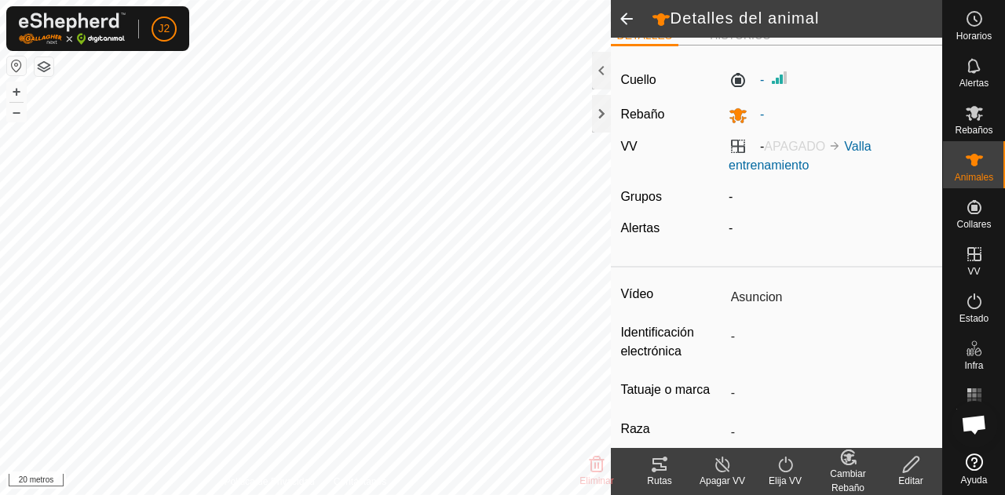
click at [783, 461] on icon at bounding box center [785, 464] width 20 height 19
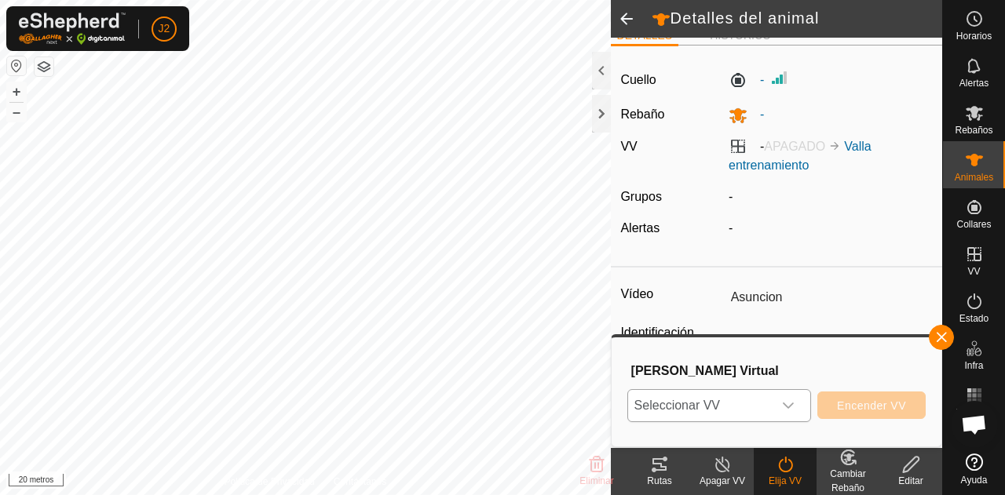
click at [780, 399] on div "disparador desplegable" at bounding box center [787, 405] width 31 height 31
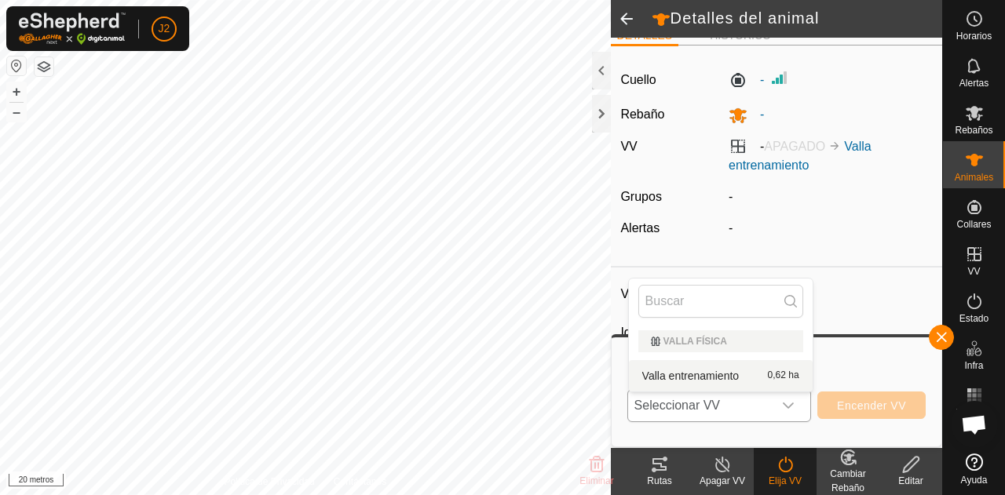
click at [734, 370] on li "Valla entrenamiento 0,62 ha" at bounding box center [721, 375] width 184 height 31
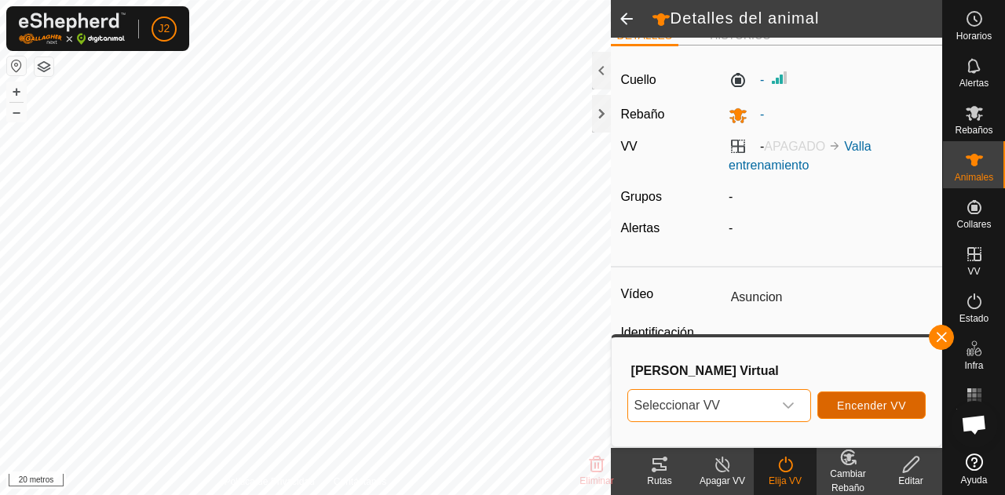
click at [837, 409] on button "Encender VV" at bounding box center [871, 405] width 108 height 27
